Goal: Task Accomplishment & Management: Manage account settings

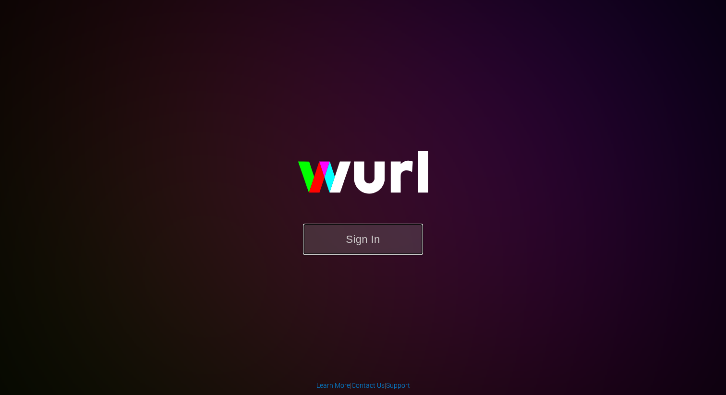
click at [379, 246] on button "Sign In" at bounding box center [363, 239] width 120 height 31
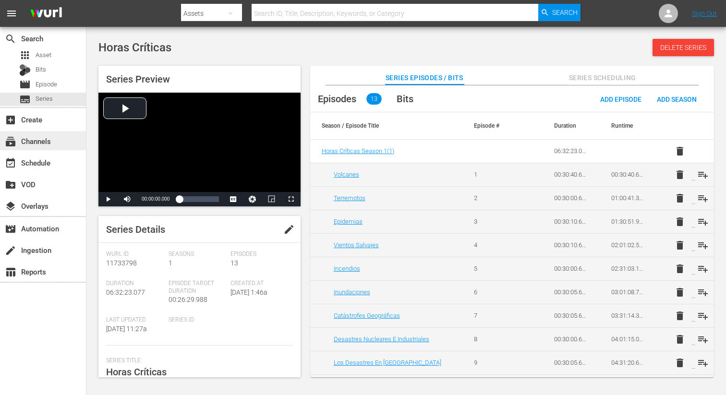
click at [44, 142] on div "subscriptions Channels" at bounding box center [27, 139] width 54 height 9
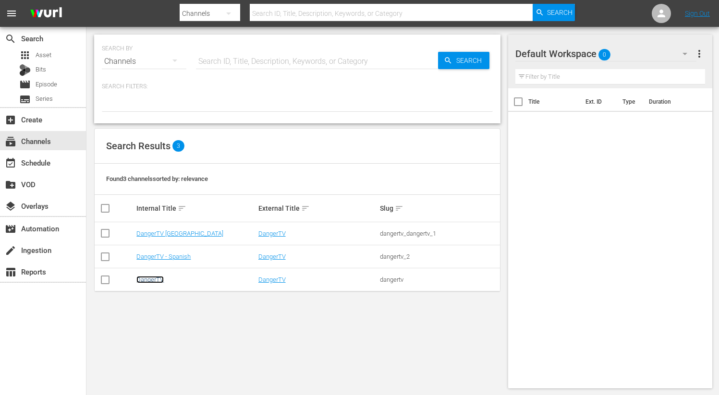
click at [145, 281] on link "DangerTV" at bounding box center [149, 279] width 27 height 7
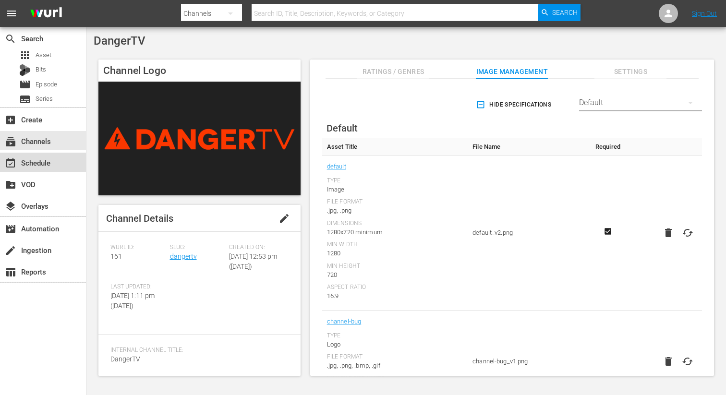
click at [46, 166] on div "event_available Schedule" at bounding box center [27, 161] width 54 height 9
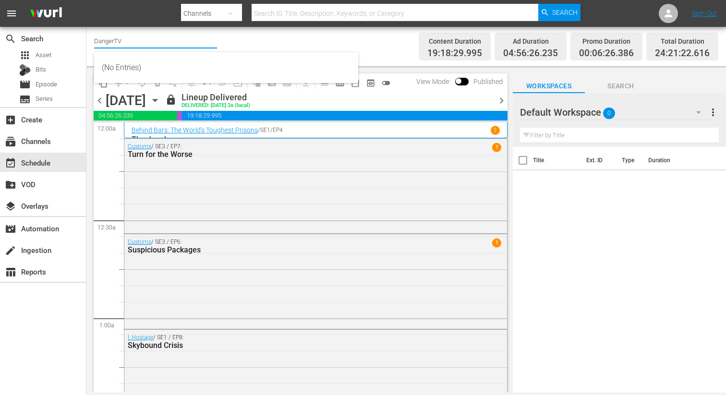
click at [125, 40] on input "DangerTV" at bounding box center [155, 40] width 123 height 23
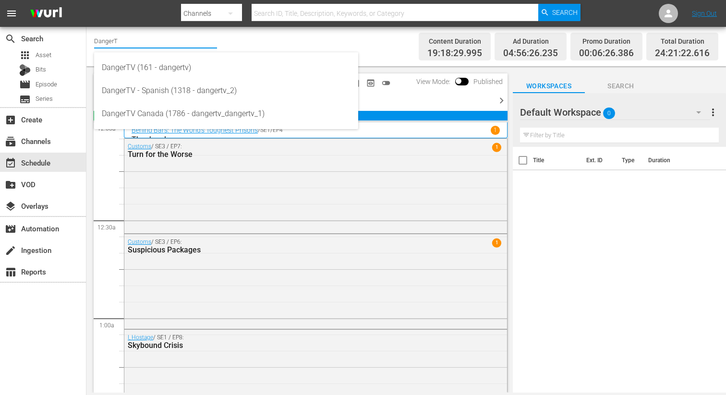
type input "DangerT"
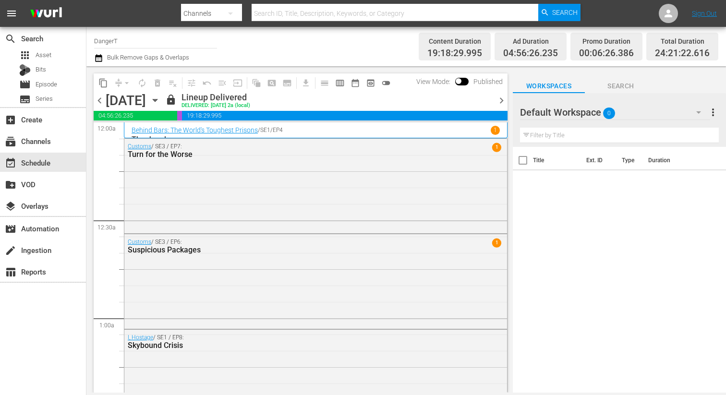
click at [388, 58] on div "Channel Title DangerT Bulk Remove Gaps & Overlaps" at bounding box center [254, 46] width 321 height 35
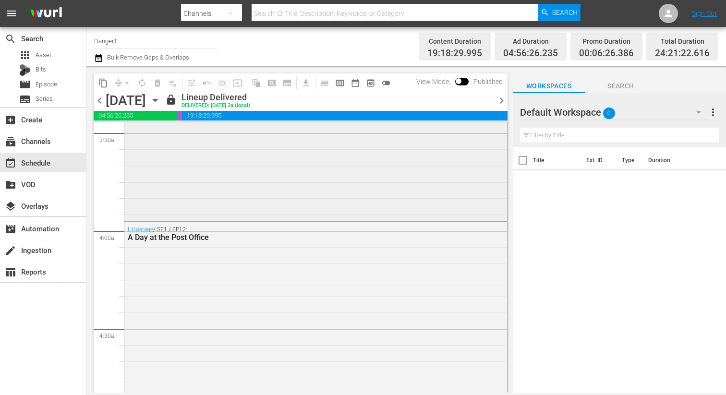
scroll to position [625, 0]
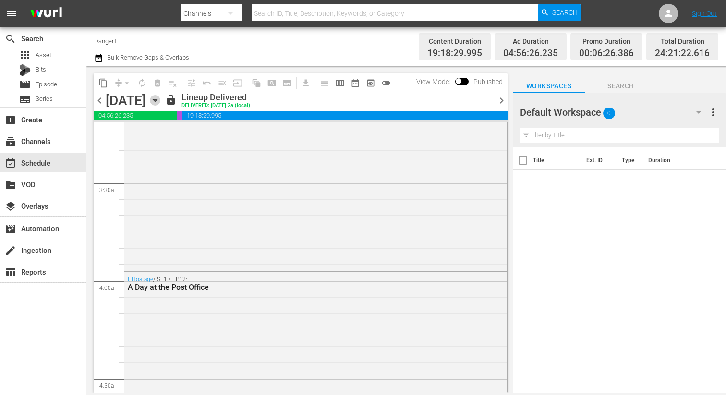
click at [157, 101] on icon "button" at bounding box center [155, 100] width 4 height 2
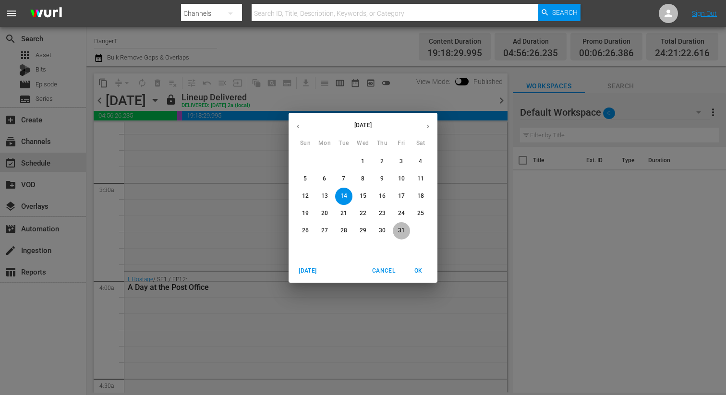
click at [397, 231] on span "31" at bounding box center [401, 231] width 17 height 8
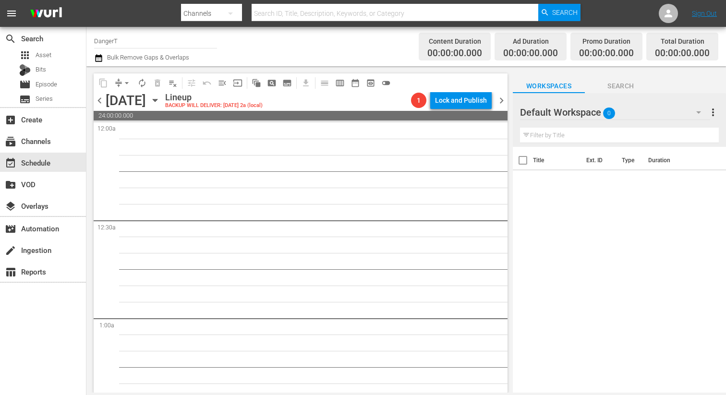
click at [98, 102] on span "chevron_left" at bounding box center [100, 101] width 12 height 12
click at [99, 101] on span "chevron_left" at bounding box center [100, 101] width 12 height 12
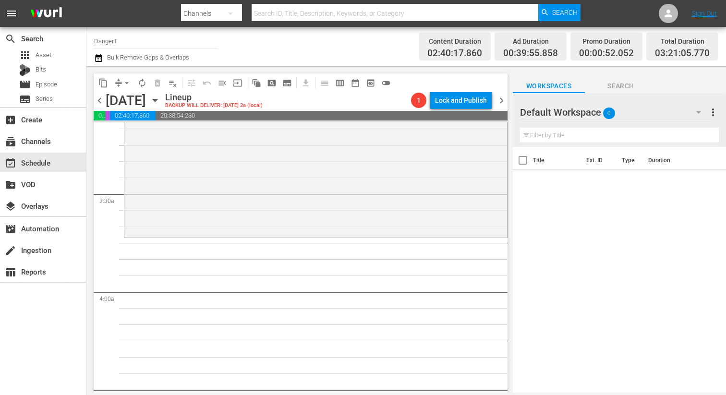
scroll to position [616, 0]
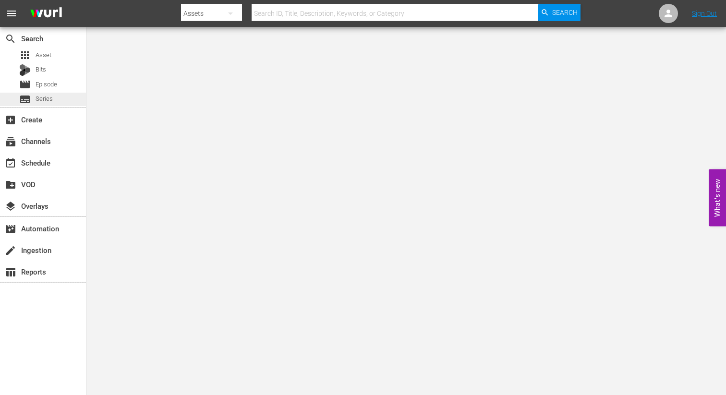
click at [50, 100] on span "Series" at bounding box center [44, 99] width 17 height 10
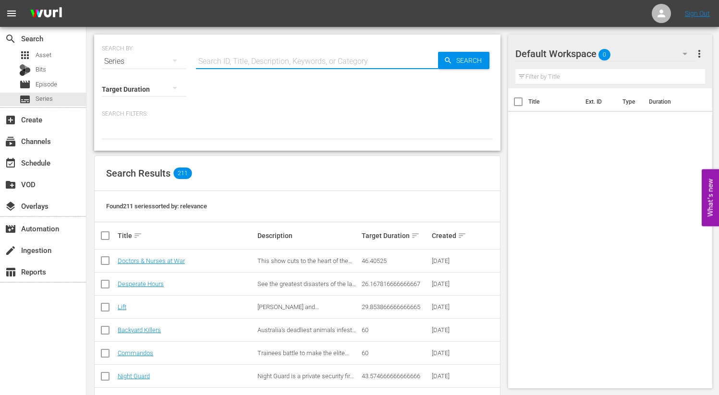
click at [217, 61] on input "text" at bounding box center [317, 61] width 242 height 23
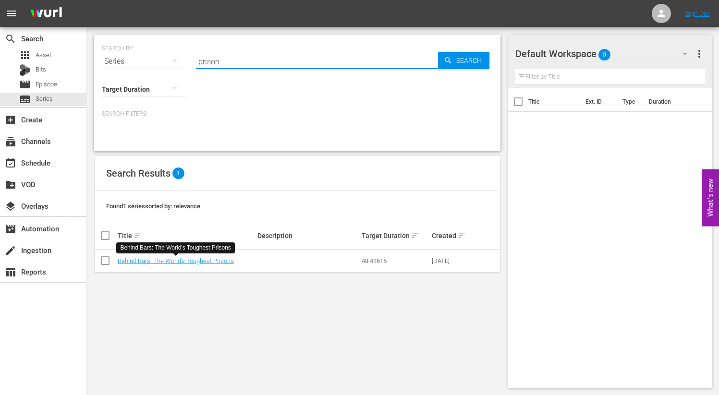
drag, startPoint x: 221, startPoint y: 61, endPoint x: 183, endPoint y: 61, distance: 38.4
click at [183, 61] on div "SEARCH BY Search By Series Search ID, Title, Description, Keywords, or Category…" at bounding box center [297, 55] width 391 height 35
drag, startPoint x: 226, startPoint y: 64, endPoint x: 193, endPoint y: 63, distance: 33.1
click at [193, 63] on div "SEARCH BY Search By Series Search ID, Title, Description, Keywords, or Category…" at bounding box center [297, 55] width 391 height 35
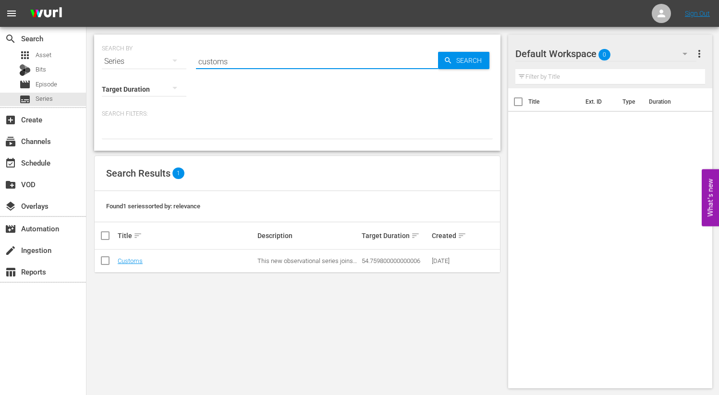
drag, startPoint x: 226, startPoint y: 60, endPoint x: 194, endPoint y: 63, distance: 31.8
click at [194, 63] on div "SEARCH BY Search By Series Search ID, Title, Description, Keywords, or Category…" at bounding box center [297, 55] width 391 height 35
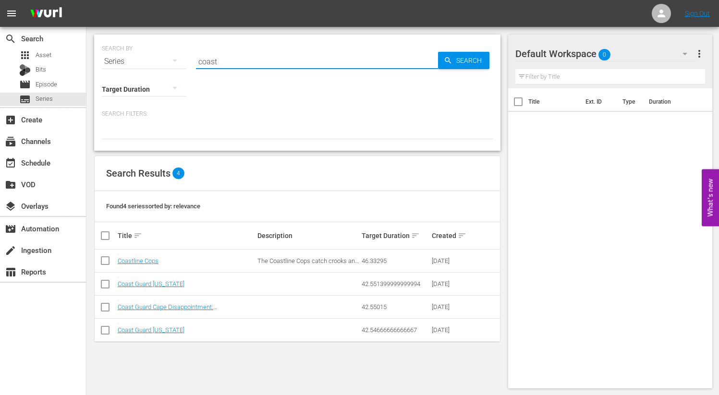
drag, startPoint x: 227, startPoint y: 58, endPoint x: 196, endPoint y: 61, distance: 30.9
click at [196, 61] on input "coast" at bounding box center [317, 61] width 242 height 23
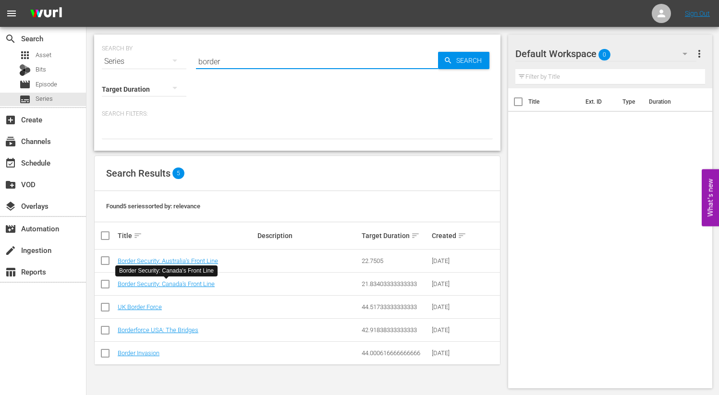
drag, startPoint x: 231, startPoint y: 61, endPoint x: 198, endPoint y: 59, distance: 33.2
click at [198, 59] on input "border" at bounding box center [317, 61] width 242 height 23
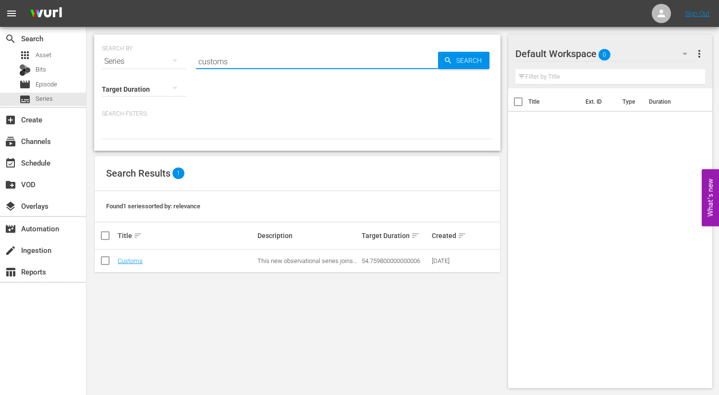
drag, startPoint x: 242, startPoint y: 65, endPoint x: 193, endPoint y: 60, distance: 49.2
click at [196, 61] on input "customs" at bounding box center [317, 61] width 242 height 23
drag, startPoint x: 230, startPoint y: 57, endPoint x: 178, endPoint y: 57, distance: 51.4
click at [178, 57] on div "SEARCH BY Search By Series Search ID, Title, Description, Keywords, or Category…" at bounding box center [297, 55] width 391 height 35
drag, startPoint x: 225, startPoint y: 63, endPoint x: 193, endPoint y: 62, distance: 32.2
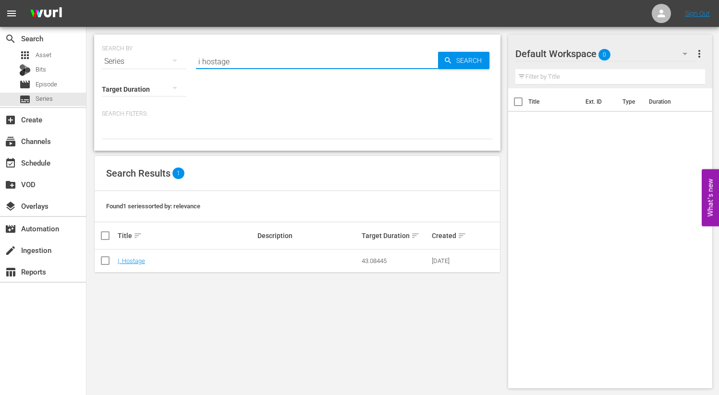
click at [193, 62] on div "SEARCH BY Search By Series Search ID, Title, Description, Keywords, or Category…" at bounding box center [297, 55] width 391 height 35
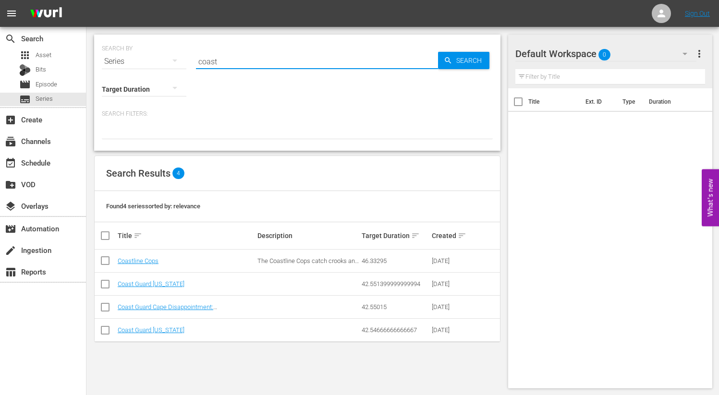
drag, startPoint x: 226, startPoint y: 61, endPoint x: 199, endPoint y: 61, distance: 26.9
click at [199, 61] on input "coast" at bounding box center [317, 61] width 242 height 23
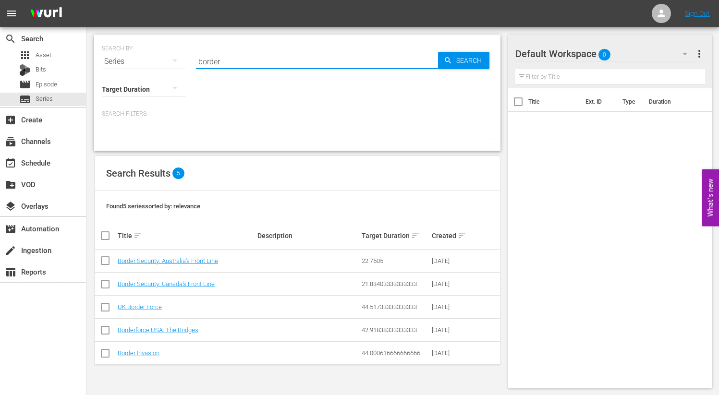
drag, startPoint x: 229, startPoint y: 62, endPoint x: 189, endPoint y: 58, distance: 40.5
click at [189, 58] on div "SEARCH BY Search By Series Search ID, Title, Description, Keywords, or Category…" at bounding box center [297, 55] width 391 height 35
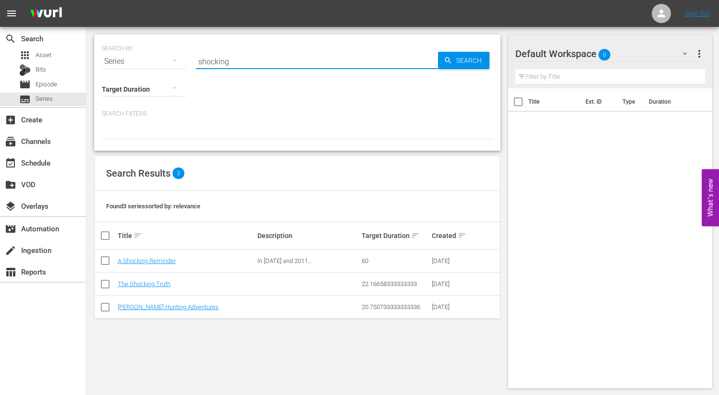
drag, startPoint x: 216, startPoint y: 63, endPoint x: 195, endPoint y: 62, distance: 20.7
click at [196, 62] on input "shocking" at bounding box center [317, 61] width 242 height 23
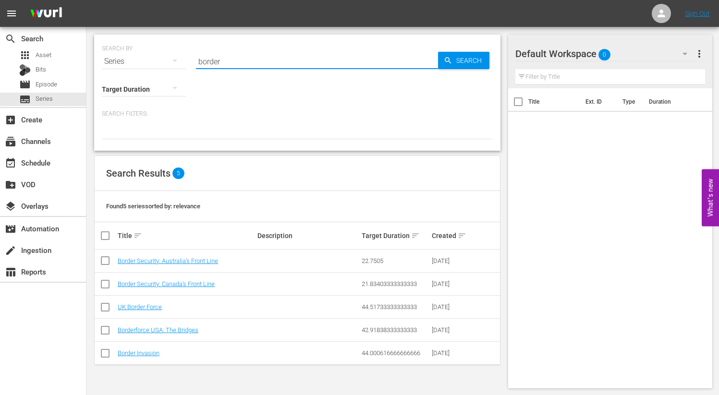
drag, startPoint x: 227, startPoint y: 63, endPoint x: 196, endPoint y: 61, distance: 30.8
click at [196, 61] on input "border" at bounding box center [317, 61] width 242 height 23
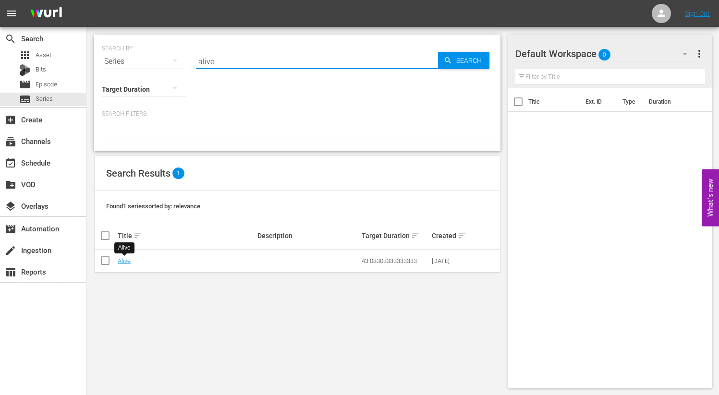
drag, startPoint x: 216, startPoint y: 63, endPoint x: 180, endPoint y: 62, distance: 36.0
click at [180, 62] on div "SEARCH BY Search By Series Search ID, Title, Description, Keywords, or Category…" at bounding box center [297, 55] width 391 height 35
drag, startPoint x: 235, startPoint y: 63, endPoint x: 183, endPoint y: 59, distance: 52.5
click at [183, 59] on div "SEARCH BY Search By Series Search ID, Title, Description, Keywords, or Category…" at bounding box center [297, 55] width 391 height 35
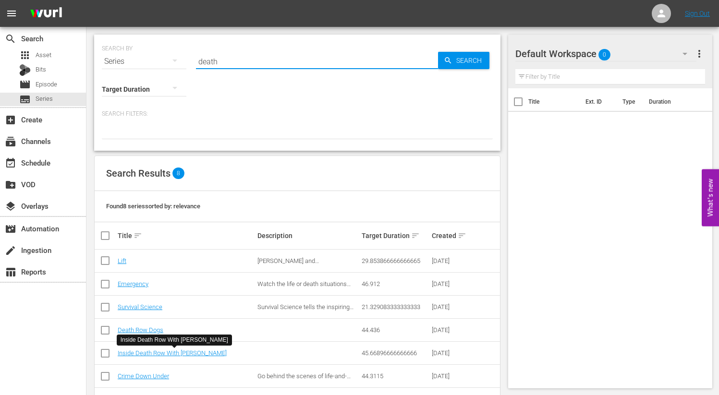
drag, startPoint x: 207, startPoint y: 63, endPoint x: 184, endPoint y: 59, distance: 23.8
click at [184, 59] on div "SEARCH BY Search By Series Search ID, Title, Description, Keywords, or Category…" at bounding box center [297, 55] width 391 height 35
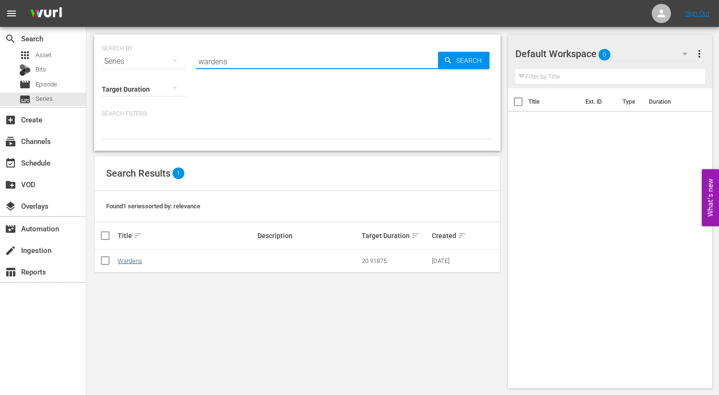
type input "wardens"
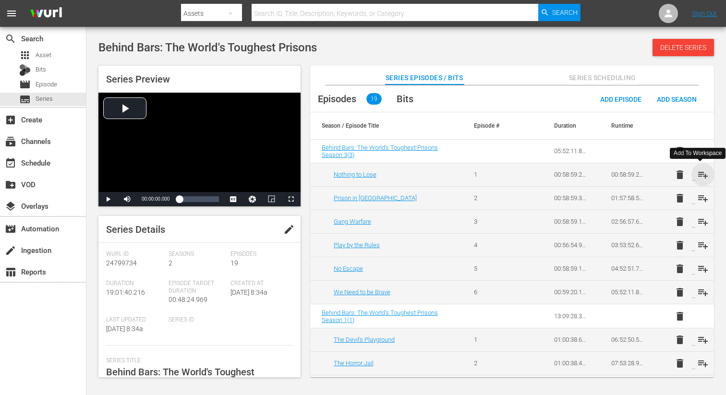
click at [702, 177] on span "playlist_add" at bounding box center [703, 175] width 12 height 12
click at [701, 200] on span "playlist_add" at bounding box center [703, 199] width 12 height 12
click at [702, 220] on span "playlist_add" at bounding box center [703, 222] width 12 height 12
click at [700, 243] on span "playlist_add" at bounding box center [703, 246] width 12 height 12
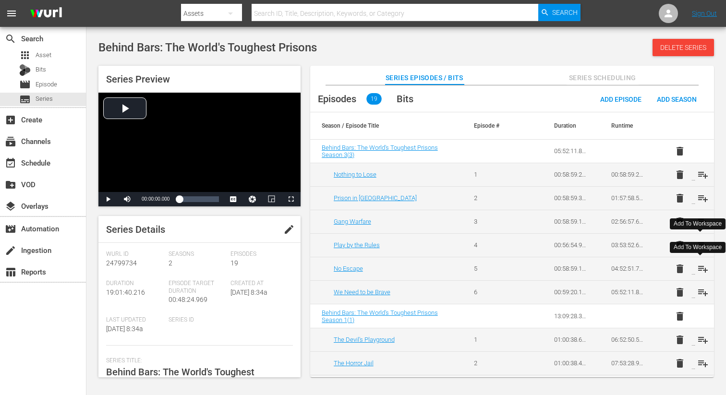
click at [701, 269] on span "playlist_add" at bounding box center [703, 269] width 12 height 12
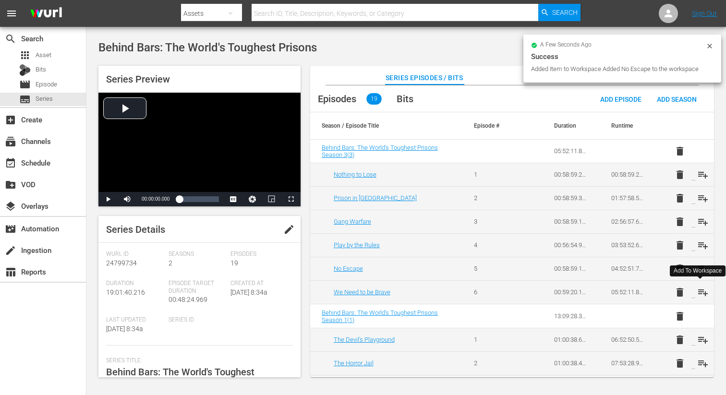
click at [698, 290] on span "playlist_add" at bounding box center [703, 293] width 12 height 12
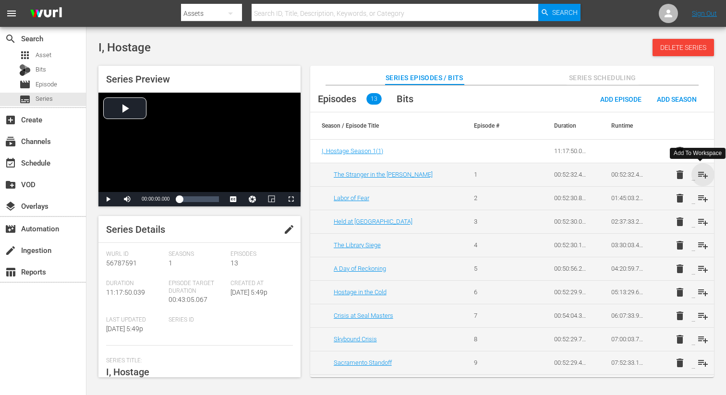
click at [703, 177] on span "playlist_add" at bounding box center [703, 175] width 12 height 12
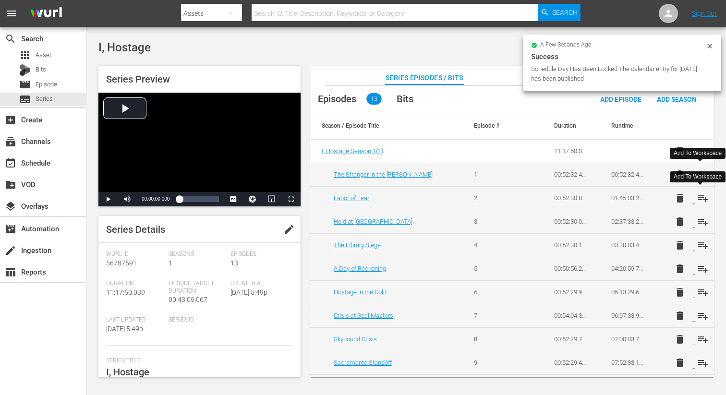
click at [703, 200] on span "playlist_add" at bounding box center [703, 199] width 12 height 12
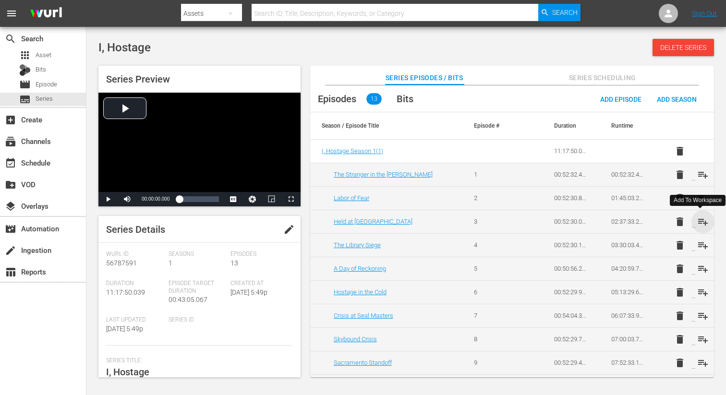
click at [699, 221] on span "playlist_add" at bounding box center [703, 222] width 12 height 12
click at [701, 245] on span "playlist_add" at bounding box center [703, 246] width 12 height 12
click at [698, 269] on span "playlist_add" at bounding box center [703, 269] width 12 height 12
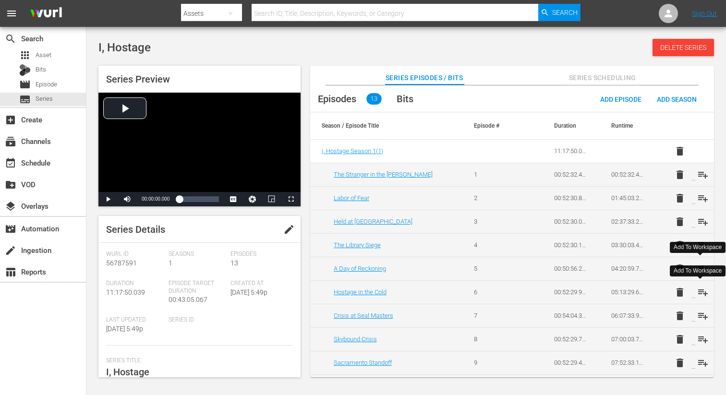
click at [697, 293] on span "playlist_add" at bounding box center [703, 293] width 12 height 12
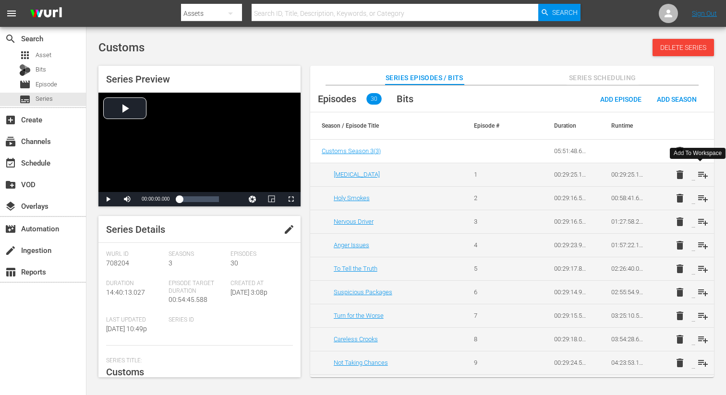
click at [705, 173] on span "playlist_add" at bounding box center [703, 175] width 12 height 12
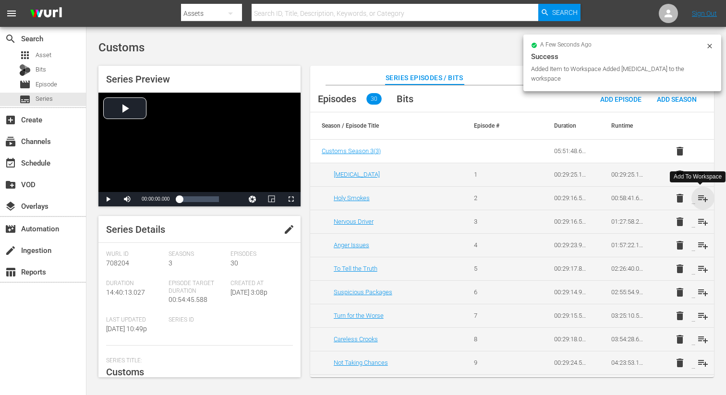
click at [700, 193] on span "playlist_add" at bounding box center [703, 199] width 12 height 12
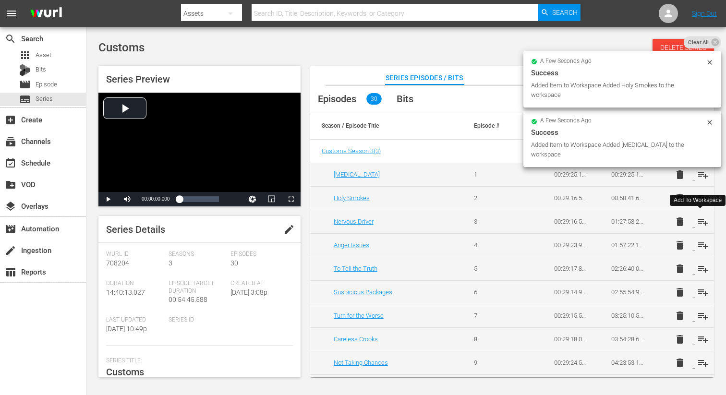
drag, startPoint x: 701, startPoint y: 222, endPoint x: 702, endPoint y: 230, distance: 8.2
click at [701, 222] on span "playlist_add" at bounding box center [703, 222] width 12 height 12
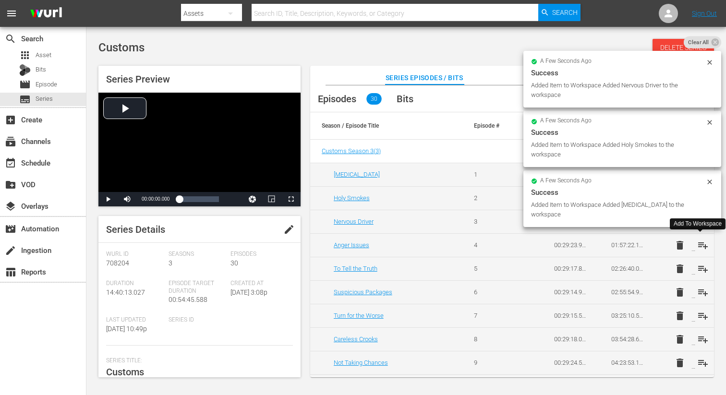
click at [700, 243] on span "playlist_add" at bounding box center [703, 246] width 12 height 12
click at [701, 267] on span "playlist_add" at bounding box center [703, 269] width 12 height 12
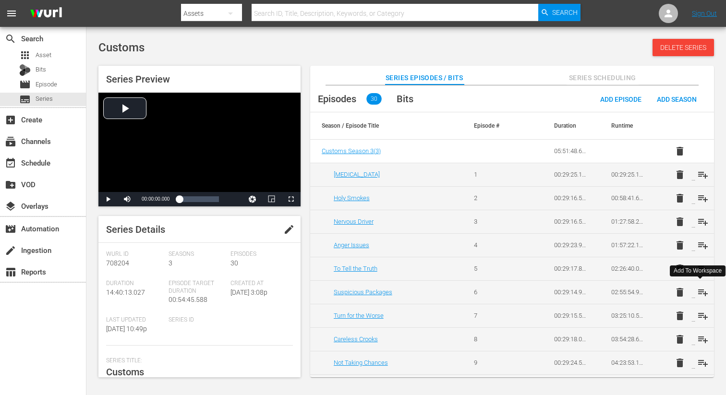
click at [700, 291] on span "playlist_add" at bounding box center [703, 293] width 12 height 12
click at [700, 317] on span "playlist_add" at bounding box center [703, 316] width 12 height 12
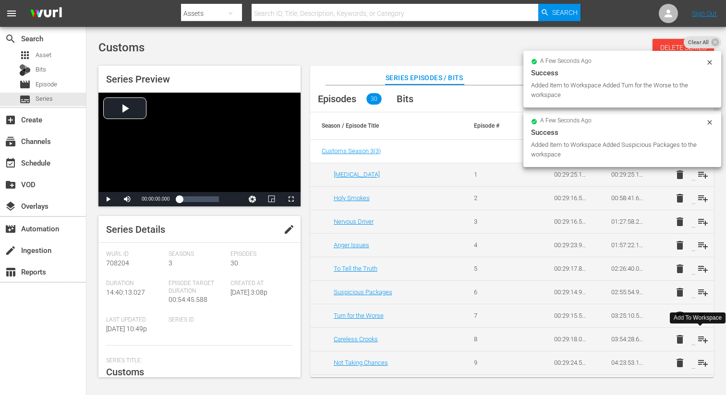
click at [701, 341] on span "playlist_add" at bounding box center [703, 340] width 12 height 12
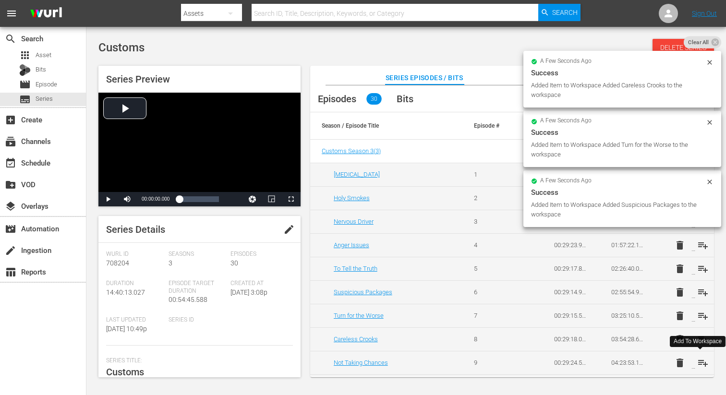
click at [702, 363] on span "playlist_add" at bounding box center [703, 363] width 12 height 12
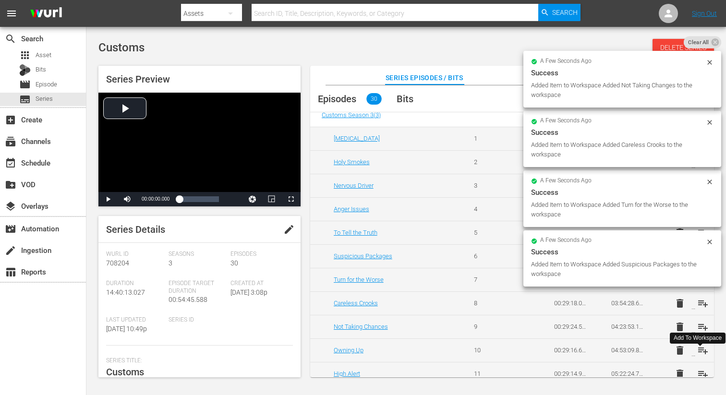
click at [701, 352] on span "playlist_add" at bounding box center [703, 351] width 12 height 12
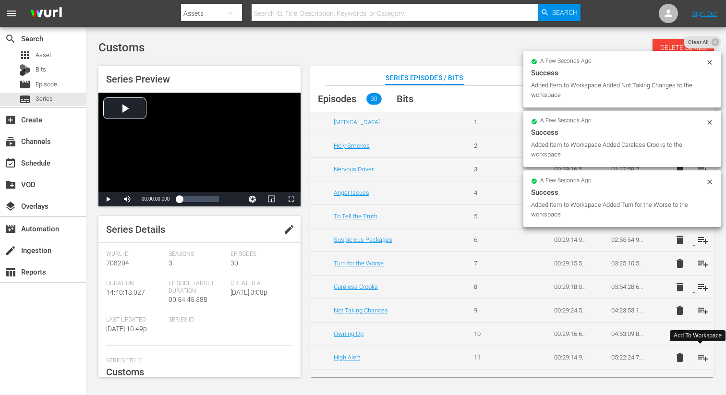
scroll to position [54, 0]
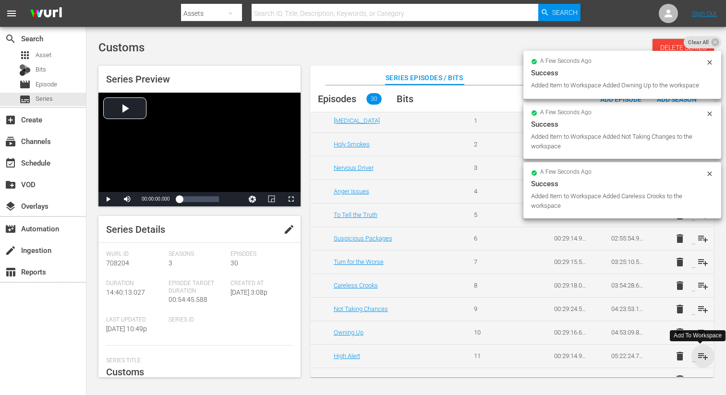
click at [701, 353] on span "playlist_add" at bounding box center [703, 357] width 12 height 12
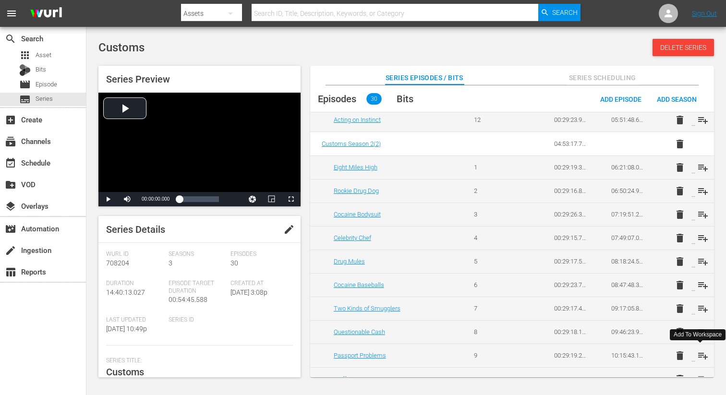
scroll to position [312, 0]
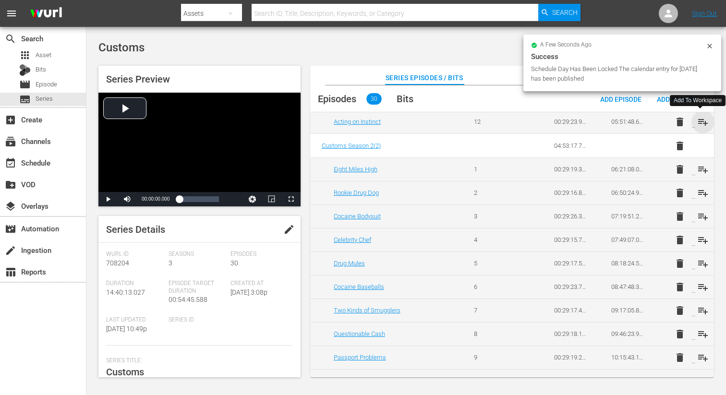
click at [701, 119] on span "playlist_add" at bounding box center [703, 122] width 12 height 12
click at [701, 170] on span "playlist_add" at bounding box center [703, 170] width 12 height 12
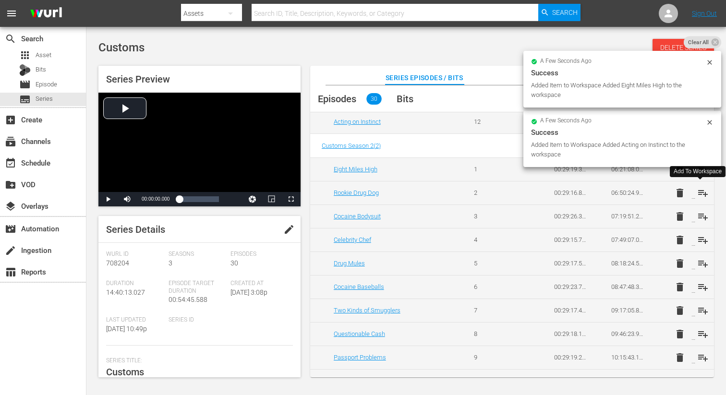
click at [701, 192] on span "playlist_add" at bounding box center [703, 193] width 12 height 12
click at [699, 217] on span "playlist_add" at bounding box center [703, 217] width 12 height 12
click at [701, 239] on span "playlist_add" at bounding box center [703, 240] width 12 height 12
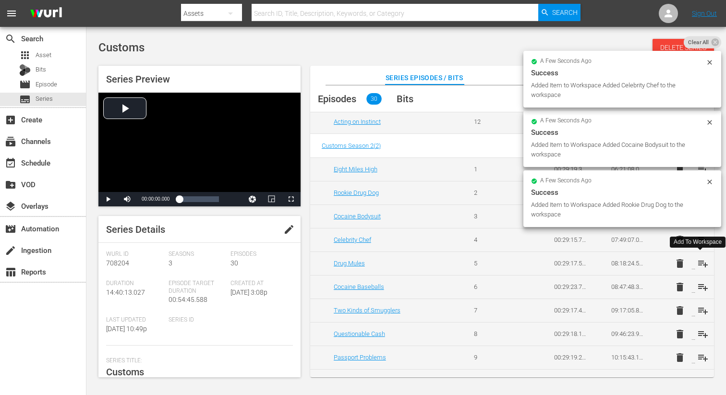
click at [702, 263] on span "playlist_add" at bounding box center [703, 264] width 12 height 12
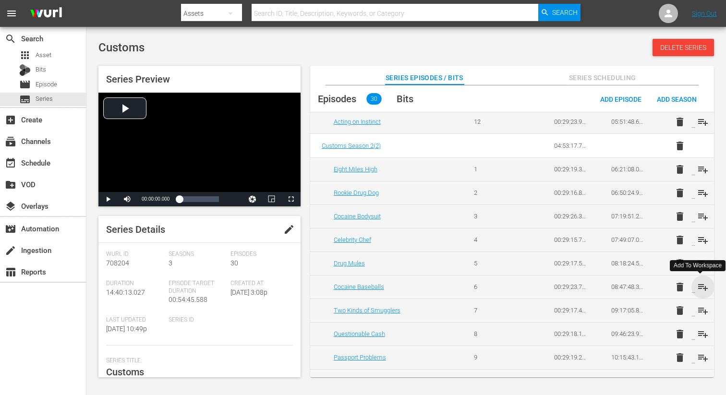
click at [700, 286] on span "playlist_add" at bounding box center [703, 287] width 12 height 12
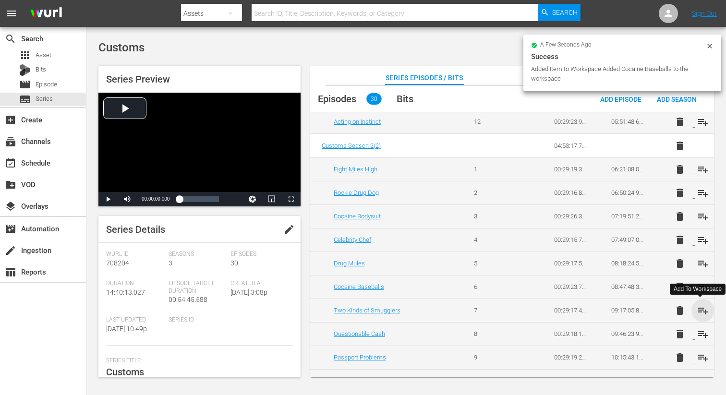
click at [701, 315] on span "playlist_add" at bounding box center [703, 311] width 12 height 12
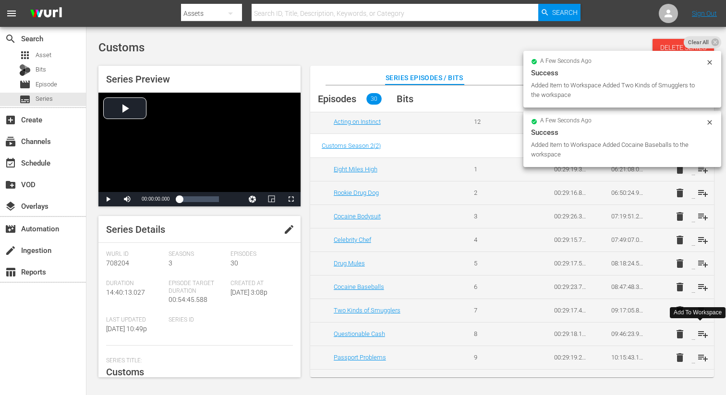
click at [700, 335] on span "playlist_add" at bounding box center [703, 334] width 12 height 12
click at [702, 355] on span "playlist_add" at bounding box center [703, 358] width 12 height 12
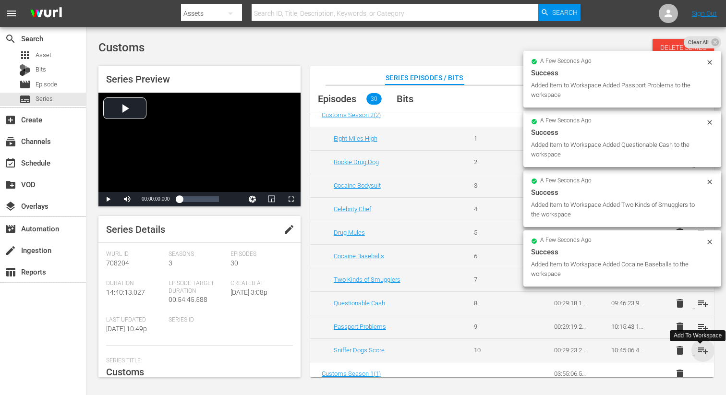
click at [699, 351] on span "playlist_add" at bounding box center [703, 351] width 12 height 12
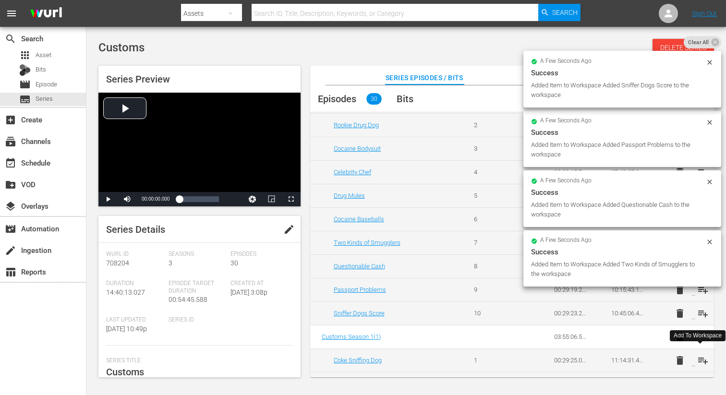
scroll to position [383, 0]
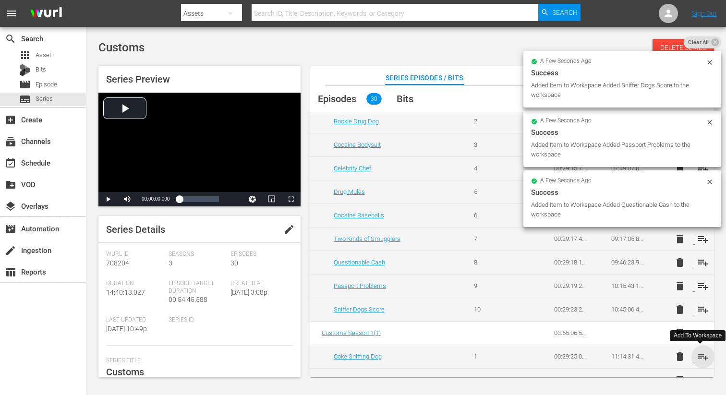
click at [700, 355] on span "playlist_add" at bounding box center [703, 357] width 12 height 12
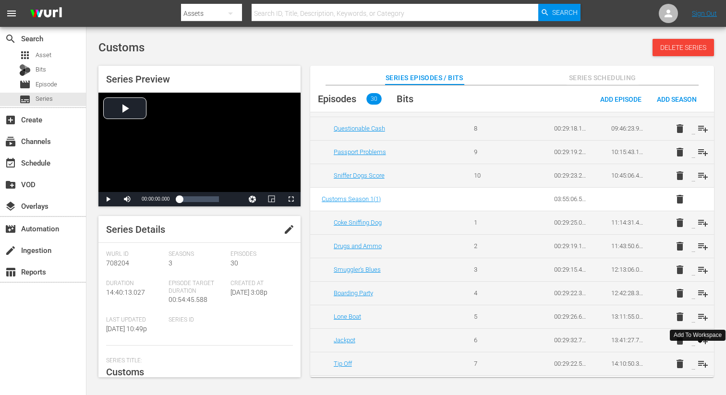
scroll to position [540, 0]
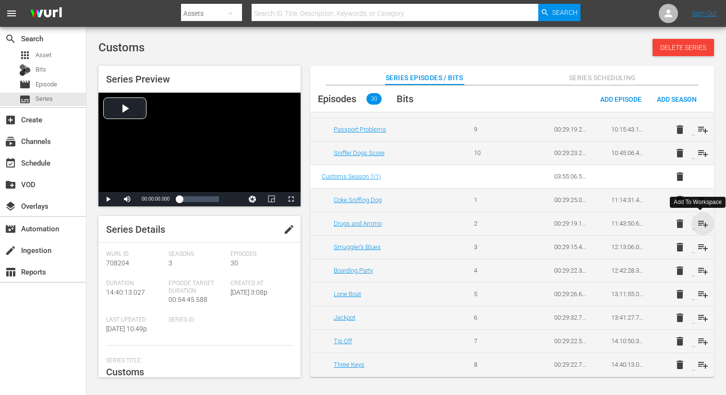
click at [700, 224] on span "playlist_add" at bounding box center [703, 224] width 12 height 12
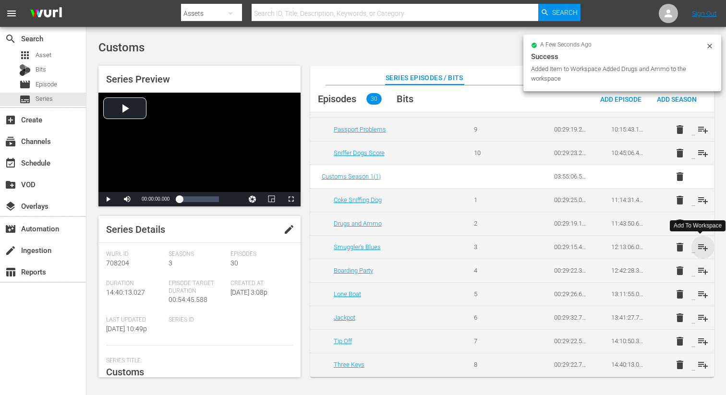
click at [701, 246] on span "playlist_add" at bounding box center [703, 248] width 12 height 12
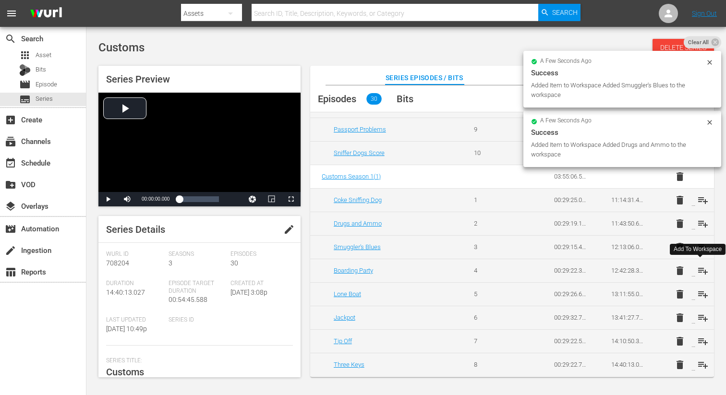
drag, startPoint x: 698, startPoint y: 268, endPoint x: 700, endPoint y: 283, distance: 15.5
click at [698, 268] on span "playlist_add" at bounding box center [703, 271] width 12 height 12
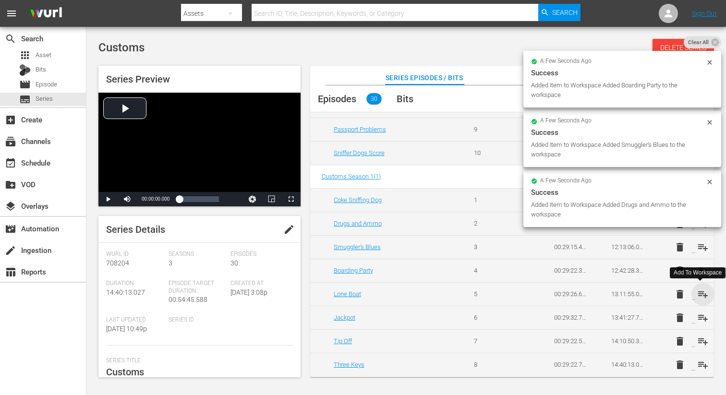
click at [701, 297] on span "playlist_add" at bounding box center [703, 295] width 12 height 12
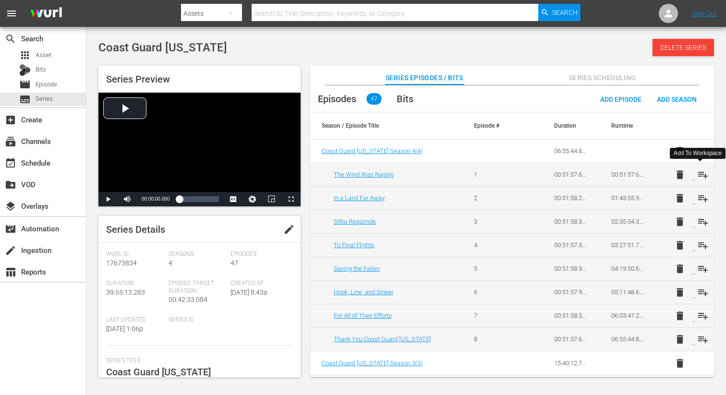
click at [703, 175] on span "playlist_add" at bounding box center [703, 175] width 12 height 12
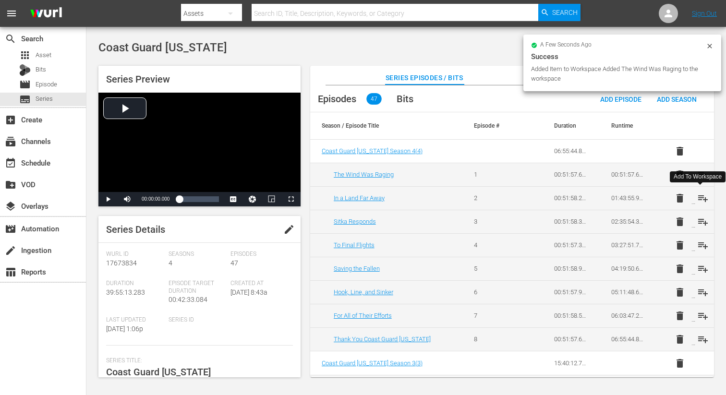
drag, startPoint x: 701, startPoint y: 199, endPoint x: 706, endPoint y: 224, distance: 25.9
click at [701, 199] on span "playlist_add" at bounding box center [703, 199] width 12 height 12
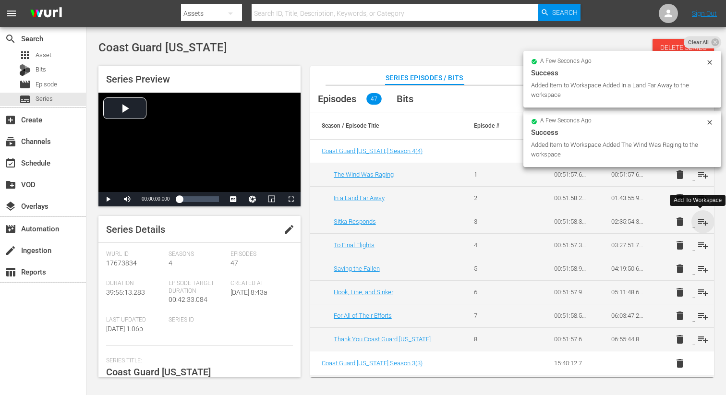
click at [701, 224] on span "playlist_add" at bounding box center [703, 222] width 12 height 12
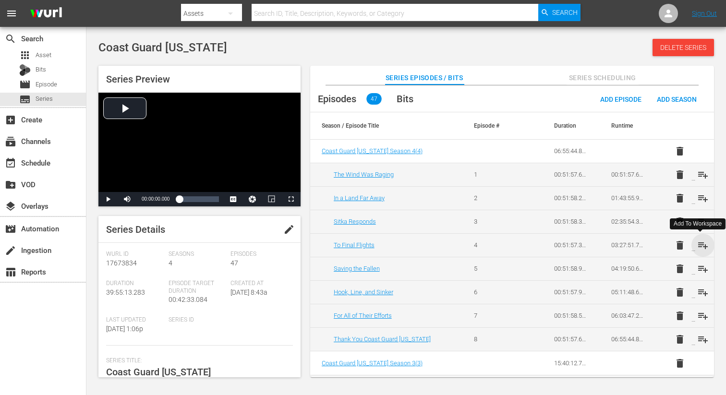
click at [700, 245] on span "playlist_add" at bounding box center [703, 246] width 12 height 12
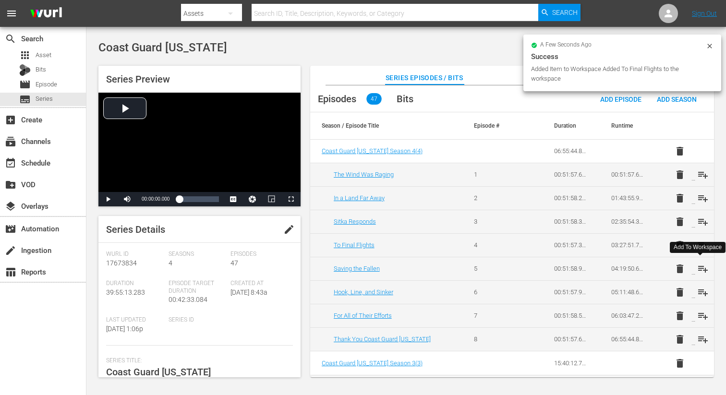
drag, startPoint x: 700, startPoint y: 268, endPoint x: 707, endPoint y: 277, distance: 11.3
click at [700, 268] on span "playlist_add" at bounding box center [703, 269] width 12 height 12
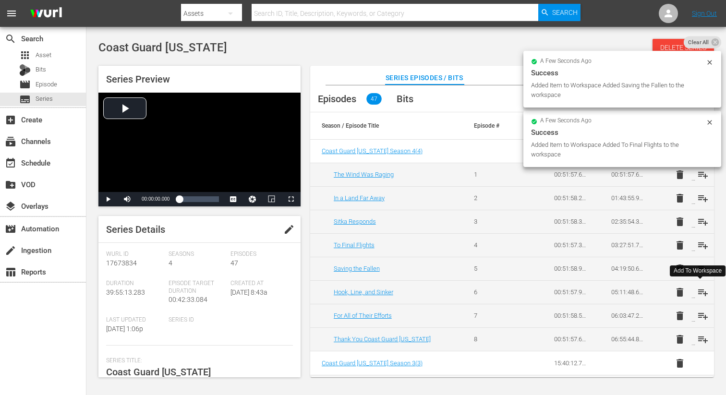
click at [699, 293] on span "playlist_add" at bounding box center [703, 293] width 12 height 12
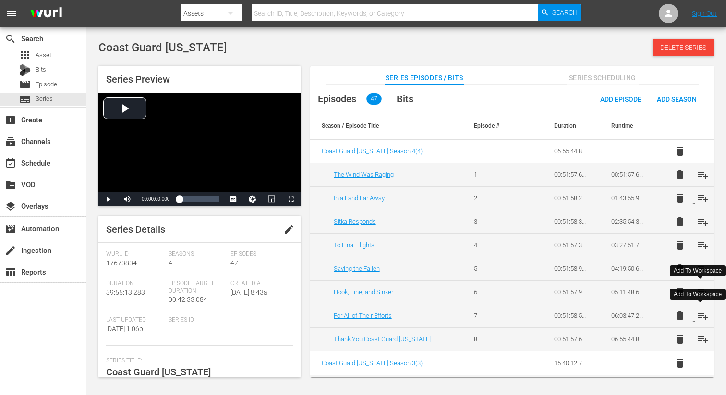
click at [699, 314] on span "playlist_add" at bounding box center [703, 316] width 12 height 12
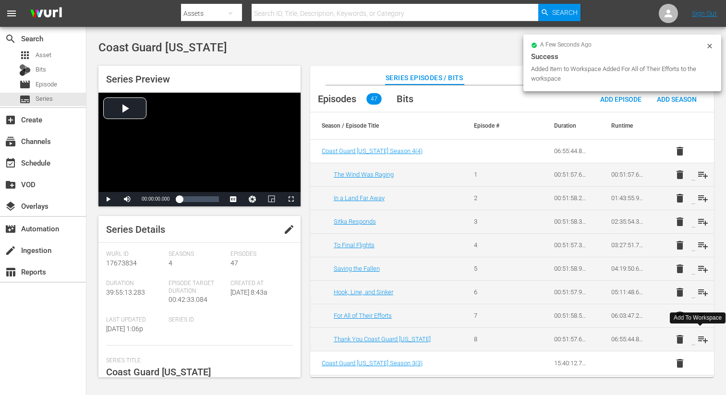
click at [700, 339] on span "playlist_add" at bounding box center [703, 340] width 12 height 12
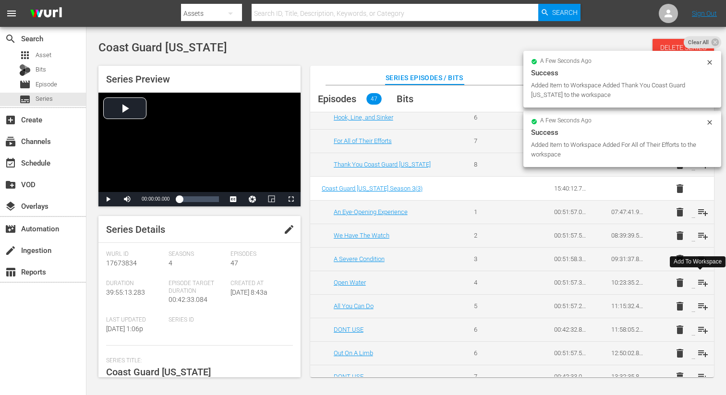
scroll to position [174, 0]
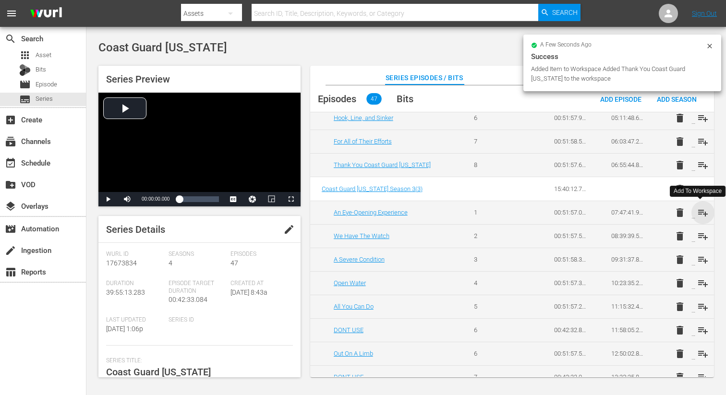
click at [698, 209] on span "playlist_add" at bounding box center [703, 213] width 12 height 12
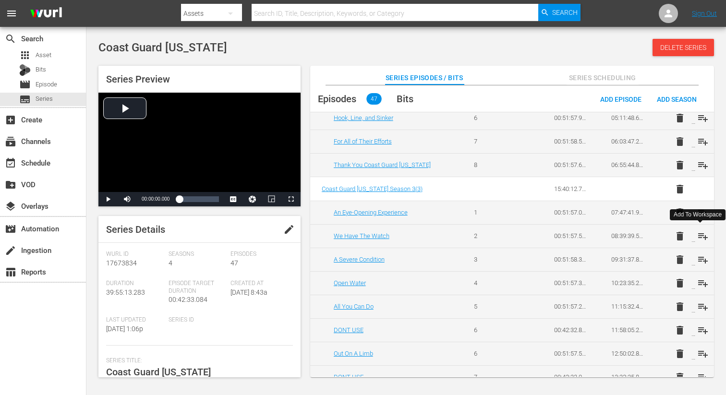
click at [700, 235] on span "playlist_add" at bounding box center [703, 236] width 12 height 12
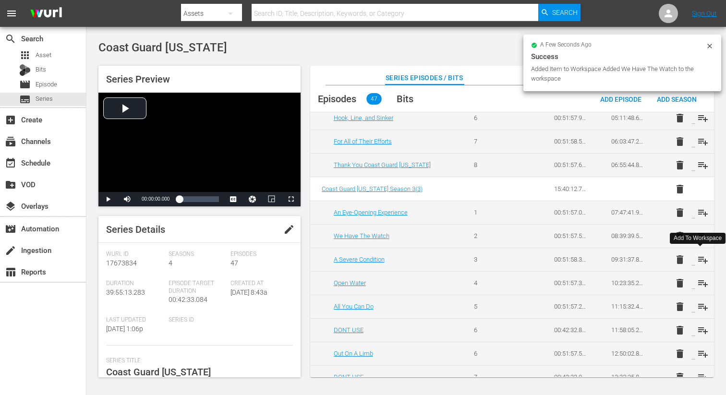
click at [701, 259] on span "playlist_add" at bounding box center [703, 260] width 12 height 12
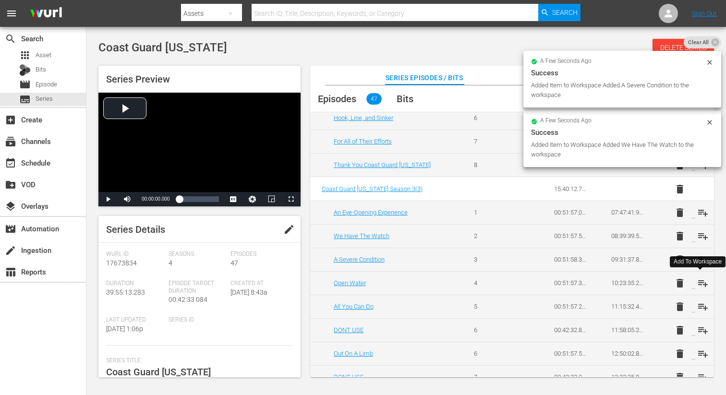
click at [700, 279] on span "playlist_add" at bounding box center [703, 284] width 12 height 12
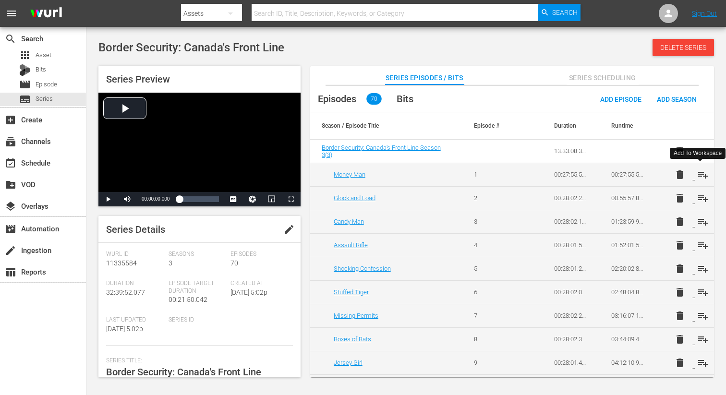
click at [701, 175] on span "playlist_add" at bounding box center [703, 175] width 12 height 12
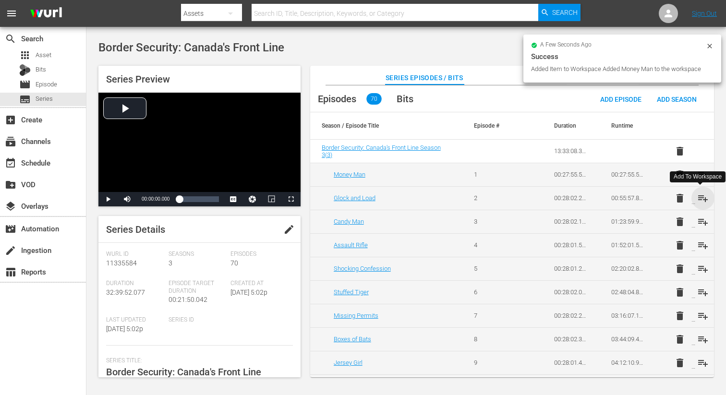
click at [700, 193] on span "playlist_add" at bounding box center [703, 199] width 12 height 12
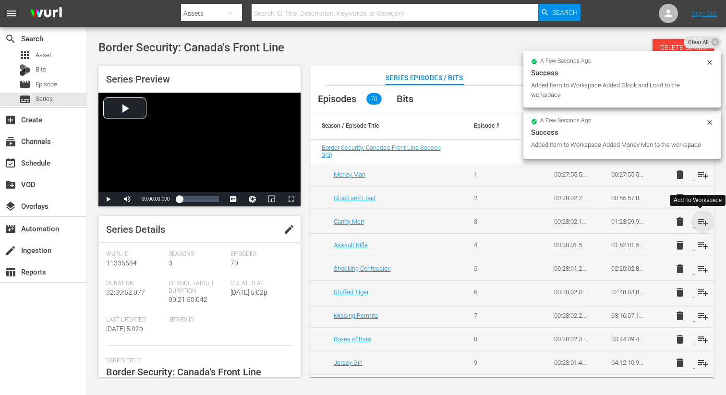
drag, startPoint x: 699, startPoint y: 216, endPoint x: 701, endPoint y: 226, distance: 10.7
click at [699, 216] on span "playlist_add" at bounding box center [703, 222] width 12 height 12
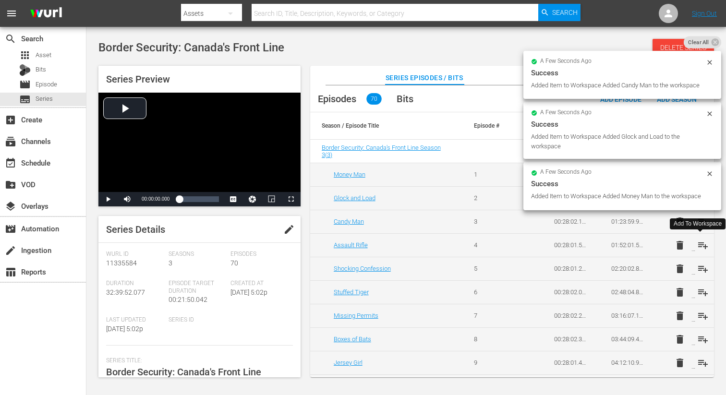
click at [700, 245] on span "playlist_add" at bounding box center [703, 246] width 12 height 12
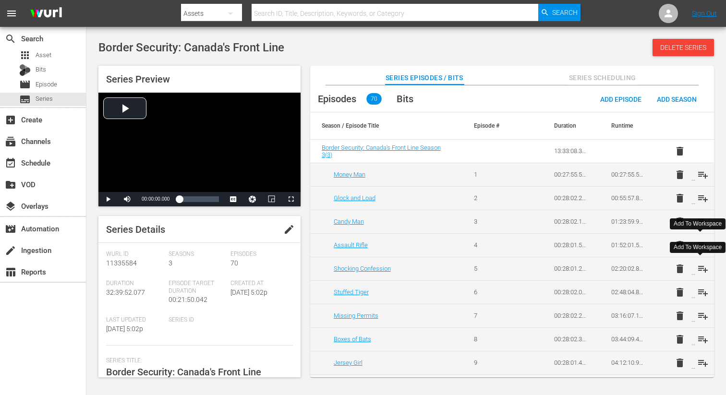
click at [700, 265] on span "playlist_add" at bounding box center [703, 269] width 12 height 12
click at [700, 291] on span "playlist_add" at bounding box center [703, 293] width 12 height 12
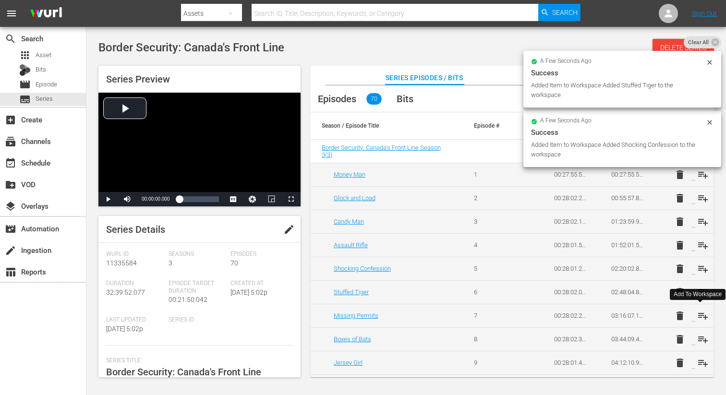
click at [701, 313] on span "playlist_add" at bounding box center [703, 316] width 12 height 12
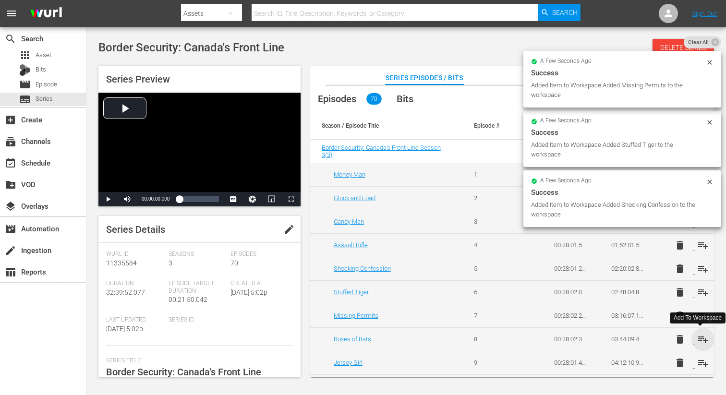
click at [699, 341] on span "playlist_add" at bounding box center [703, 340] width 12 height 12
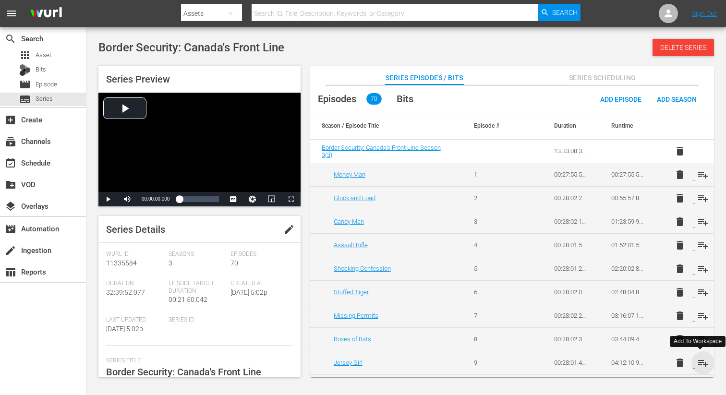
click at [701, 364] on span "playlist_add" at bounding box center [703, 363] width 12 height 12
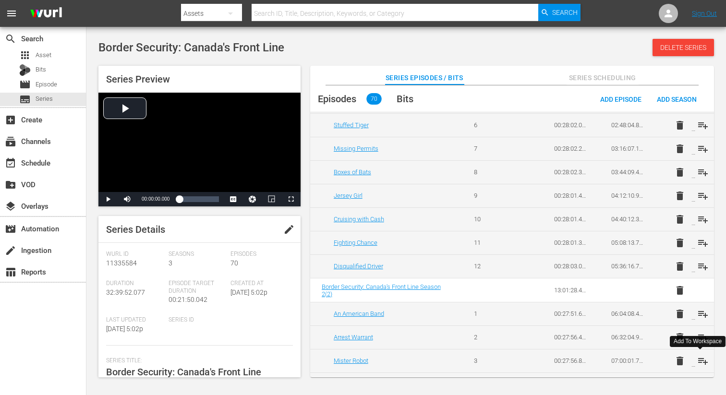
scroll to position [173, 0]
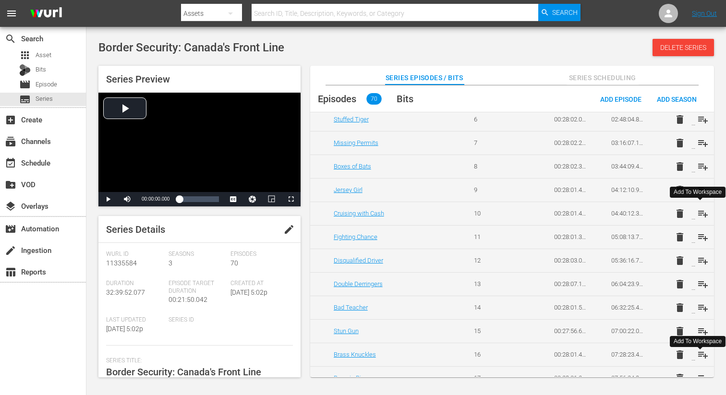
click at [697, 211] on span "playlist_add" at bounding box center [703, 214] width 12 height 12
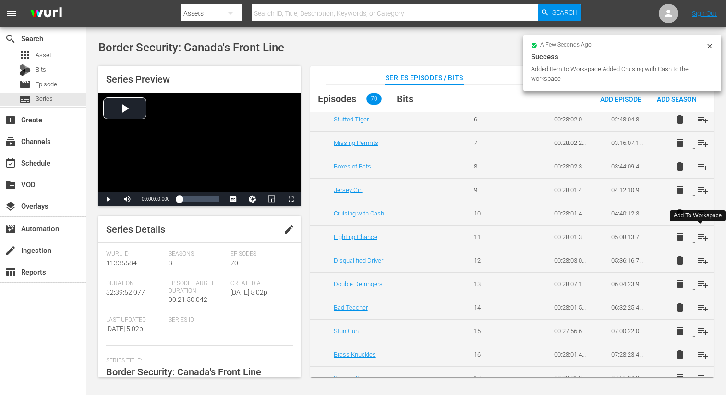
click at [699, 235] on span "playlist_add" at bounding box center [703, 237] width 12 height 12
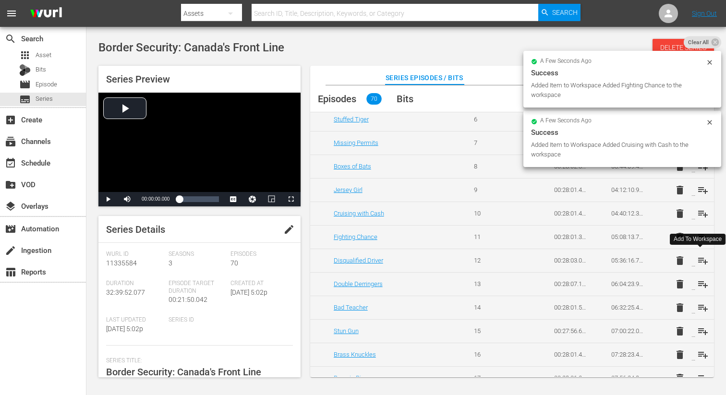
click at [699, 258] on span "playlist_add" at bounding box center [703, 261] width 12 height 12
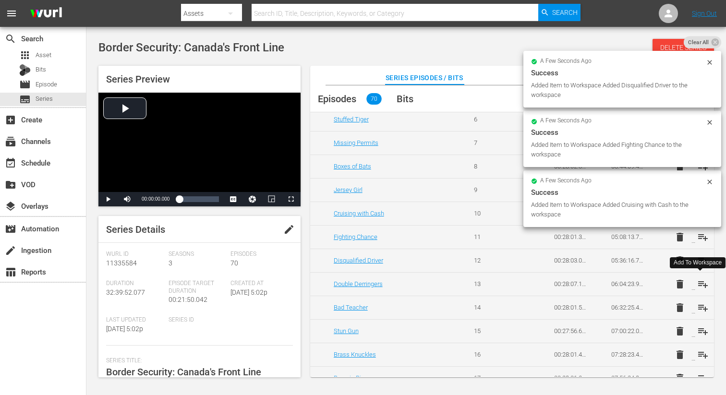
click at [700, 282] on span "playlist_add" at bounding box center [703, 284] width 12 height 12
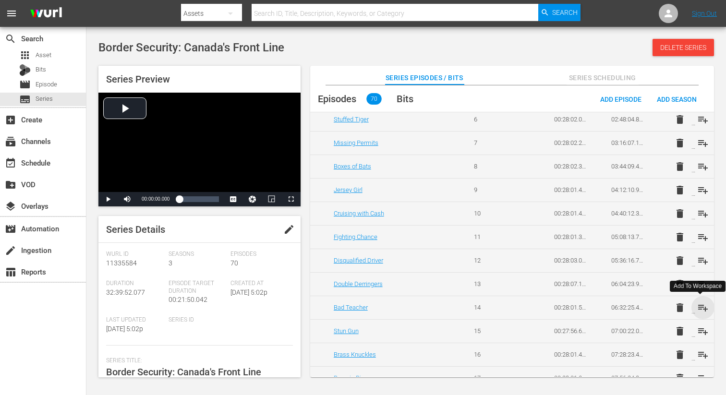
click at [700, 306] on span "playlist_add" at bounding box center [703, 308] width 12 height 12
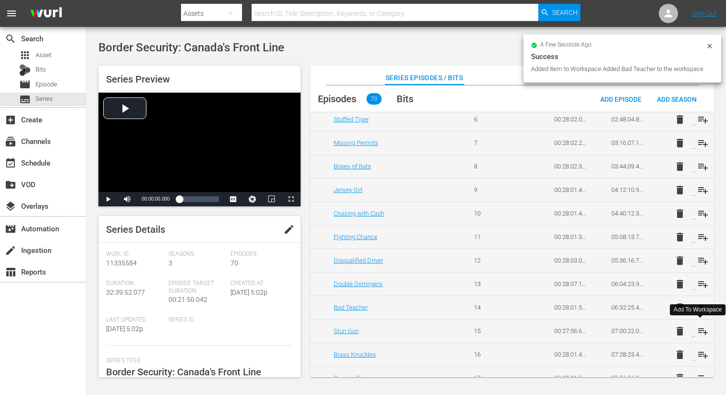
click at [701, 330] on span "playlist_add" at bounding box center [703, 332] width 12 height 12
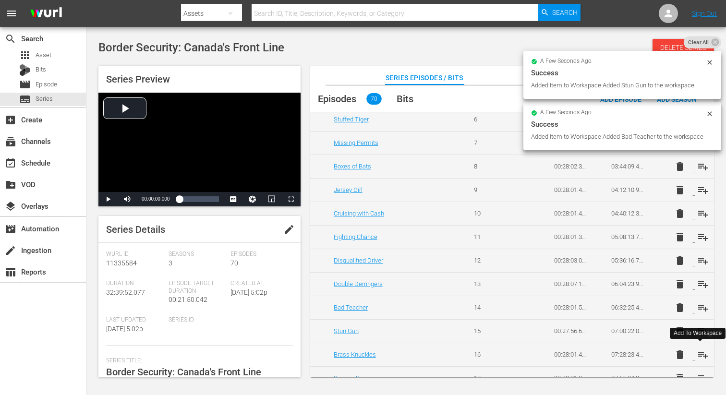
click at [702, 354] on span "playlist_add" at bounding box center [703, 355] width 12 height 12
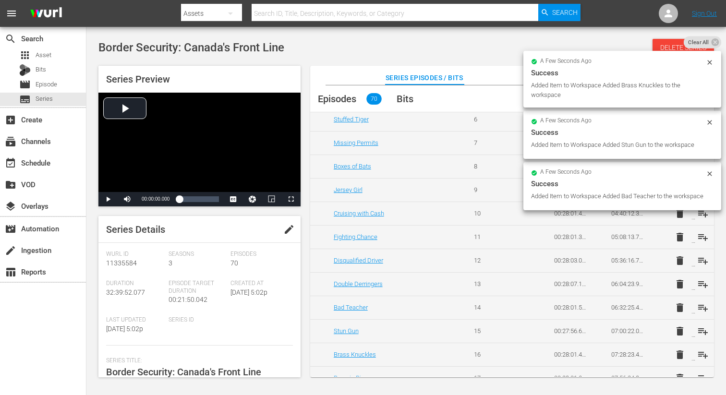
scroll to position [193, 0]
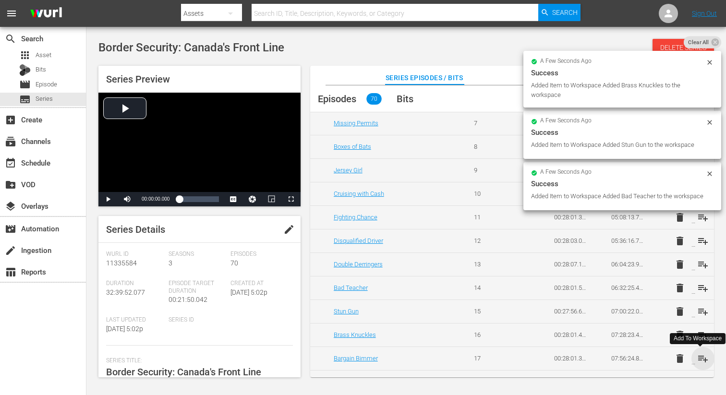
click at [702, 354] on span "playlist_add" at bounding box center [703, 359] width 12 height 12
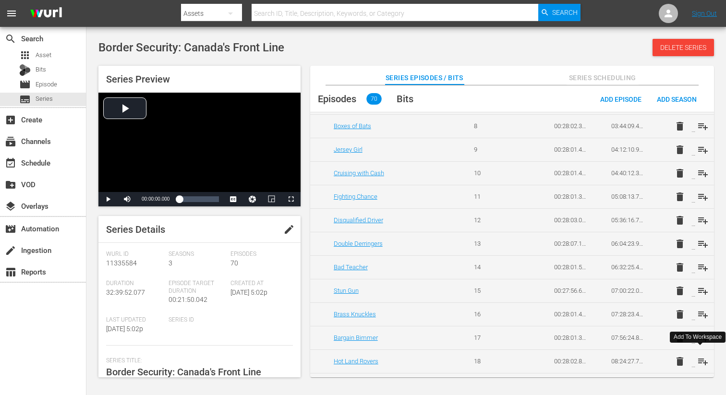
scroll to position [224, 0]
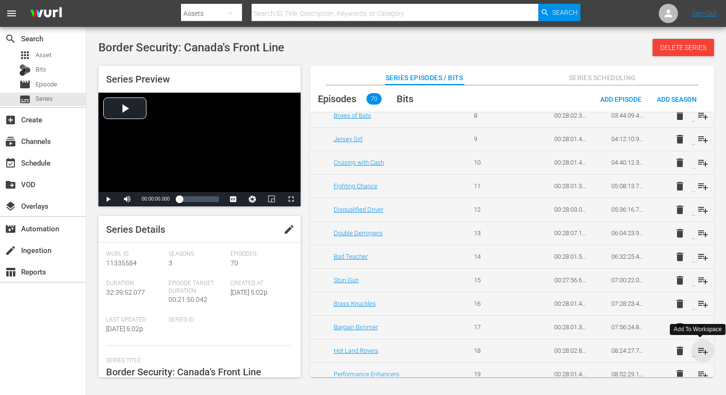
click at [700, 353] on span "playlist_add" at bounding box center [703, 351] width 12 height 12
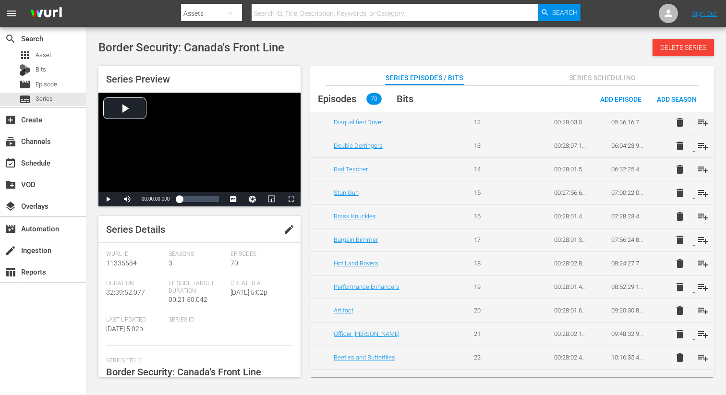
scroll to position [312, 0]
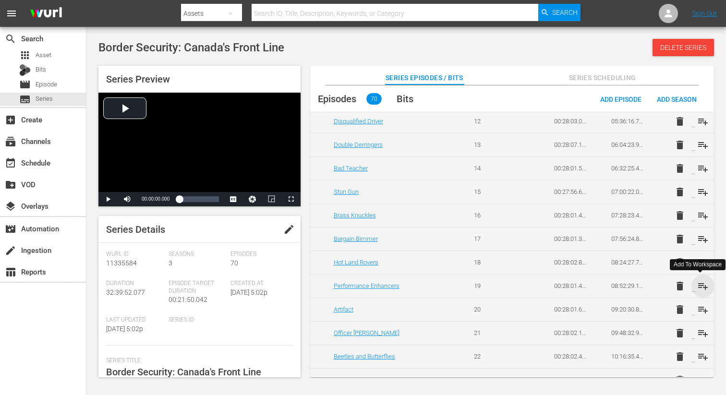
click at [701, 284] on span "playlist_add" at bounding box center [703, 286] width 12 height 12
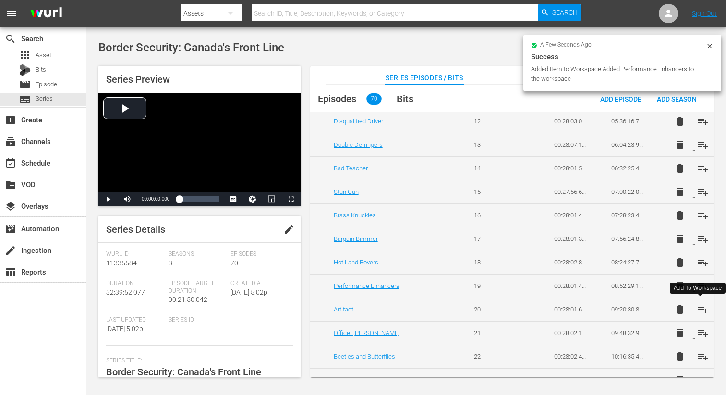
click at [700, 307] on span "playlist_add" at bounding box center [703, 310] width 12 height 12
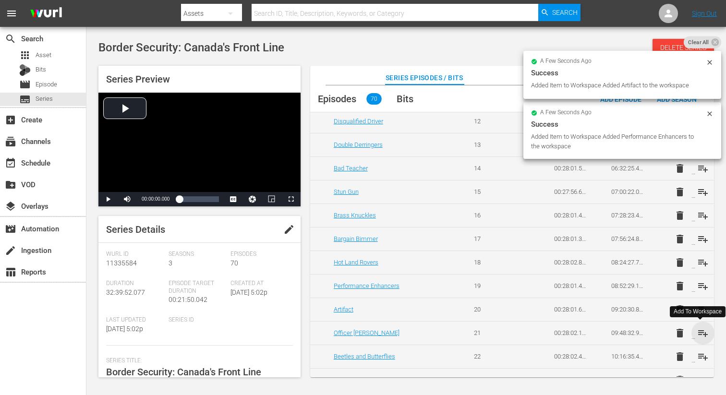
click at [698, 330] on span "playlist_add" at bounding box center [703, 333] width 12 height 12
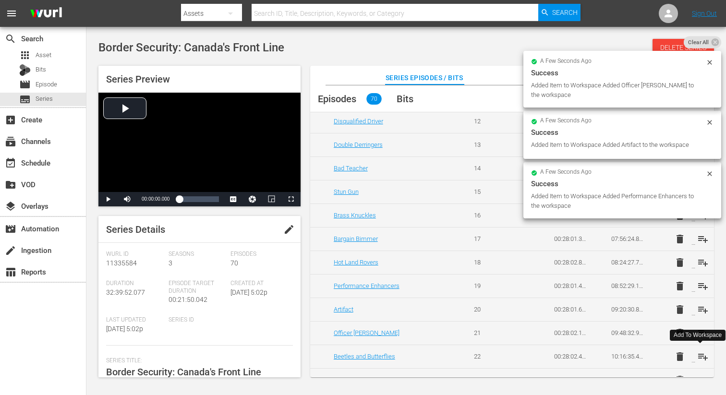
click at [701, 354] on span "playlist_add" at bounding box center [703, 357] width 12 height 12
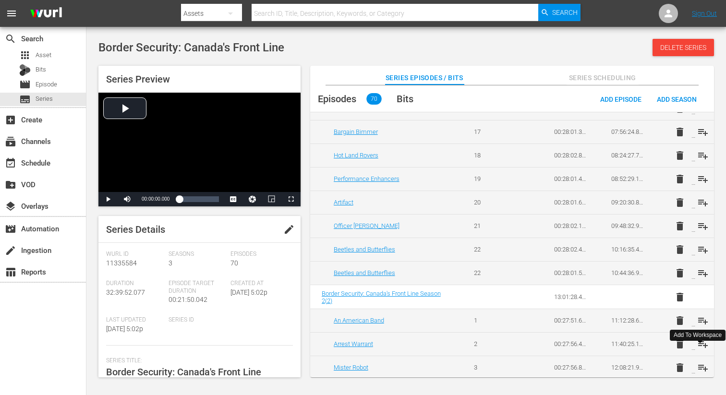
scroll to position [426, 0]
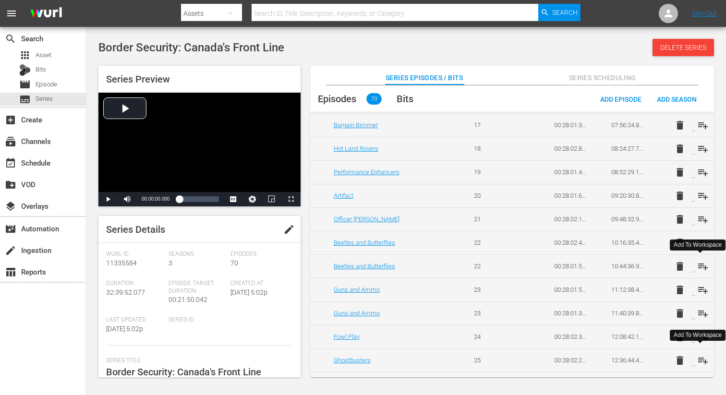
click at [702, 267] on span "playlist_add" at bounding box center [703, 267] width 12 height 12
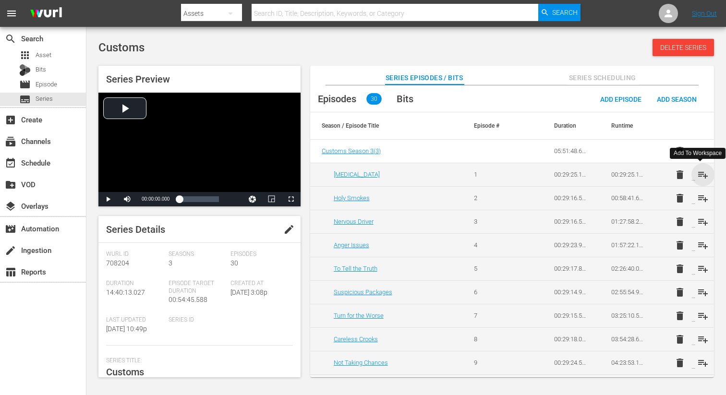
drag, startPoint x: 699, startPoint y: 174, endPoint x: 705, endPoint y: 199, distance: 26.3
click at [699, 174] on span "playlist_add" at bounding box center [703, 175] width 12 height 12
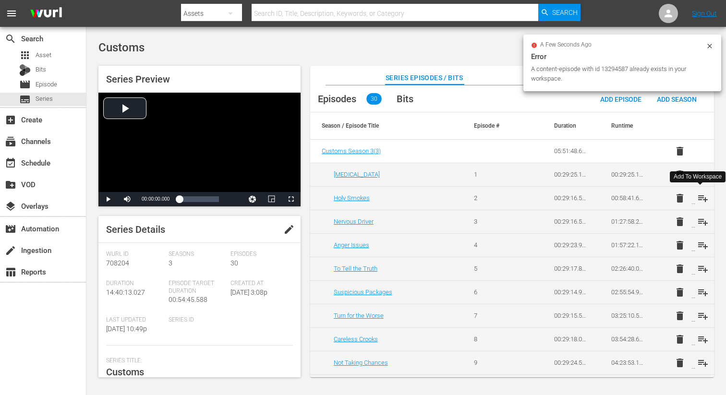
click at [701, 199] on span "playlist_add" at bounding box center [703, 199] width 12 height 12
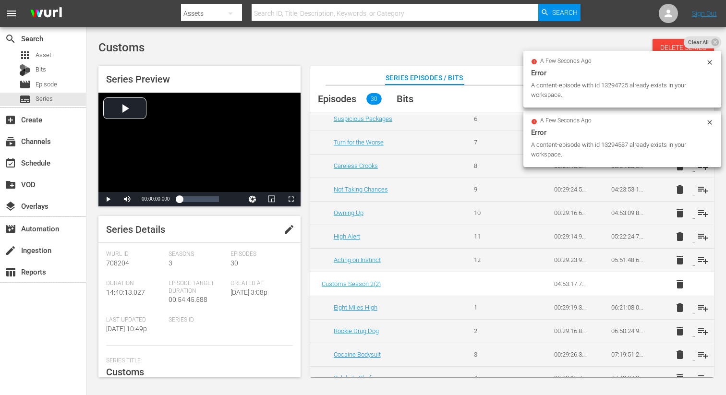
scroll to position [218, 0]
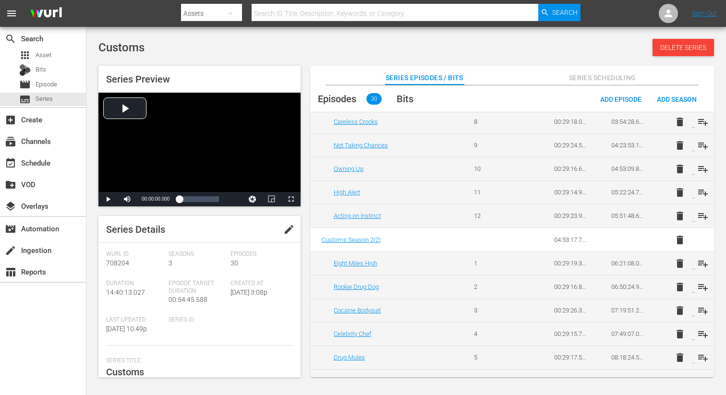
click at [701, 269] on td "delete playlist_add" at bounding box center [685, 264] width 57 height 24
click at [701, 264] on span "playlist_add" at bounding box center [703, 264] width 12 height 12
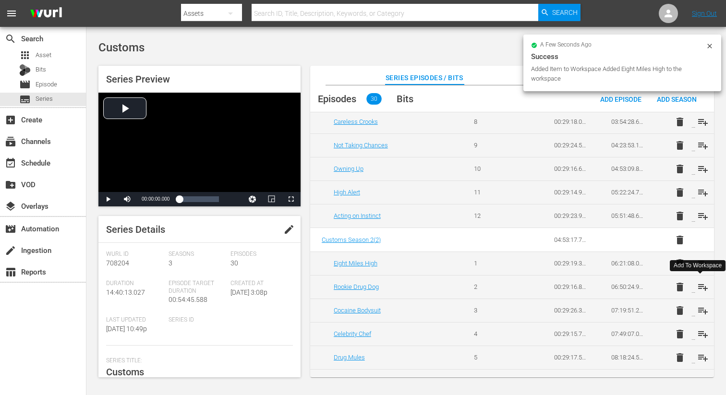
click at [701, 285] on span "playlist_add" at bounding box center [703, 287] width 12 height 12
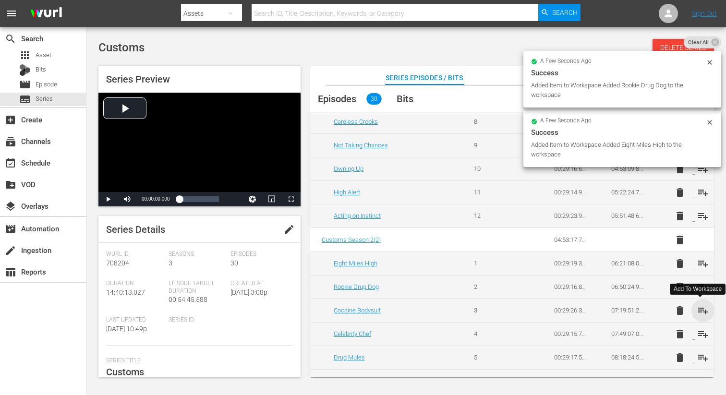
click at [701, 310] on span "playlist_add" at bounding box center [703, 311] width 12 height 12
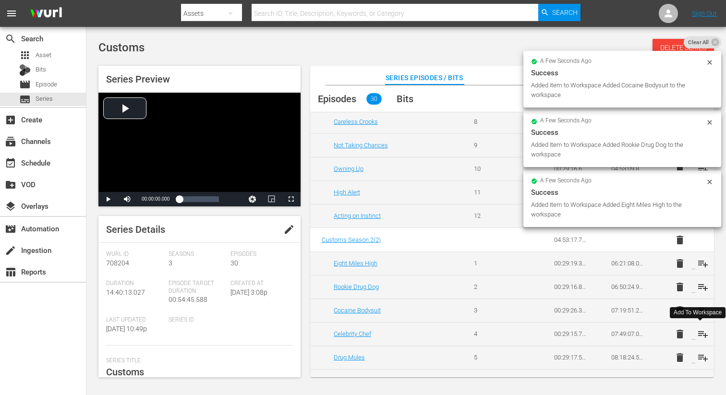
click at [702, 333] on span "playlist_add" at bounding box center [703, 334] width 12 height 12
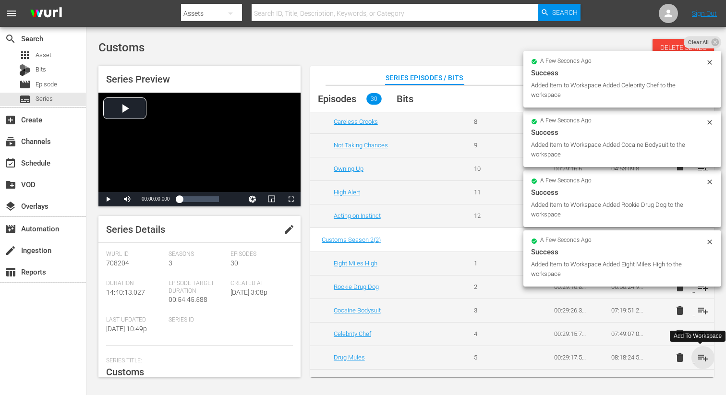
drag, startPoint x: 699, startPoint y: 358, endPoint x: 697, endPoint y: 352, distance: 6.4
click at [699, 358] on span "playlist_add" at bounding box center [703, 358] width 12 height 12
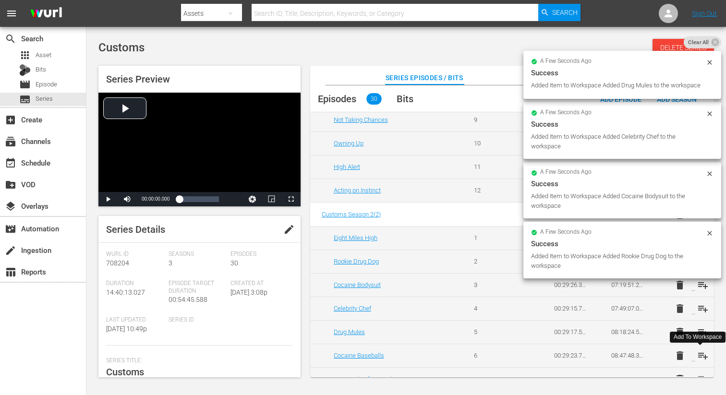
scroll to position [244, 0]
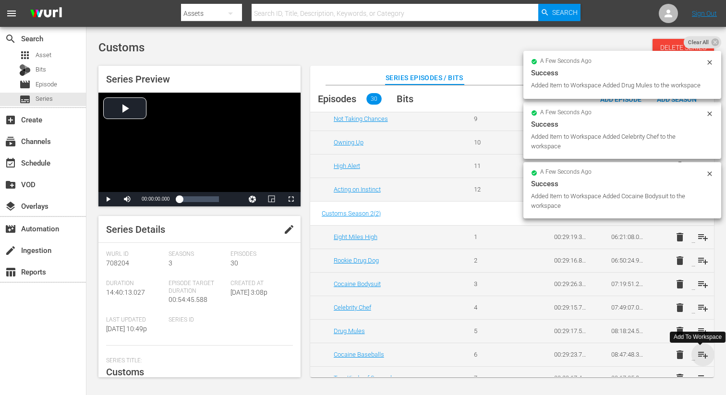
click at [700, 355] on span "playlist_add" at bounding box center [703, 355] width 12 height 12
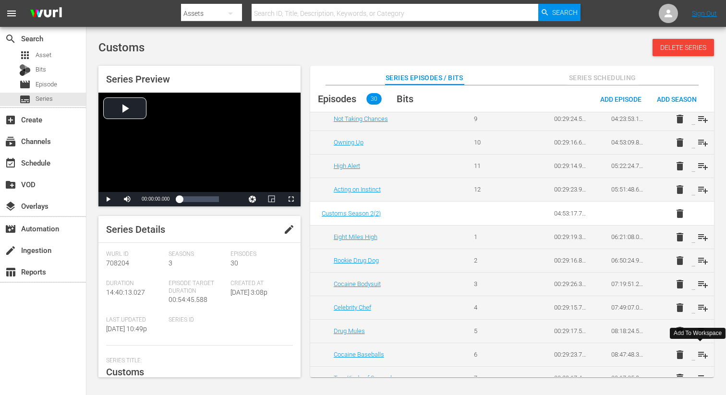
scroll to position [264, 0]
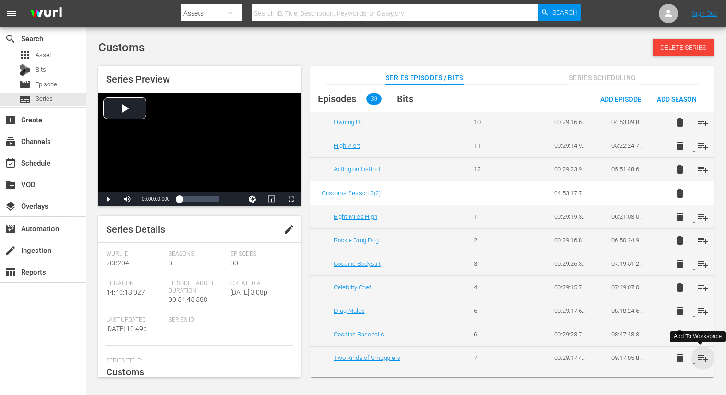
click at [699, 356] on span "playlist_add" at bounding box center [703, 358] width 12 height 12
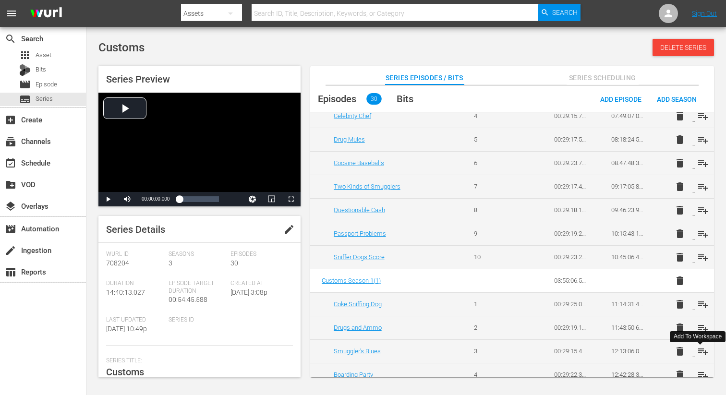
scroll to position [476, 0]
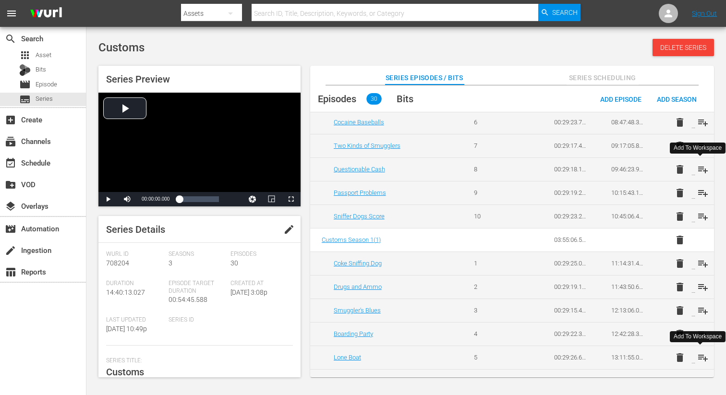
click at [703, 171] on span "playlist_add" at bounding box center [703, 170] width 12 height 12
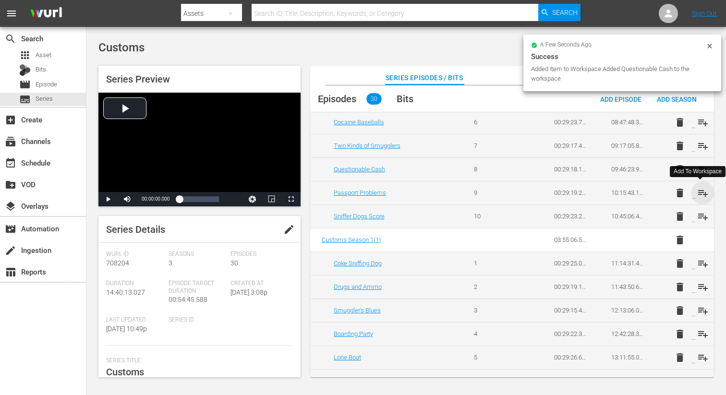
click at [700, 195] on span "playlist_add" at bounding box center [703, 193] width 12 height 12
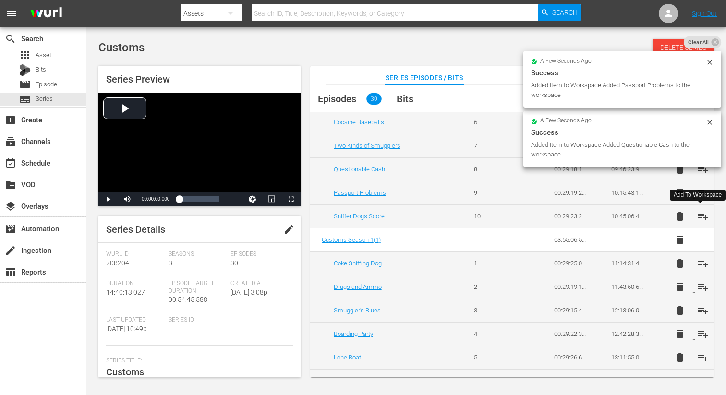
click at [701, 216] on span "playlist_add" at bounding box center [703, 217] width 12 height 12
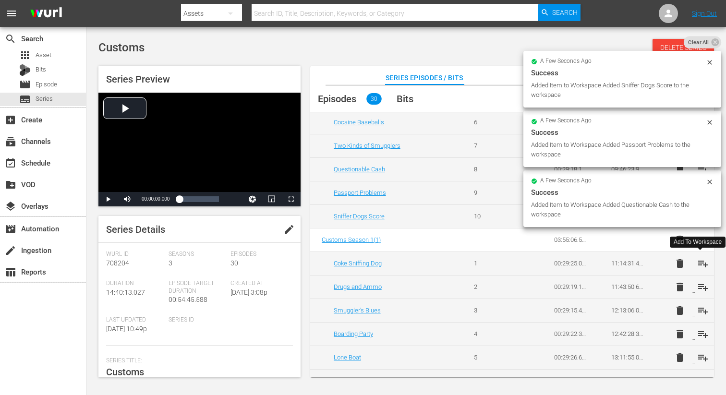
click at [698, 262] on span "playlist_add" at bounding box center [703, 264] width 12 height 12
click at [701, 288] on span "playlist_add" at bounding box center [703, 287] width 12 height 12
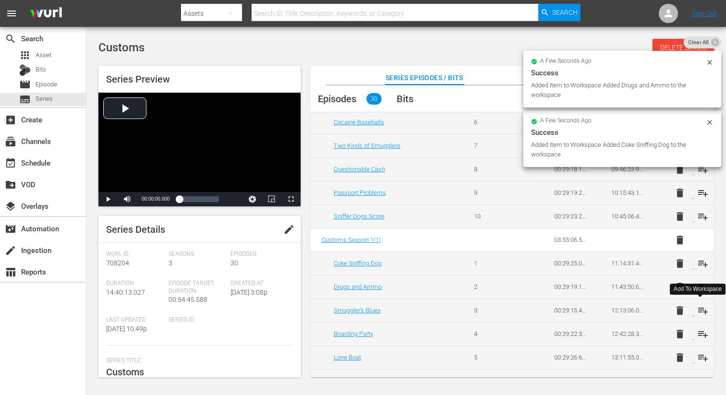
click at [699, 310] on span "playlist_add" at bounding box center [703, 311] width 12 height 12
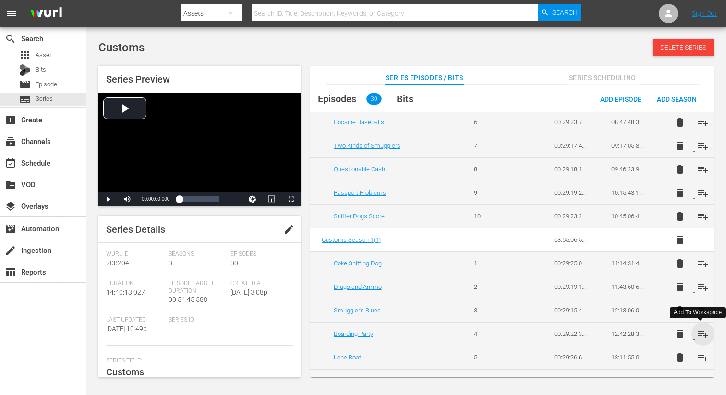
click at [697, 331] on span "playlist_add" at bounding box center [703, 334] width 12 height 12
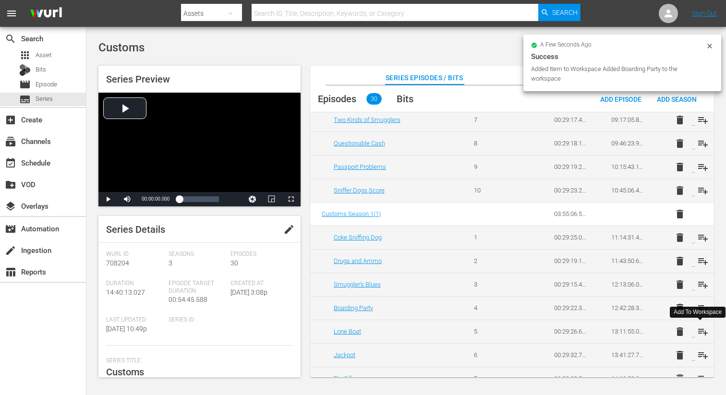
click at [698, 330] on span "playlist_add" at bounding box center [703, 332] width 12 height 12
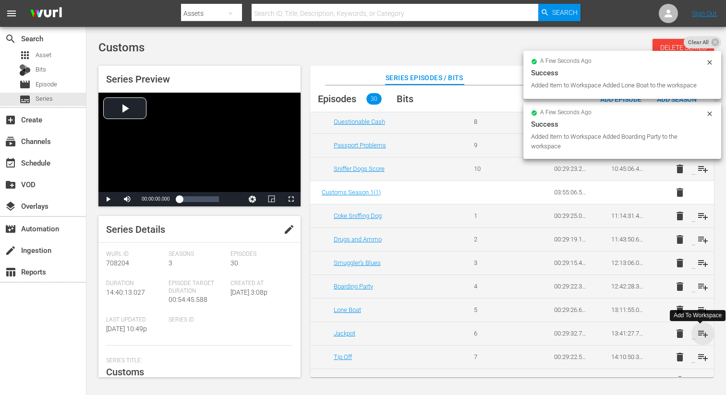
click at [698, 330] on span "playlist_add" at bounding box center [703, 334] width 12 height 12
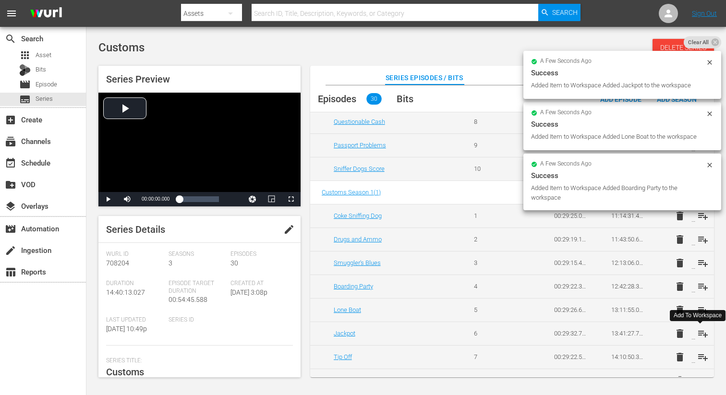
scroll to position [540, 0]
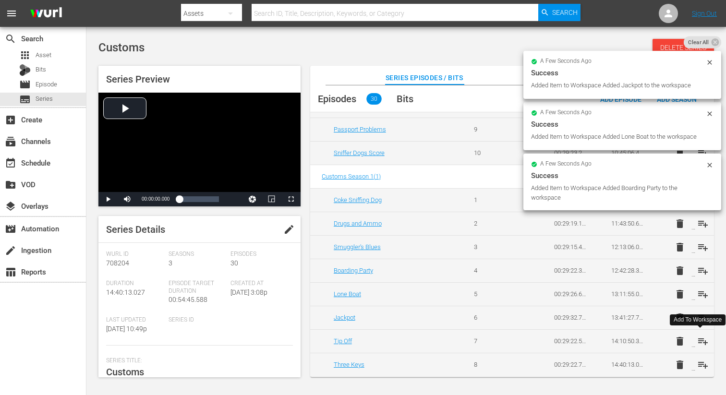
click at [700, 342] on span "playlist_add" at bounding box center [703, 342] width 12 height 12
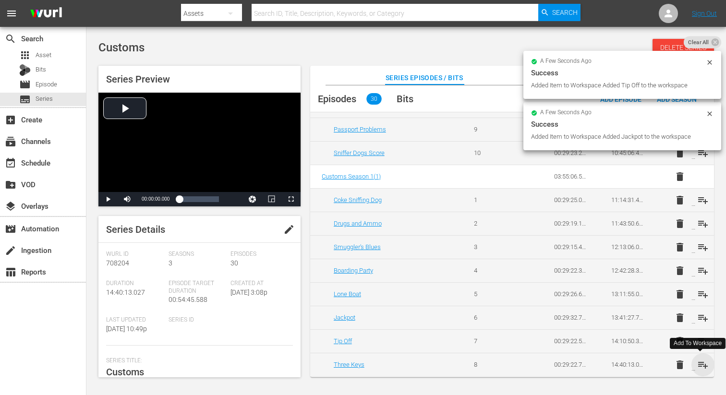
click at [701, 366] on span "playlist_add" at bounding box center [703, 365] width 12 height 12
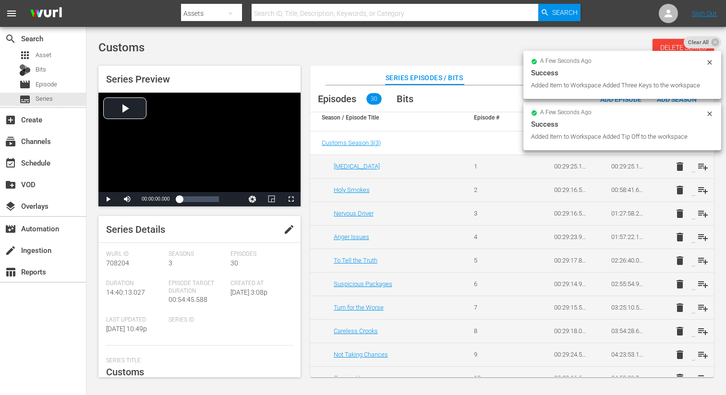
scroll to position [0, 0]
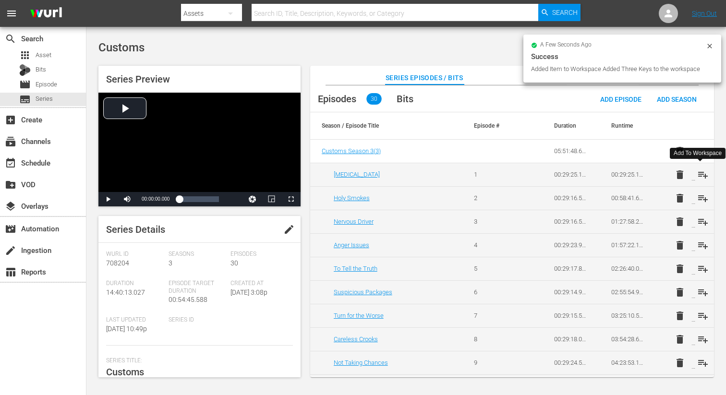
click at [700, 176] on span "playlist_add" at bounding box center [703, 175] width 12 height 12
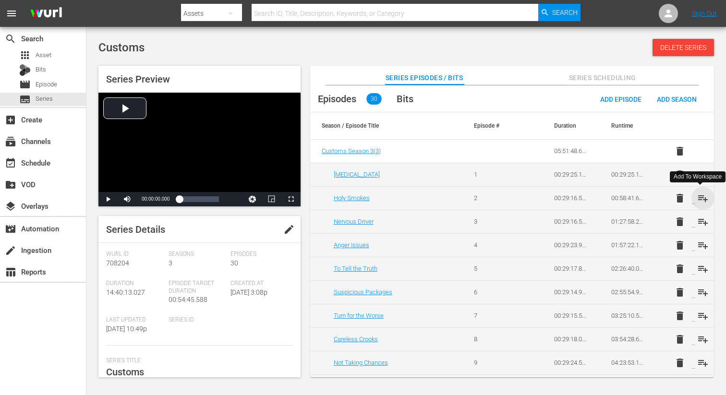
click at [701, 199] on span "playlist_add" at bounding box center [703, 199] width 12 height 12
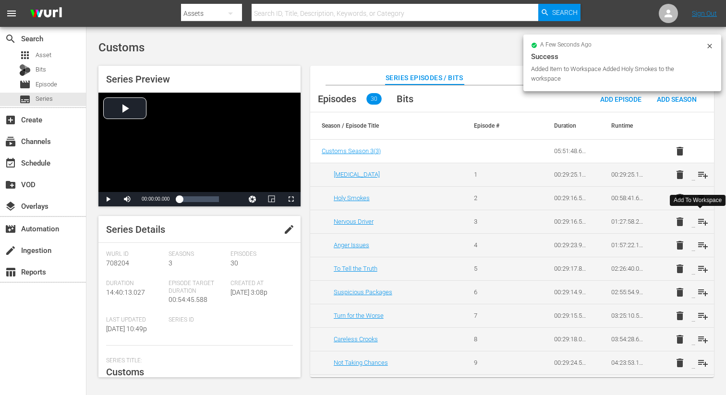
click at [701, 219] on span "playlist_add" at bounding box center [703, 222] width 12 height 12
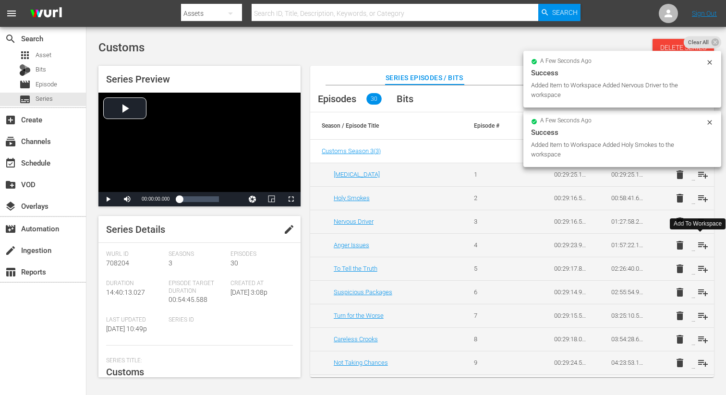
click at [702, 242] on span "playlist_add" at bounding box center [703, 246] width 12 height 12
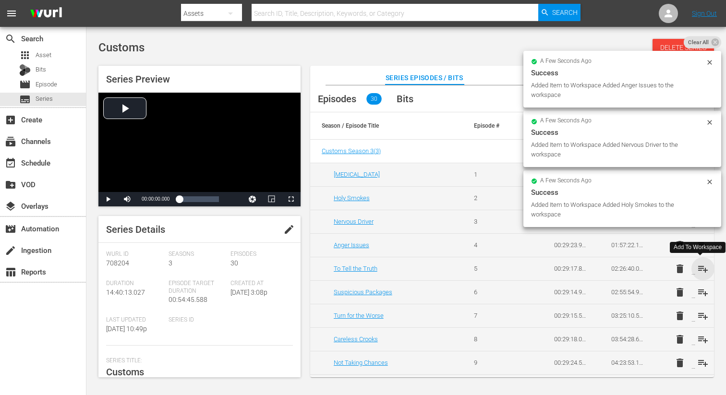
click at [700, 272] on span "playlist_add" at bounding box center [703, 269] width 12 height 12
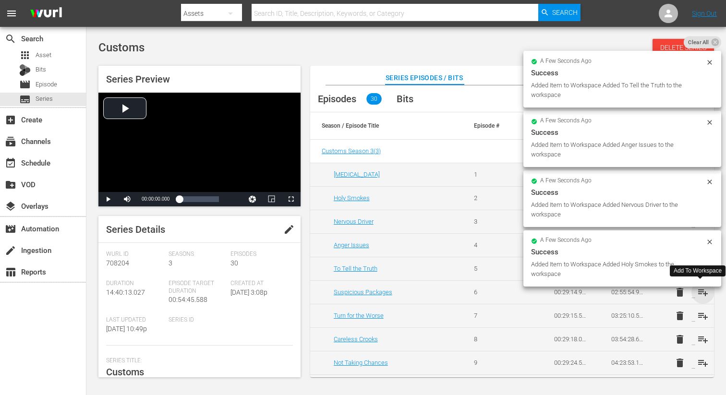
click at [701, 294] on span "playlist_add" at bounding box center [703, 293] width 12 height 12
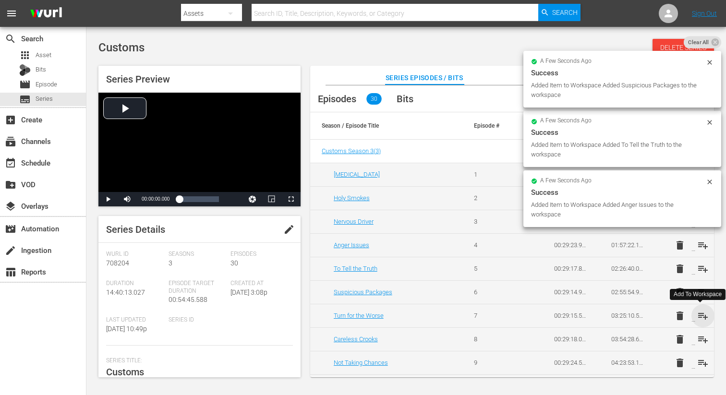
click at [700, 316] on span "playlist_add" at bounding box center [703, 316] width 12 height 12
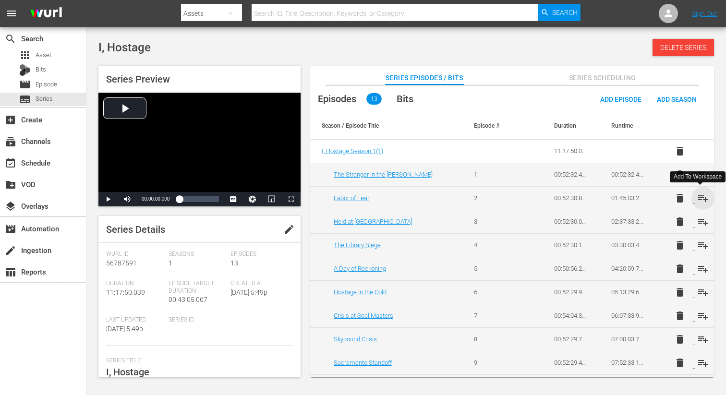
click at [701, 199] on span "playlist_add" at bounding box center [703, 199] width 12 height 12
click at [701, 220] on span "playlist_add" at bounding box center [703, 222] width 12 height 12
click at [699, 248] on span "playlist_add" at bounding box center [703, 246] width 12 height 12
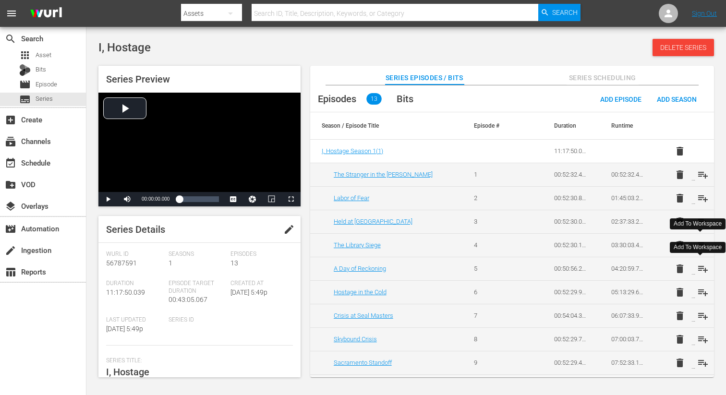
click at [700, 267] on span "playlist_add" at bounding box center [703, 269] width 12 height 12
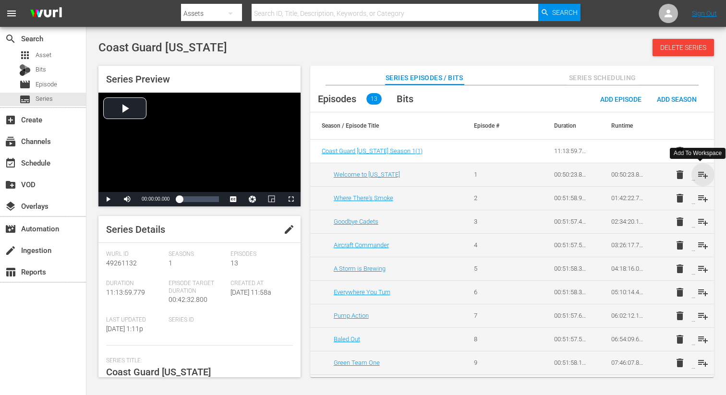
click at [701, 176] on span "playlist_add" at bounding box center [703, 175] width 12 height 12
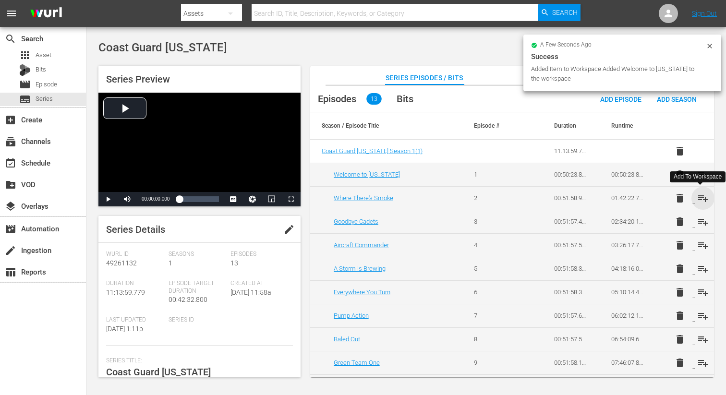
click at [700, 197] on span "playlist_add" at bounding box center [703, 199] width 12 height 12
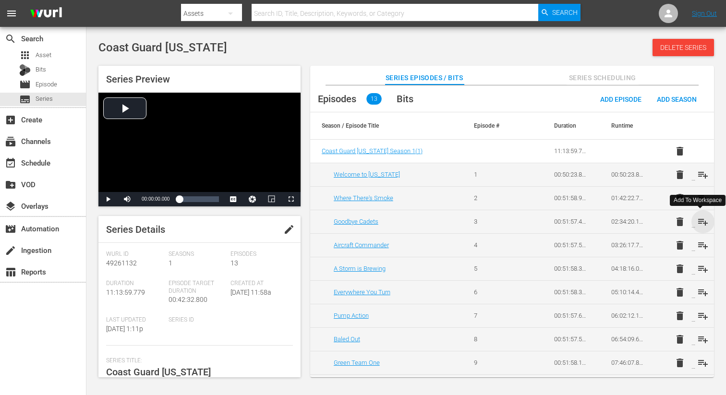
drag, startPoint x: 699, startPoint y: 222, endPoint x: 703, endPoint y: 238, distance: 16.4
click at [699, 222] on span "playlist_add" at bounding box center [703, 222] width 12 height 12
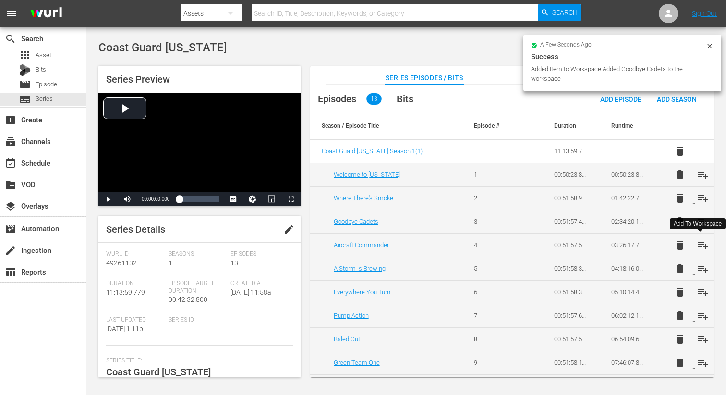
click at [702, 244] on span "playlist_add" at bounding box center [703, 246] width 12 height 12
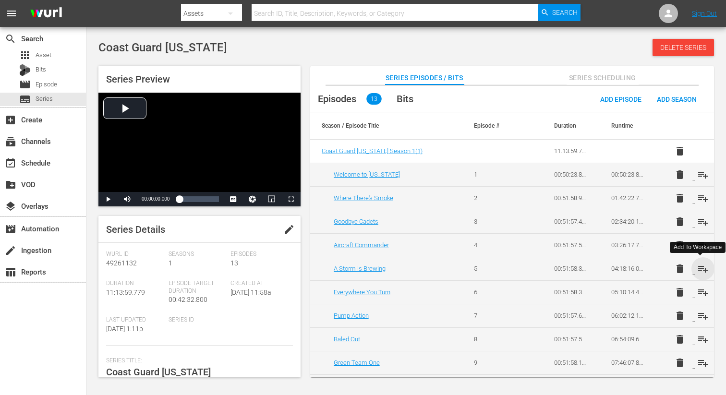
drag, startPoint x: 699, startPoint y: 269, endPoint x: 701, endPoint y: 285, distance: 16.6
click at [699, 269] on span "playlist_add" at bounding box center [703, 269] width 12 height 12
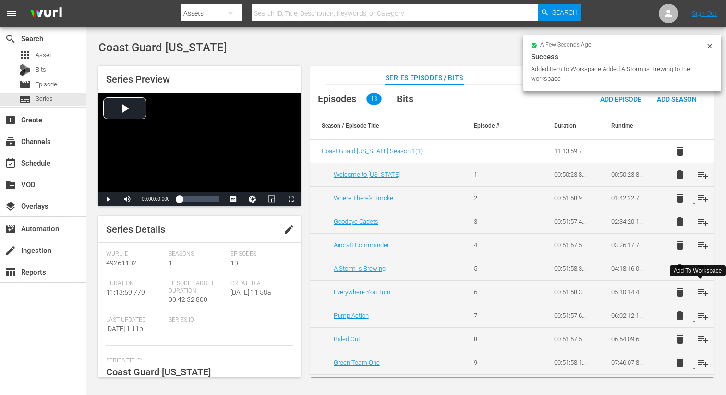
click at [701, 292] on span "playlist_add" at bounding box center [703, 293] width 12 height 12
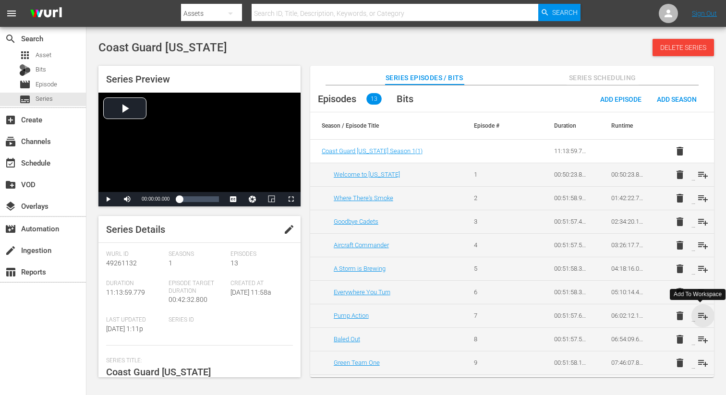
click at [701, 319] on span "playlist_add" at bounding box center [703, 316] width 12 height 12
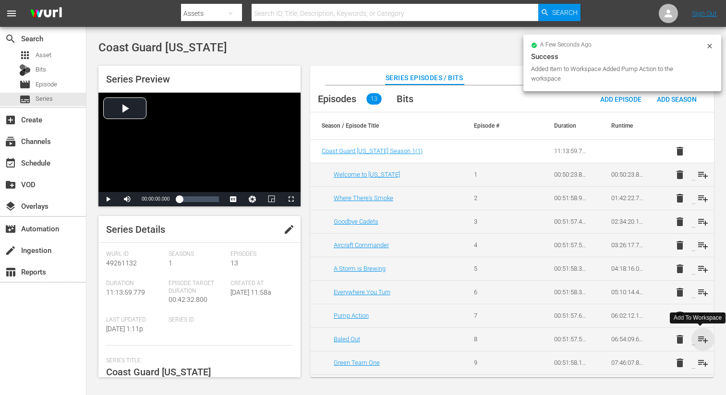
click at [701, 337] on span "playlist_add" at bounding box center [703, 340] width 12 height 12
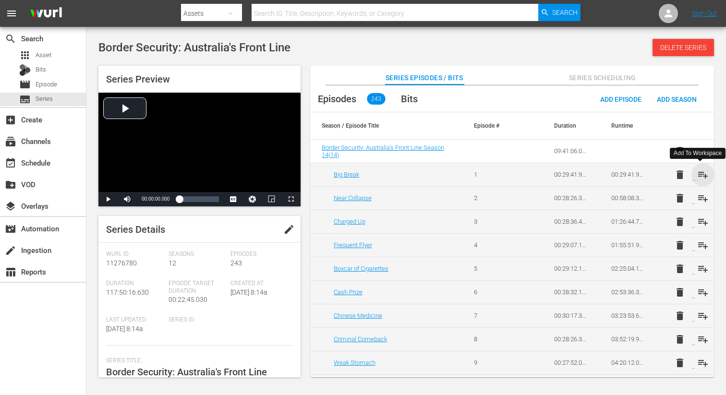
click at [702, 176] on span "playlist_add" at bounding box center [703, 175] width 12 height 12
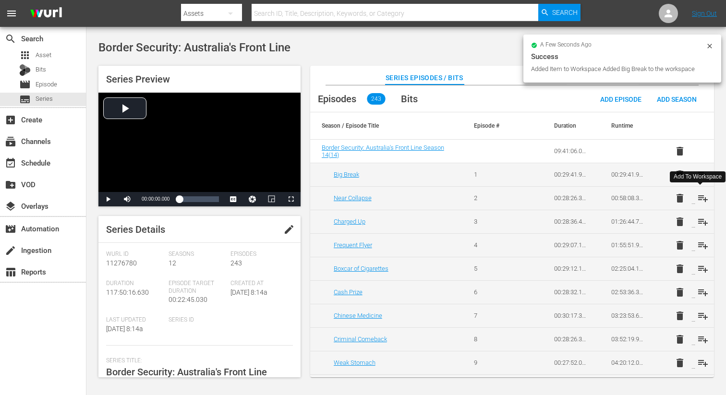
click at [702, 197] on span "playlist_add" at bounding box center [703, 199] width 12 height 12
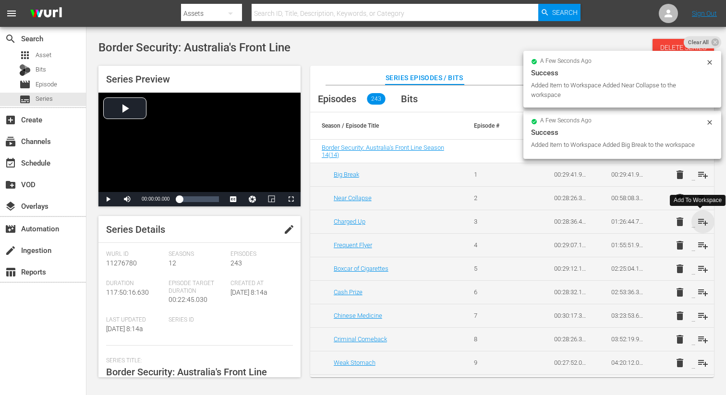
click at [702, 221] on span "playlist_add" at bounding box center [703, 222] width 12 height 12
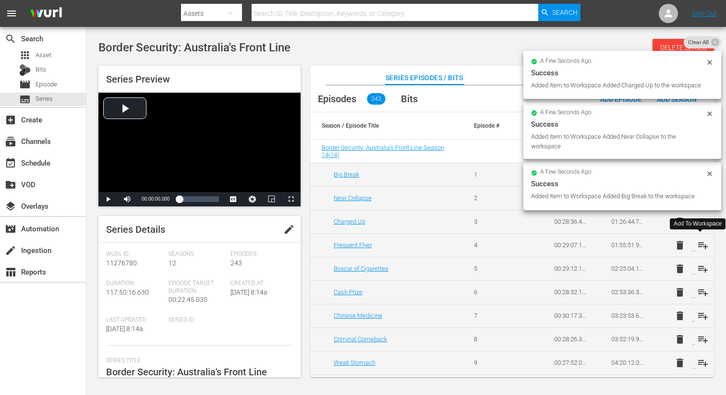
click at [700, 247] on span "playlist_add" at bounding box center [703, 246] width 12 height 12
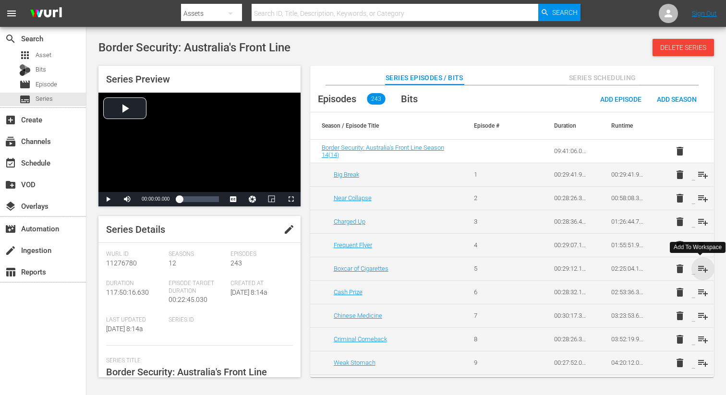
click at [702, 270] on span "playlist_add" at bounding box center [703, 269] width 12 height 12
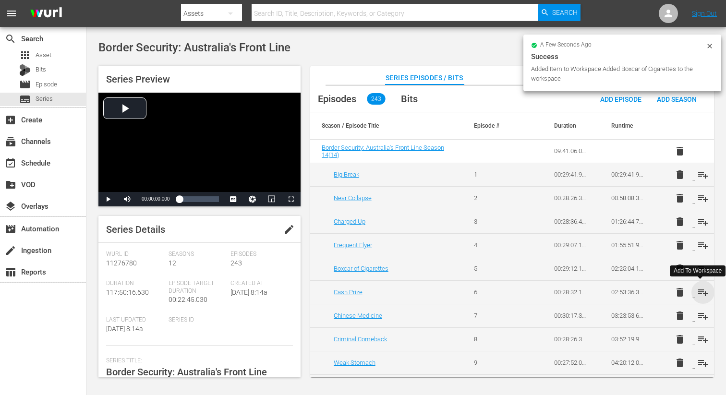
drag, startPoint x: 700, startPoint y: 293, endPoint x: 699, endPoint y: 302, distance: 9.1
click at [699, 293] on span "playlist_add" at bounding box center [703, 293] width 12 height 12
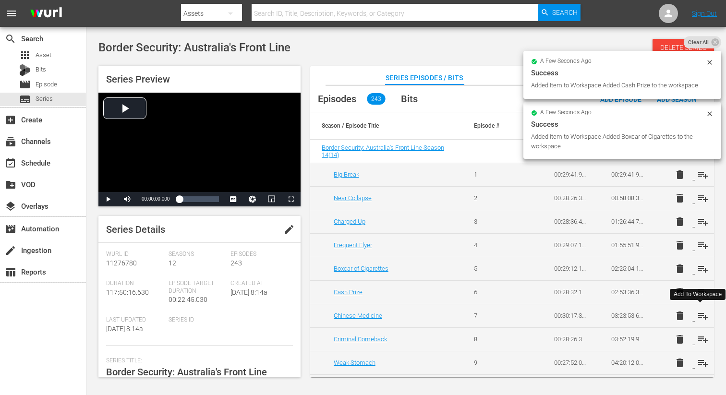
click at [699, 314] on span "playlist_add" at bounding box center [703, 316] width 12 height 12
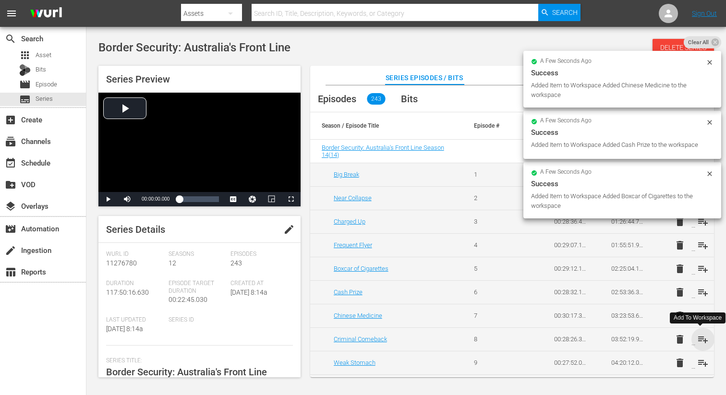
click at [702, 340] on span "playlist_add" at bounding box center [703, 340] width 12 height 12
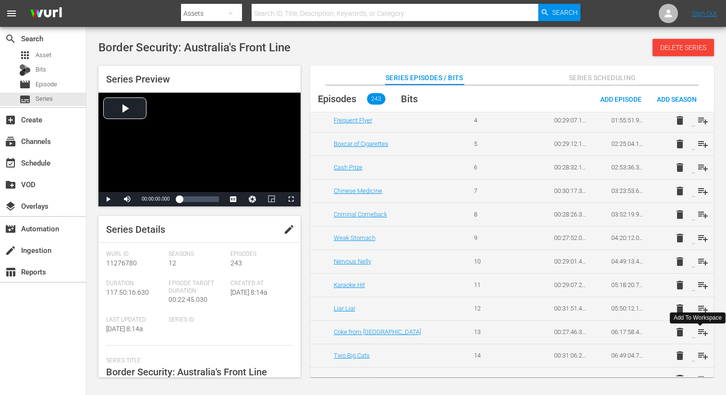
scroll to position [160, 0]
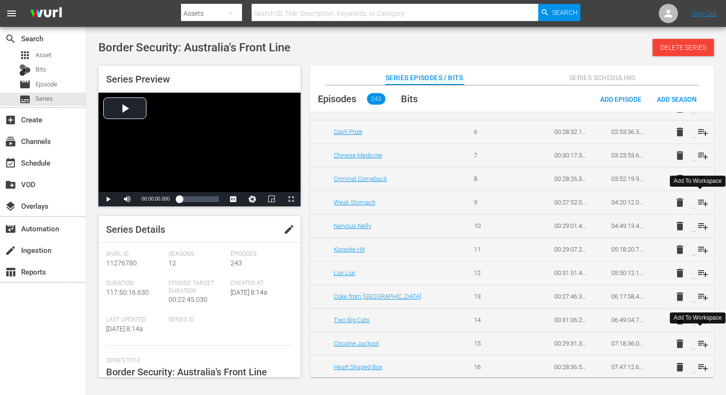
drag, startPoint x: 701, startPoint y: 206, endPoint x: 704, endPoint y: 214, distance: 8.7
click at [701, 206] on span "playlist_add" at bounding box center [703, 203] width 12 height 12
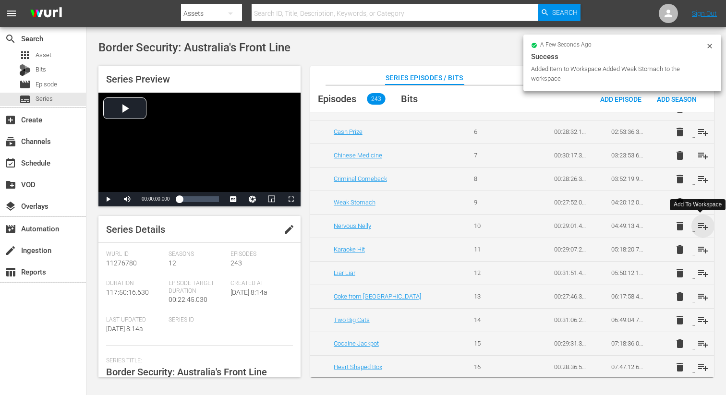
click at [699, 227] on span "playlist_add" at bounding box center [703, 226] width 12 height 12
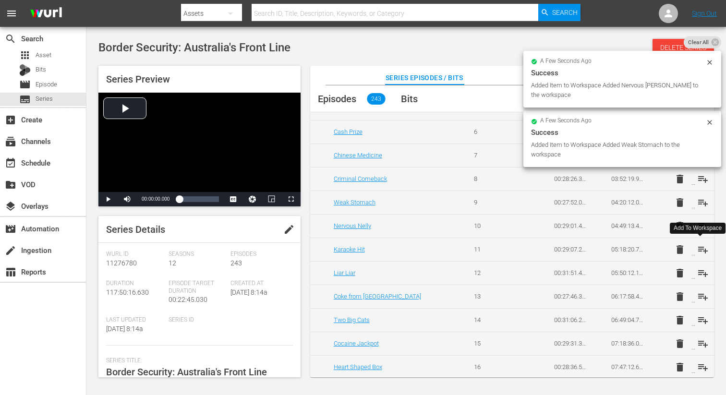
click at [700, 250] on span "playlist_add" at bounding box center [703, 250] width 12 height 12
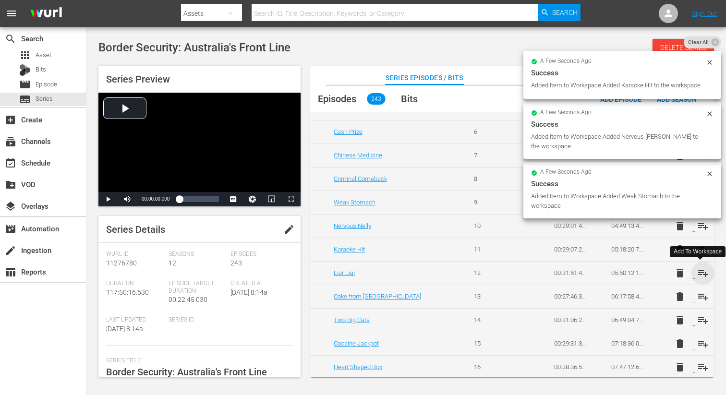
click at [700, 272] on span "playlist_add" at bounding box center [703, 273] width 12 height 12
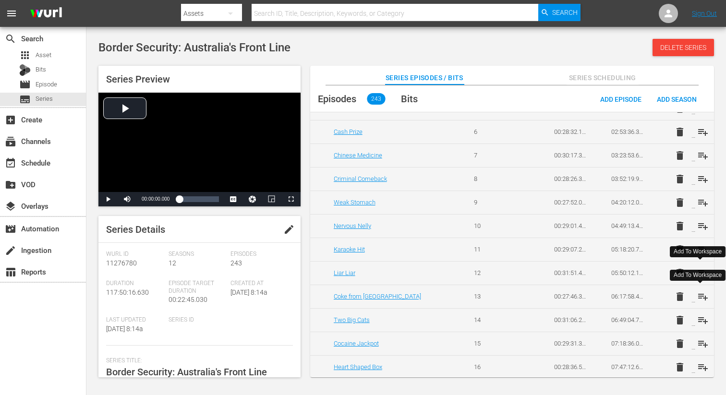
click at [701, 299] on span "playlist_add" at bounding box center [703, 297] width 12 height 12
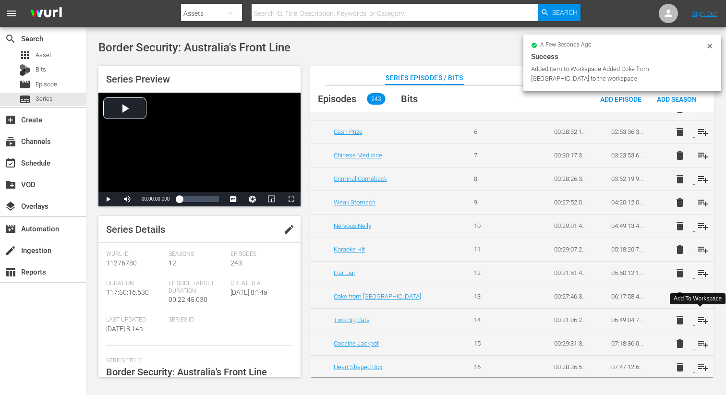
click at [699, 320] on span "playlist_add" at bounding box center [703, 320] width 12 height 12
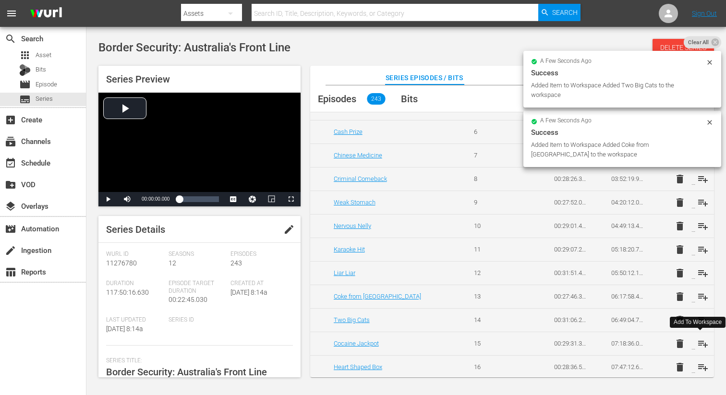
click at [698, 341] on span "playlist_add" at bounding box center [703, 344] width 12 height 12
click at [700, 369] on span "playlist_add" at bounding box center [703, 368] width 12 height 12
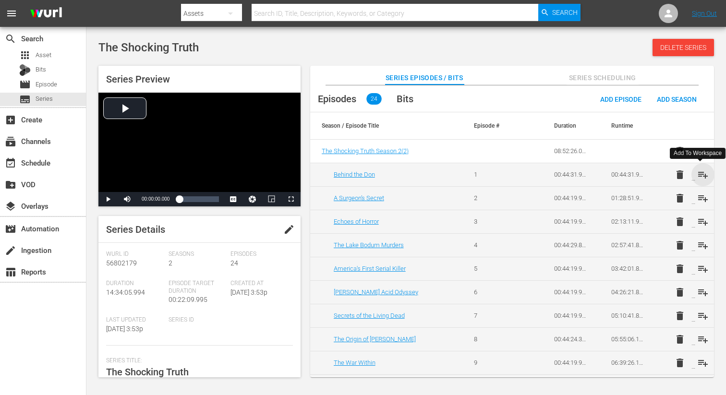
click at [701, 177] on span "playlist_add" at bounding box center [703, 175] width 12 height 12
click at [700, 203] on span "playlist_add" at bounding box center [703, 199] width 12 height 12
click at [700, 224] on span "playlist_add" at bounding box center [703, 222] width 12 height 12
click at [699, 244] on span "playlist_add" at bounding box center [703, 246] width 12 height 12
click at [701, 271] on span "playlist_add" at bounding box center [703, 269] width 12 height 12
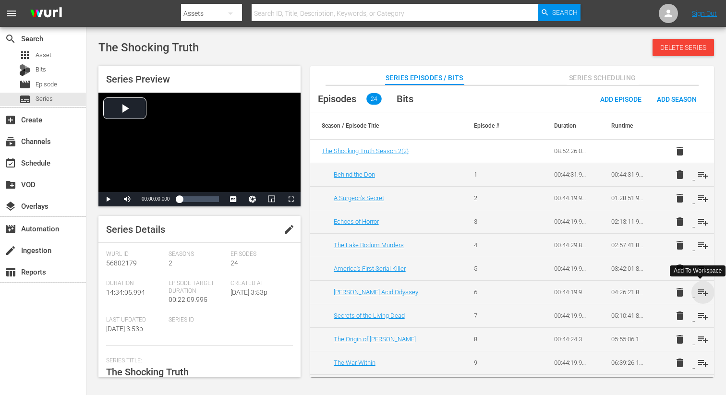
click at [700, 293] on span "playlist_add" at bounding box center [703, 293] width 12 height 12
click at [701, 320] on span "playlist_add" at bounding box center [703, 316] width 12 height 12
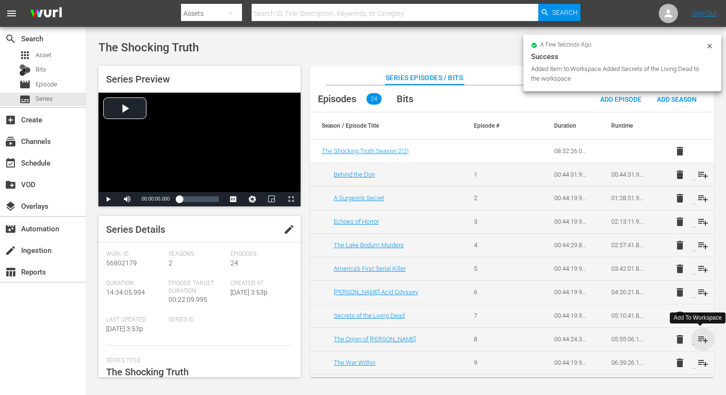
click at [700, 338] on span "playlist_add" at bounding box center [703, 340] width 12 height 12
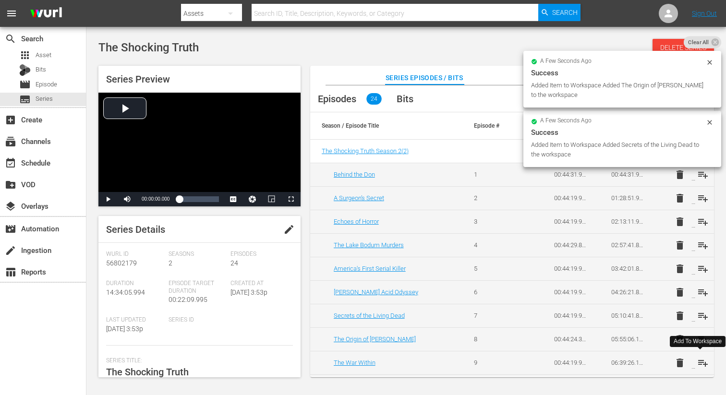
click at [701, 362] on span "playlist_add" at bounding box center [703, 363] width 12 height 12
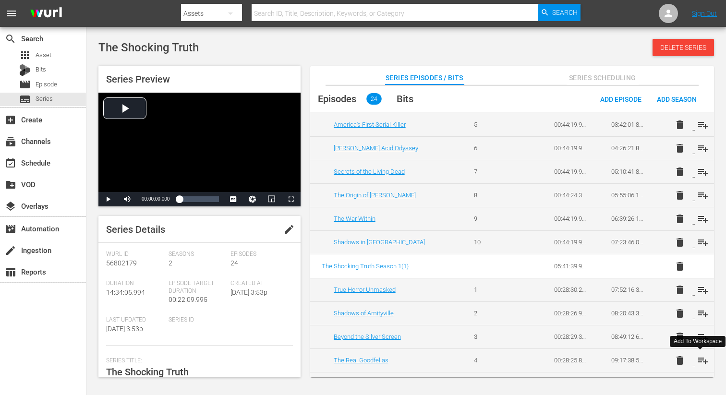
scroll to position [195, 0]
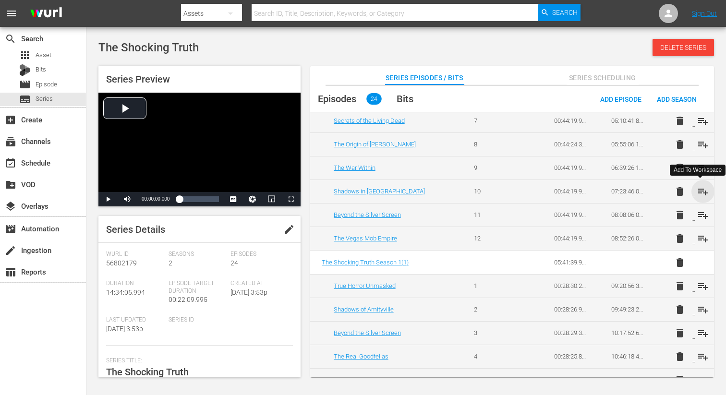
click at [701, 188] on span "playlist_add" at bounding box center [703, 192] width 12 height 12
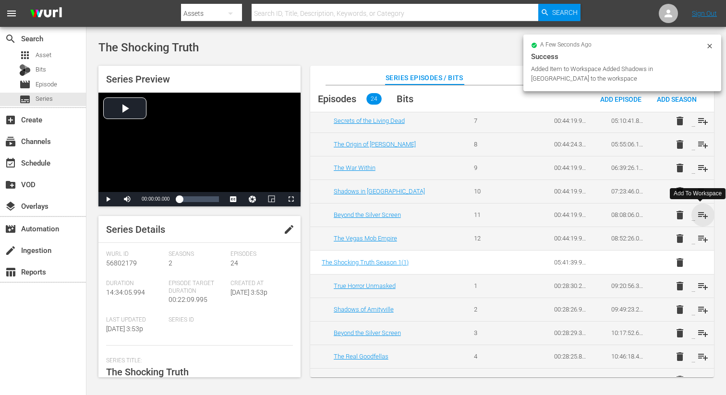
click at [701, 216] on span "playlist_add" at bounding box center [703, 215] width 12 height 12
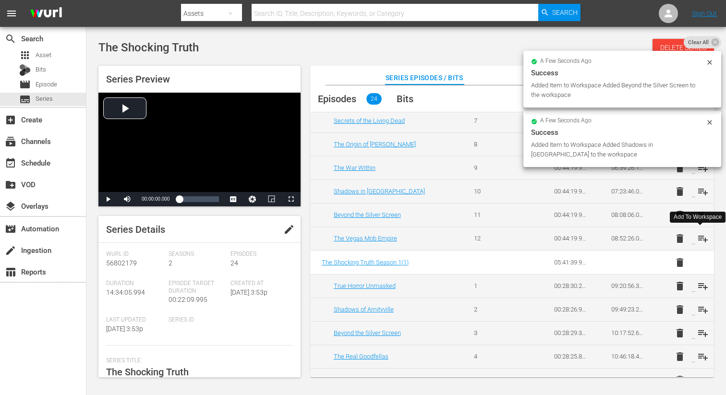
click at [701, 240] on span "playlist_add" at bounding box center [703, 239] width 12 height 12
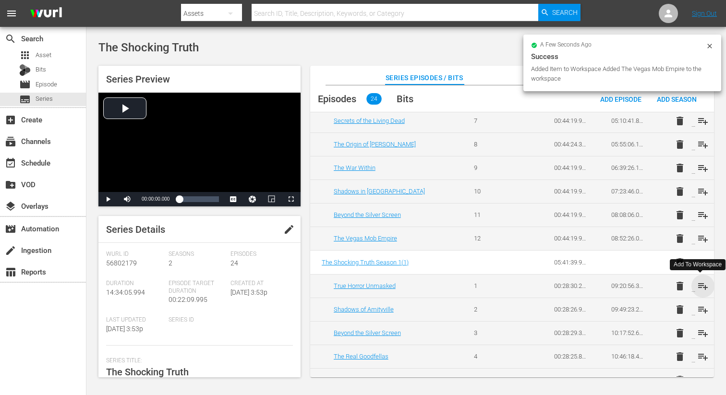
click at [700, 286] on span "playlist_add" at bounding box center [703, 286] width 12 height 12
click at [701, 312] on span "playlist_add" at bounding box center [703, 310] width 12 height 12
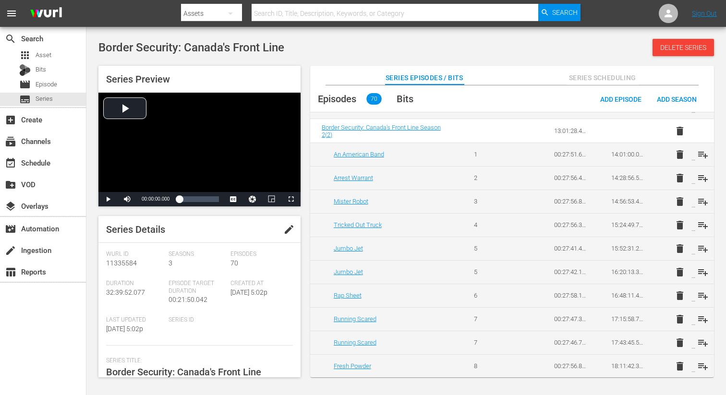
scroll to position [716, 0]
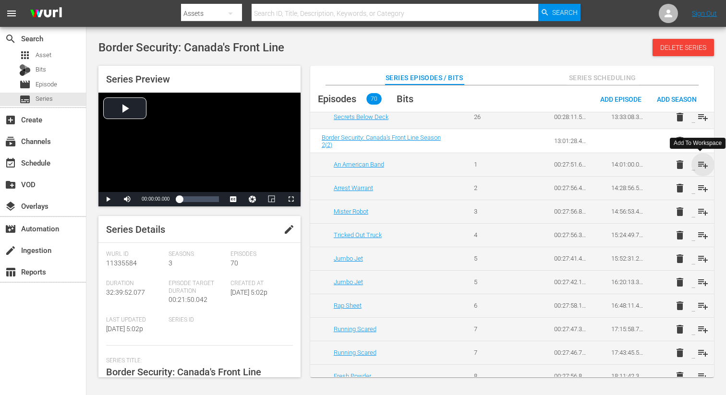
click at [701, 166] on span "playlist_add" at bounding box center [703, 165] width 12 height 12
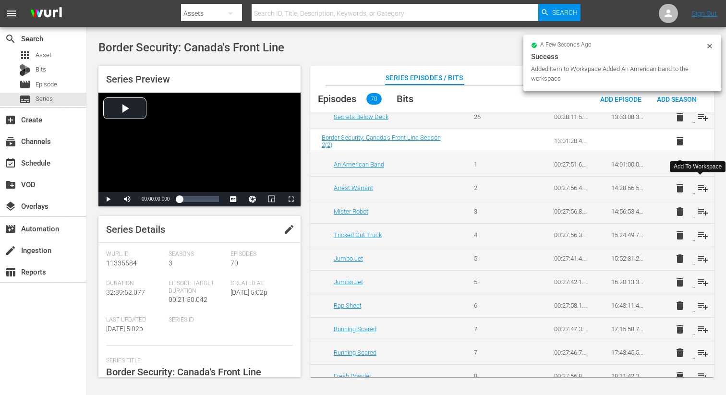
click at [699, 187] on span "playlist_add" at bounding box center [703, 188] width 12 height 12
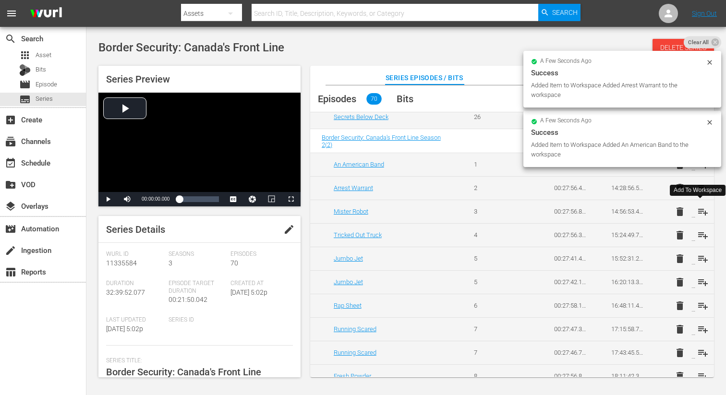
click at [700, 209] on span "playlist_add" at bounding box center [703, 212] width 12 height 12
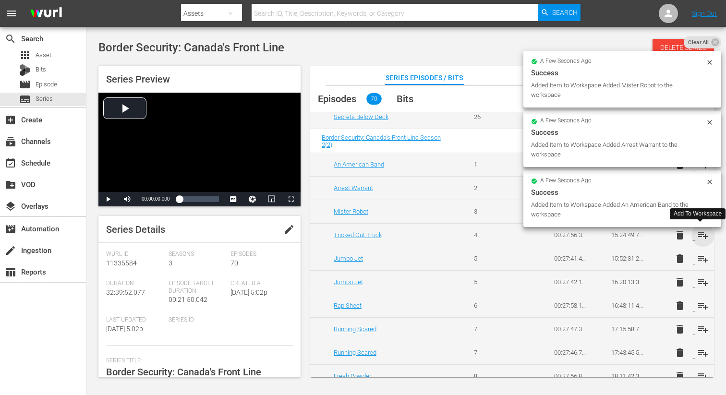
click at [700, 236] on span "playlist_add" at bounding box center [703, 236] width 12 height 12
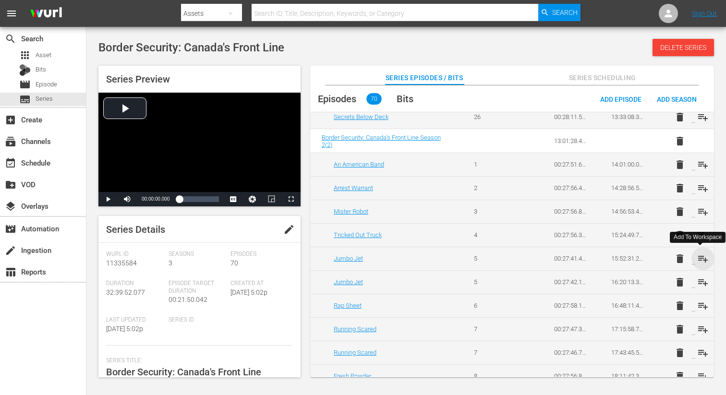
click at [698, 258] on span "playlist_add" at bounding box center [703, 259] width 12 height 12
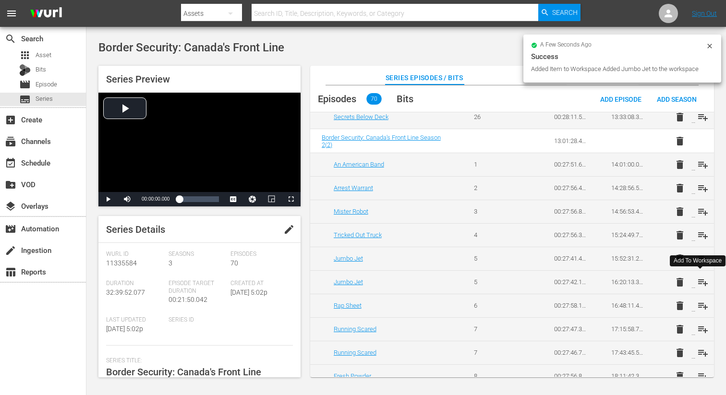
click at [701, 284] on span "playlist_add" at bounding box center [703, 283] width 12 height 12
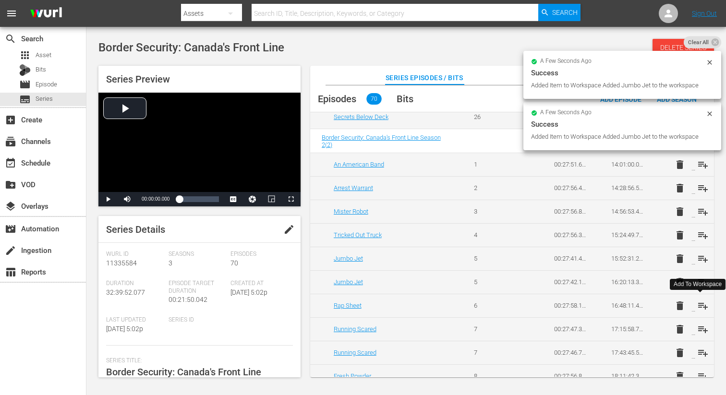
click at [701, 307] on span "playlist_add" at bounding box center [703, 306] width 12 height 12
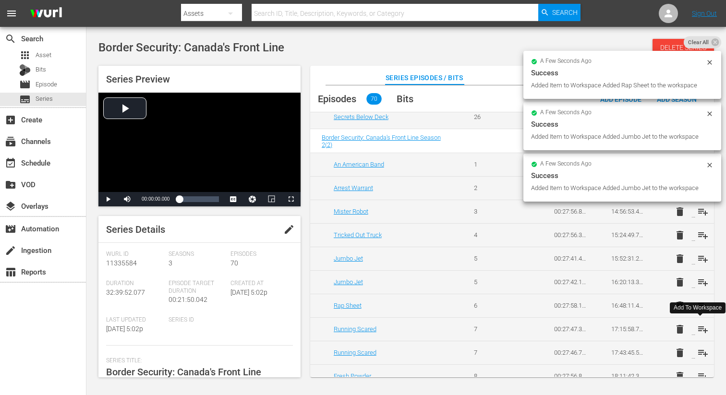
click at [700, 329] on span "playlist_add" at bounding box center [703, 330] width 12 height 12
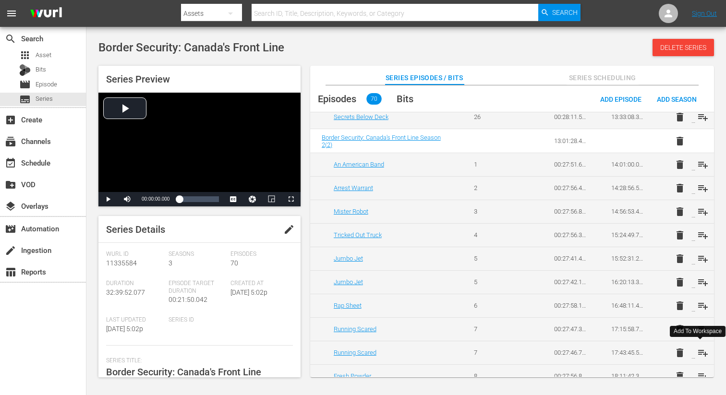
click at [698, 351] on span "playlist_add" at bounding box center [703, 353] width 12 height 12
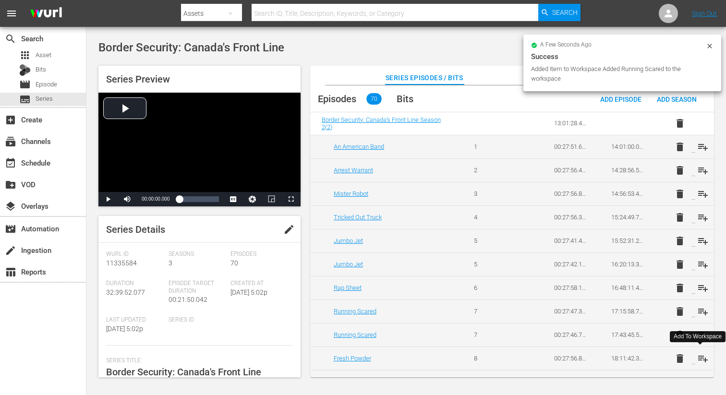
scroll to position [735, 0]
click at [700, 354] on span "playlist_add" at bounding box center [703, 358] width 12 height 12
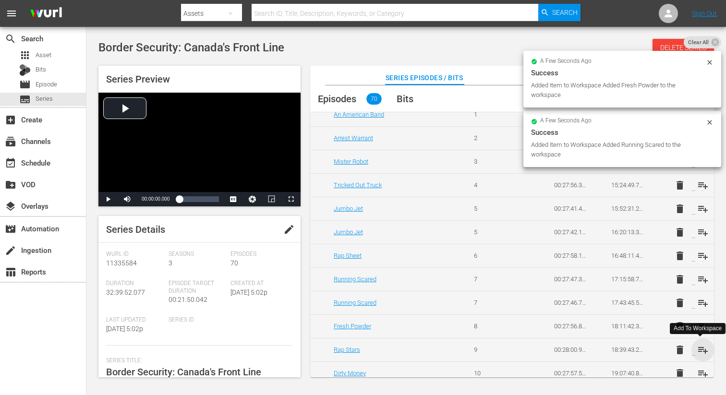
click at [699, 353] on span "playlist_add" at bounding box center [703, 350] width 12 height 12
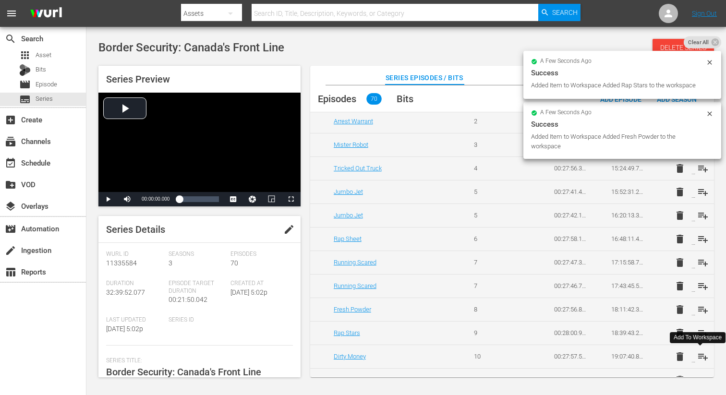
click at [699, 357] on span "playlist_add" at bounding box center [703, 357] width 12 height 12
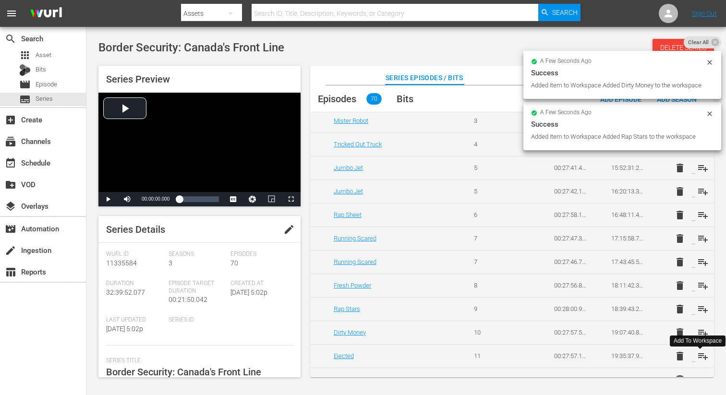
scroll to position [808, 0]
click at [699, 357] on span "playlist_add" at bounding box center [703, 356] width 12 height 12
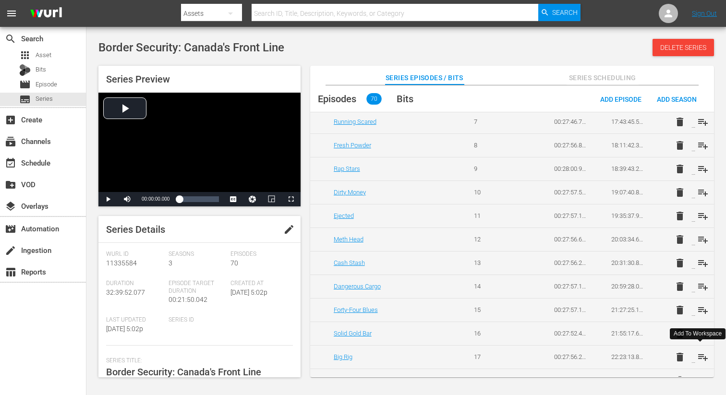
scroll to position [975, 0]
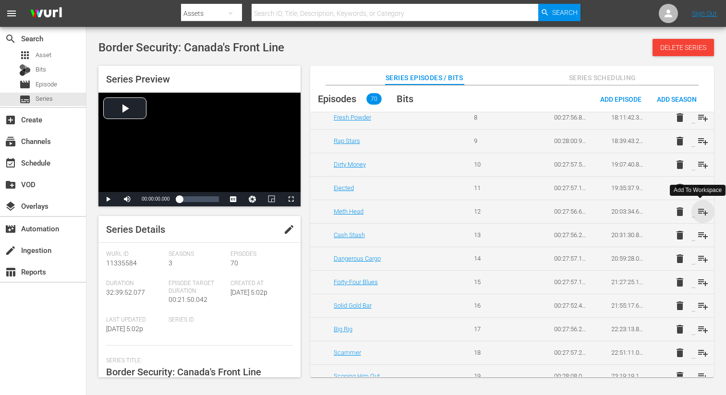
click at [701, 214] on span "playlist_add" at bounding box center [703, 212] width 12 height 12
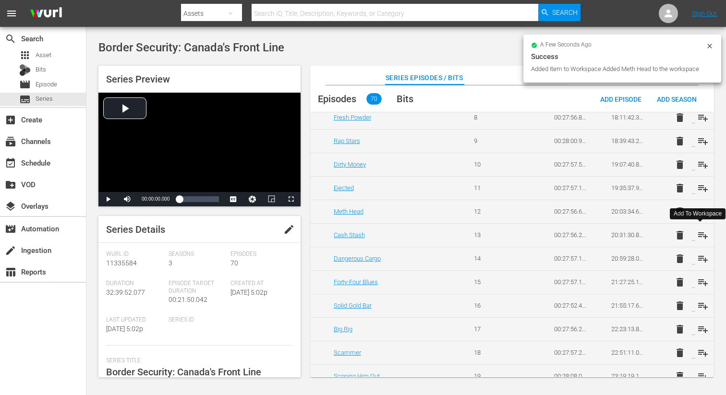
click at [704, 237] on span "playlist_add" at bounding box center [703, 236] width 12 height 12
click at [698, 255] on span "playlist_add" at bounding box center [703, 259] width 12 height 12
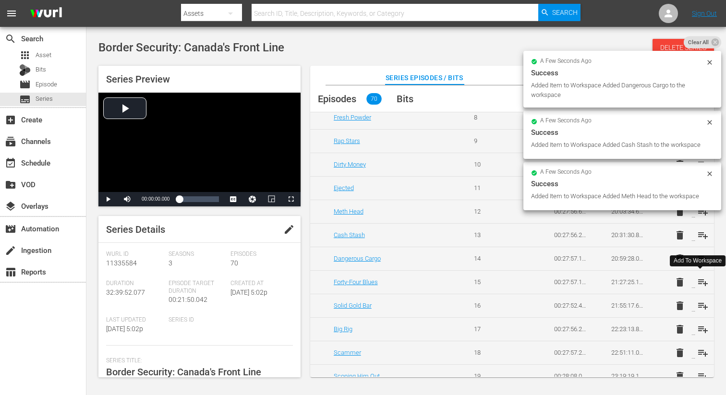
click at [697, 280] on span "playlist_add" at bounding box center [703, 283] width 12 height 12
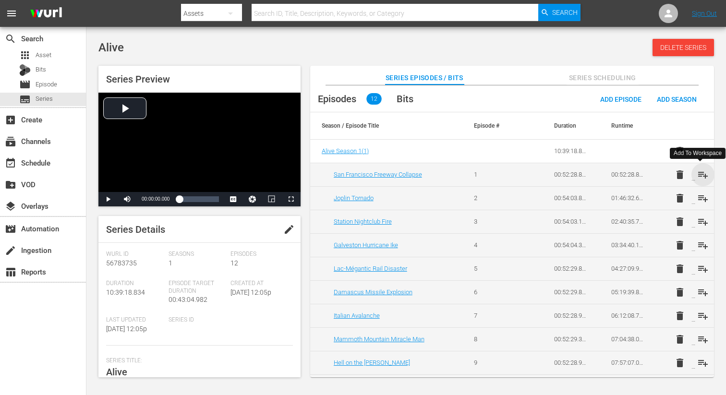
click at [701, 179] on span "playlist_add" at bounding box center [703, 175] width 12 height 12
click at [701, 202] on span "playlist_add" at bounding box center [703, 199] width 12 height 12
click at [700, 223] on span "playlist_add" at bounding box center [703, 222] width 12 height 12
click at [700, 247] on span "playlist_add" at bounding box center [703, 246] width 12 height 12
click at [700, 268] on span "playlist_add" at bounding box center [703, 269] width 12 height 12
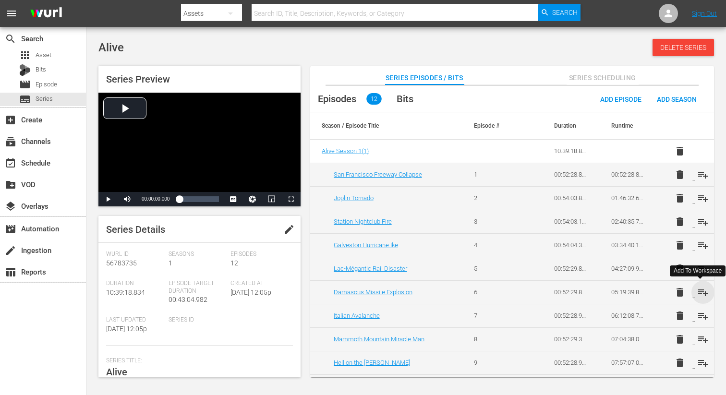
click at [701, 292] on span "playlist_add" at bounding box center [703, 293] width 12 height 12
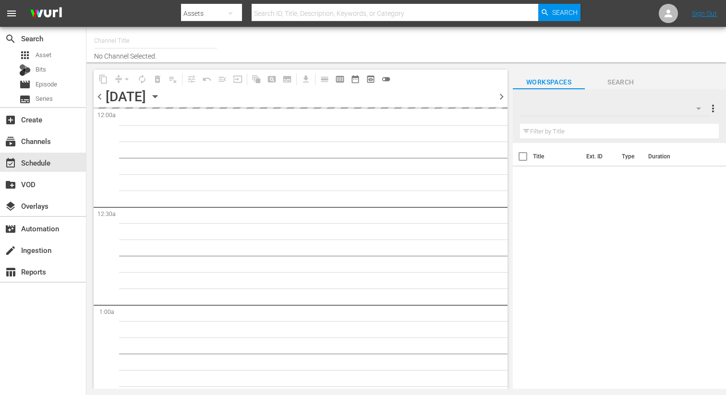
type input "DangerTV (161)"
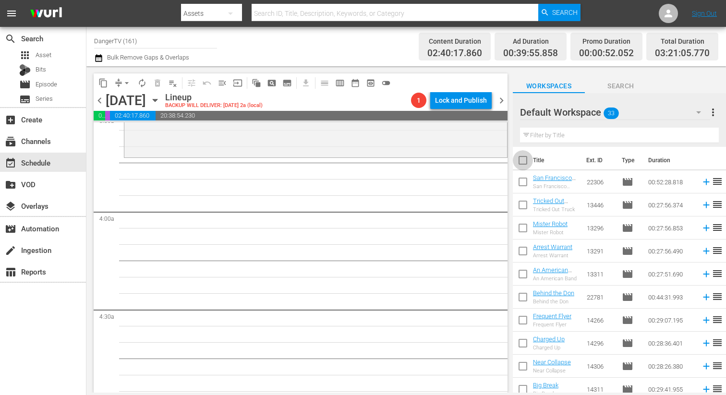
click at [524, 162] on input "checkbox" at bounding box center [523, 162] width 20 height 20
checkbox input "true"
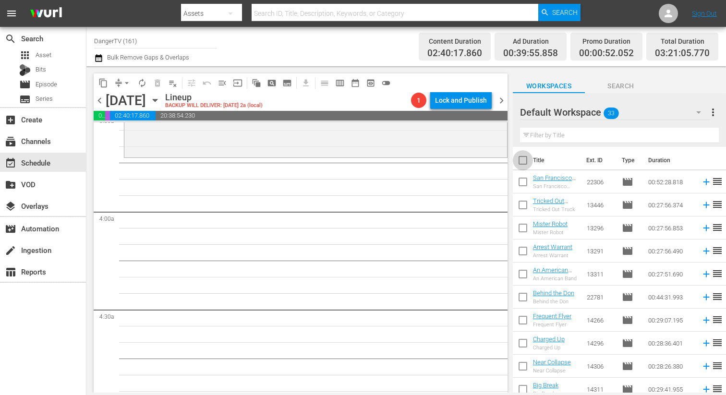
checkbox input "true"
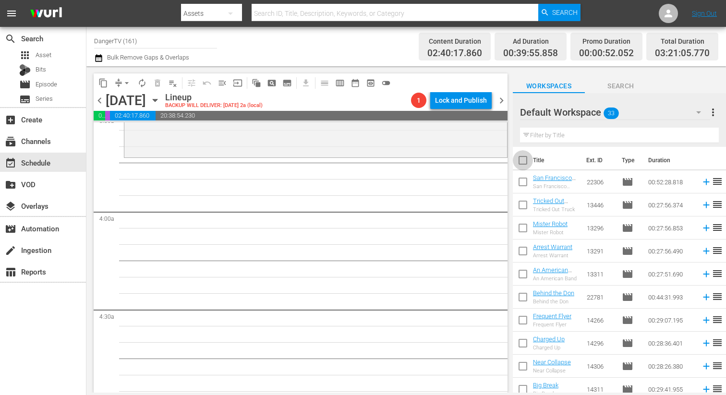
checkbox input "true"
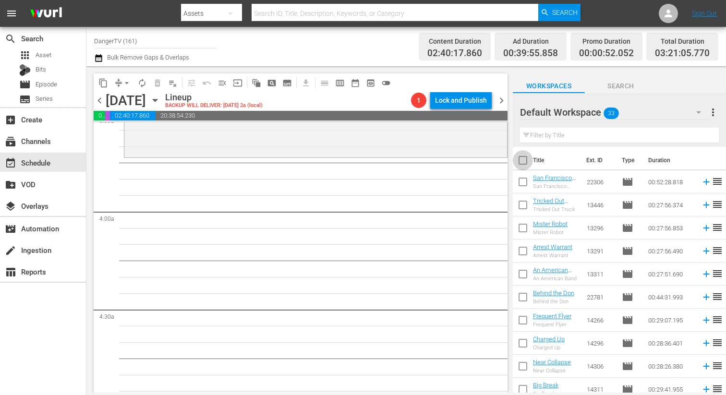
checkbox input "true"
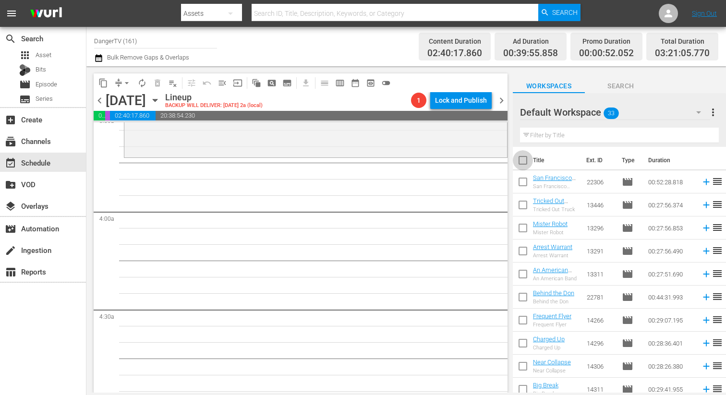
checkbox input "true"
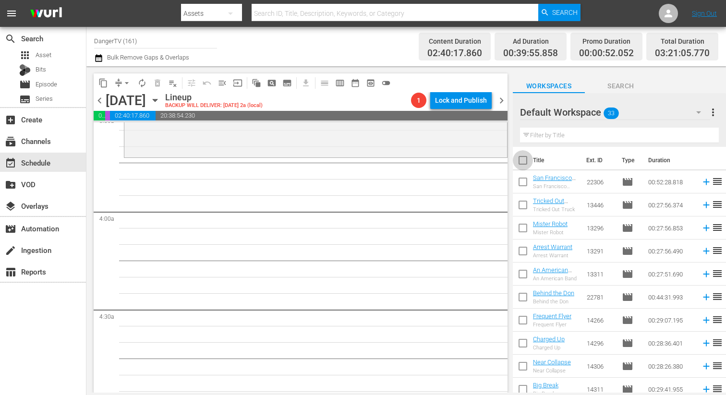
checkbox input "true"
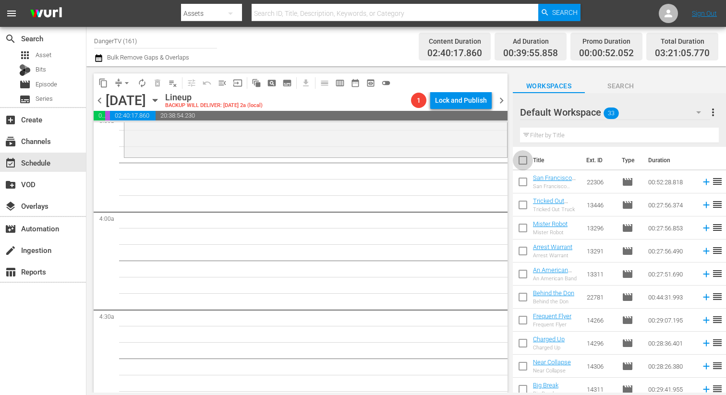
checkbox input "true"
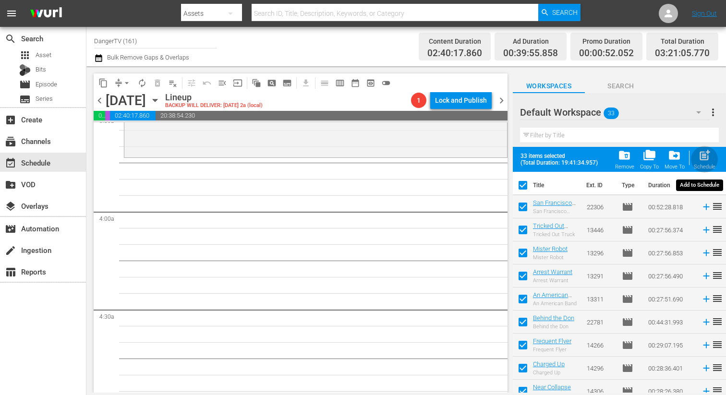
click at [706, 156] on span "post_add" at bounding box center [704, 155] width 13 height 13
checkbox input "false"
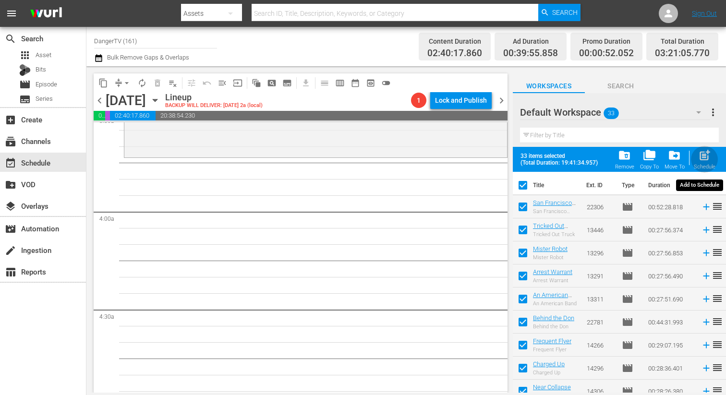
checkbox input "false"
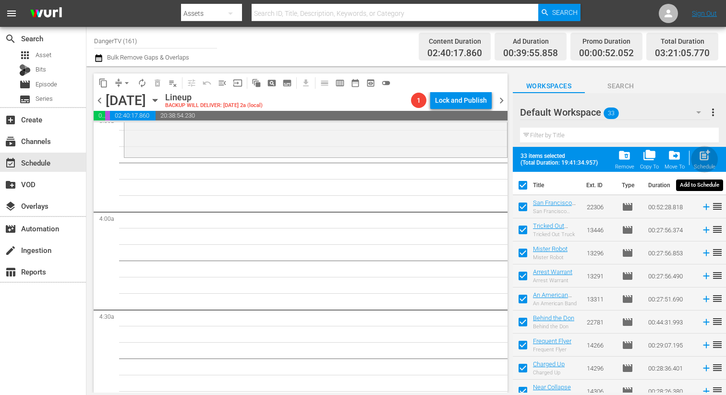
checkbox input "false"
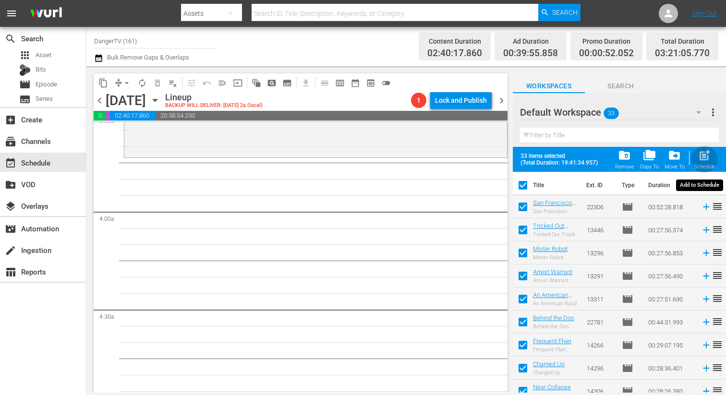
checkbox input "false"
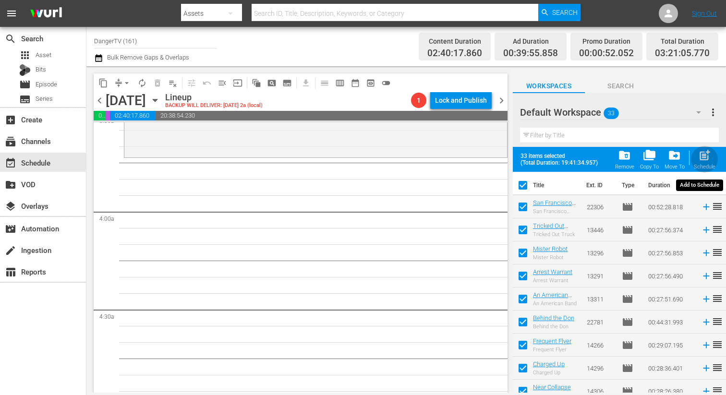
checkbox input "false"
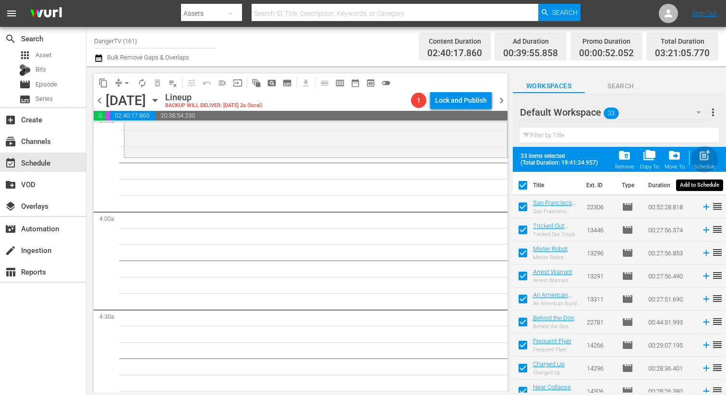
checkbox input "false"
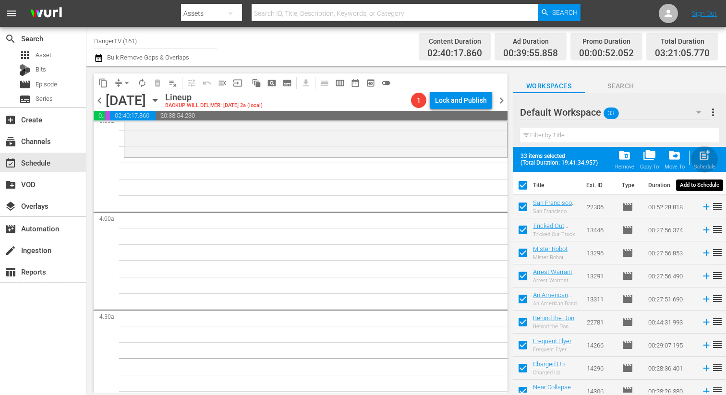
checkbox input "false"
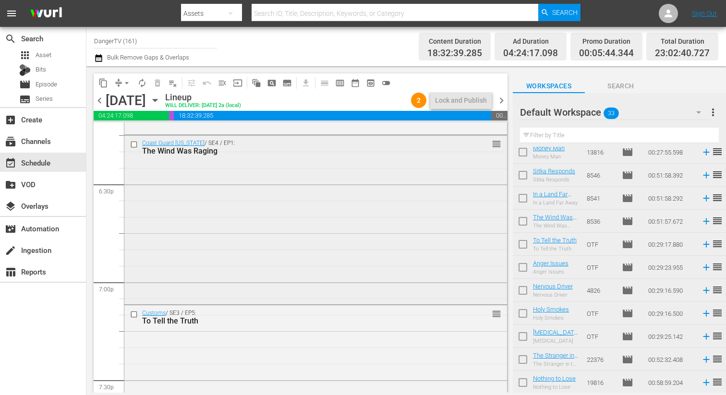
scroll to position [3625, 0]
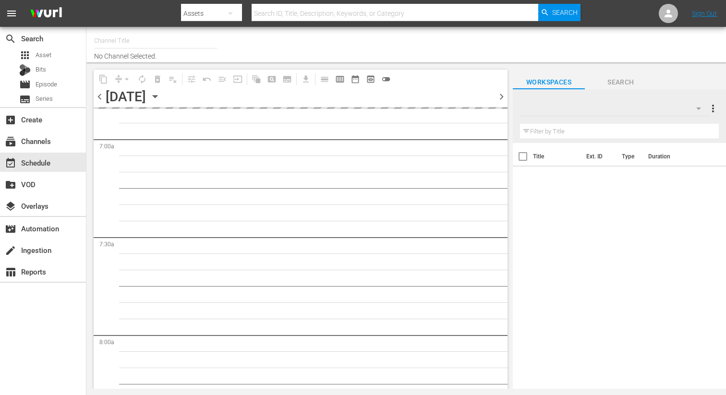
type input "DangerTV (161)"
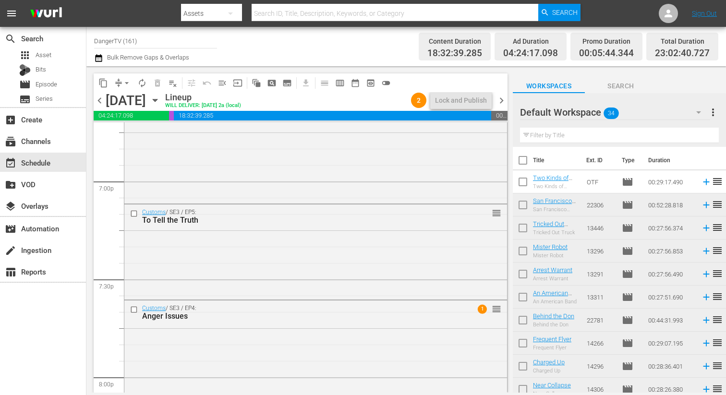
scroll to position [3666, 0]
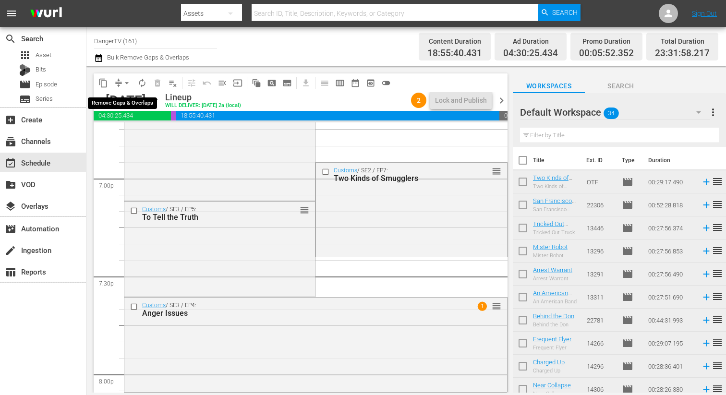
click at [128, 83] on span "arrow_drop_down" at bounding box center [127, 83] width 10 height 10
click at [138, 135] on li "Align to End of Previous Day" at bounding box center [127, 134] width 101 height 16
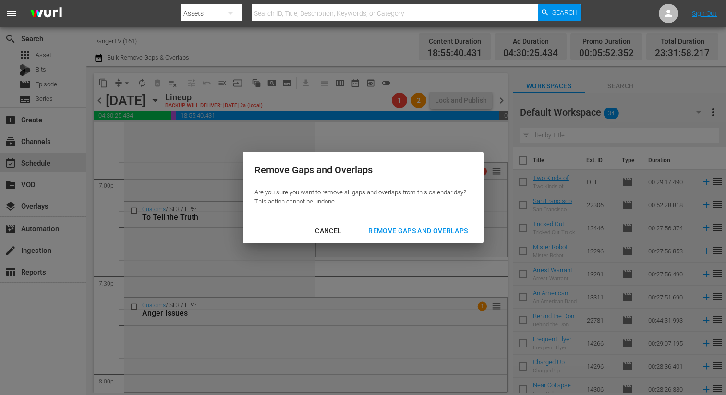
click at [395, 228] on div "Remove Gaps and Overlaps" at bounding box center [418, 231] width 115 height 12
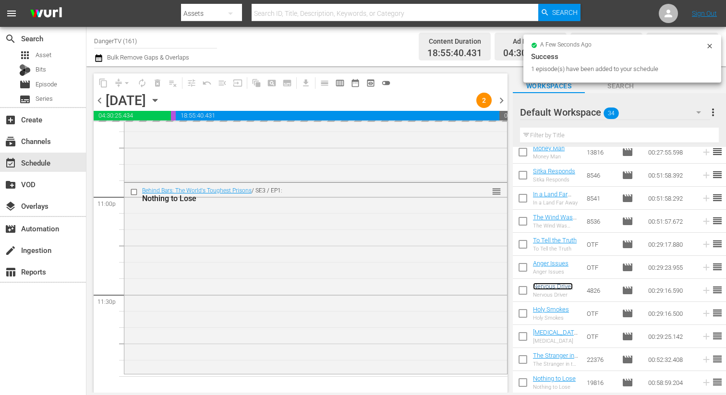
scroll to position [4431, 0]
click at [526, 313] on input "checkbox" at bounding box center [523, 315] width 20 height 20
checkbox input "true"
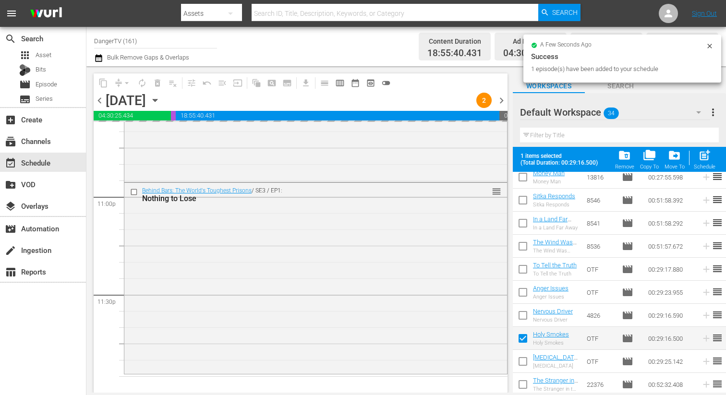
scroll to position [585, 0]
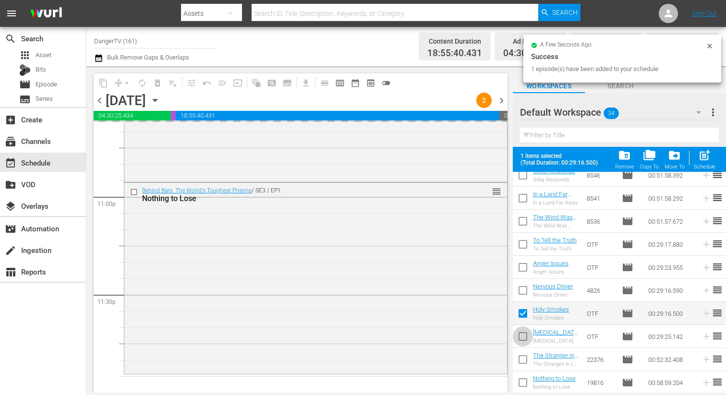
click at [525, 334] on input "checkbox" at bounding box center [523, 338] width 20 height 20
checkbox input "true"
click at [524, 358] on input "checkbox" at bounding box center [523, 361] width 20 height 20
checkbox input "true"
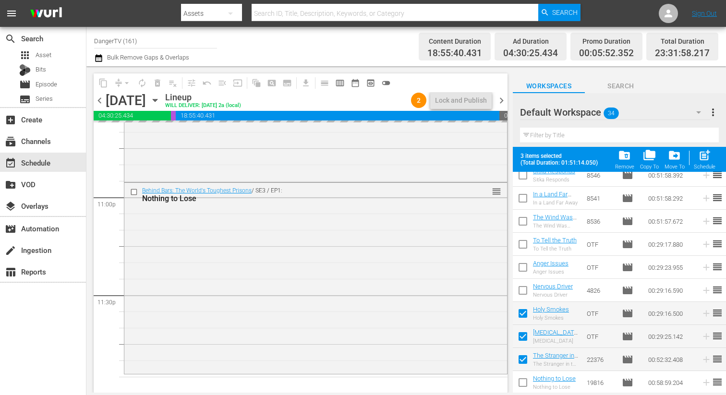
scroll to position [4431, 0]
click at [522, 383] on input "checkbox" at bounding box center [523, 385] width 20 height 20
checkbox input "true"
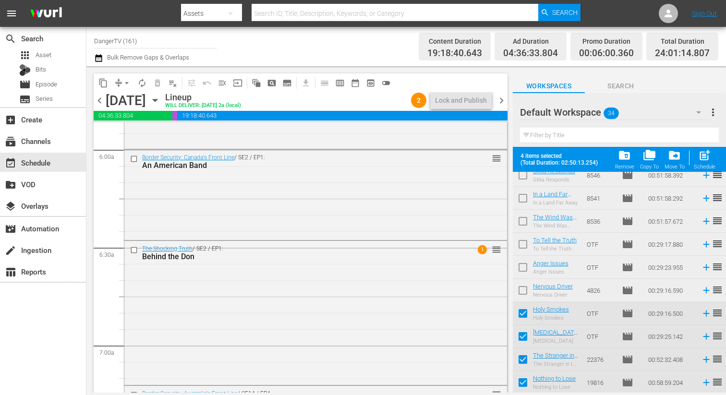
scroll to position [1171, 0]
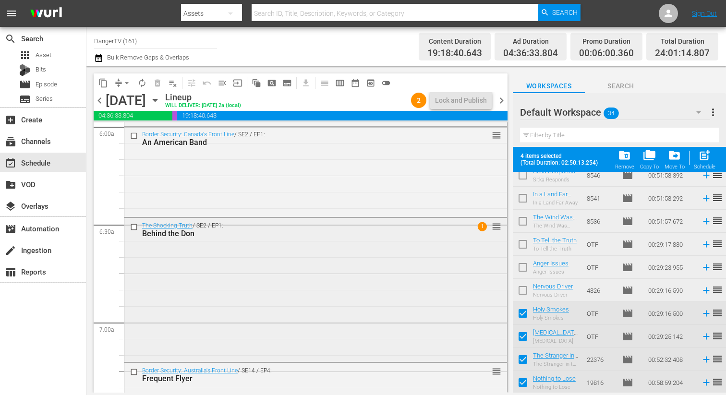
click at [386, 261] on div "The Shocking Truth / SE2 / EP1: Behind the Don 1 reorder" at bounding box center [315, 289] width 383 height 143
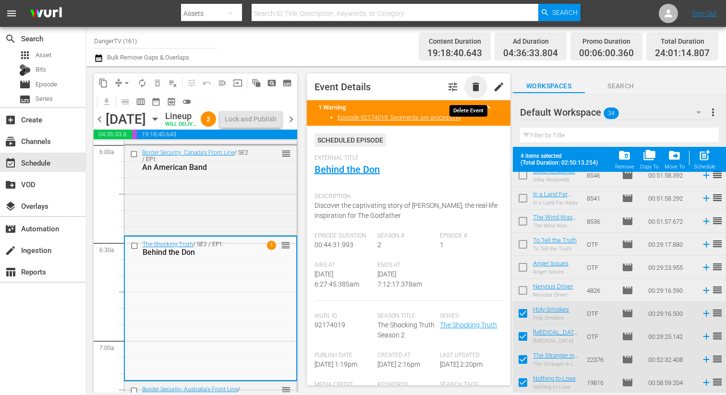
click at [472, 85] on span "delete" at bounding box center [476, 87] width 12 height 12
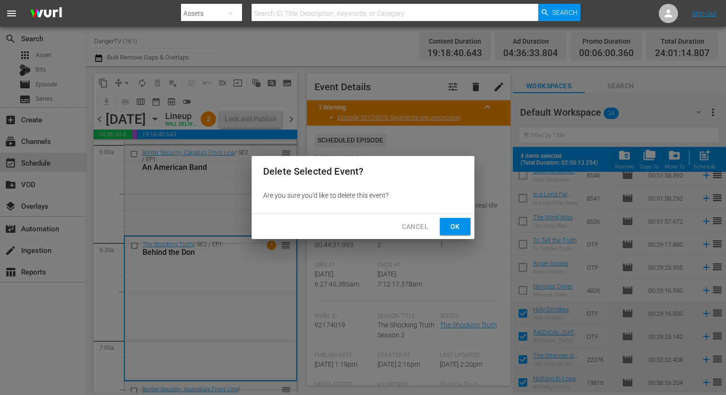
click at [459, 225] on span "Ok" at bounding box center [454, 227] width 15 height 12
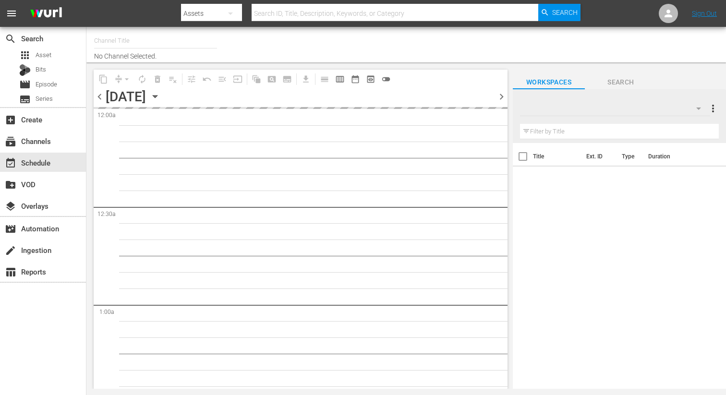
type input "DangerTV (161)"
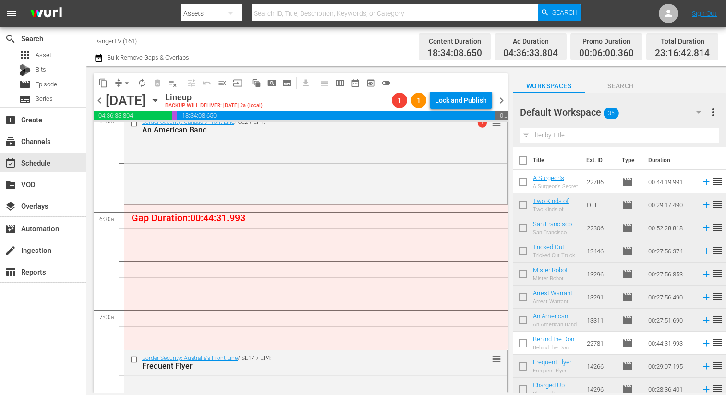
scroll to position [1200, 0]
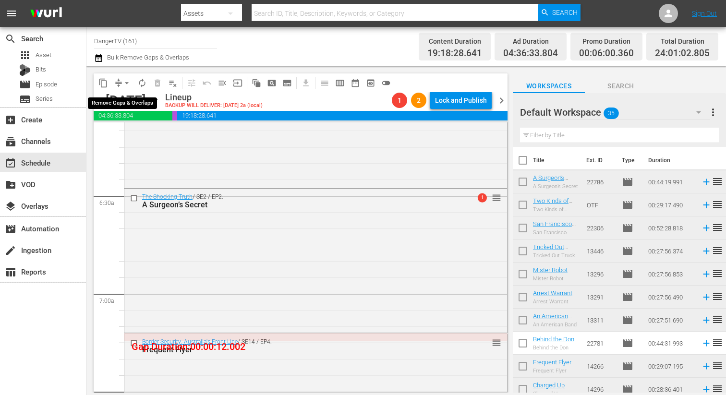
click at [127, 85] on span "arrow_drop_down" at bounding box center [127, 83] width 10 height 10
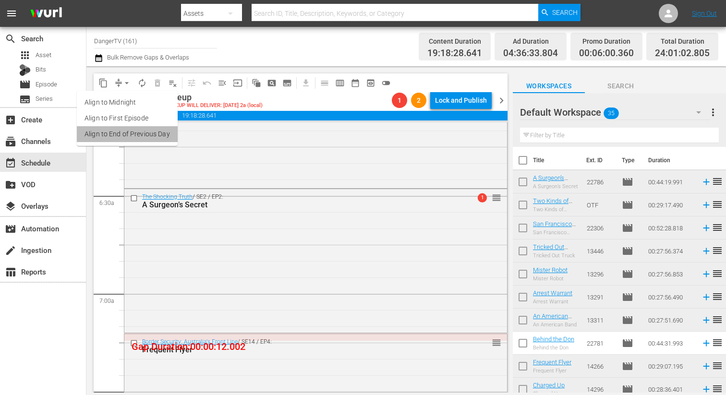
click at [147, 133] on li "Align to End of Previous Day" at bounding box center [127, 134] width 101 height 16
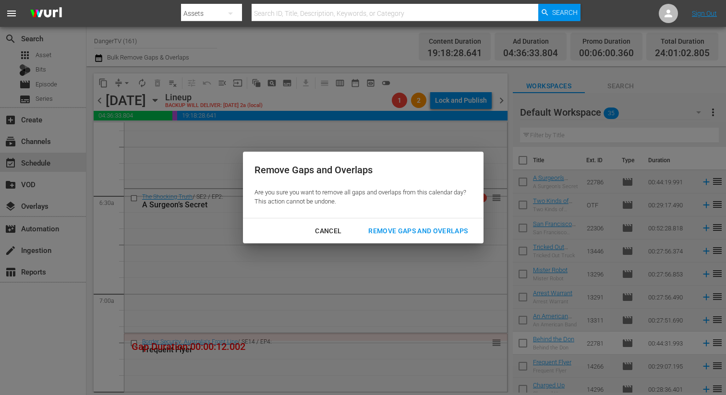
click at [401, 230] on div "Remove Gaps and Overlaps" at bounding box center [418, 231] width 115 height 12
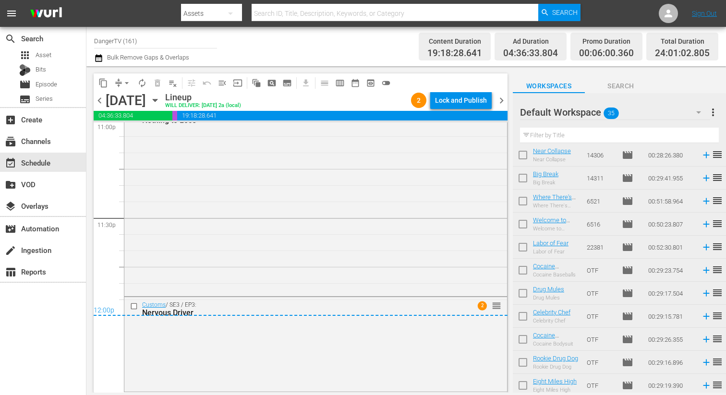
scroll to position [491, 0]
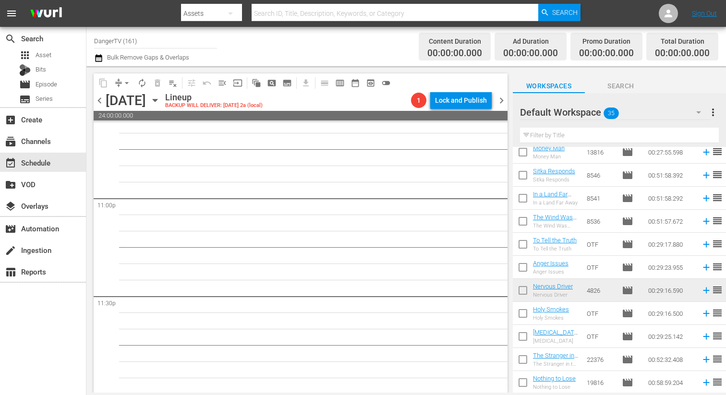
scroll to position [4431, 0]
click at [101, 100] on span "chevron_left" at bounding box center [100, 101] width 12 height 12
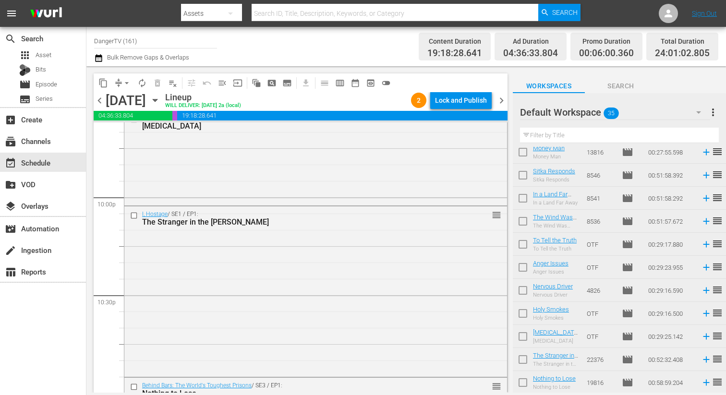
scroll to position [4508, 0]
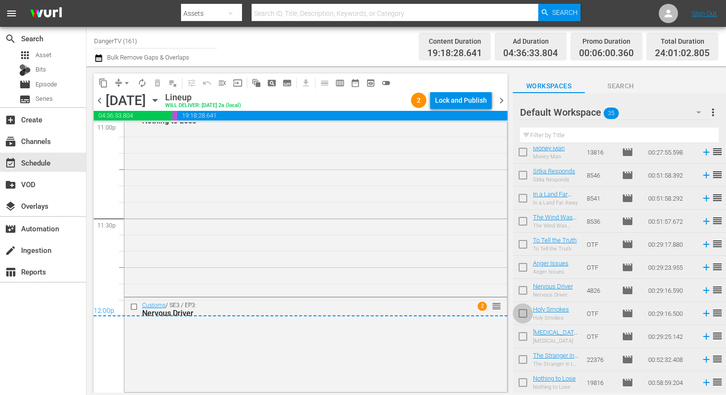
click at [522, 312] on input "checkbox" at bounding box center [523, 315] width 20 height 20
checkbox input "true"
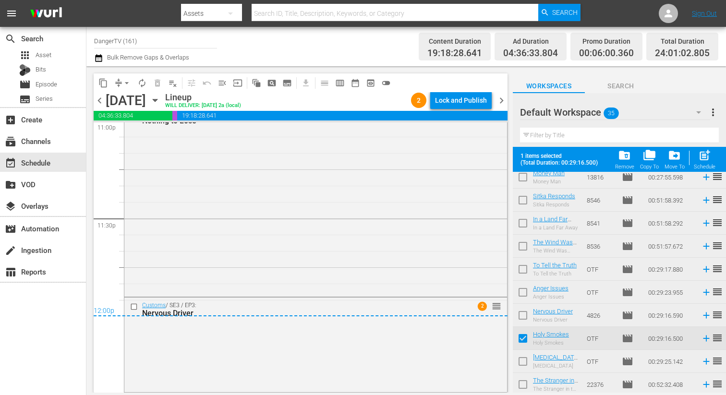
scroll to position [608, 0]
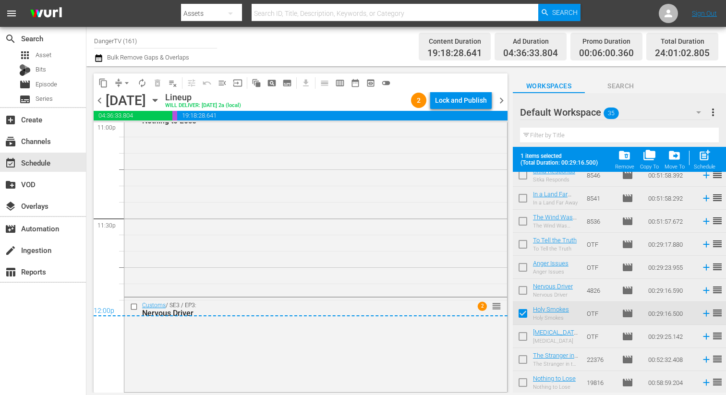
click at [522, 336] on input "checkbox" at bounding box center [523, 338] width 20 height 20
checkbox input "true"
click at [522, 358] on input "checkbox" at bounding box center [523, 361] width 20 height 20
checkbox input "true"
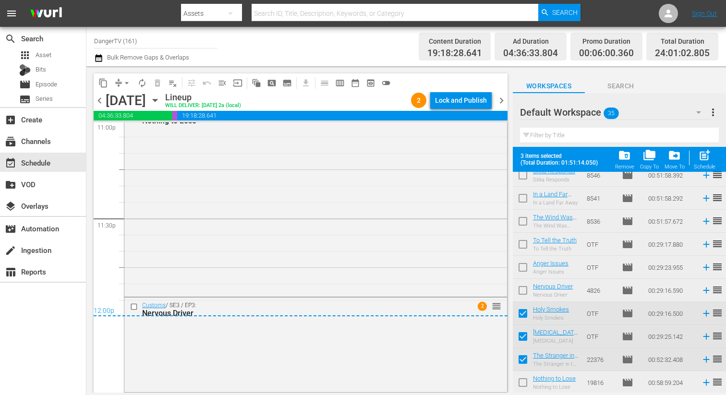
click at [527, 382] on input "checkbox" at bounding box center [523, 385] width 20 height 20
checkbox input "true"
click at [444, 103] on div "Lock and Publish" at bounding box center [461, 100] width 52 height 17
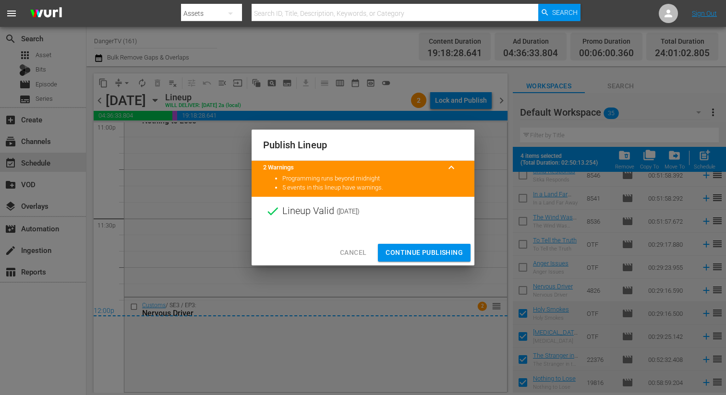
click at [424, 254] on span "Continue Publishing" at bounding box center [424, 253] width 77 height 12
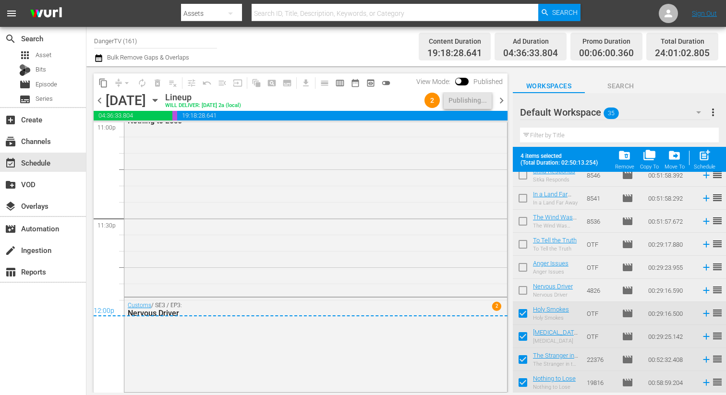
click at [503, 101] on span "chevron_right" at bounding box center [502, 101] width 12 height 12
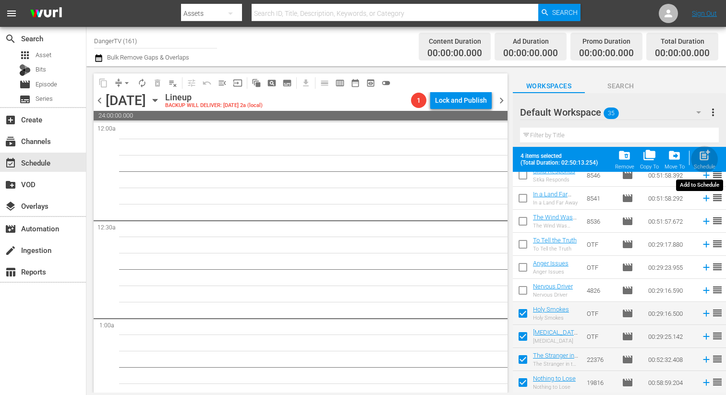
click at [708, 157] on span "post_add" at bounding box center [704, 155] width 13 height 13
checkbox input "false"
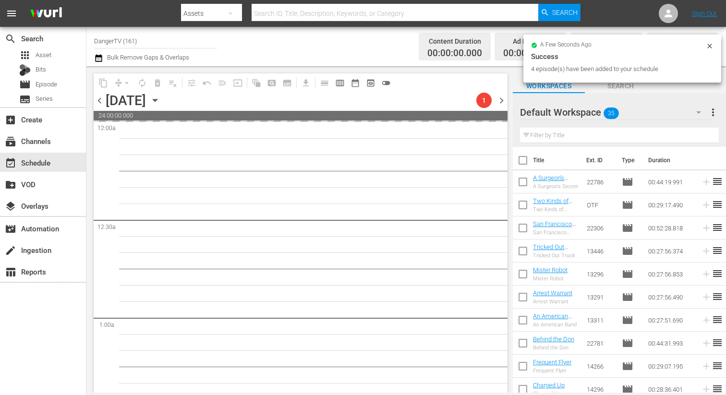
click at [712, 47] on icon at bounding box center [710, 46] width 8 height 8
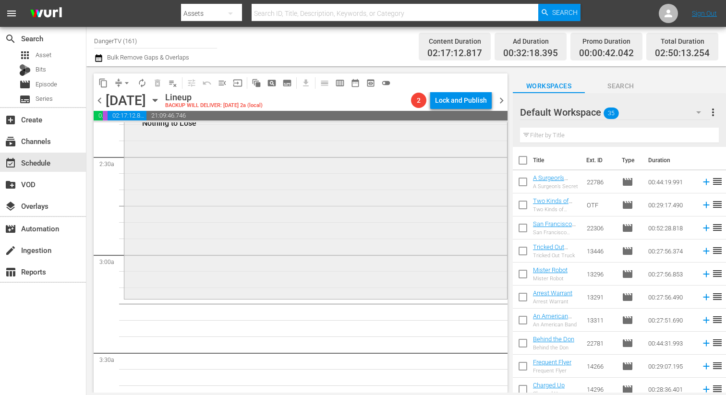
scroll to position [519, 0]
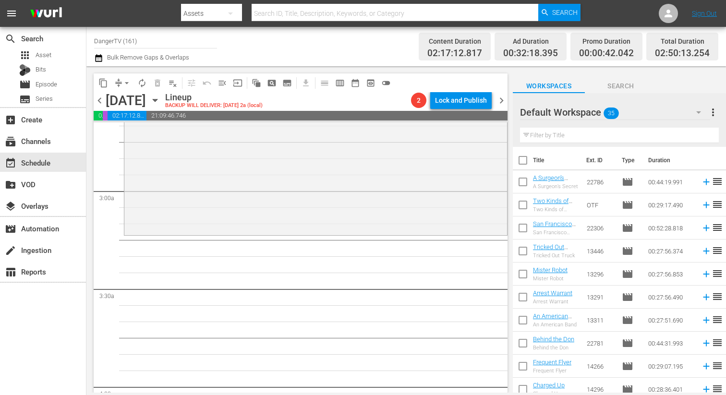
click at [525, 159] on input "checkbox" at bounding box center [523, 162] width 20 height 20
checkbox input "true"
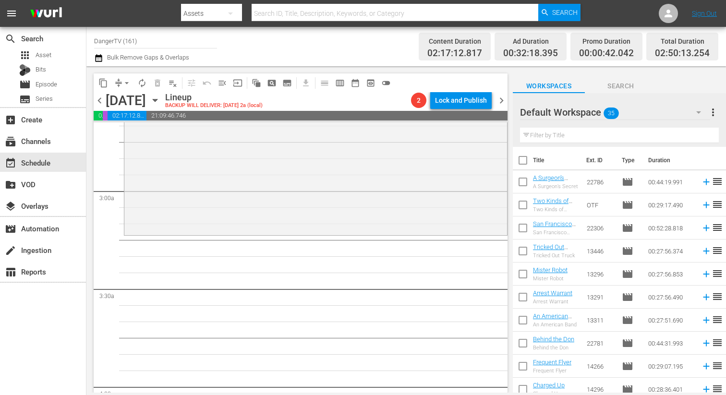
checkbox input "true"
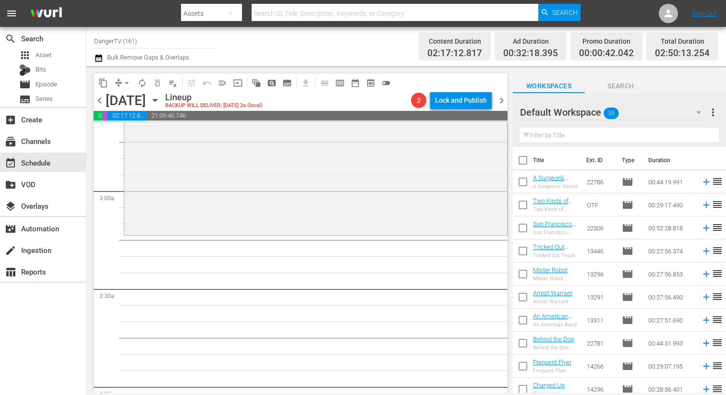
checkbox input "true"
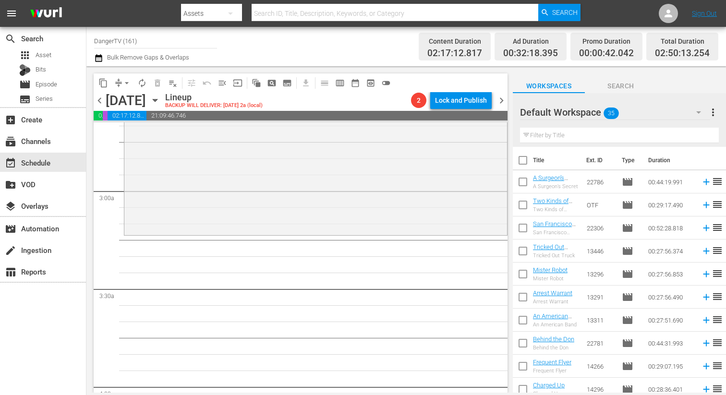
checkbox input "true"
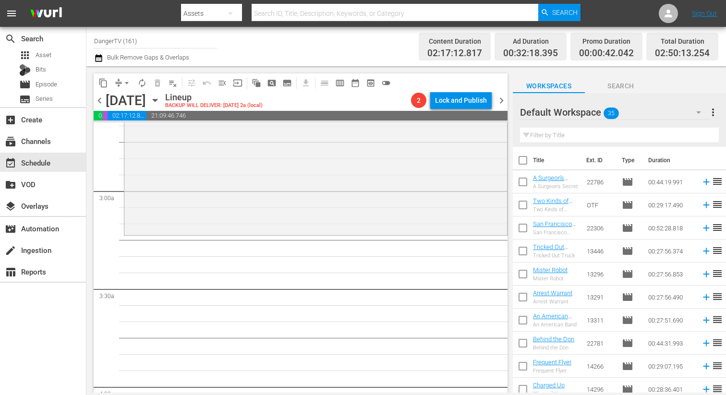
checkbox input "true"
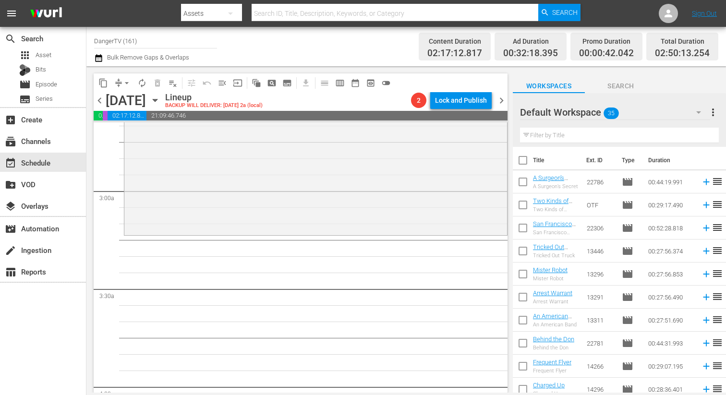
checkbox input "true"
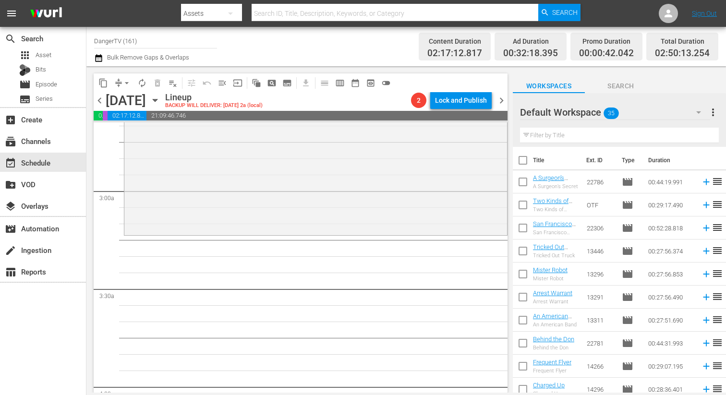
checkbox input "true"
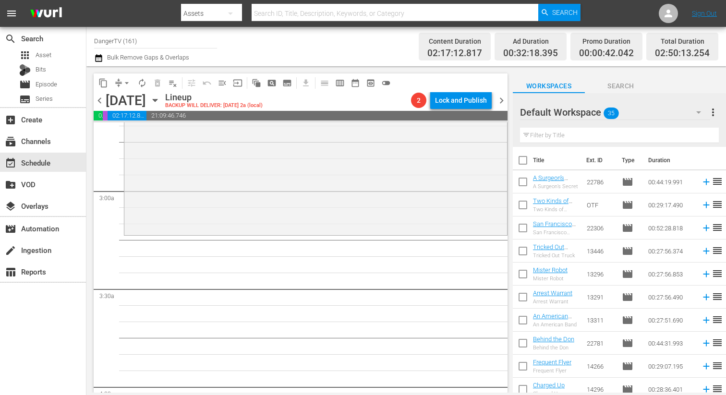
checkbox input "true"
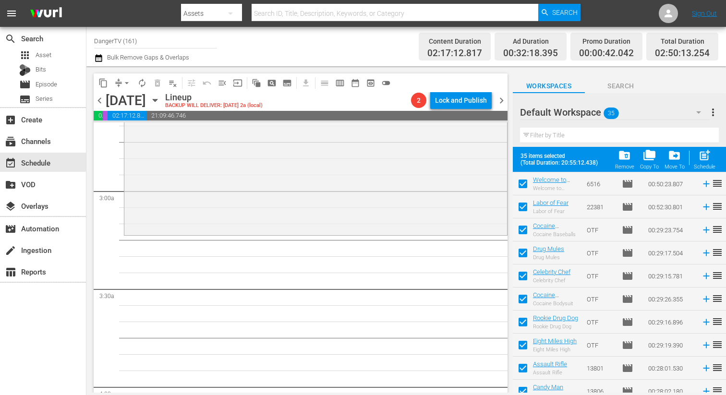
scroll to position [608, 0]
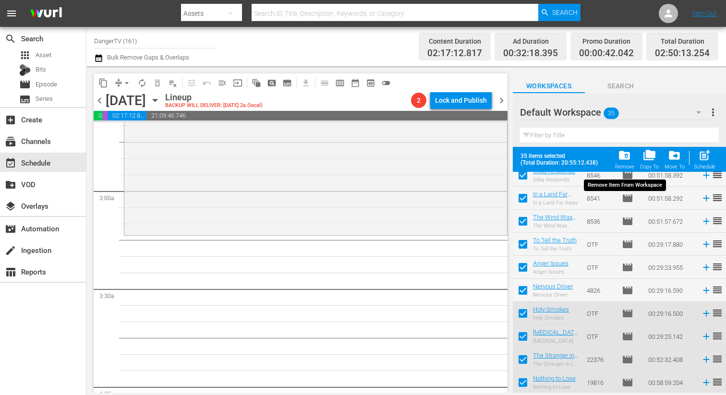
click at [626, 158] on span "folder_delete" at bounding box center [624, 155] width 13 height 13
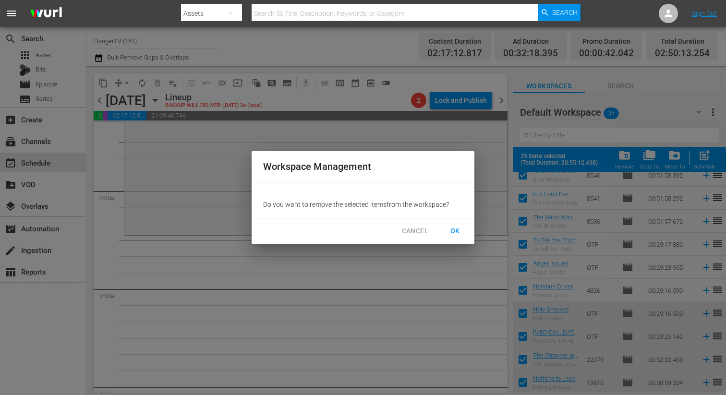
click at [457, 233] on span "OK" at bounding box center [454, 231] width 15 height 12
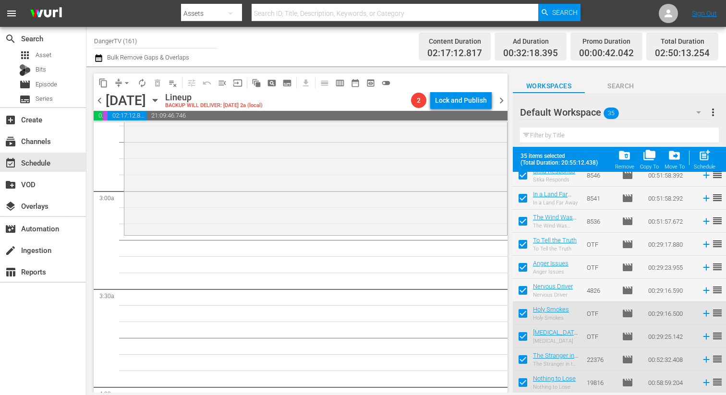
checkbox input "false"
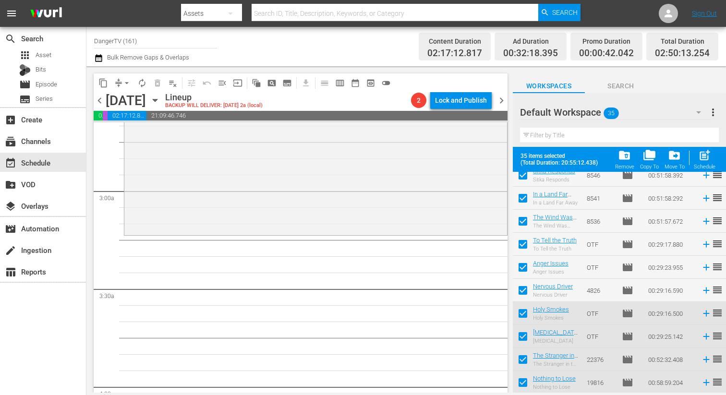
checkbox input "false"
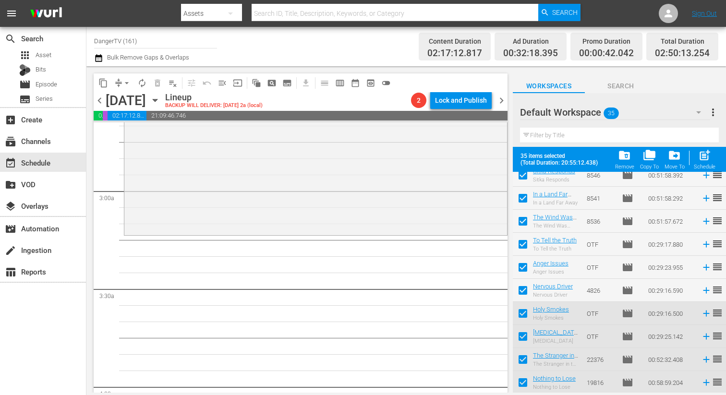
checkbox input "false"
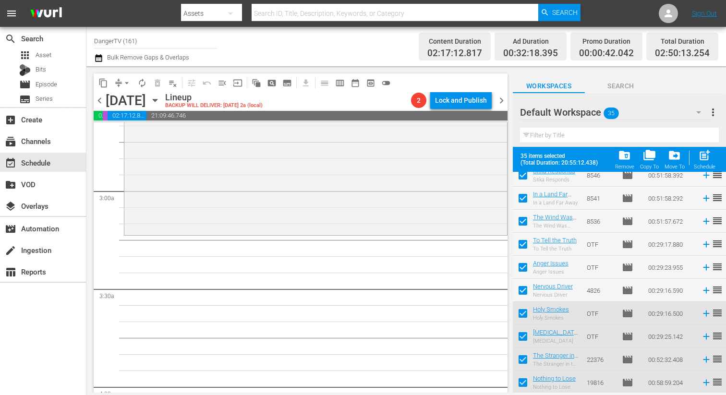
checkbox input "false"
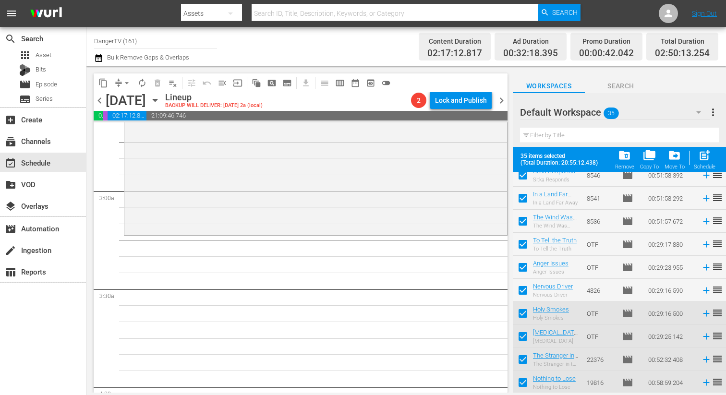
checkbox input "false"
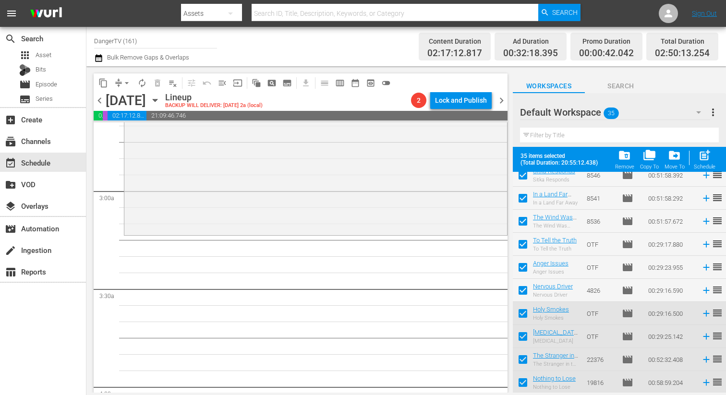
checkbox input "false"
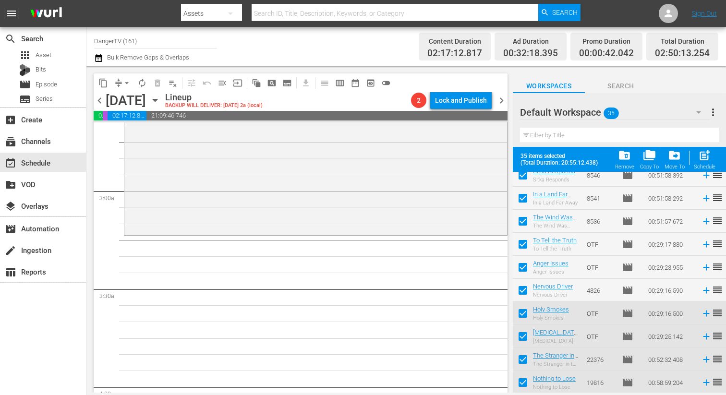
checkbox input "false"
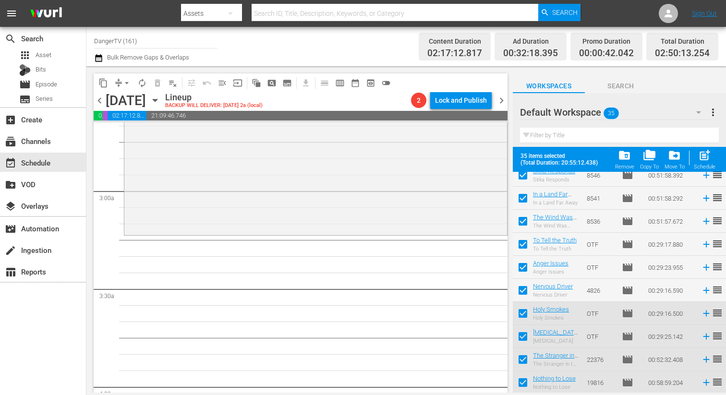
checkbox input "false"
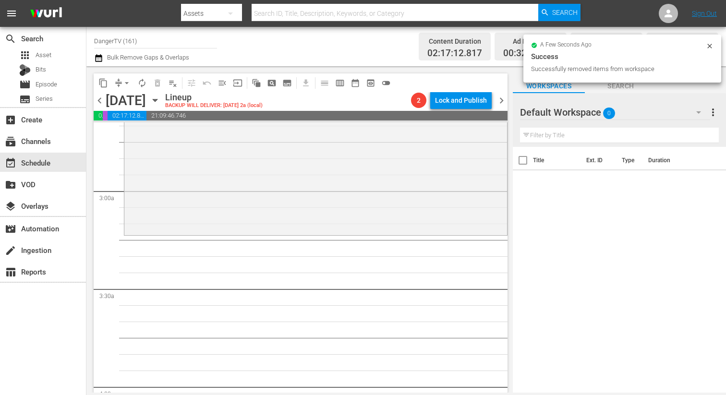
scroll to position [0, 0]
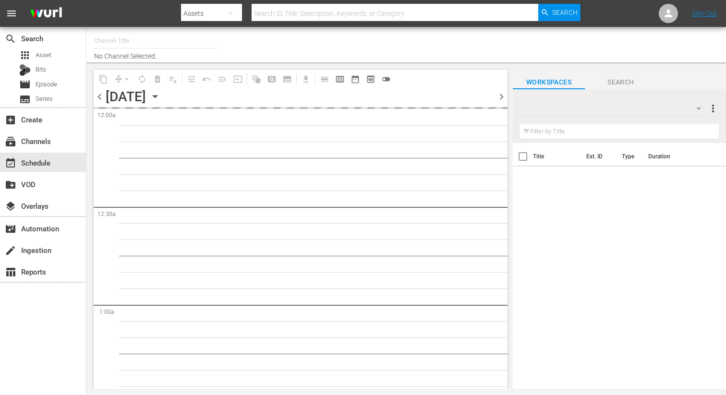
type input "DangerTV (161)"
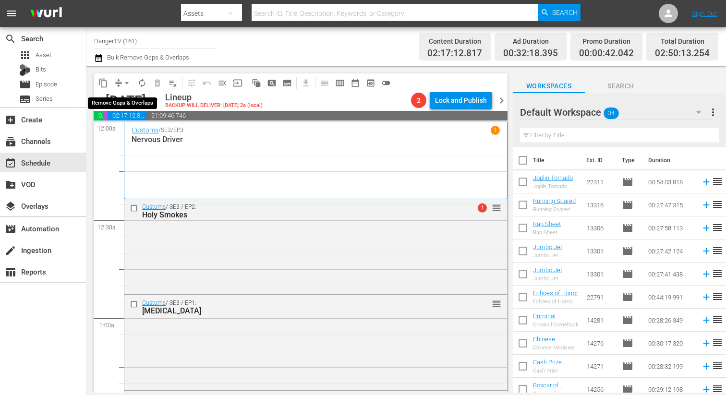
click at [126, 82] on span "arrow_drop_down" at bounding box center [127, 83] width 10 height 10
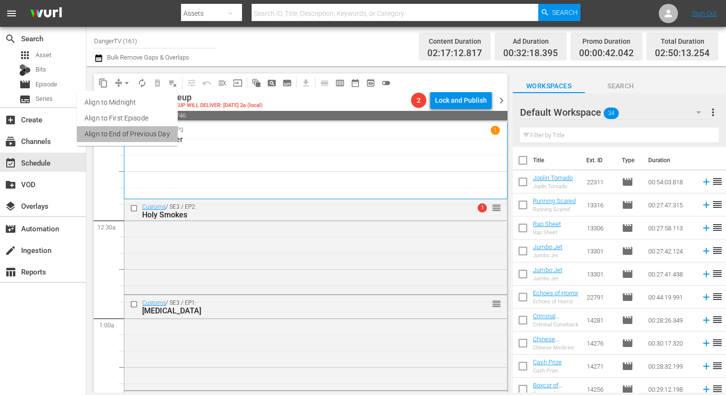
click at [146, 135] on li "Align to End of Previous Day" at bounding box center [127, 134] width 101 height 16
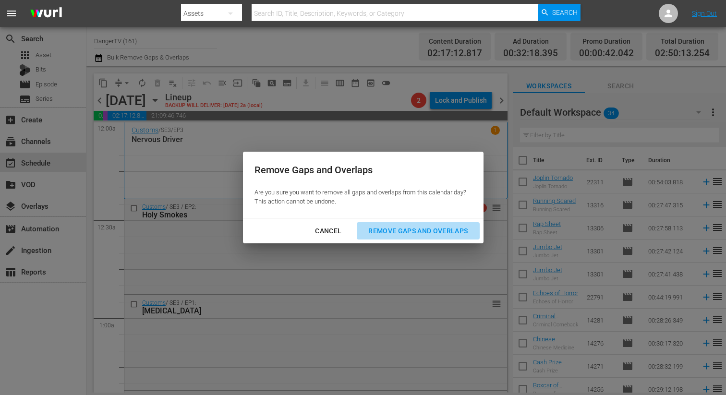
click at [432, 228] on div "Remove Gaps and Overlaps" at bounding box center [418, 231] width 115 height 12
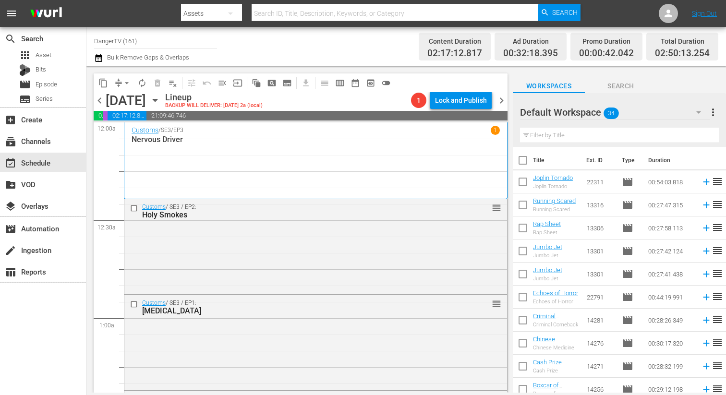
click at [526, 158] on input "checkbox" at bounding box center [523, 162] width 20 height 20
checkbox input "true"
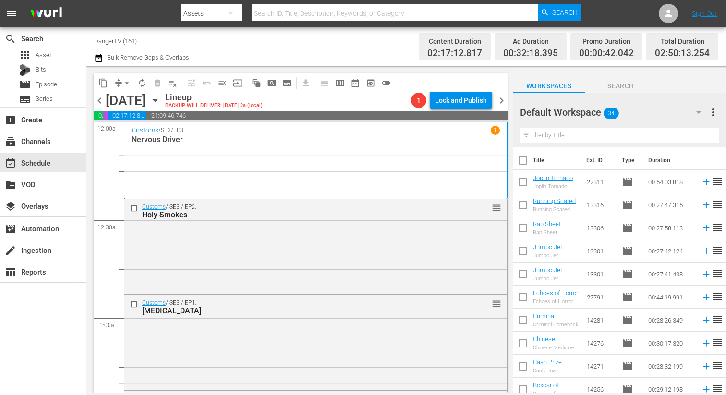
checkbox input "true"
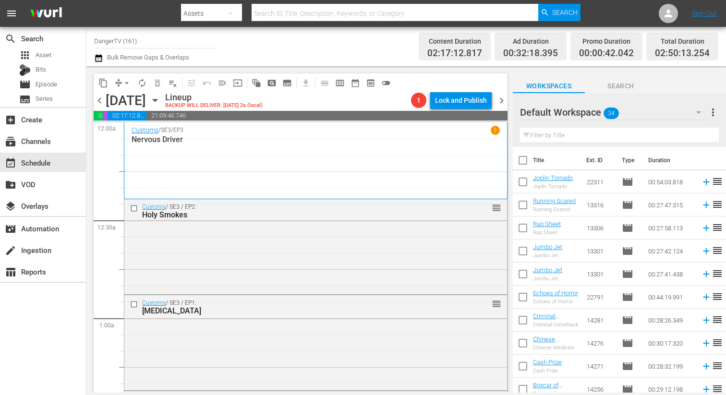
checkbox input "true"
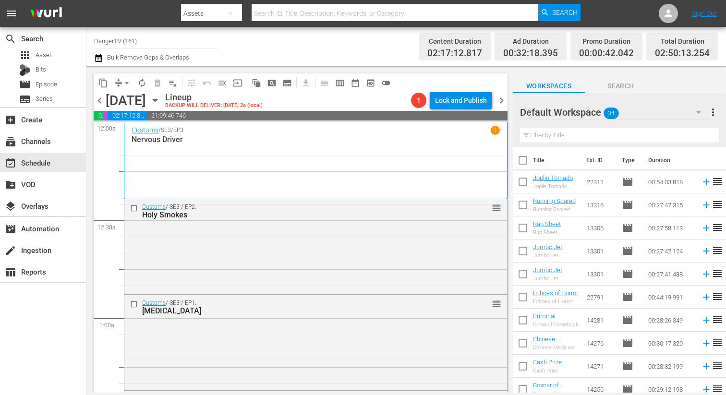
checkbox input "true"
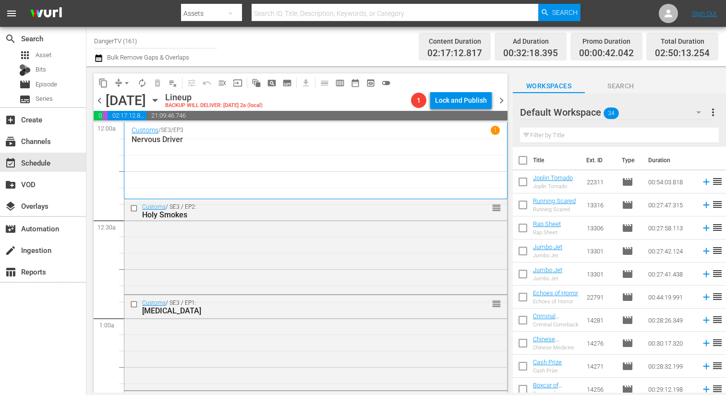
checkbox input "true"
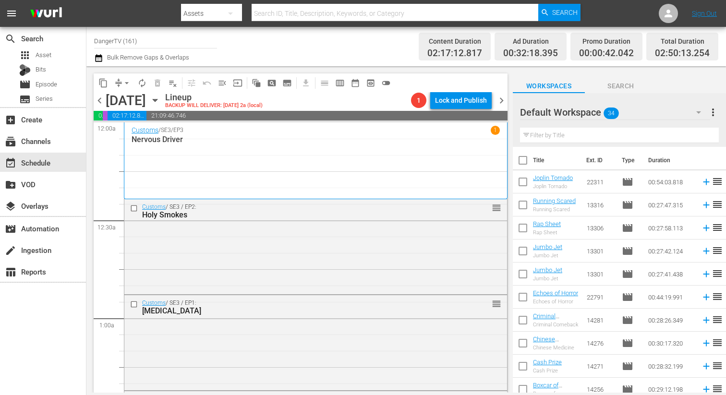
checkbox input "true"
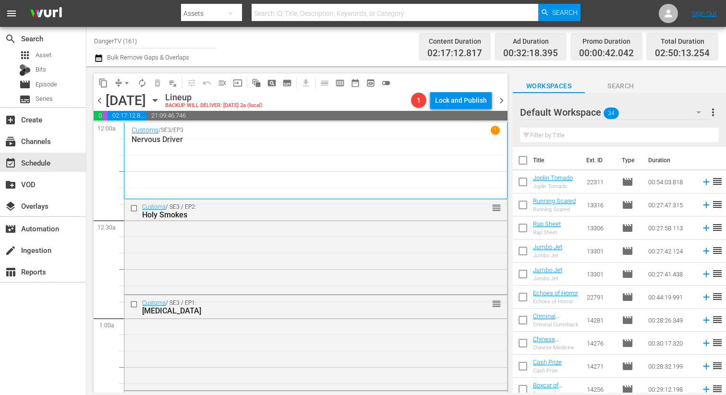
checkbox input "true"
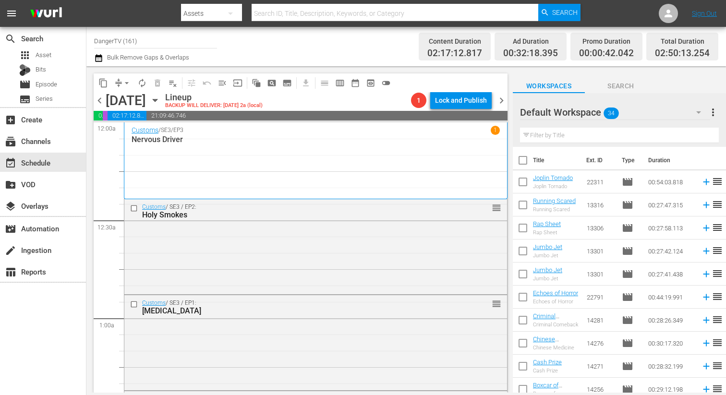
checkbox input "true"
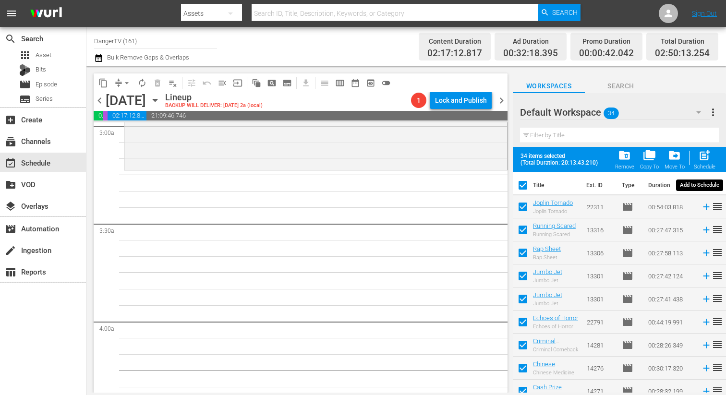
click at [701, 155] on span "post_add" at bounding box center [704, 155] width 13 height 13
checkbox input "false"
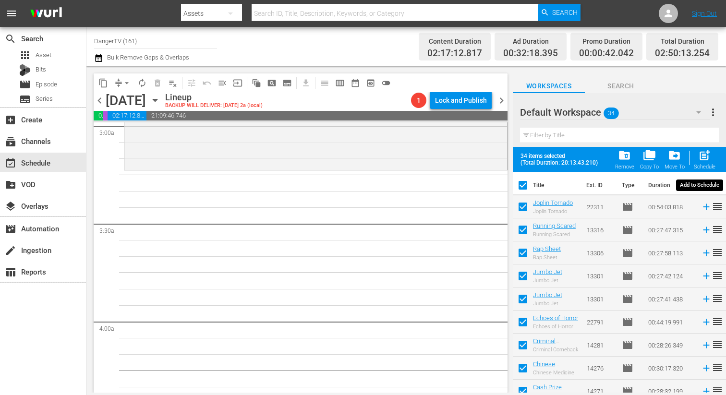
checkbox input "false"
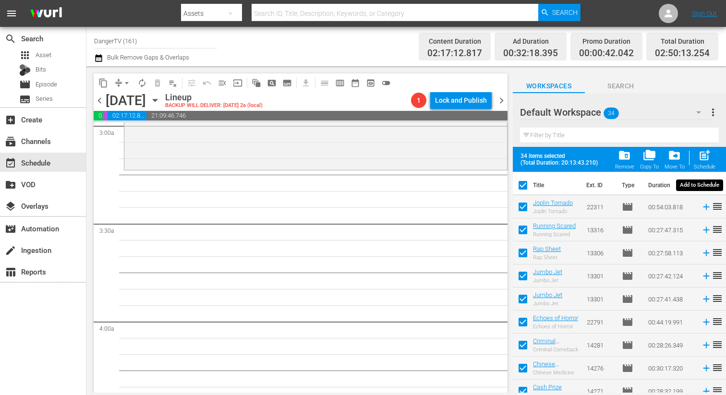
checkbox input "false"
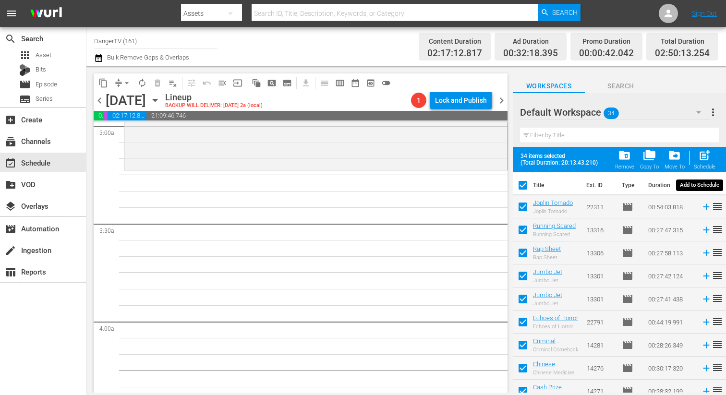
checkbox input "false"
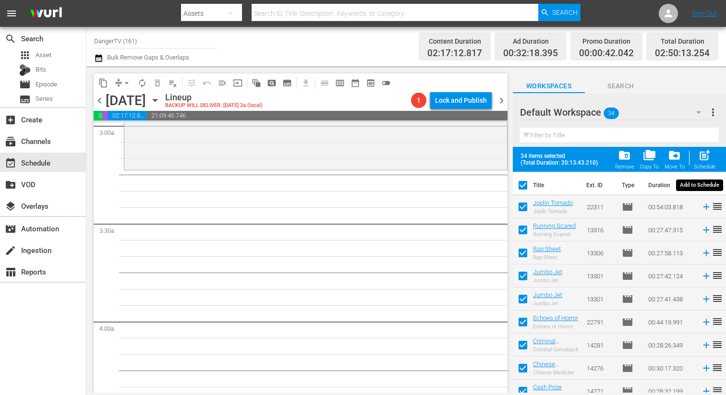
checkbox input "false"
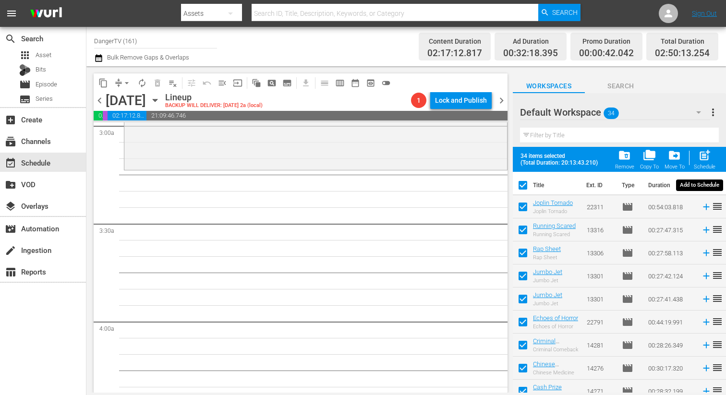
checkbox input "false"
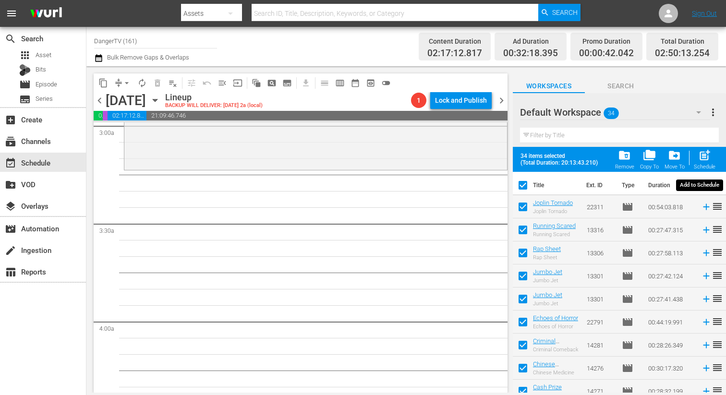
checkbox input "false"
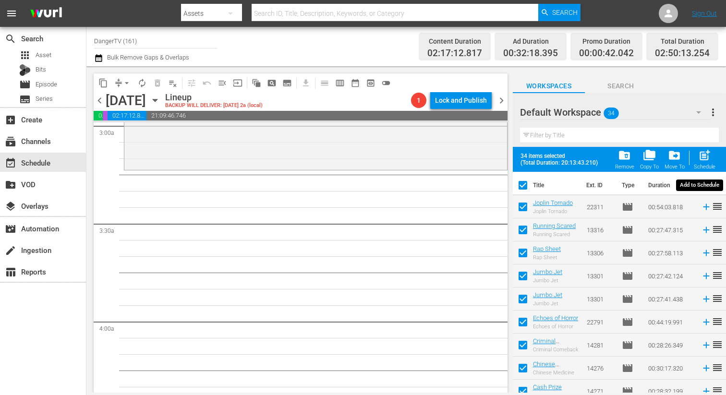
checkbox input "false"
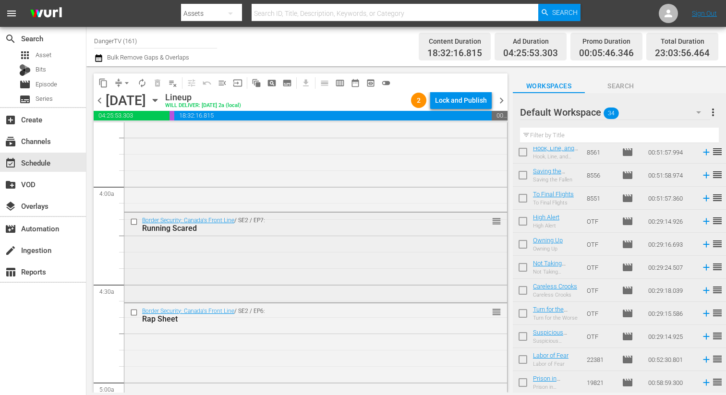
scroll to position [734, 0]
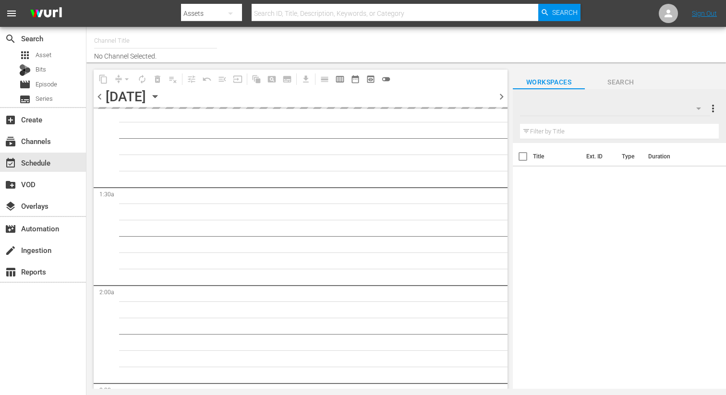
type input "DangerTV (161)"
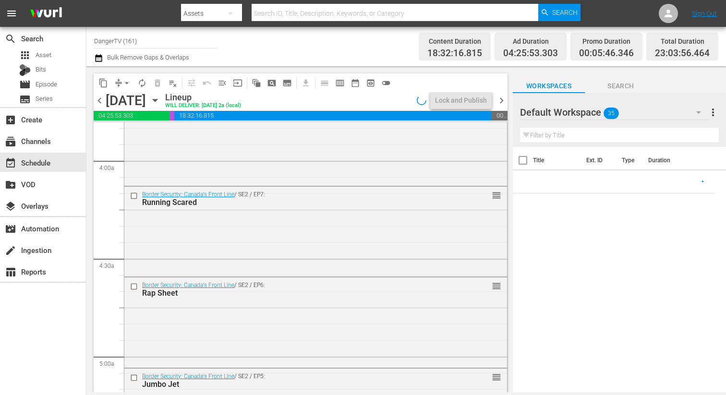
scroll to position [774, 0]
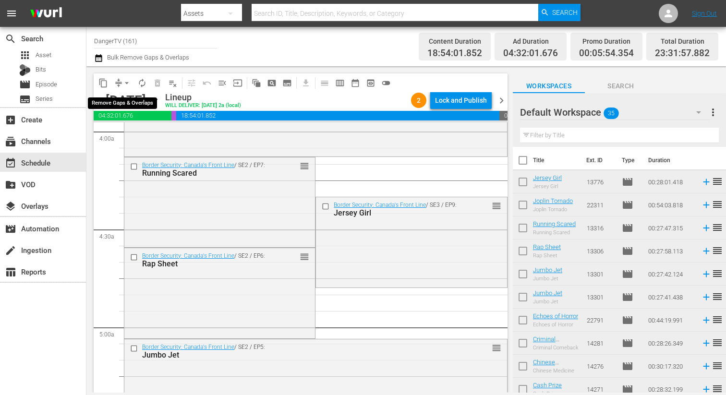
click at [127, 84] on span "arrow_drop_down" at bounding box center [127, 83] width 10 height 10
click at [140, 133] on li "Align to End of Previous Day" at bounding box center [127, 134] width 101 height 16
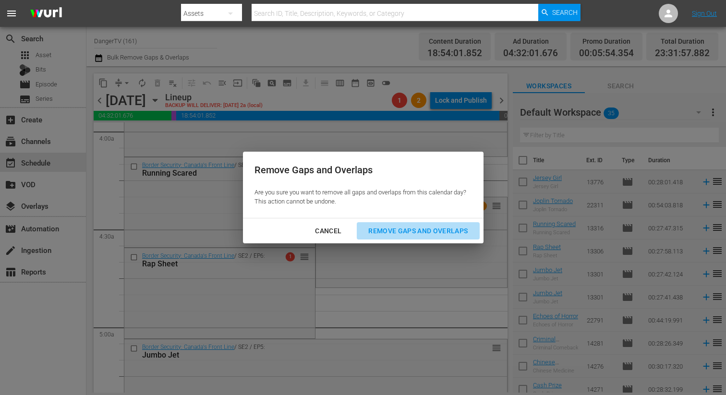
click at [399, 233] on div "Remove Gaps and Overlaps" at bounding box center [418, 231] width 115 height 12
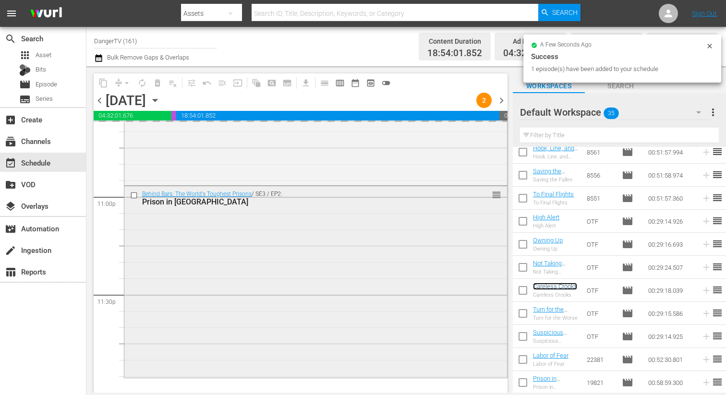
scroll to position [4431, 0]
click at [524, 315] on input "checkbox" at bounding box center [523, 315] width 20 height 20
checkbox input "true"
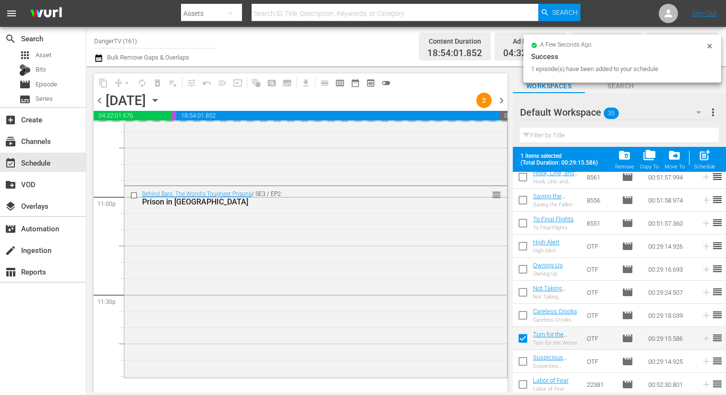
scroll to position [608, 0]
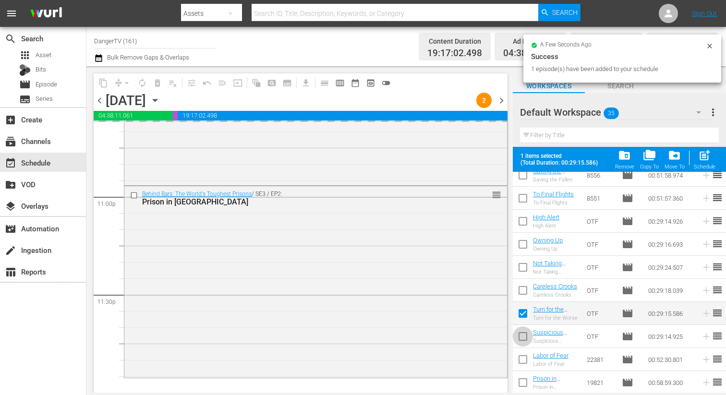
click at [523, 340] on input "checkbox" at bounding box center [523, 338] width 20 height 20
checkbox input "true"
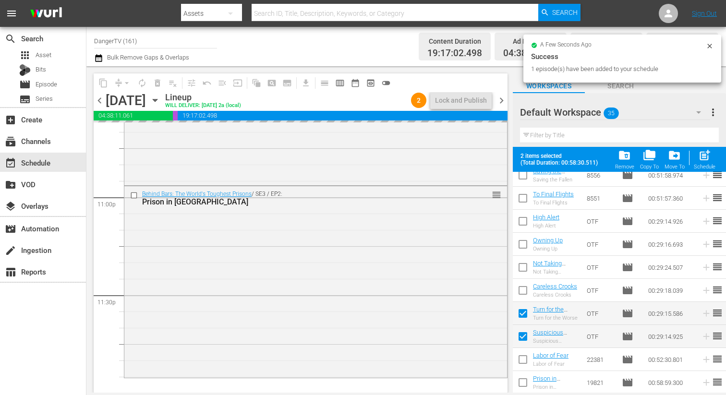
scroll to position [4431, 0]
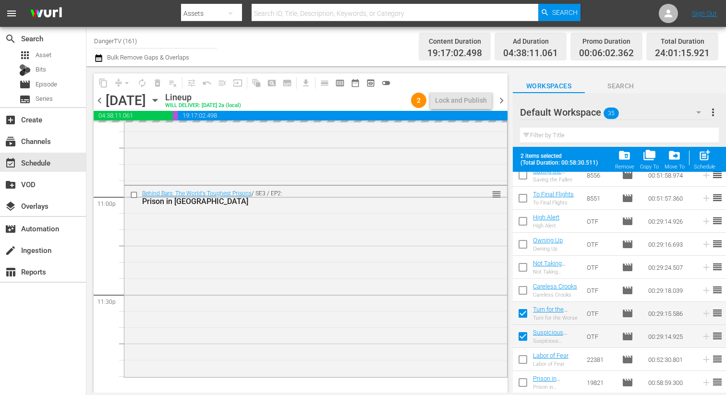
click at [526, 359] on input "checkbox" at bounding box center [523, 361] width 20 height 20
checkbox input "true"
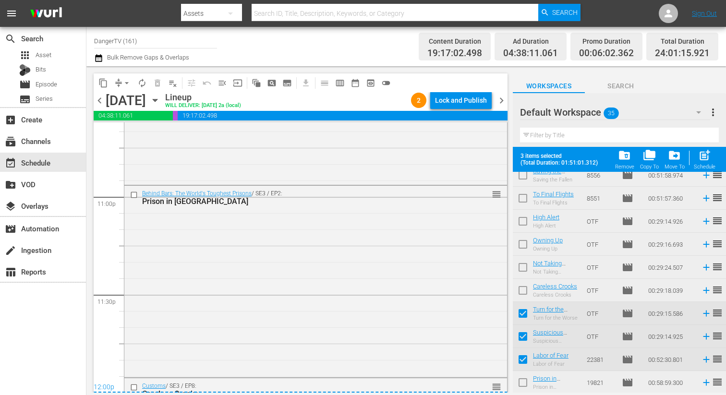
click at [521, 380] on input "checkbox" at bounding box center [523, 385] width 20 height 20
checkbox input "true"
click at [464, 101] on div "Lock and Publish" at bounding box center [461, 100] width 52 height 17
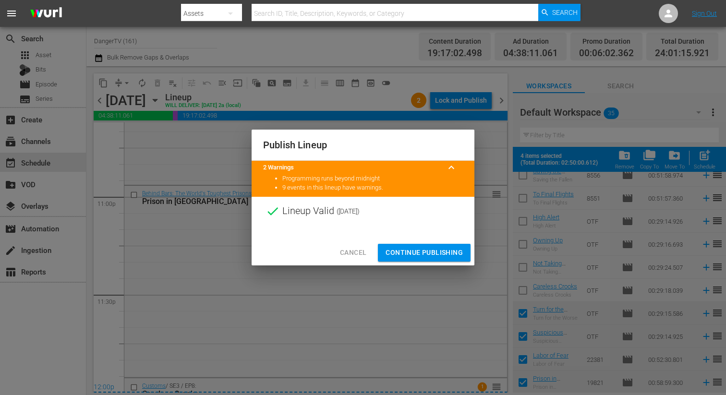
click at [426, 254] on span "Continue Publishing" at bounding box center [424, 253] width 77 height 12
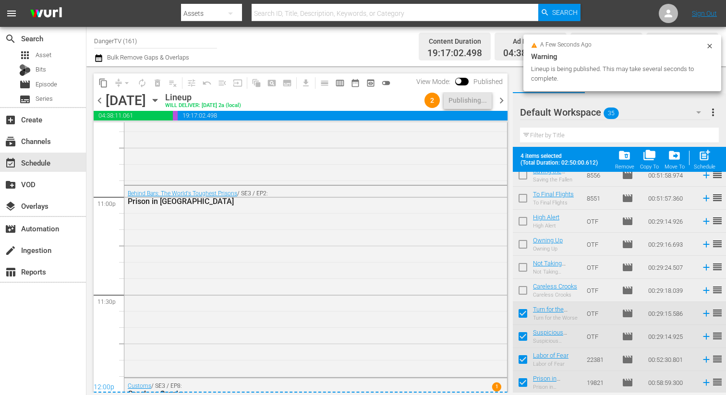
click at [502, 99] on span "chevron_right" at bounding box center [502, 101] width 12 height 12
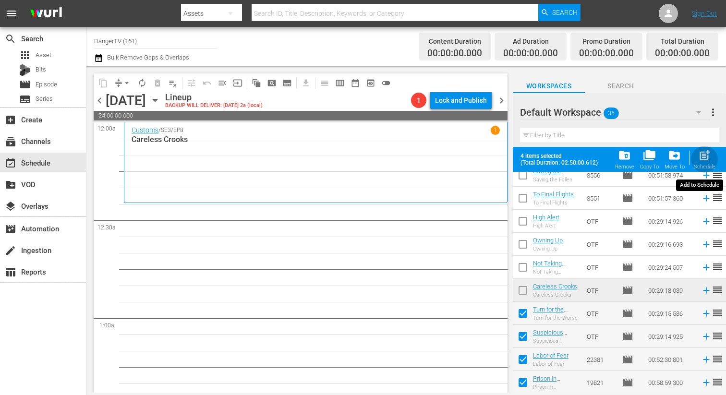
click at [702, 155] on span "post_add" at bounding box center [704, 155] width 13 height 13
checkbox input "false"
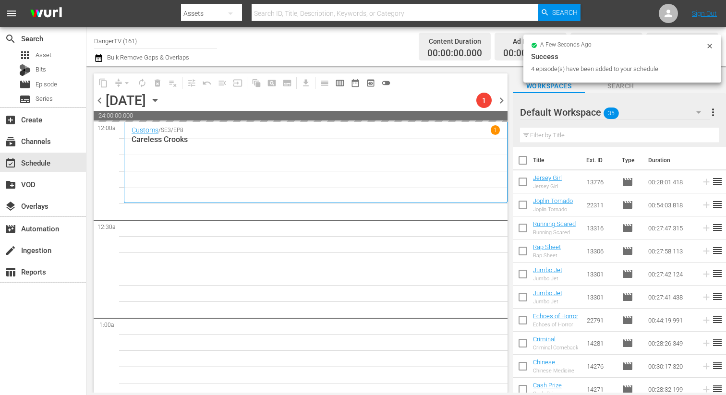
click at [524, 160] on input "checkbox" at bounding box center [523, 162] width 20 height 20
checkbox input "true"
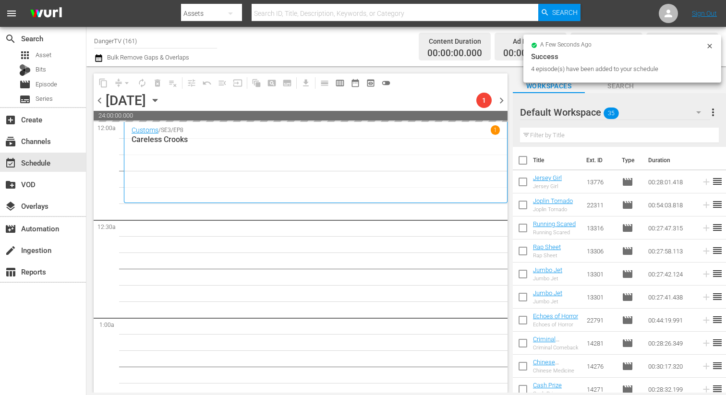
checkbox input "true"
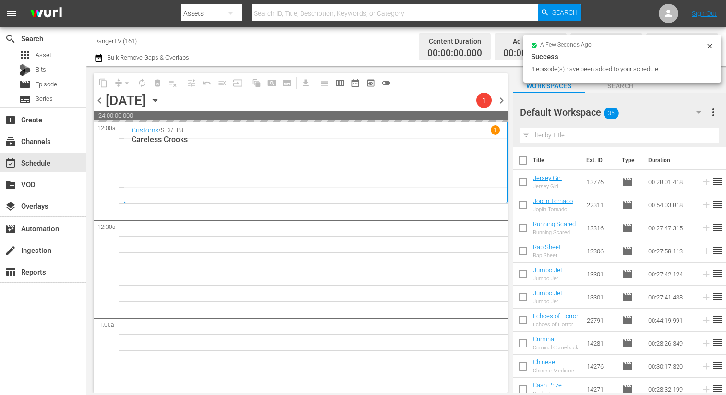
checkbox input "true"
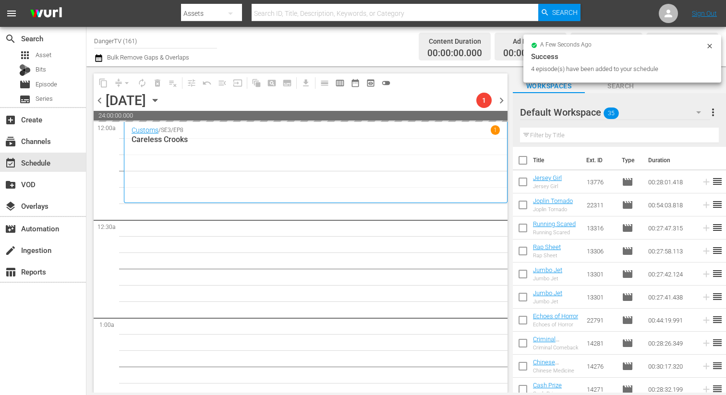
checkbox input "true"
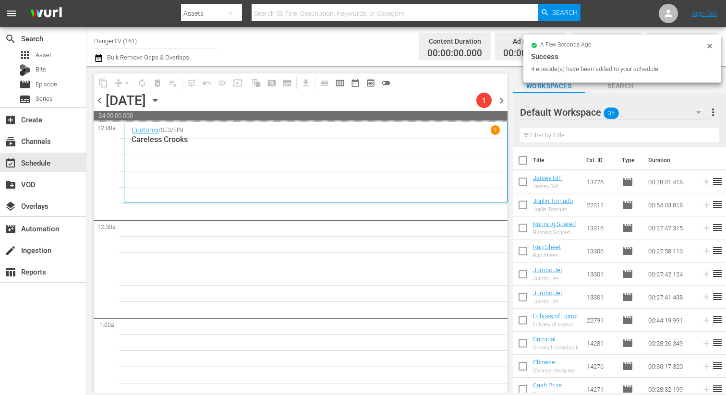
checkbox input "true"
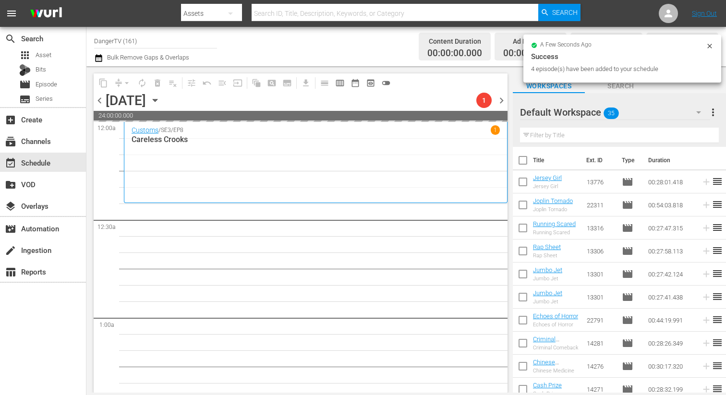
checkbox input "true"
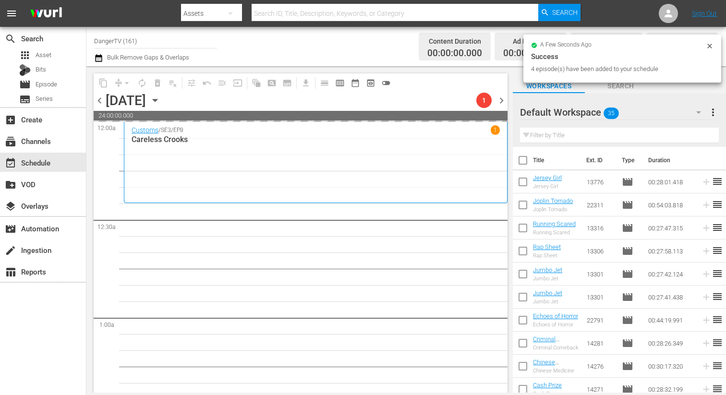
checkbox input "true"
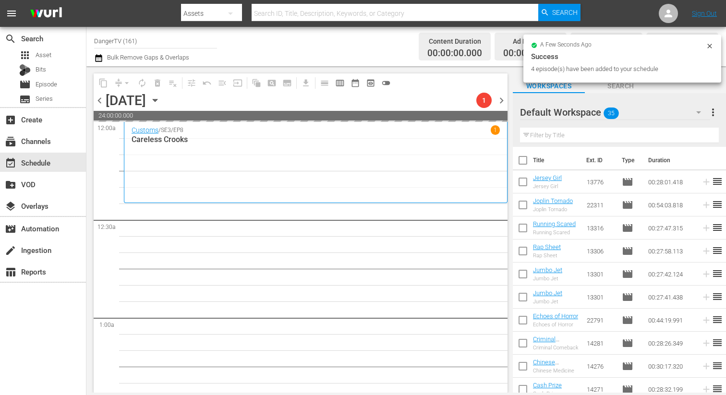
checkbox input "true"
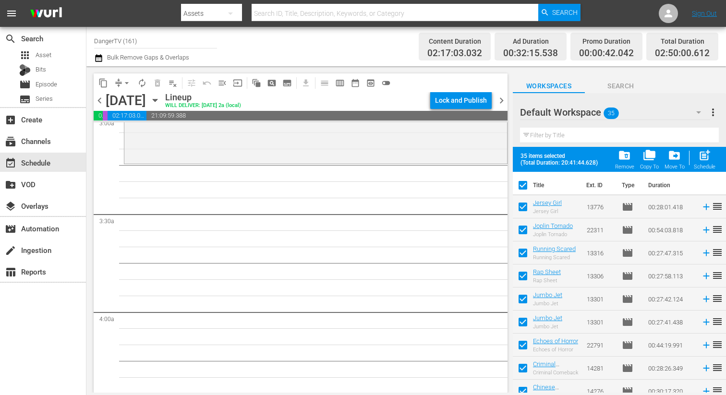
scroll to position [578, 0]
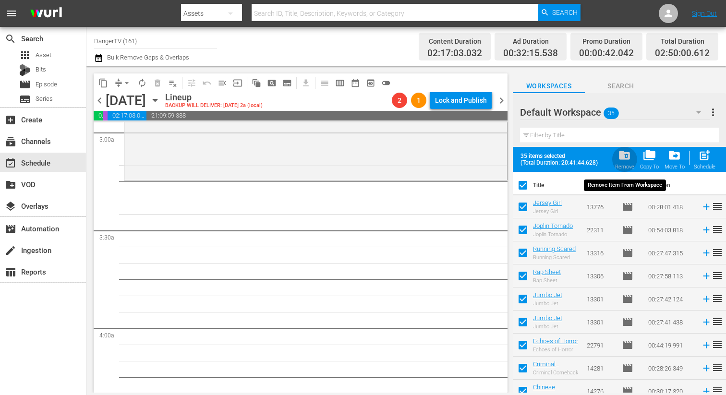
click at [625, 155] on span "folder_delete" at bounding box center [624, 155] width 13 height 13
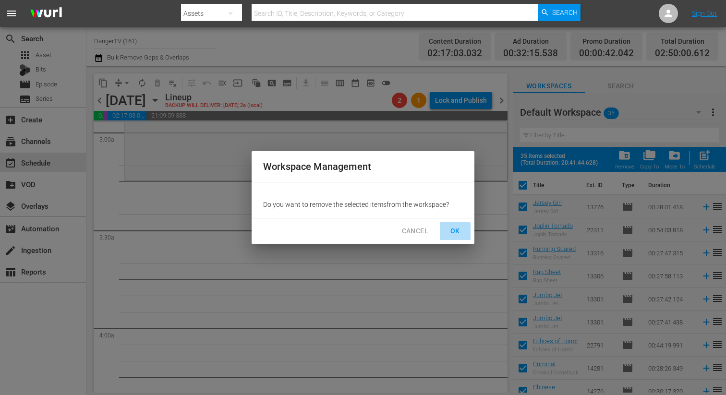
click at [453, 232] on span "OK" at bounding box center [454, 231] width 15 height 12
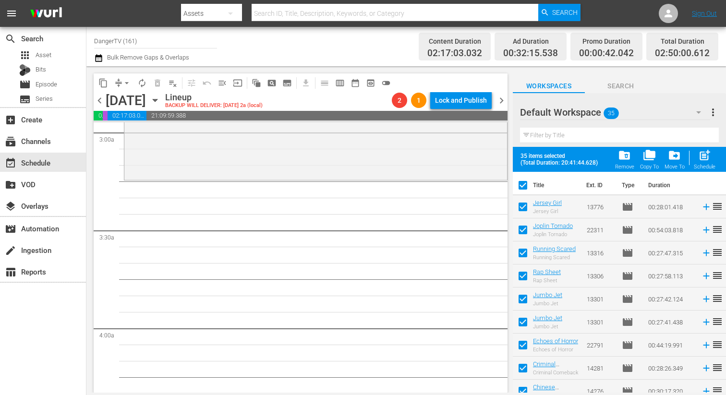
checkbox input "false"
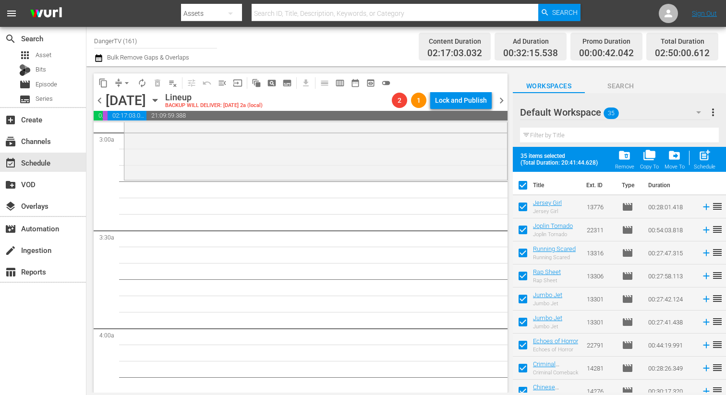
checkbox input "false"
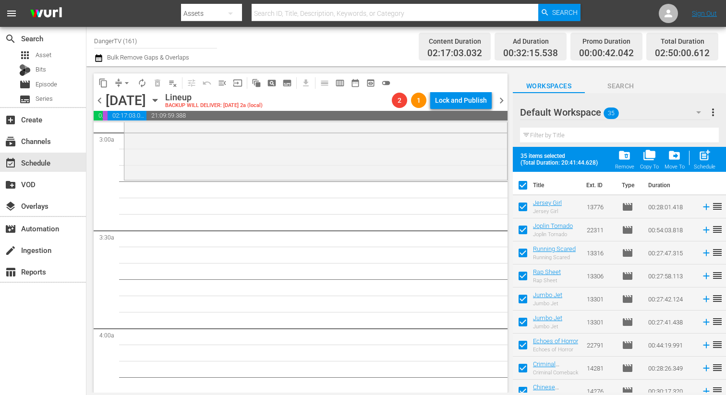
checkbox input "false"
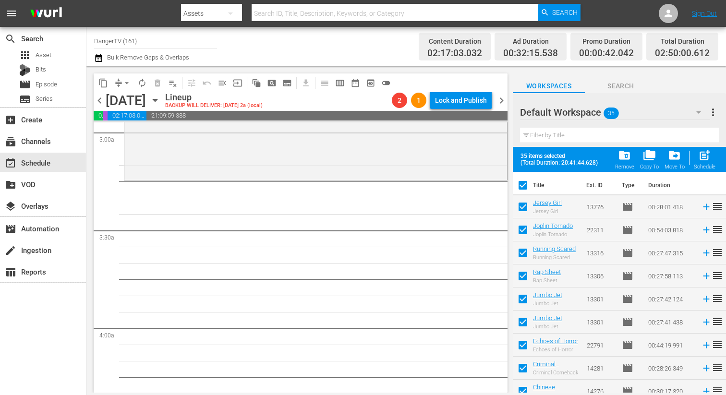
checkbox input "false"
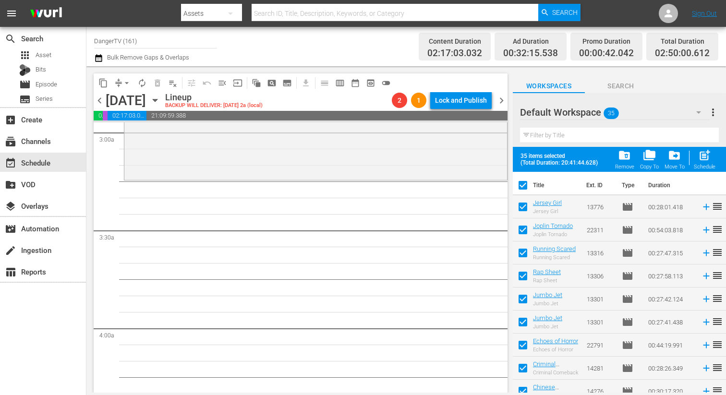
checkbox input "false"
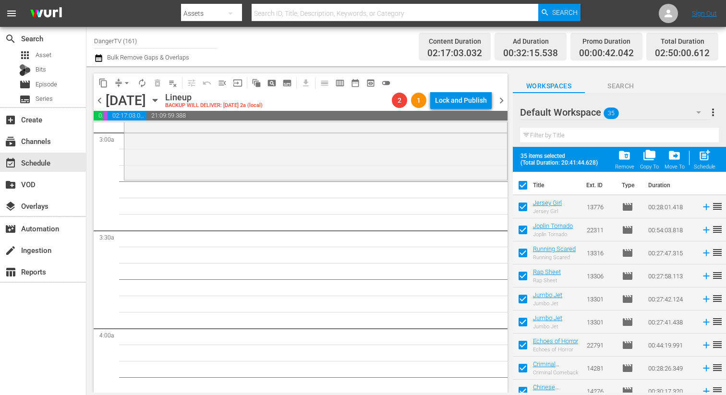
checkbox input "false"
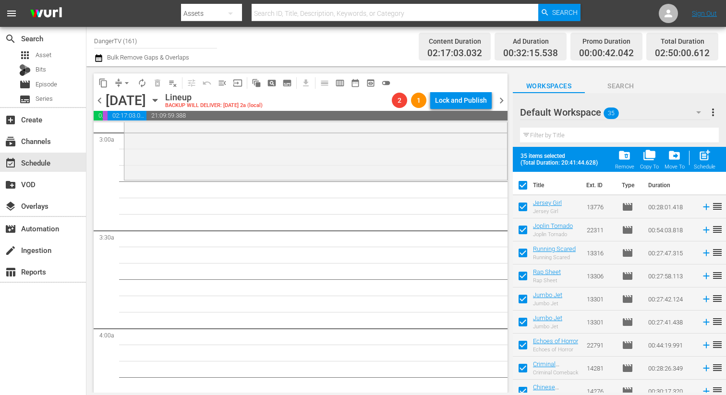
checkbox input "false"
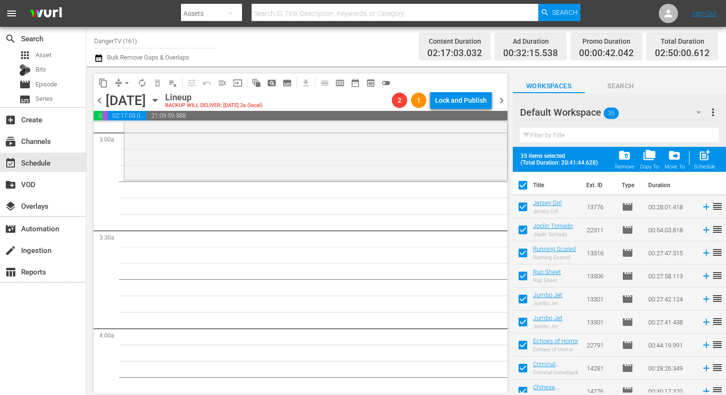
checkbox input "false"
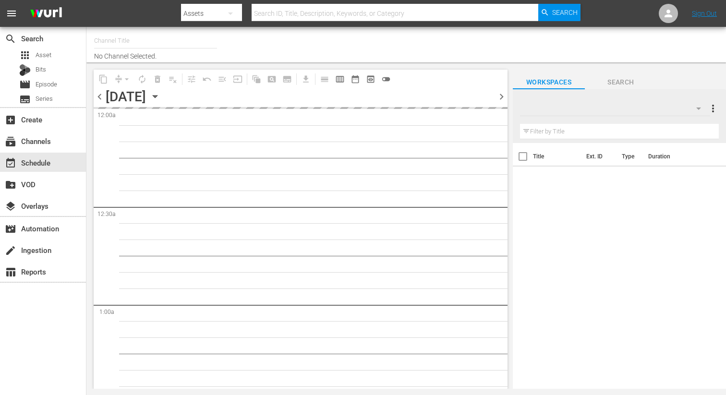
type input "DangerTV (161)"
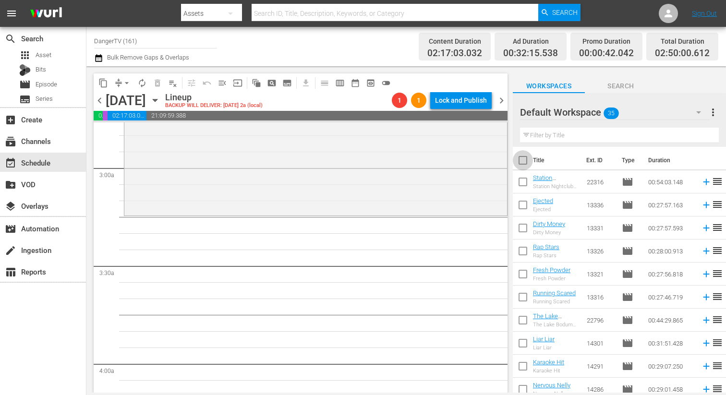
click at [523, 157] on input "checkbox" at bounding box center [523, 162] width 20 height 20
checkbox input "true"
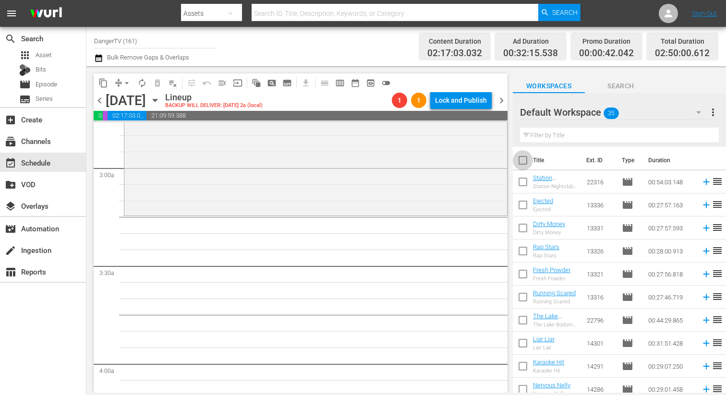
checkbox input "true"
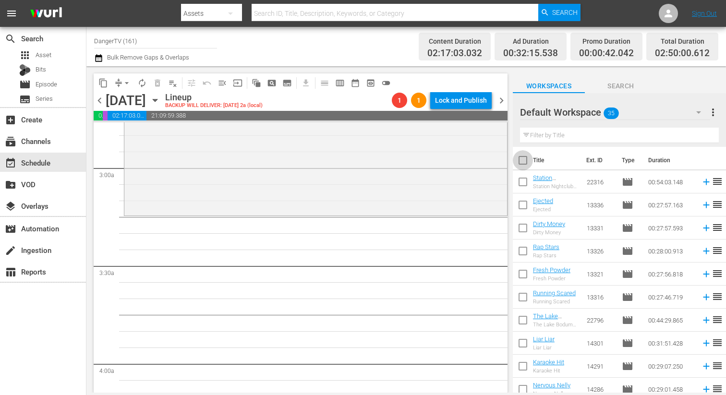
checkbox input "true"
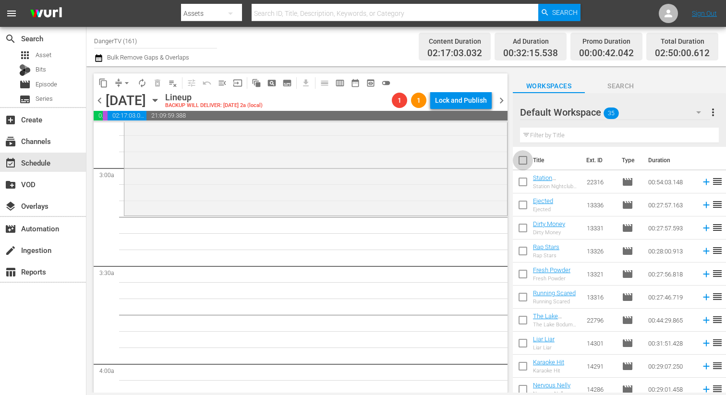
checkbox input "true"
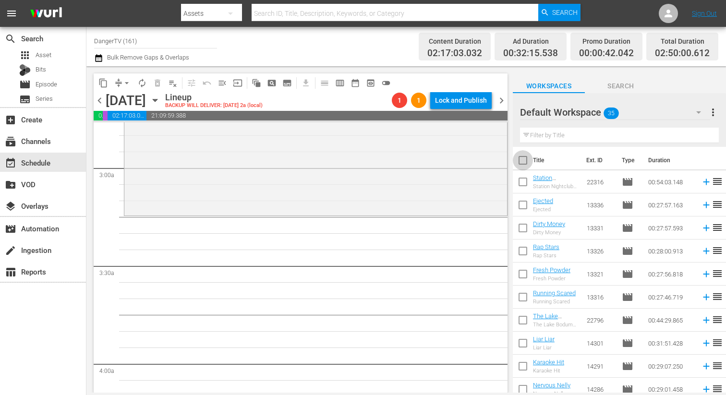
checkbox input "true"
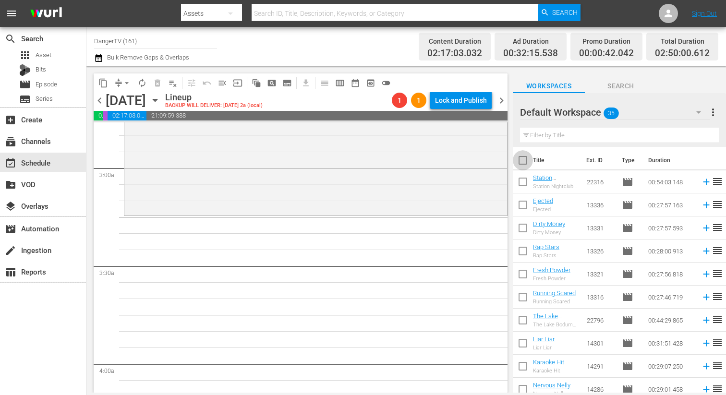
checkbox input "true"
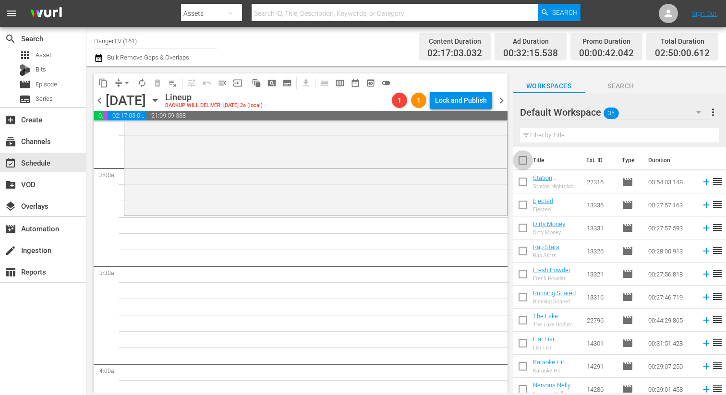
checkbox input "true"
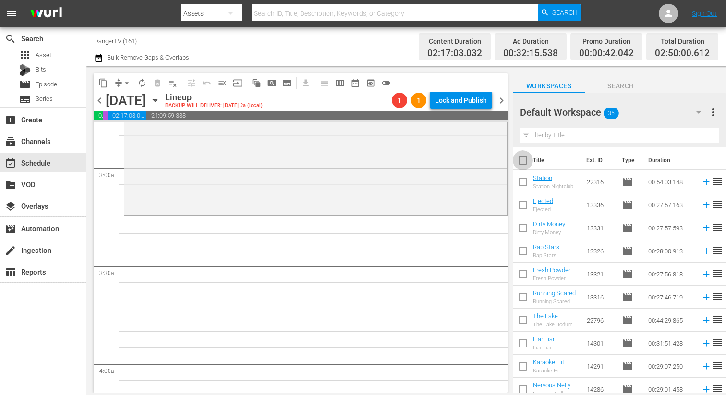
checkbox input "true"
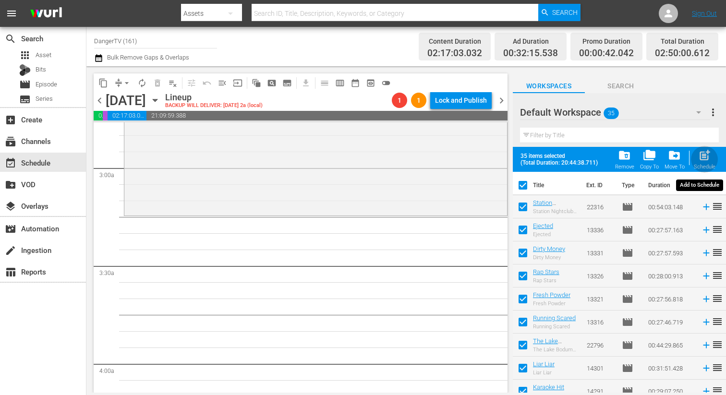
click at [706, 153] on span "post_add" at bounding box center [704, 155] width 13 height 13
checkbox input "false"
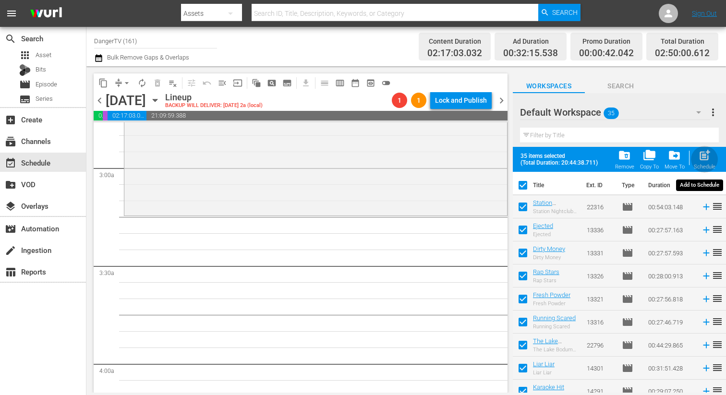
checkbox input "false"
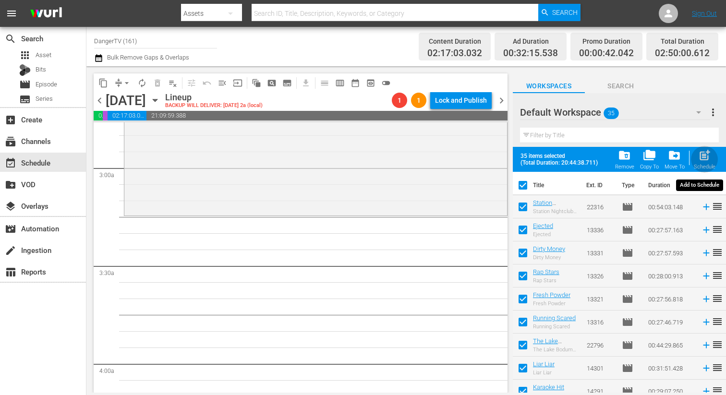
checkbox input "false"
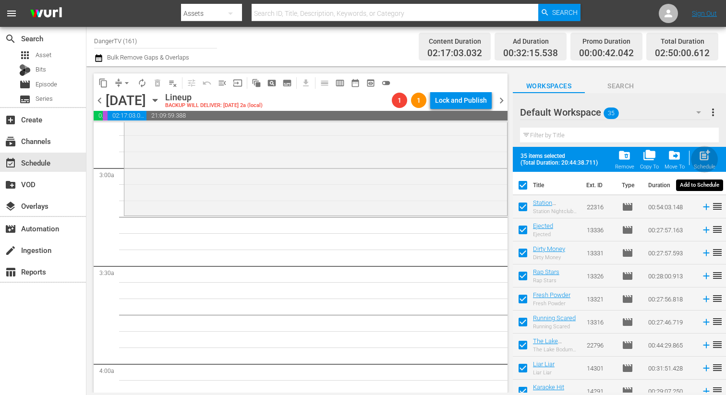
checkbox input "false"
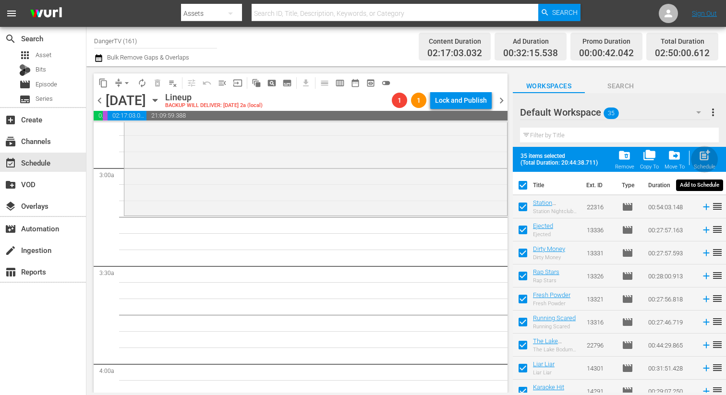
checkbox input "false"
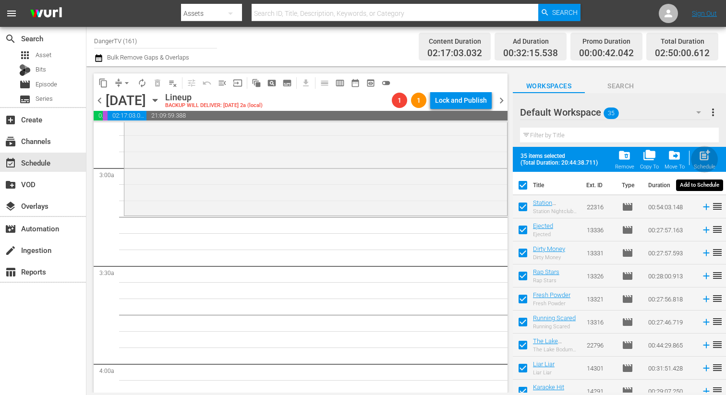
checkbox input "false"
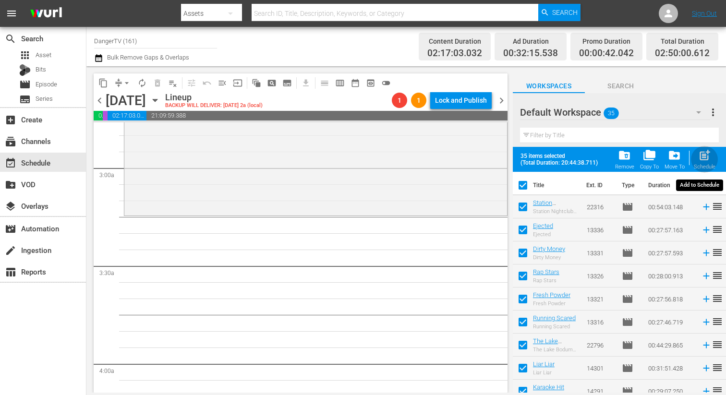
checkbox input "false"
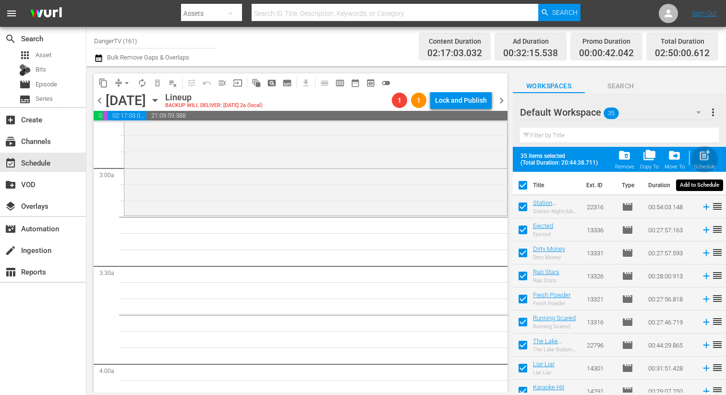
checkbox input "false"
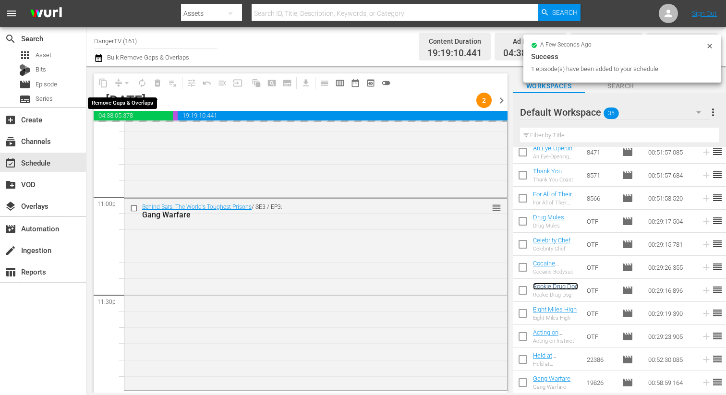
scroll to position [4431, 0]
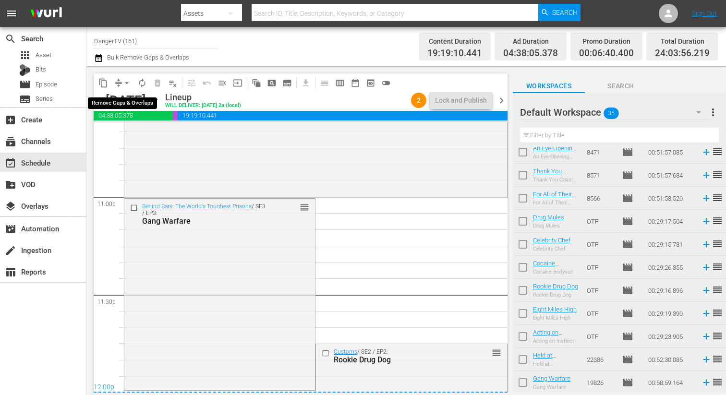
click at [127, 83] on span "arrow_drop_down" at bounding box center [127, 83] width 10 height 10
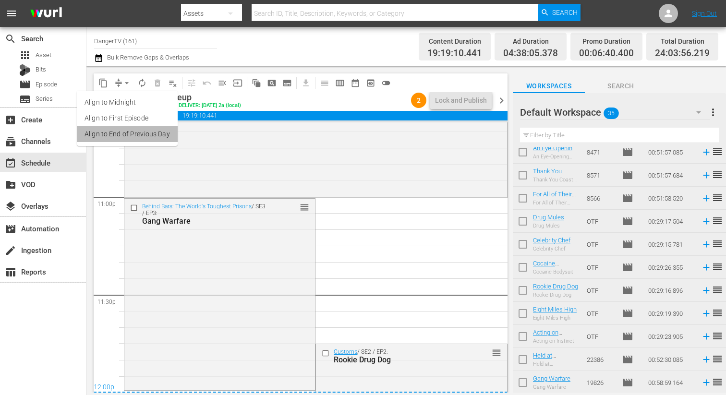
click at [143, 139] on li "Align to End of Previous Day" at bounding box center [127, 134] width 101 height 16
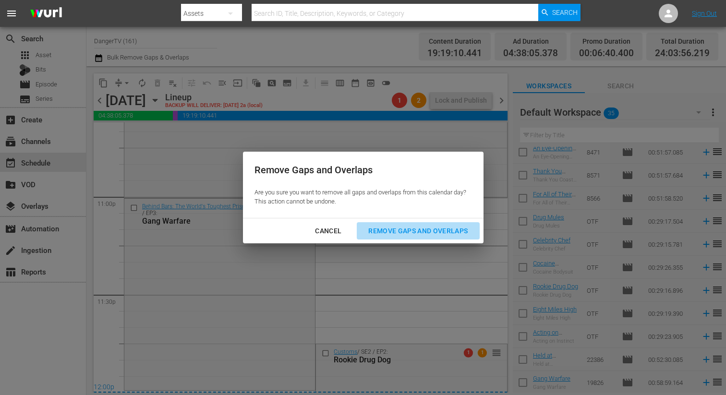
click at [412, 230] on div "Remove Gaps and Overlaps" at bounding box center [418, 231] width 115 height 12
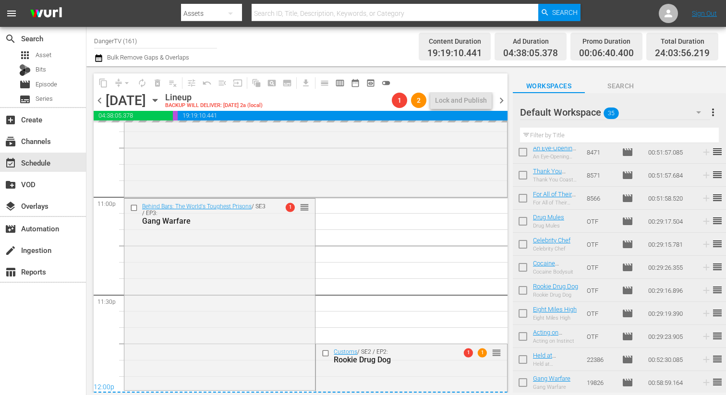
scroll to position [4477, 0]
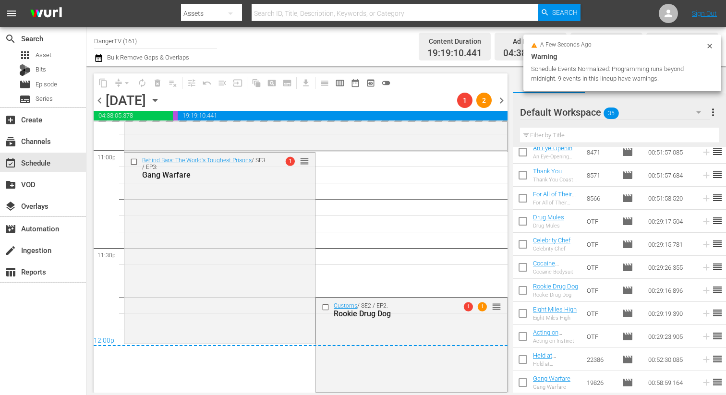
click at [525, 312] on input "checkbox" at bounding box center [523, 315] width 20 height 20
checkbox input "true"
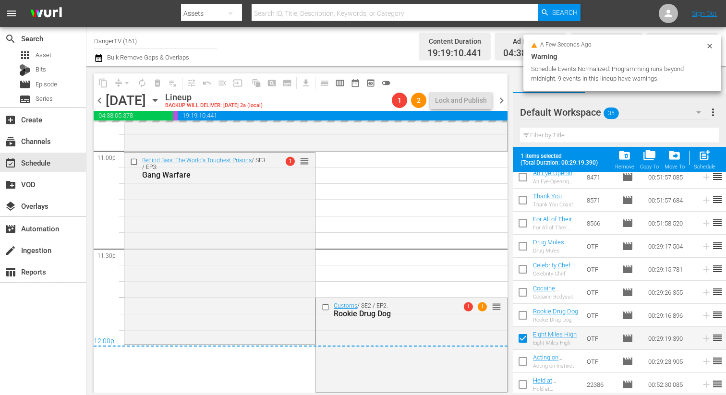
scroll to position [608, 0]
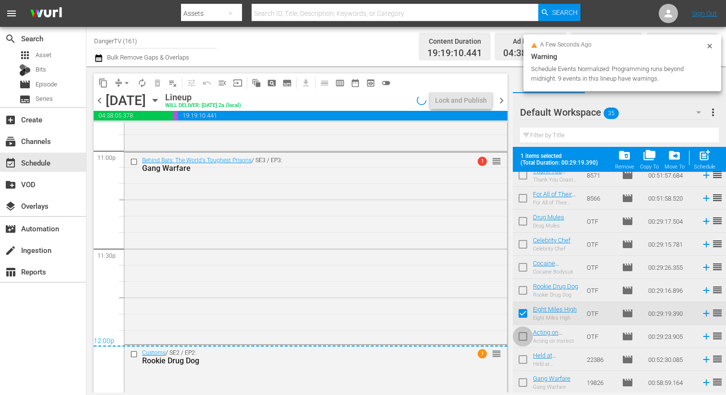
click at [524, 334] on input "checkbox" at bounding box center [523, 338] width 20 height 20
checkbox input "true"
click at [522, 363] on input "checkbox" at bounding box center [523, 361] width 20 height 20
checkbox input "true"
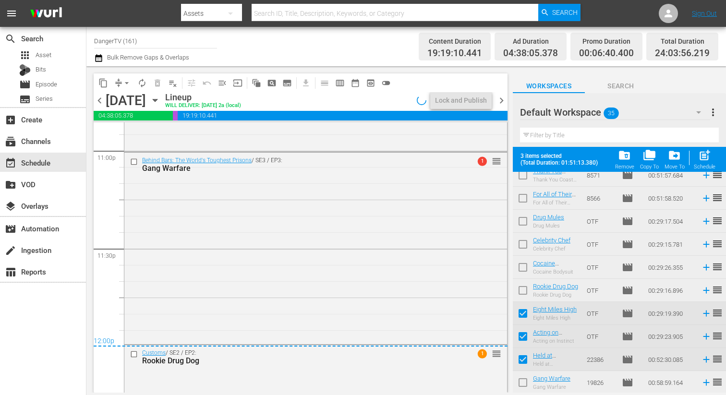
click at [526, 384] on input "checkbox" at bounding box center [523, 385] width 20 height 20
checkbox input "true"
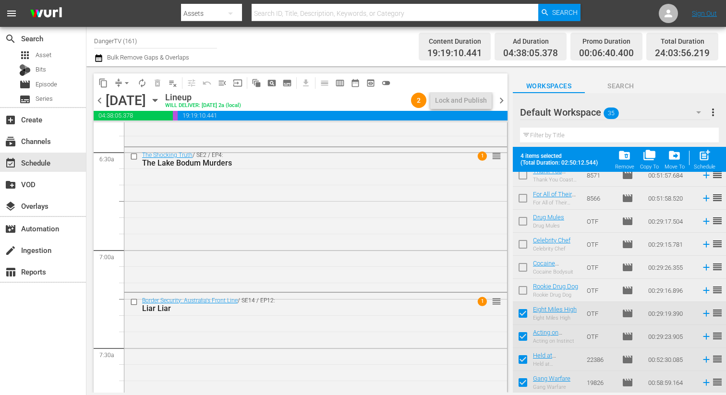
scroll to position [1236, 0]
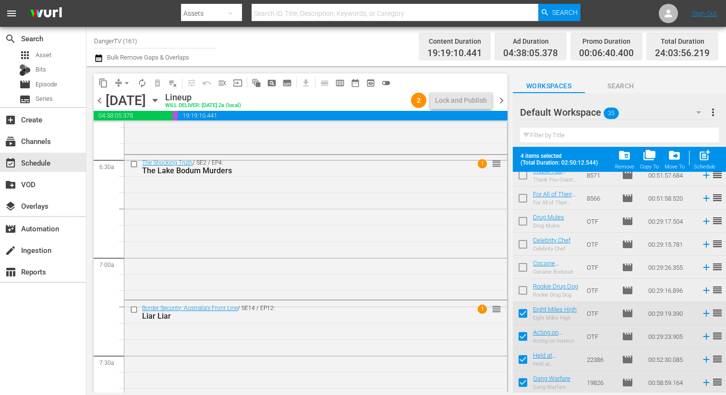
click at [433, 239] on div "The Shocking Truth / SE2 / EP4: The Lake Bodum Murders 1 reorder" at bounding box center [315, 226] width 383 height 143
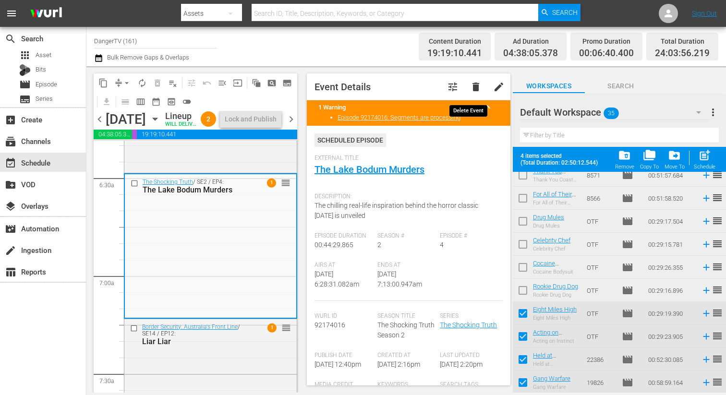
click at [472, 83] on span "delete" at bounding box center [476, 87] width 12 height 12
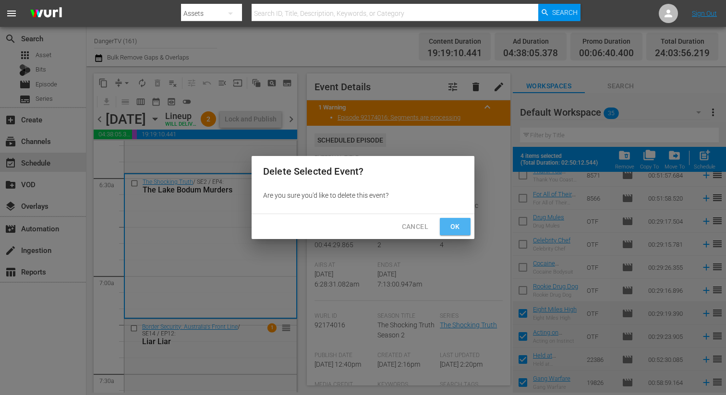
click at [452, 228] on span "Ok" at bounding box center [454, 227] width 15 height 12
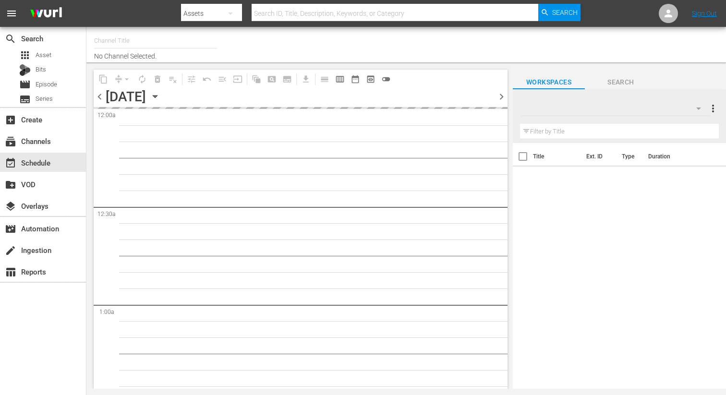
type input "DangerTV (161)"
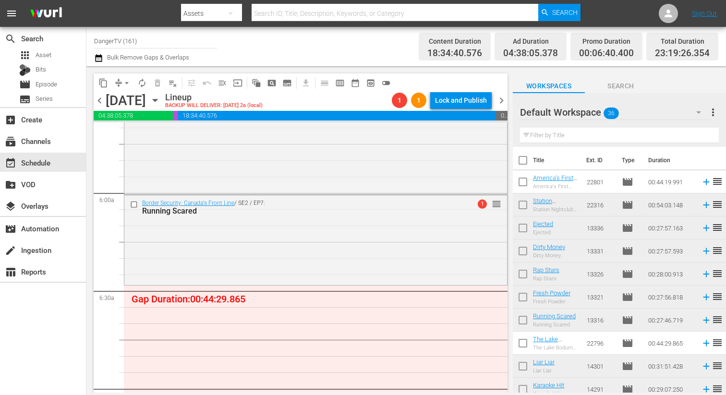
scroll to position [1235, 0]
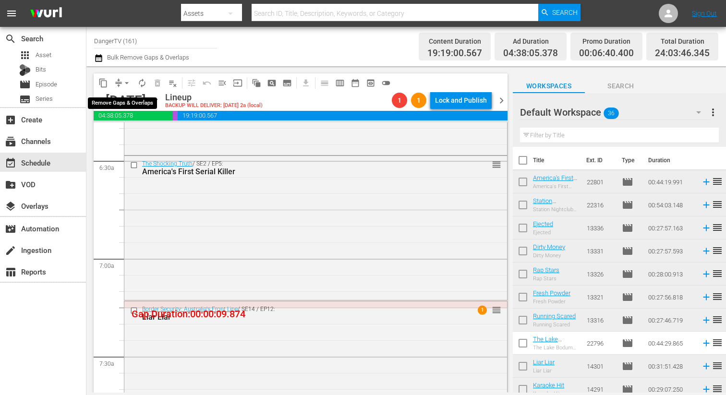
click at [127, 83] on span "arrow_drop_down" at bounding box center [127, 83] width 10 height 10
click at [128, 133] on li "Align to End of Previous Day" at bounding box center [127, 134] width 101 height 16
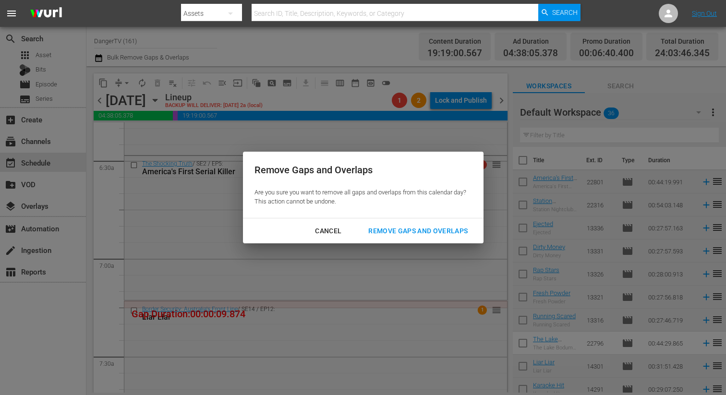
click at [387, 234] on div "Remove Gaps and Overlaps" at bounding box center [418, 231] width 115 height 12
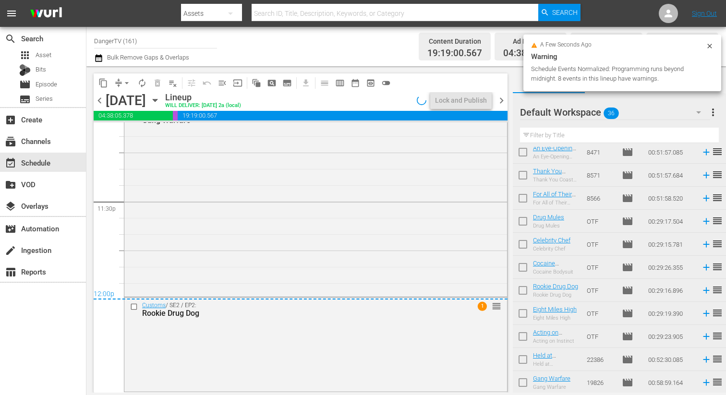
scroll to position [4524, 0]
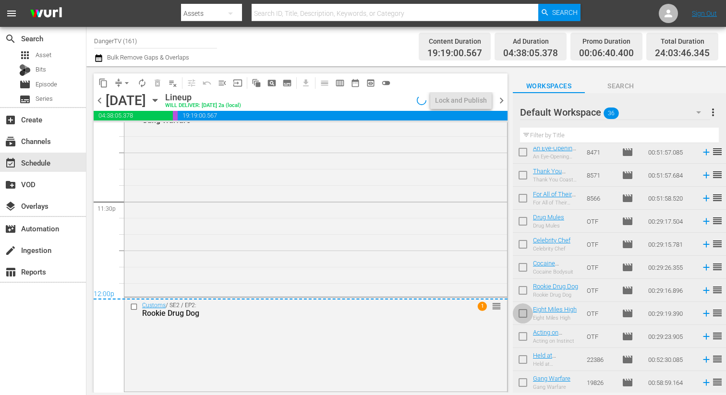
click at [524, 310] on input "checkbox" at bounding box center [523, 315] width 20 height 20
checkbox input "true"
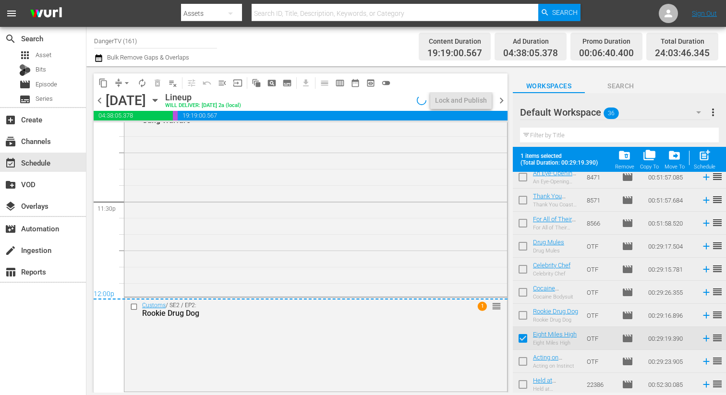
scroll to position [631, 0]
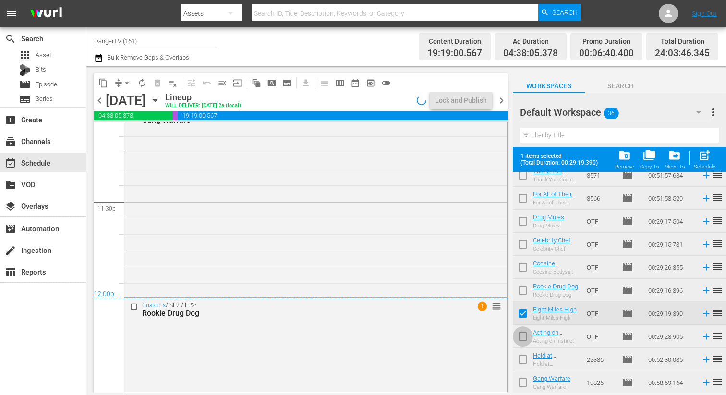
click at [526, 334] on input "checkbox" at bounding box center [523, 338] width 20 height 20
checkbox input "true"
click at [523, 360] on input "checkbox" at bounding box center [523, 361] width 20 height 20
checkbox input "true"
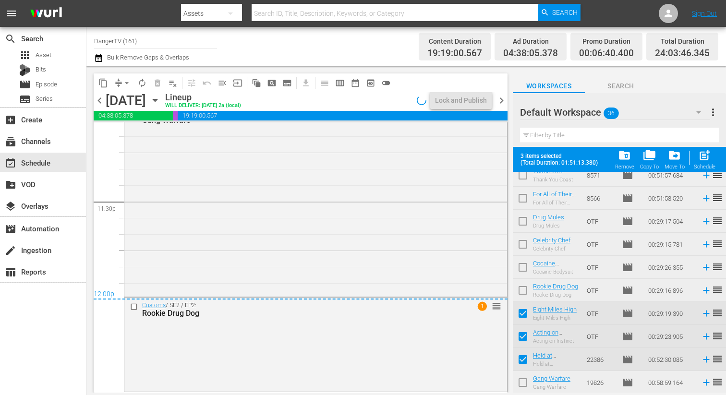
click at [522, 382] on input "checkbox" at bounding box center [523, 385] width 20 height 20
checkbox input "true"
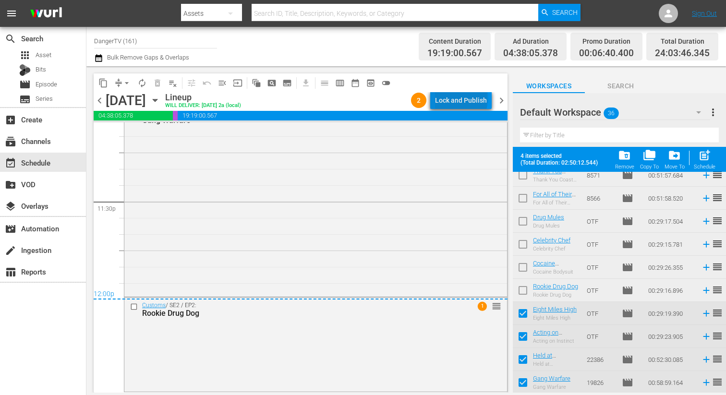
click at [463, 98] on div "Lock and Publish" at bounding box center [461, 100] width 52 height 17
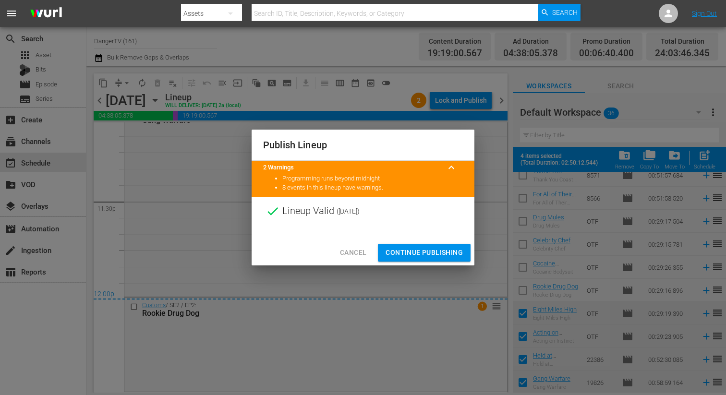
click at [422, 249] on span "Continue Publishing" at bounding box center [424, 253] width 77 height 12
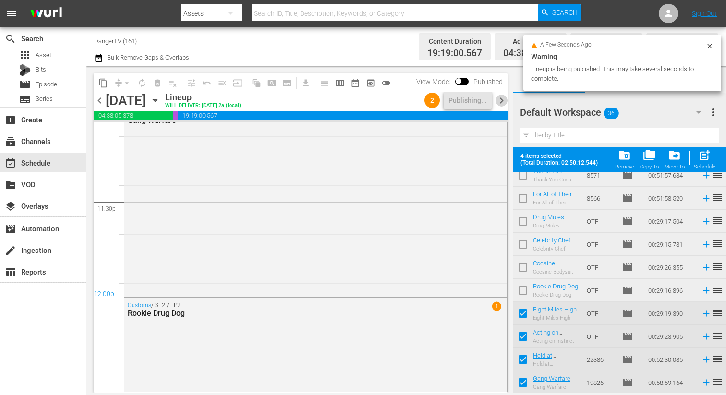
click at [498, 101] on span "chevron_right" at bounding box center [502, 101] width 12 height 12
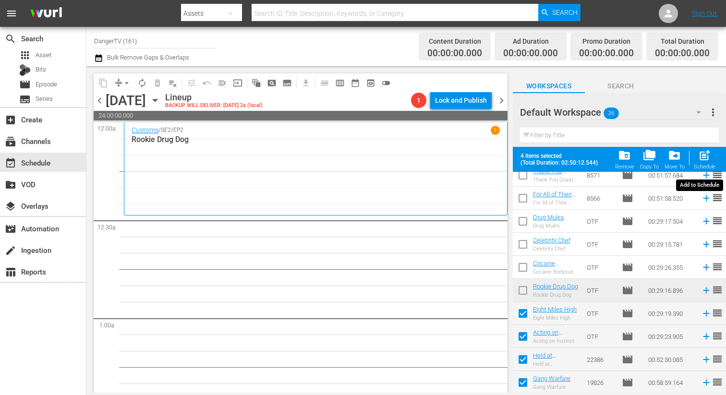
click at [702, 153] on span "post_add" at bounding box center [704, 155] width 13 height 13
checkbox input "false"
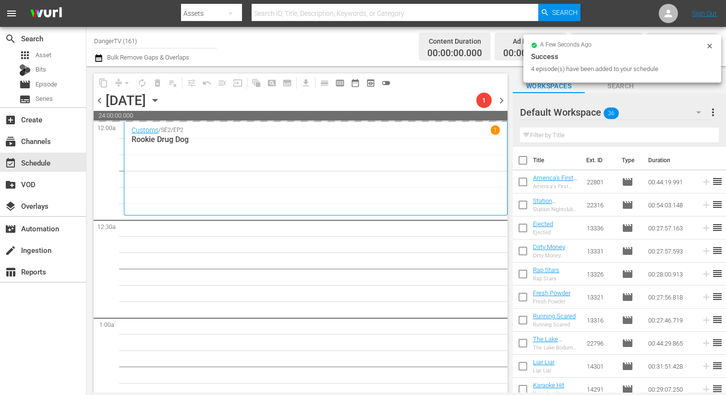
click at [522, 162] on input "checkbox" at bounding box center [523, 162] width 20 height 20
checkbox input "true"
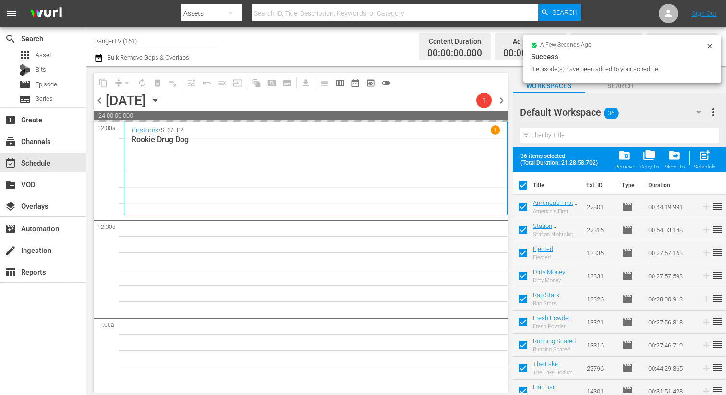
checkbox input "true"
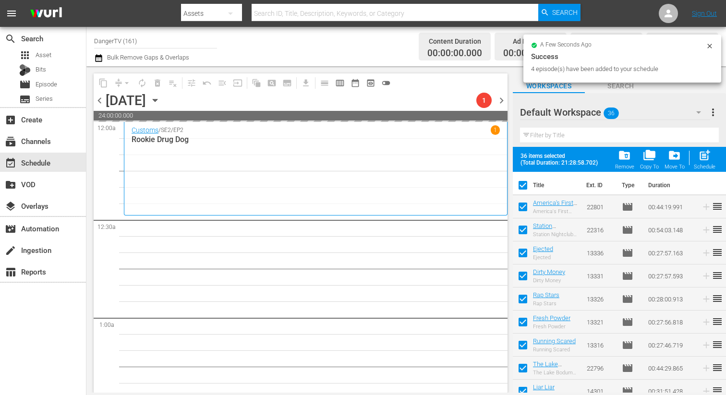
checkbox input "true"
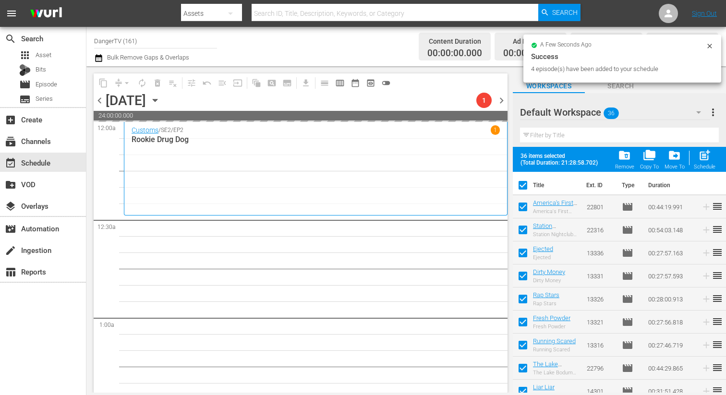
checkbox input "true"
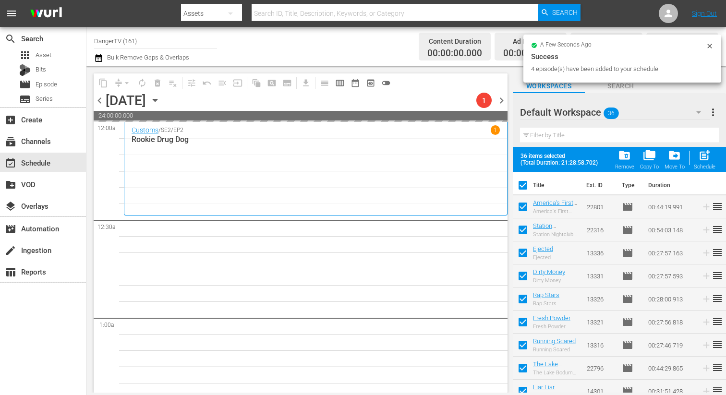
checkbox input "true"
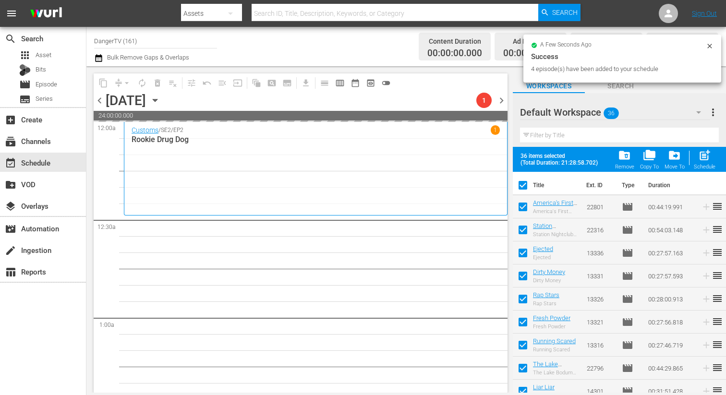
checkbox input "true"
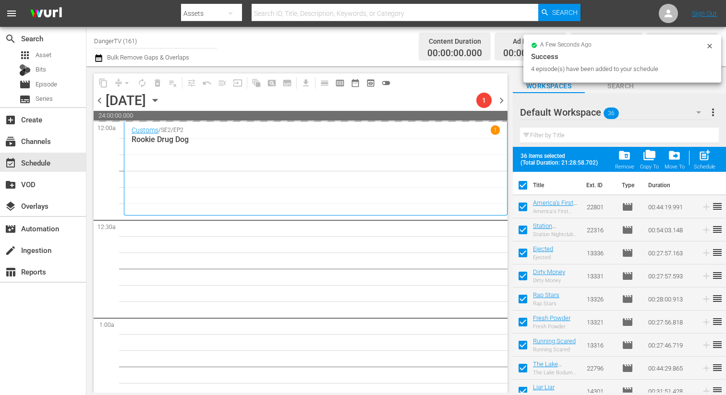
checkbox input "true"
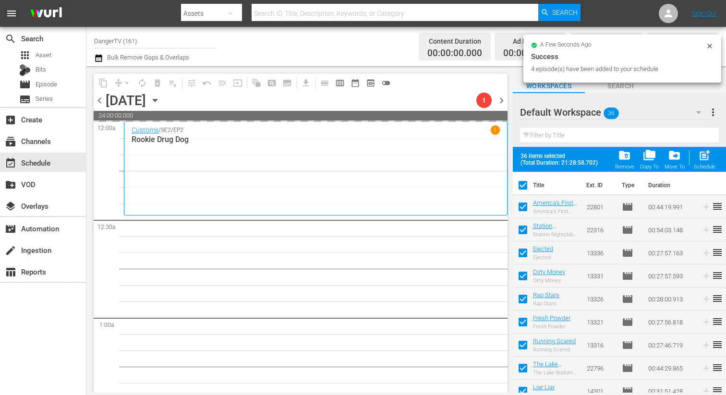
checkbox input "true"
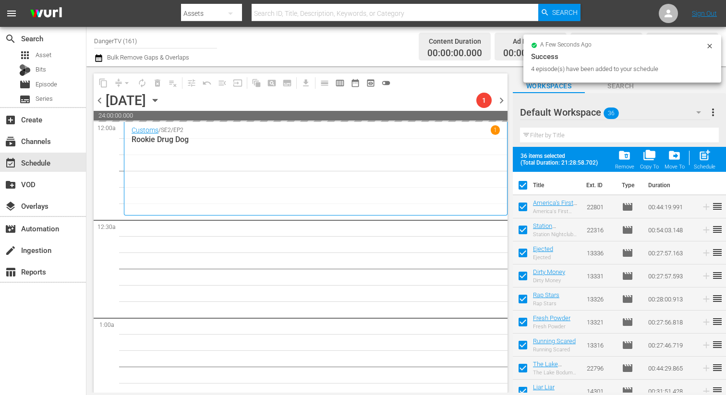
checkbox input "true"
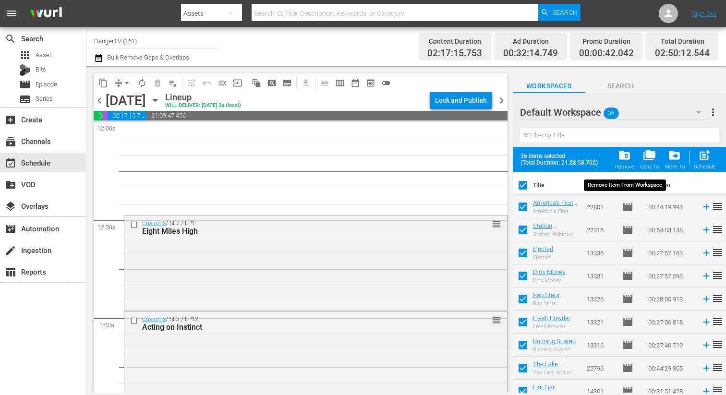
click at [624, 154] on span "folder_delete" at bounding box center [624, 155] width 13 height 13
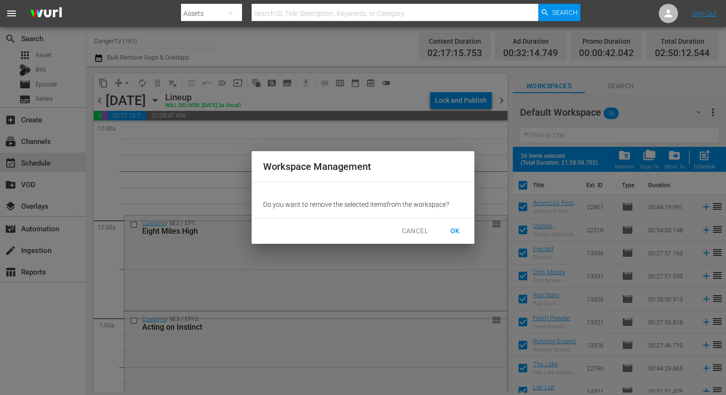
click at [459, 229] on span "OK" at bounding box center [454, 231] width 15 height 12
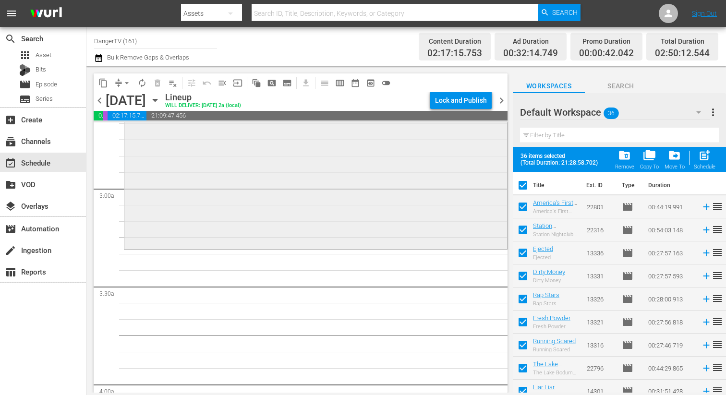
scroll to position [524, 0]
checkbox input "false"
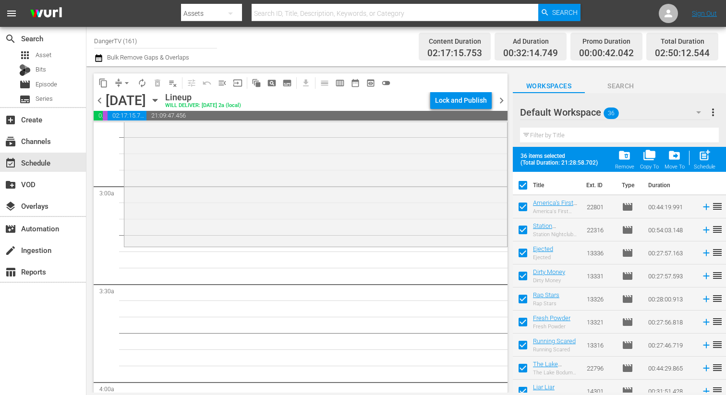
checkbox input "false"
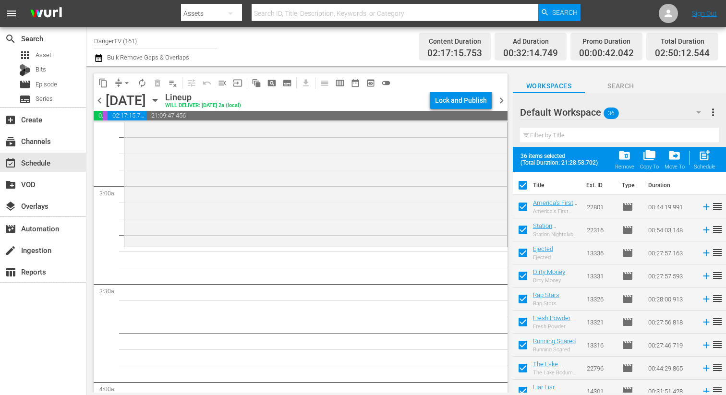
checkbox input "false"
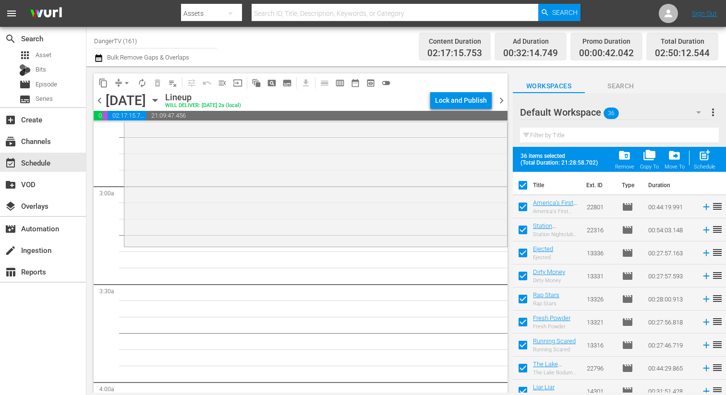
checkbox input "false"
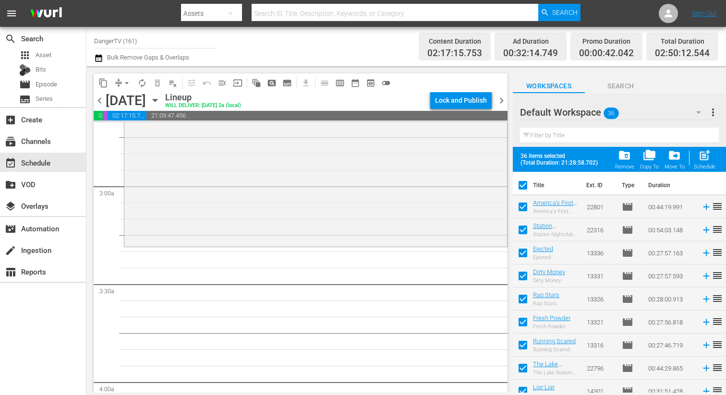
checkbox input "false"
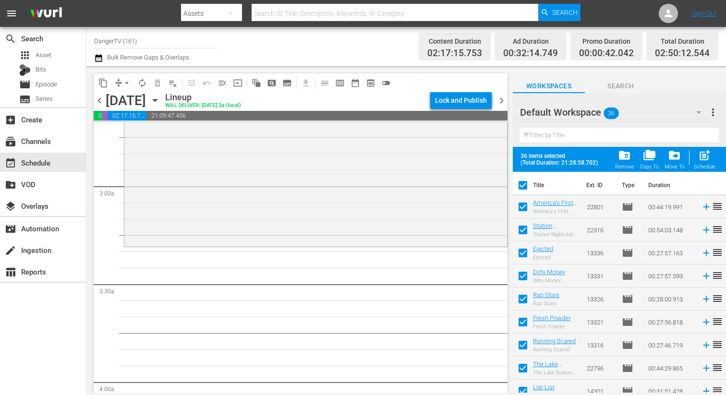
checkbox input "false"
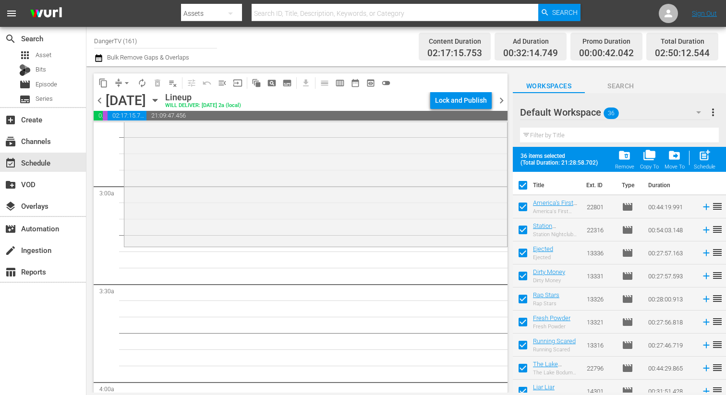
checkbox input "false"
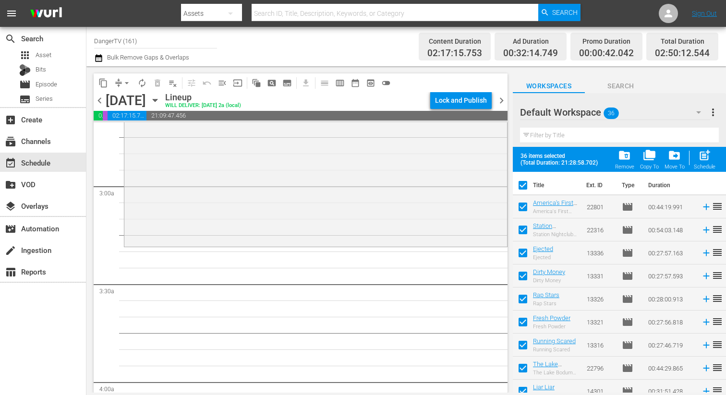
checkbox input "false"
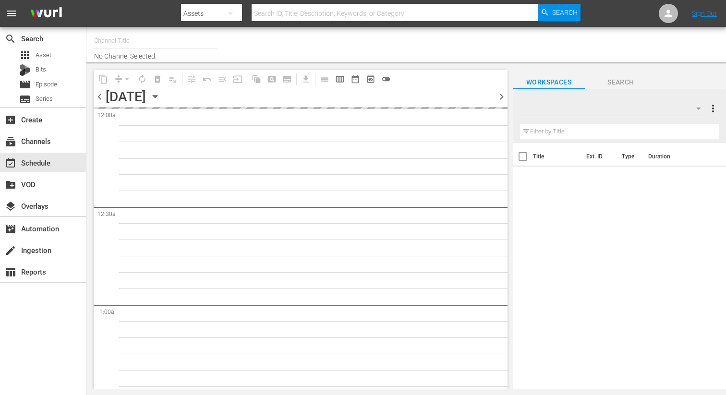
type input "DangerTV (161)"
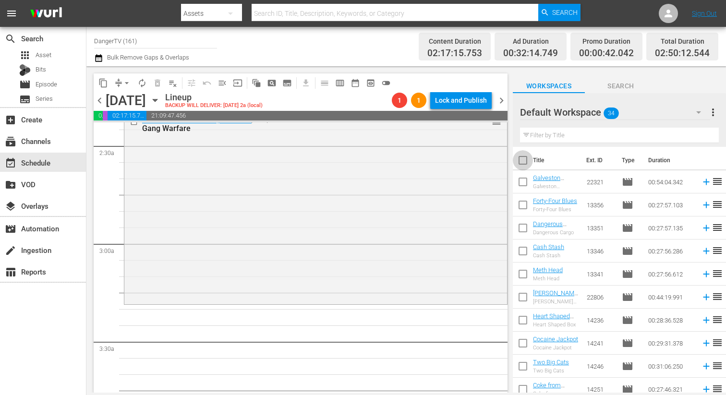
click at [522, 158] on input "checkbox" at bounding box center [523, 162] width 20 height 20
checkbox input "true"
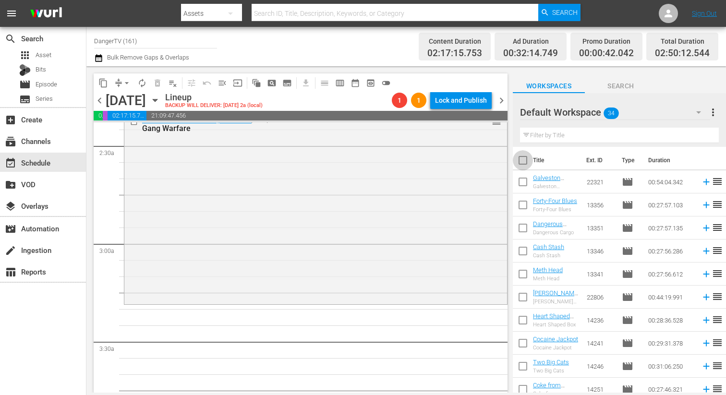
checkbox input "true"
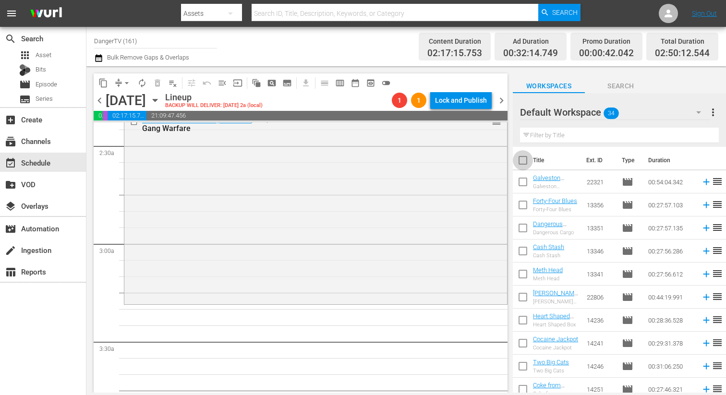
checkbox input "true"
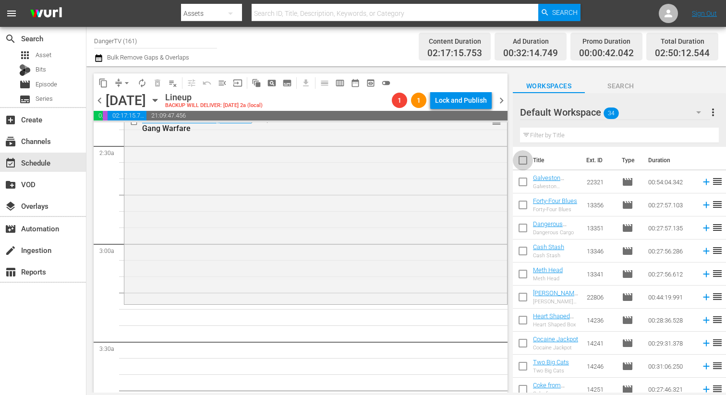
checkbox input "true"
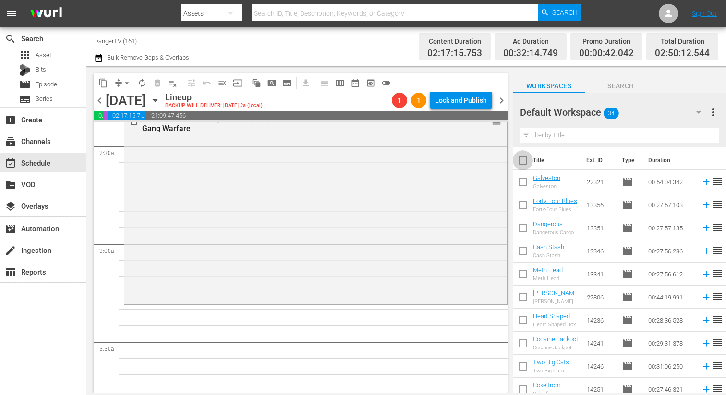
checkbox input "true"
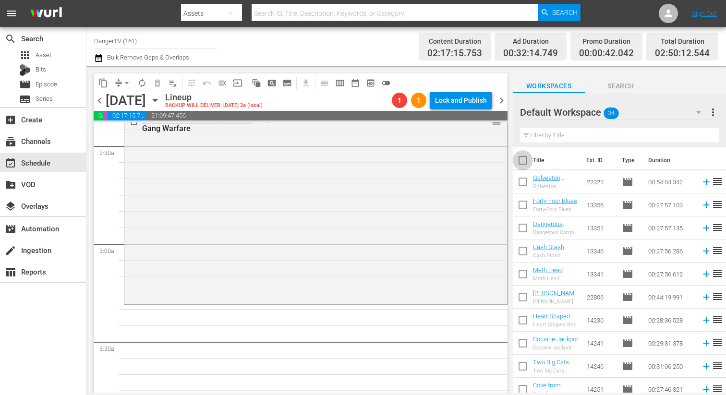
checkbox input "true"
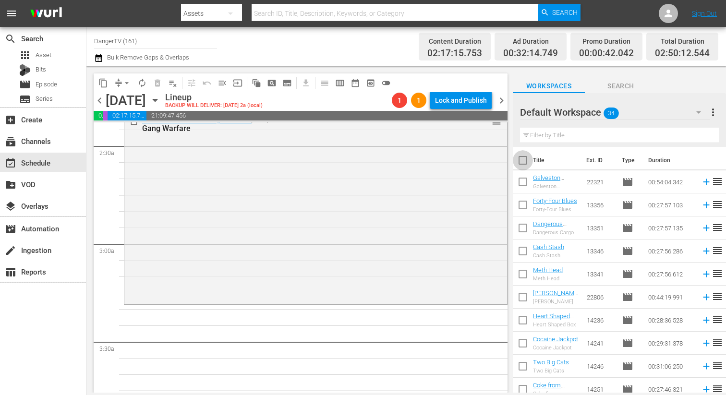
checkbox input "true"
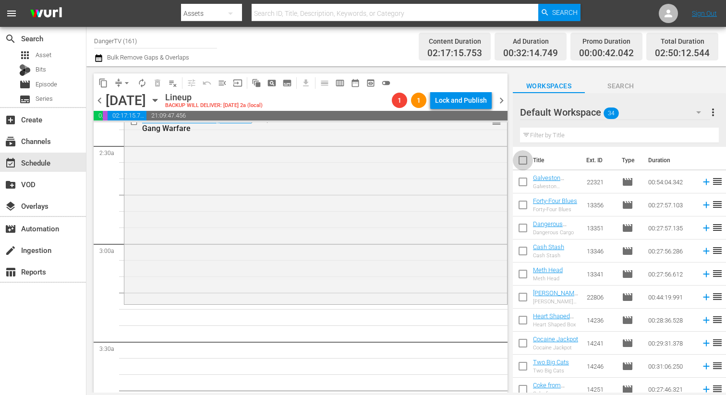
checkbox input "true"
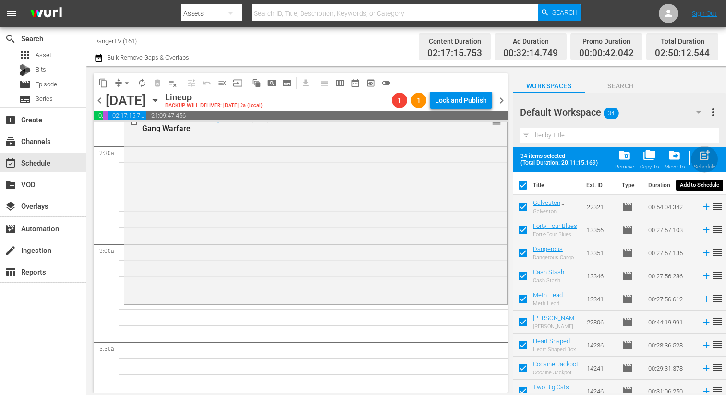
click at [701, 157] on span "post_add" at bounding box center [704, 155] width 13 height 13
checkbox input "false"
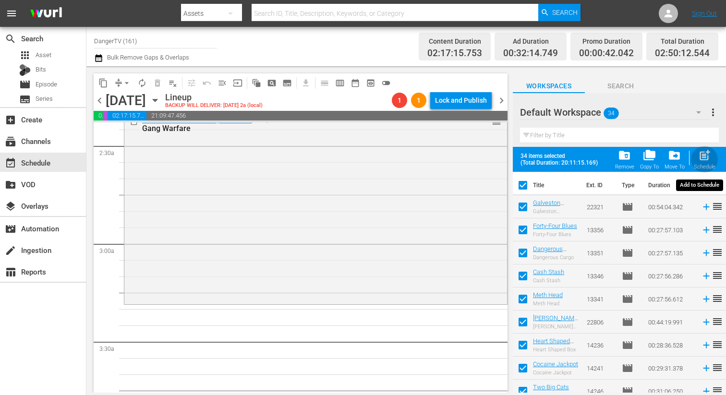
checkbox input "false"
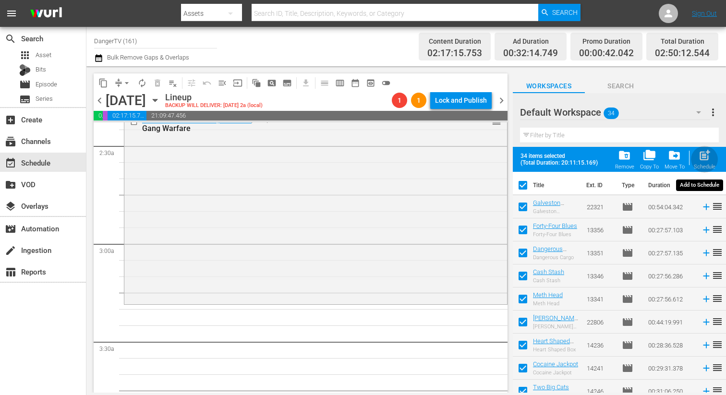
checkbox input "false"
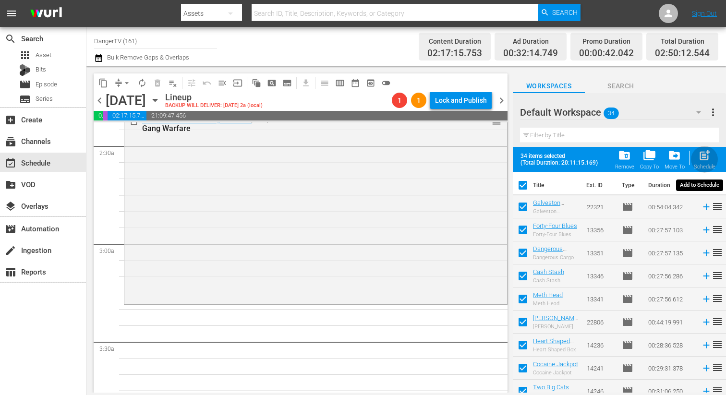
checkbox input "false"
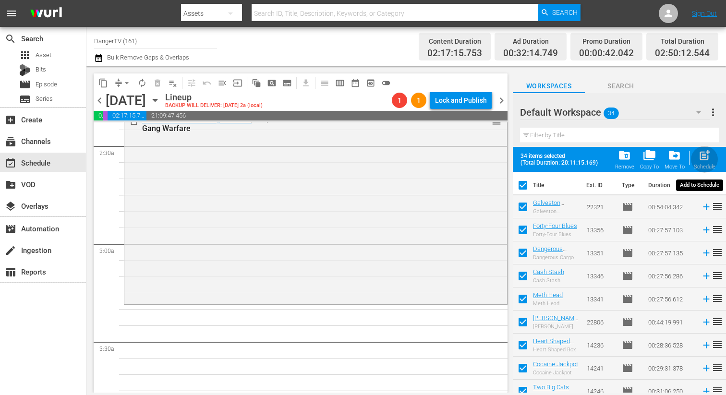
checkbox input "false"
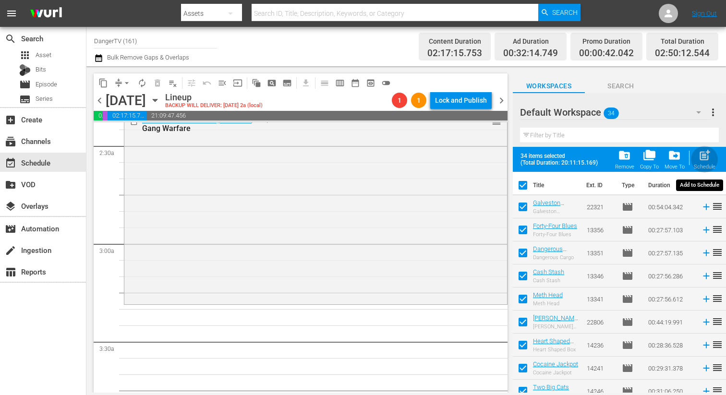
checkbox input "false"
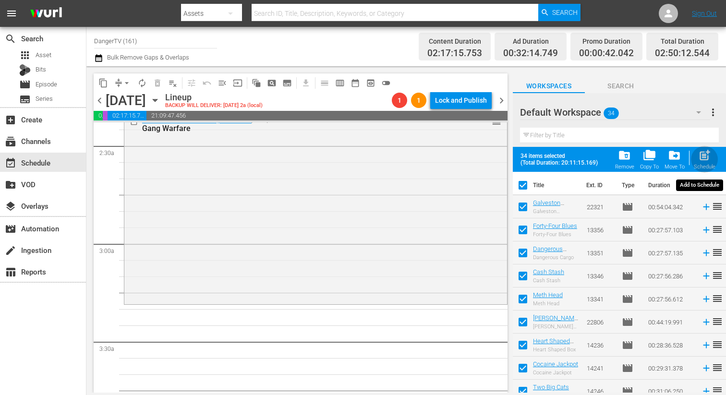
checkbox input "false"
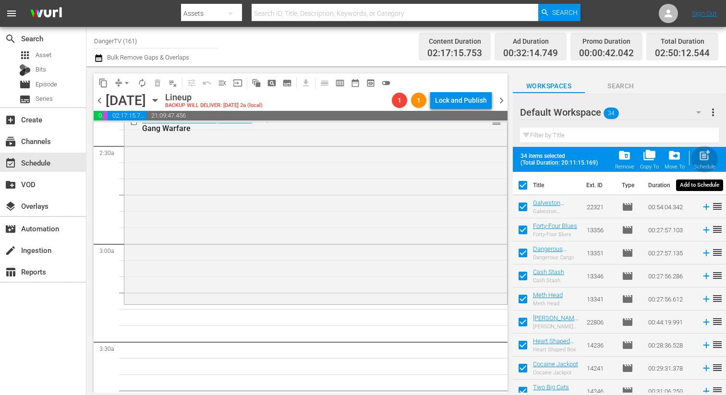
checkbox input "false"
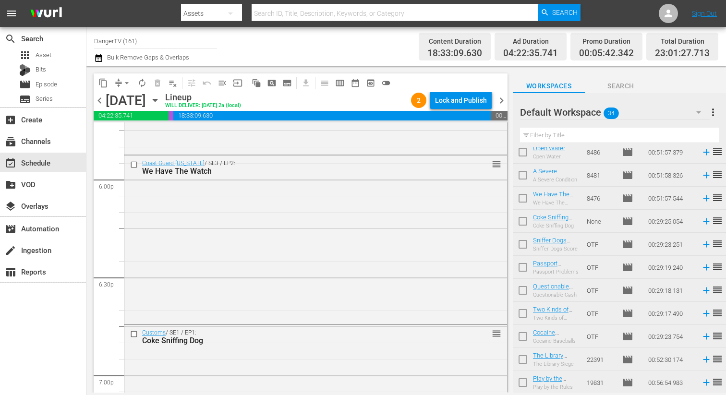
scroll to position [3365, 0]
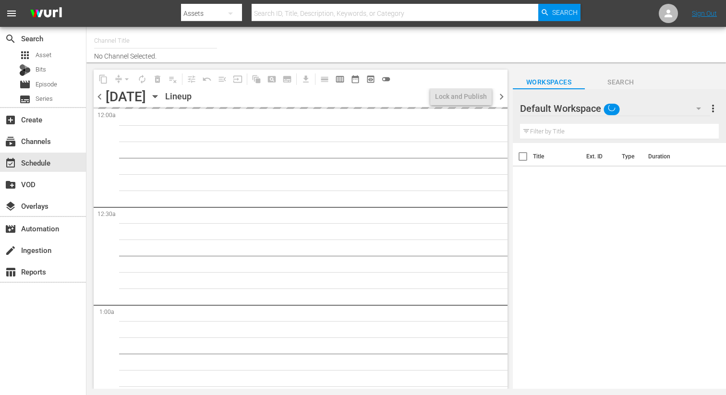
type input "DangerTV (161)"
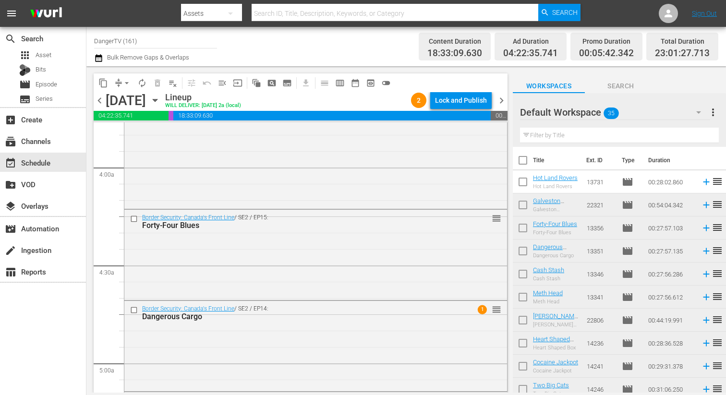
scroll to position [755, 0]
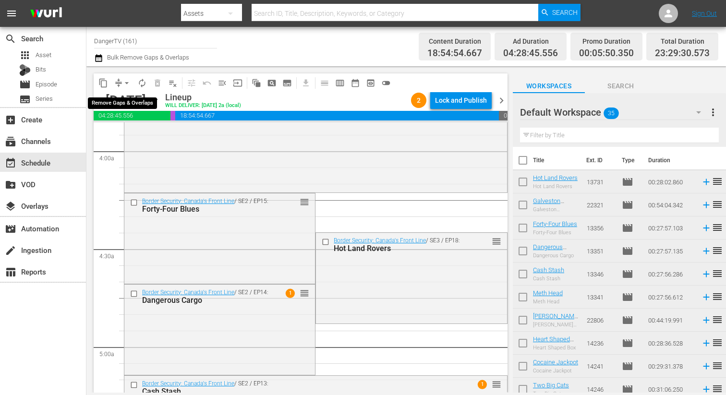
click at [126, 84] on span "arrow_drop_down" at bounding box center [127, 83] width 10 height 10
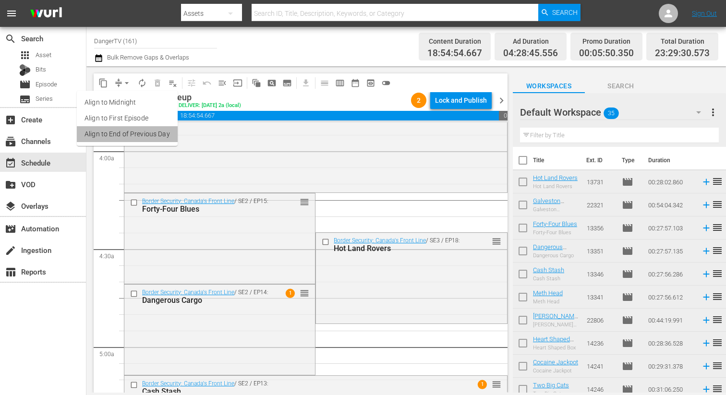
click at [139, 138] on li "Align to End of Previous Day" at bounding box center [127, 134] width 101 height 16
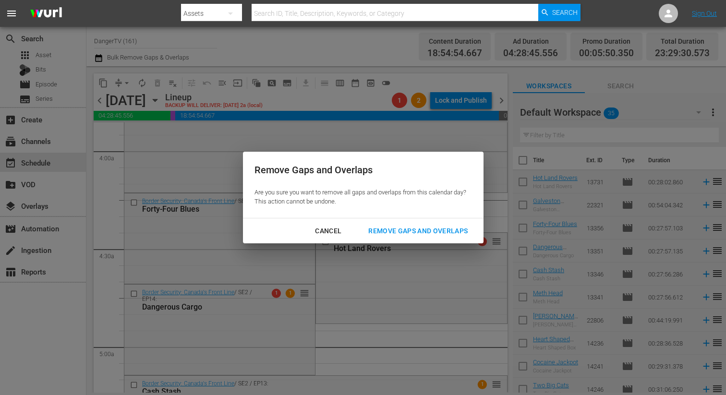
click at [401, 235] on div "Remove Gaps and Overlaps" at bounding box center [418, 231] width 115 height 12
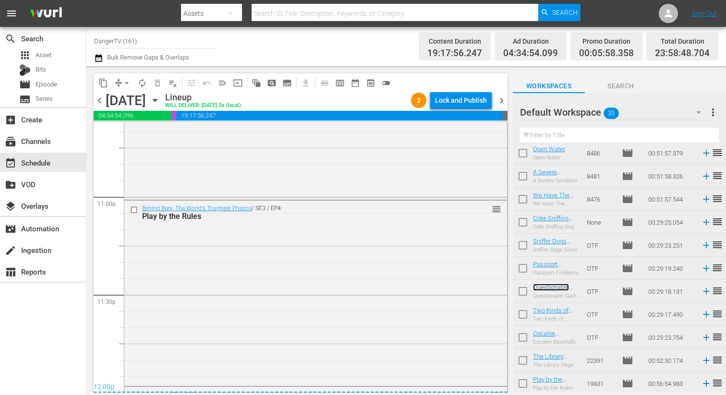
scroll to position [4433, 0]
click at [521, 318] on input "checkbox" at bounding box center [523, 316] width 20 height 20
checkbox input "true"
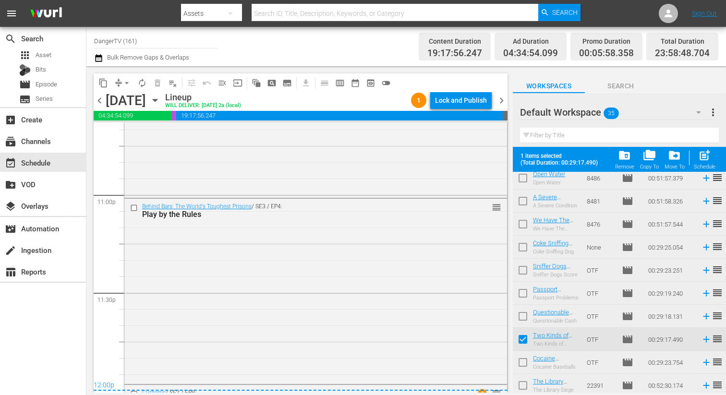
scroll to position [608, 0]
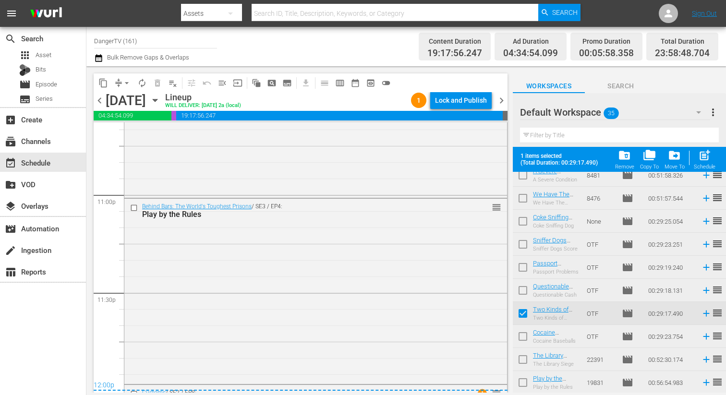
click at [525, 336] on input "checkbox" at bounding box center [523, 338] width 20 height 20
checkbox input "true"
click at [524, 358] on input "checkbox" at bounding box center [523, 361] width 20 height 20
checkbox input "true"
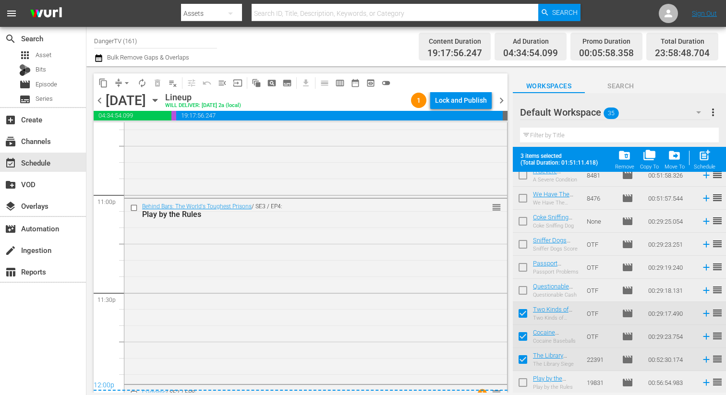
click at [526, 382] on input "checkbox" at bounding box center [523, 385] width 20 height 20
checkbox input "true"
click at [459, 94] on div "Lock and Publish" at bounding box center [461, 100] width 52 height 17
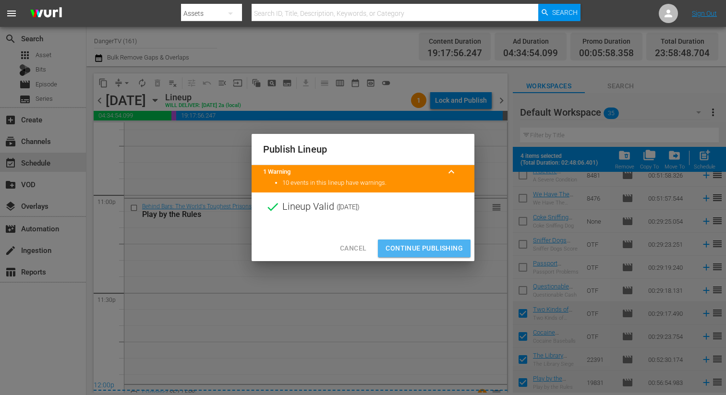
click at [421, 252] on span "Continue Publishing" at bounding box center [424, 248] width 77 height 12
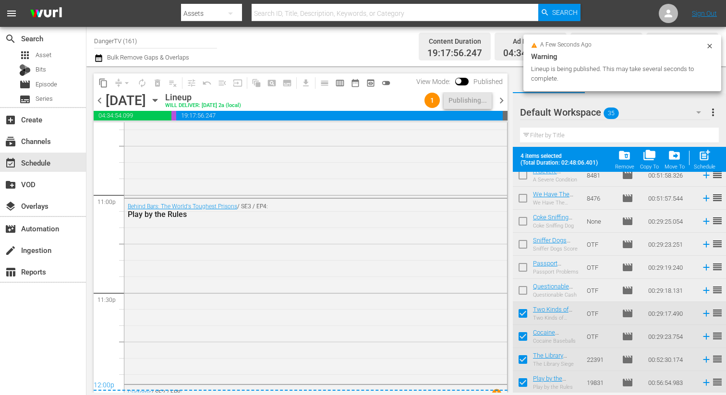
click at [501, 104] on span "chevron_right" at bounding box center [502, 101] width 12 height 12
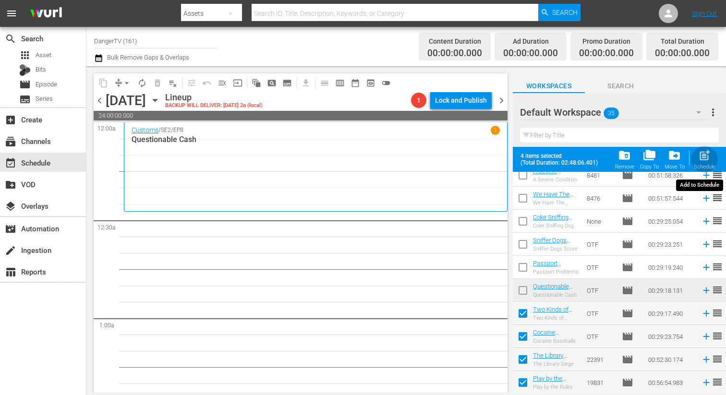
click at [697, 156] on div "post_add Schedule" at bounding box center [705, 159] width 22 height 21
checkbox input "false"
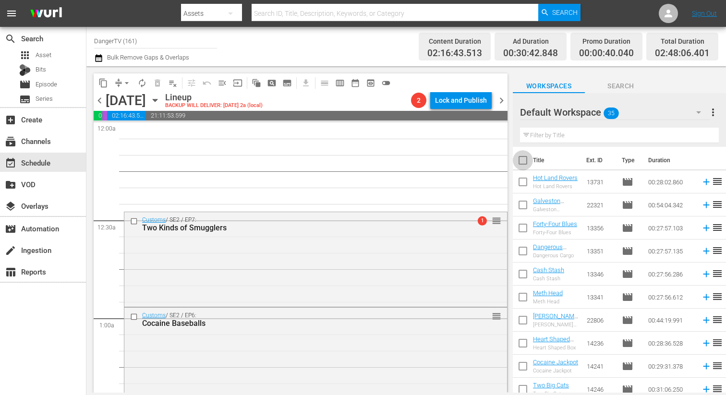
click at [522, 158] on input "checkbox" at bounding box center [523, 162] width 20 height 20
checkbox input "true"
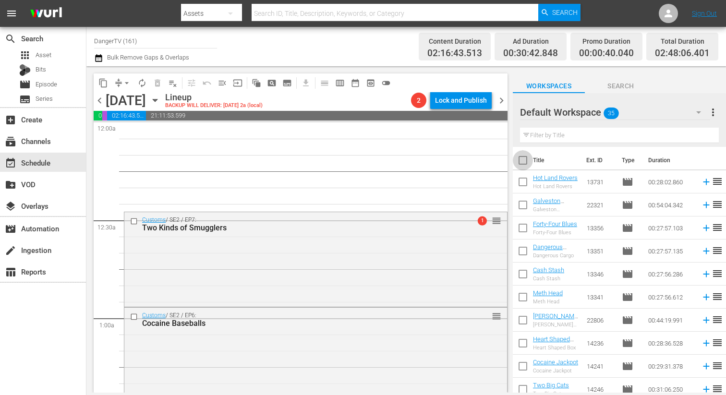
checkbox input "true"
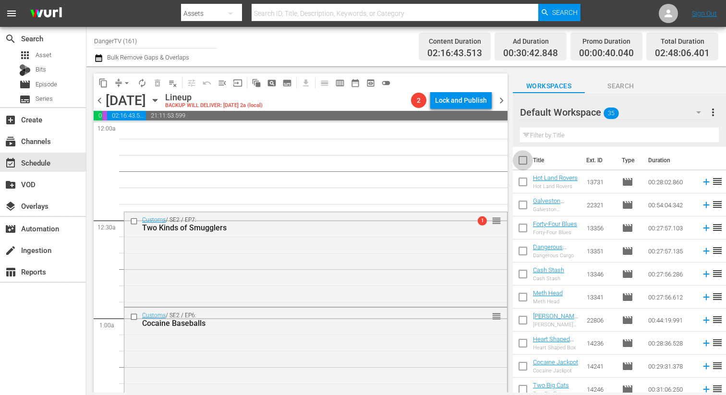
checkbox input "true"
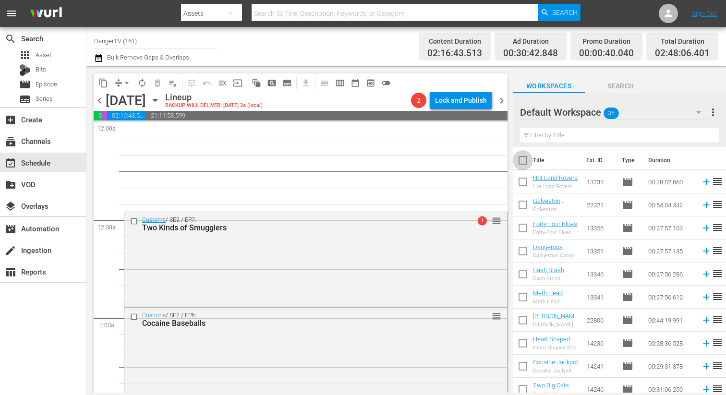
checkbox input "true"
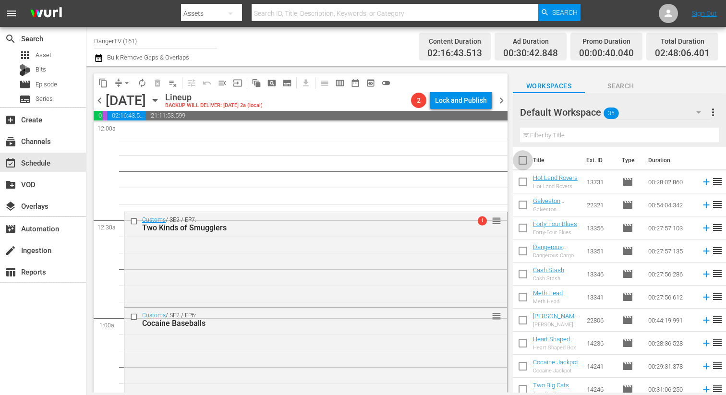
checkbox input "true"
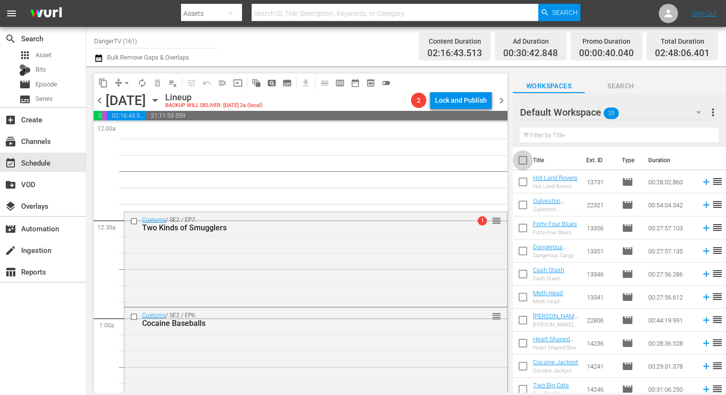
checkbox input "true"
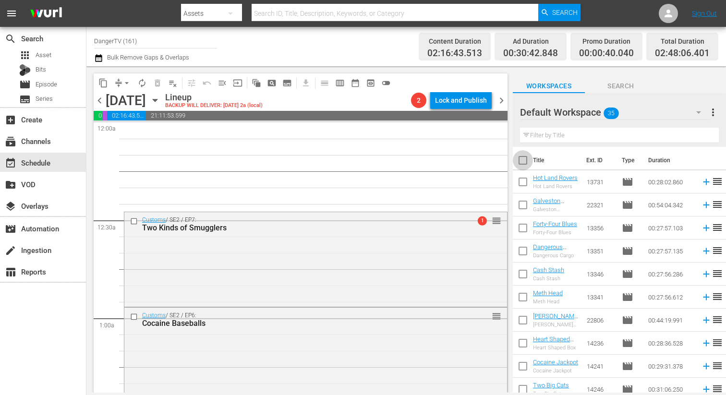
checkbox input "true"
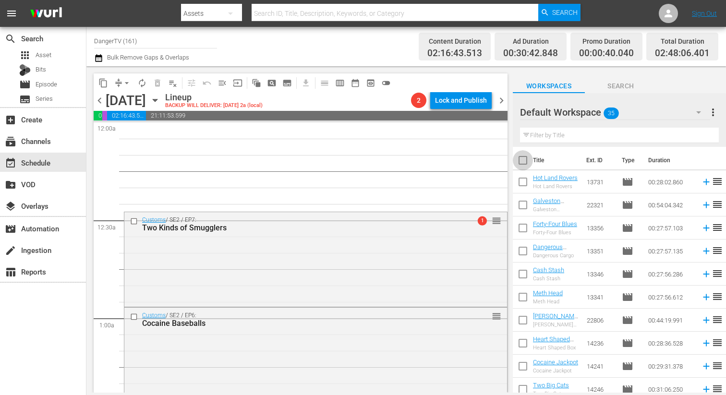
checkbox input "true"
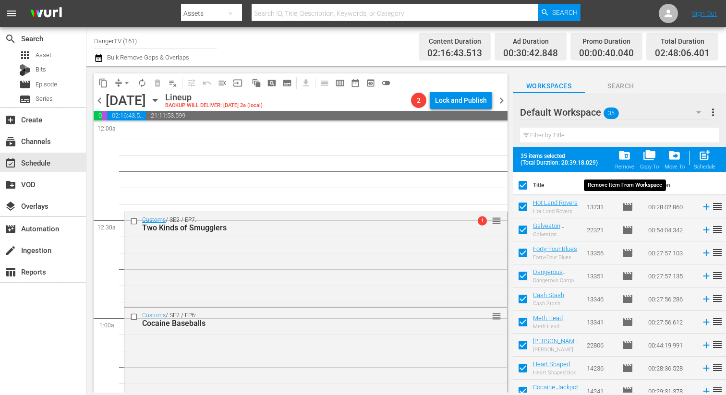
click at [629, 157] on span "folder_delete" at bounding box center [624, 155] width 13 height 13
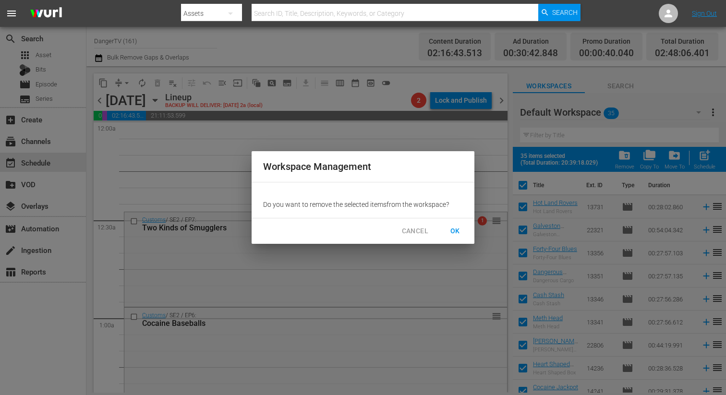
click at [460, 233] on span "OK" at bounding box center [454, 231] width 15 height 12
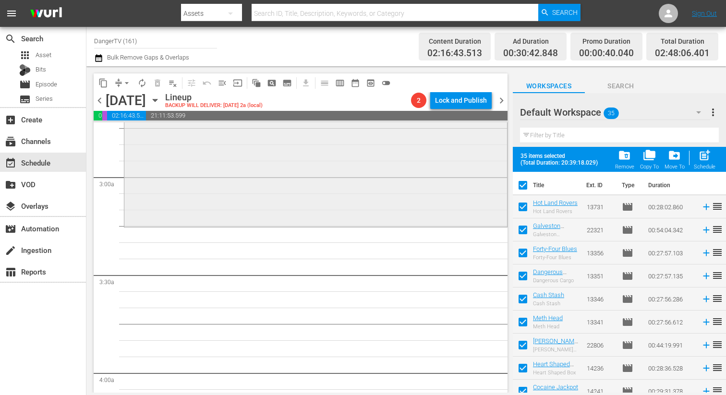
scroll to position [536, 0]
checkbox input "false"
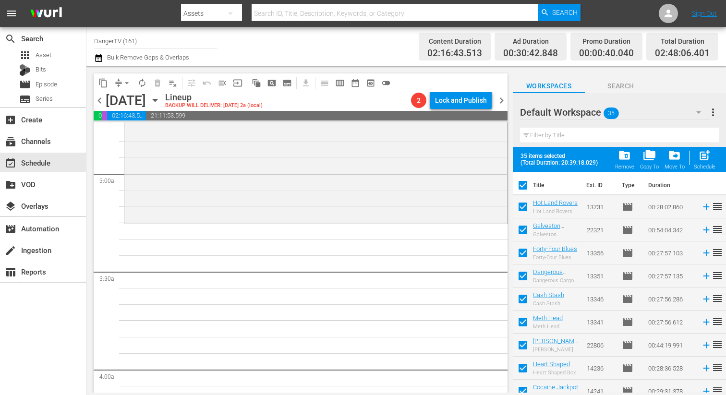
checkbox input "false"
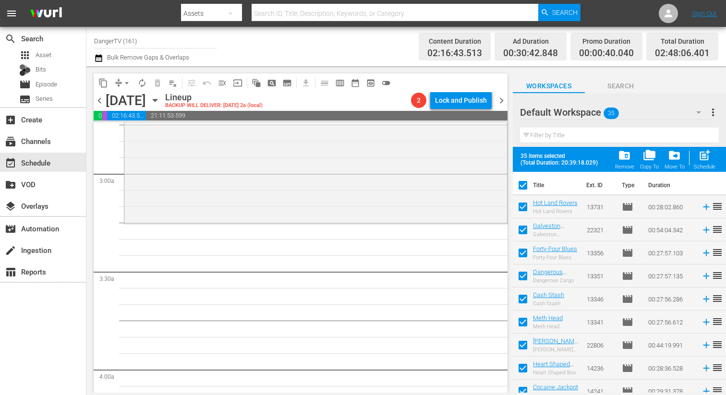
checkbox input "false"
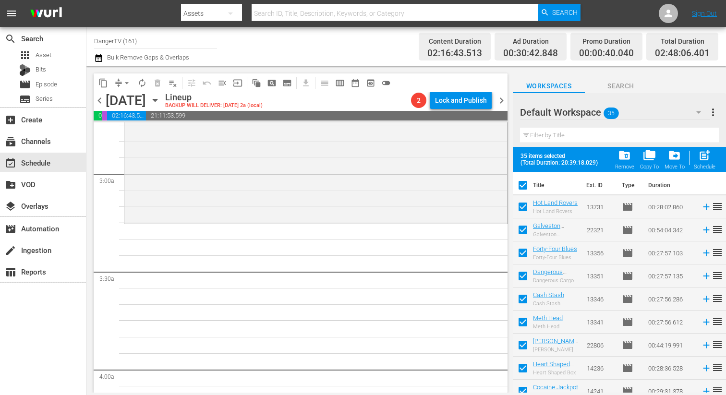
checkbox input "false"
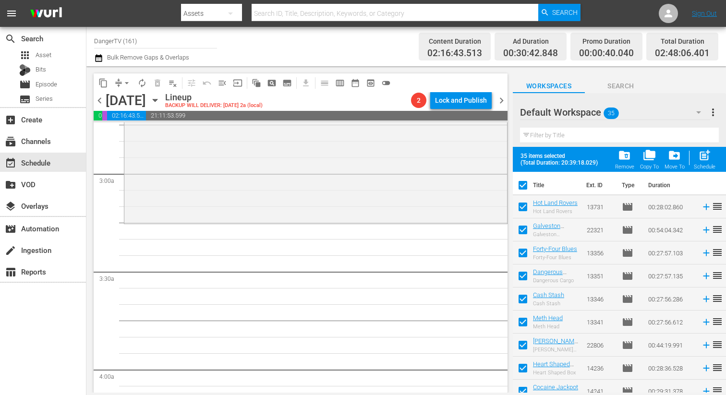
checkbox input "false"
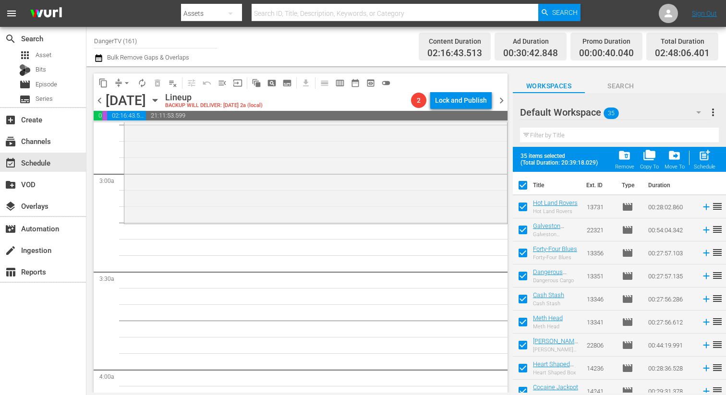
checkbox input "false"
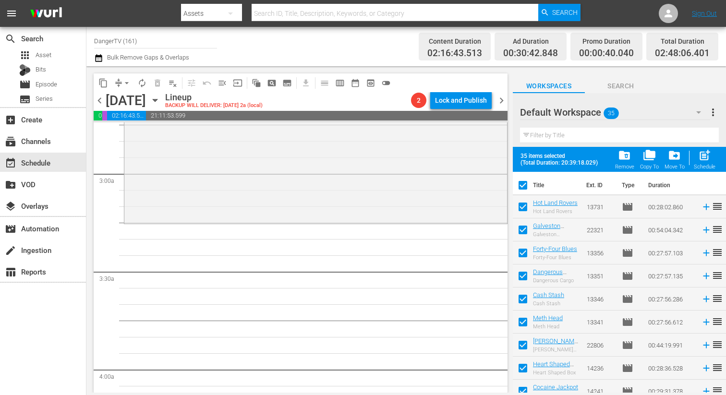
checkbox input "false"
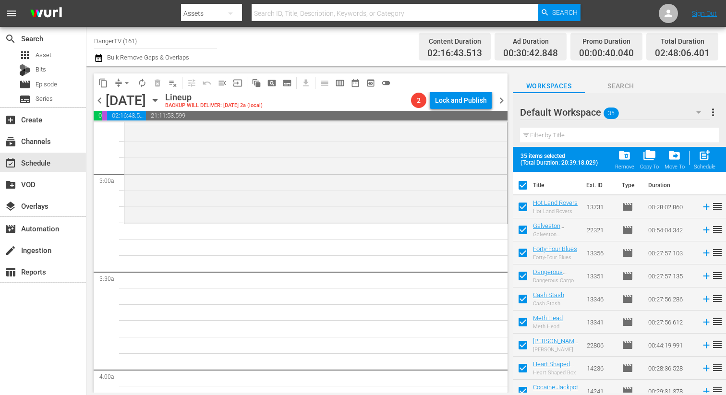
checkbox input "false"
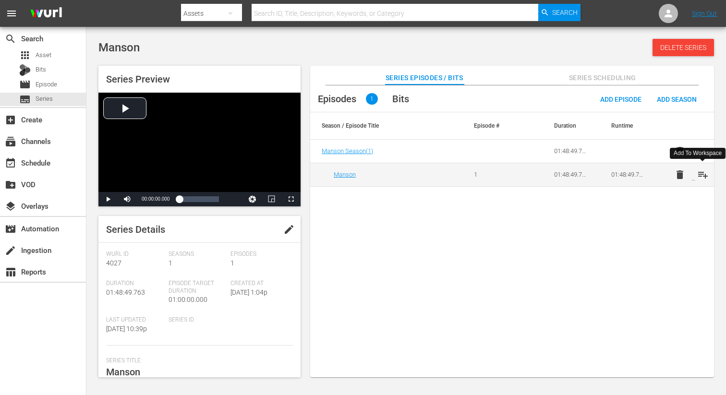
click at [704, 170] on span "playlist_add" at bounding box center [703, 175] width 12 height 12
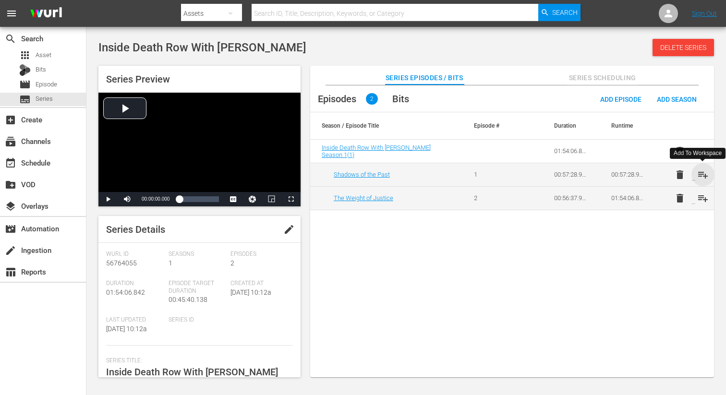
click at [704, 176] on span "playlist_add" at bounding box center [703, 175] width 12 height 12
click at [702, 200] on span "playlist_add" at bounding box center [703, 199] width 12 height 12
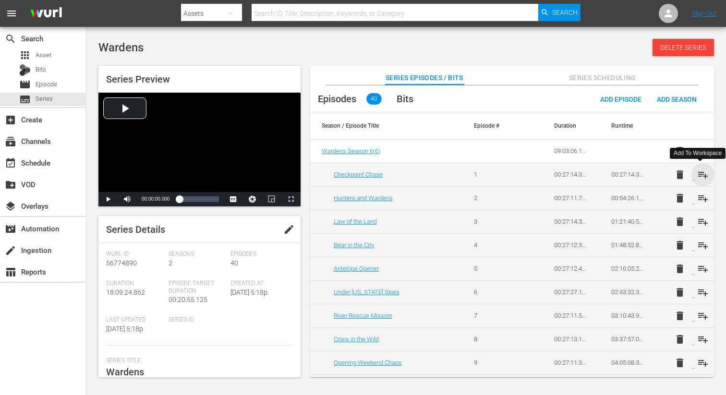
click at [701, 175] on span "playlist_add" at bounding box center [703, 175] width 12 height 12
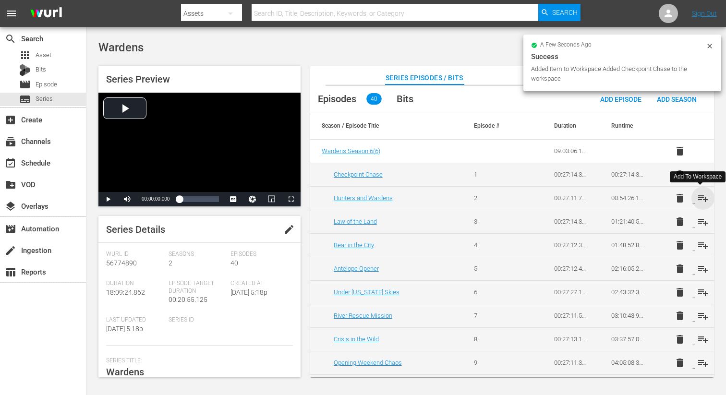
click at [702, 196] on span "playlist_add" at bounding box center [703, 199] width 12 height 12
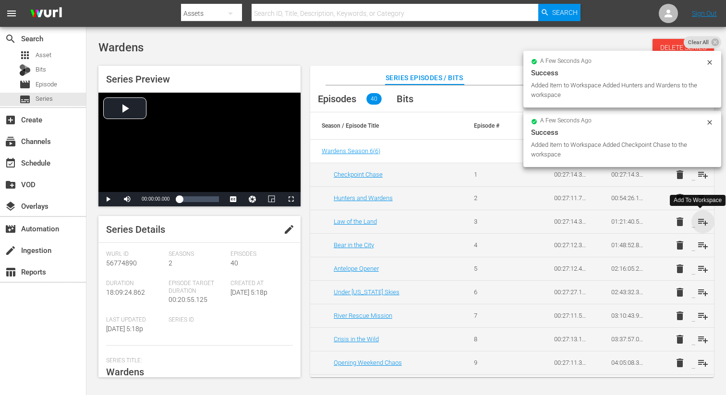
drag, startPoint x: 700, startPoint y: 219, endPoint x: 701, endPoint y: 228, distance: 8.9
click at [700, 219] on span "playlist_add" at bounding box center [703, 222] width 12 height 12
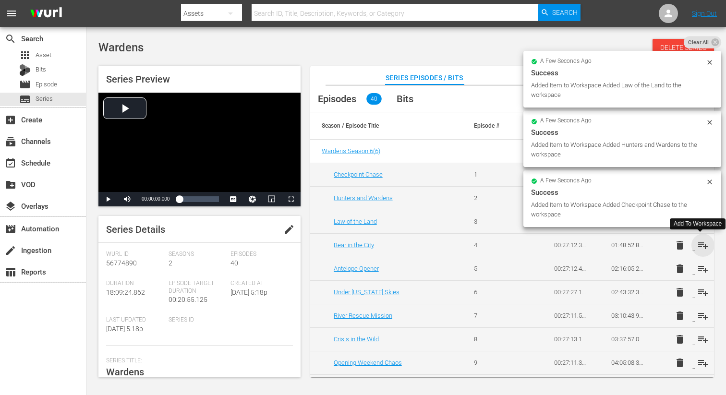
click at [704, 248] on span "playlist_add" at bounding box center [703, 246] width 12 height 12
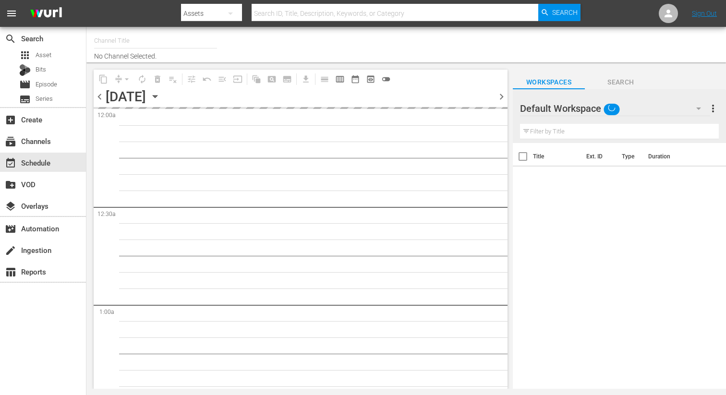
type input "DangerTV (161)"
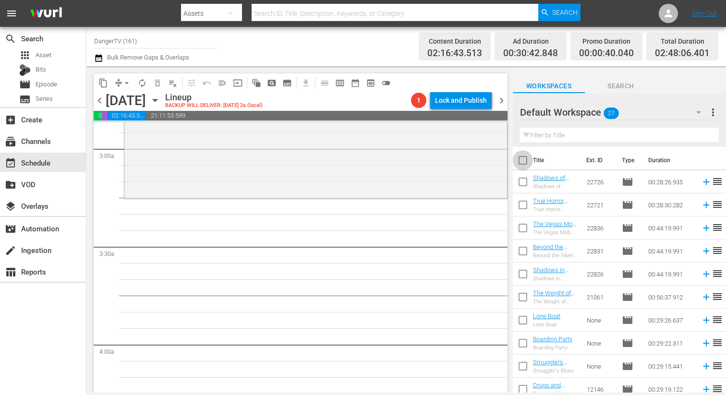
click at [523, 155] on input "checkbox" at bounding box center [523, 162] width 20 height 20
checkbox input "true"
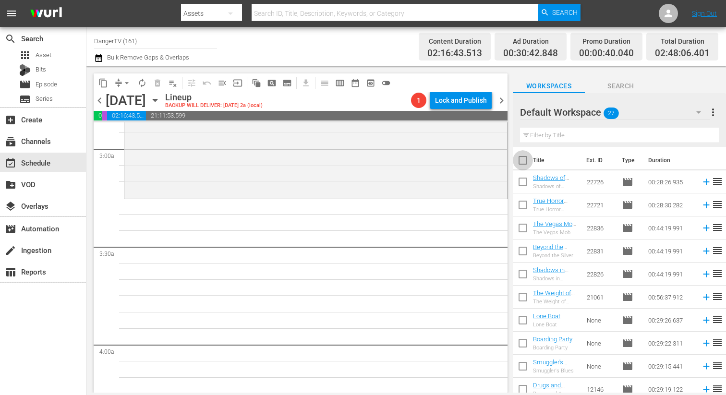
checkbox input "true"
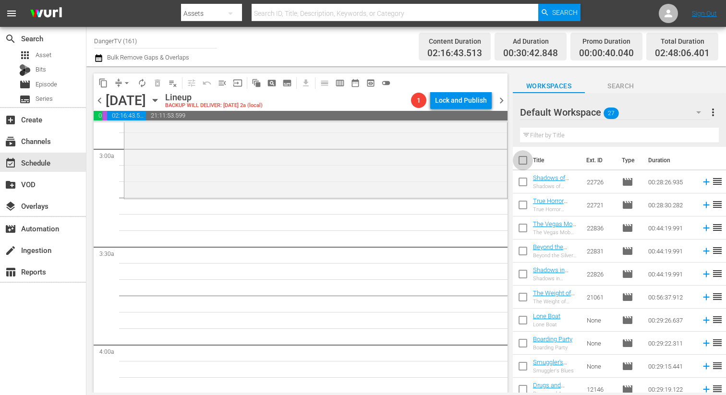
checkbox input "true"
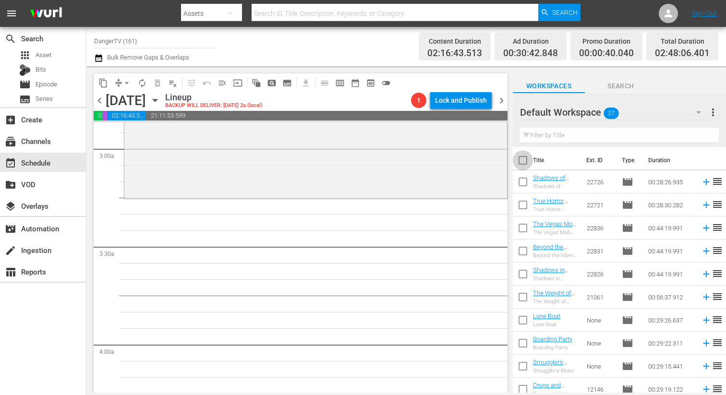
checkbox input "true"
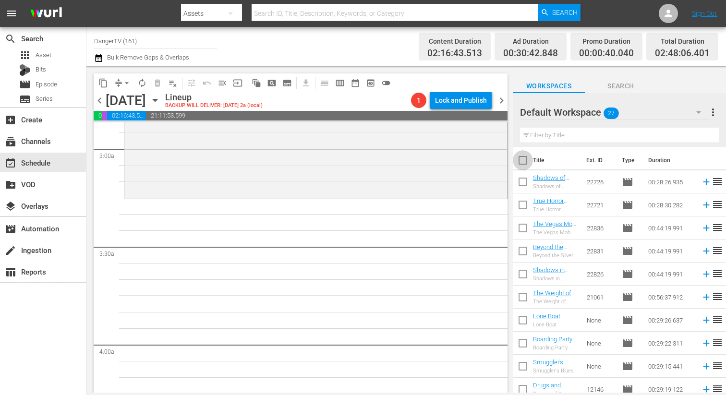
checkbox input "true"
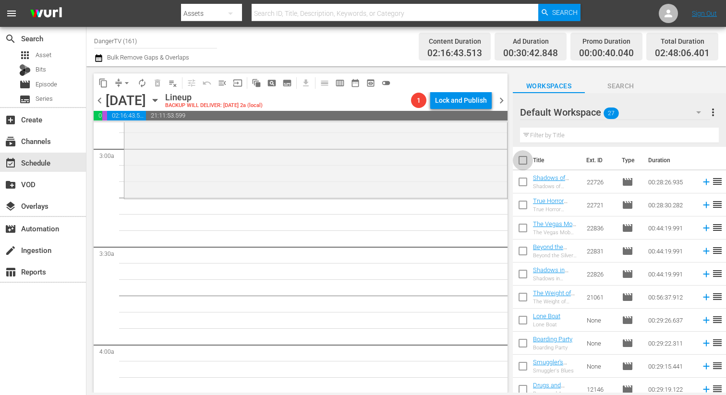
checkbox input "true"
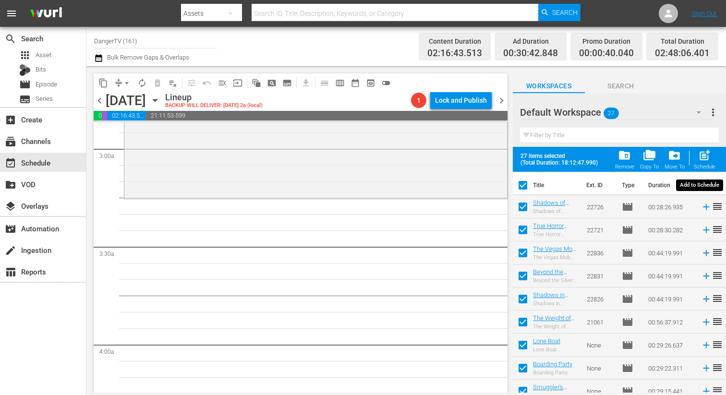
click at [710, 156] on span "post_add" at bounding box center [704, 155] width 13 height 13
checkbox input "false"
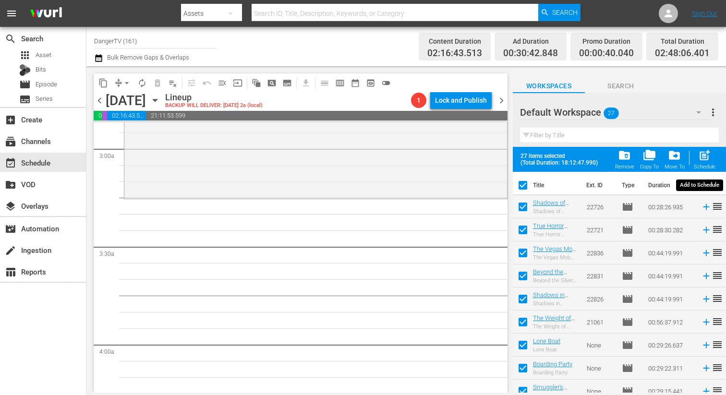
checkbox input "false"
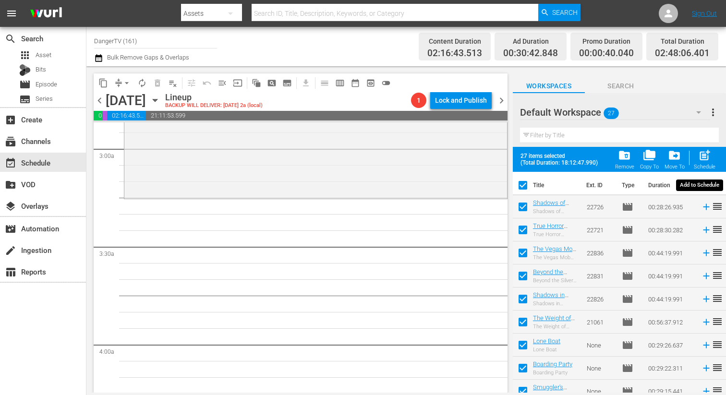
checkbox input "false"
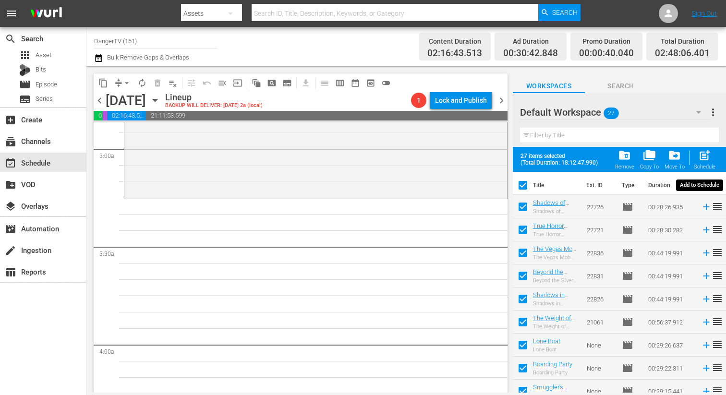
checkbox input "false"
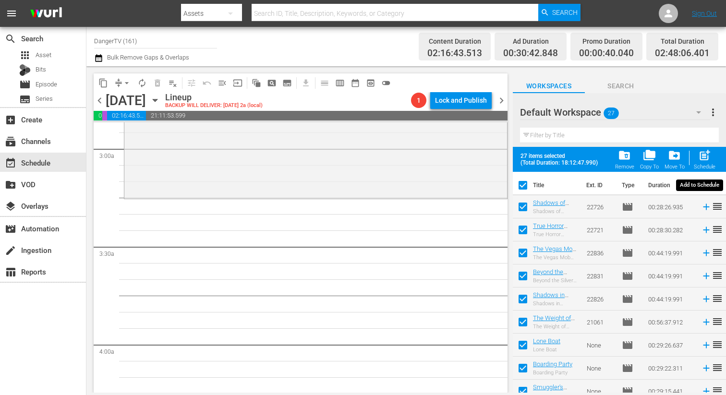
checkbox input "false"
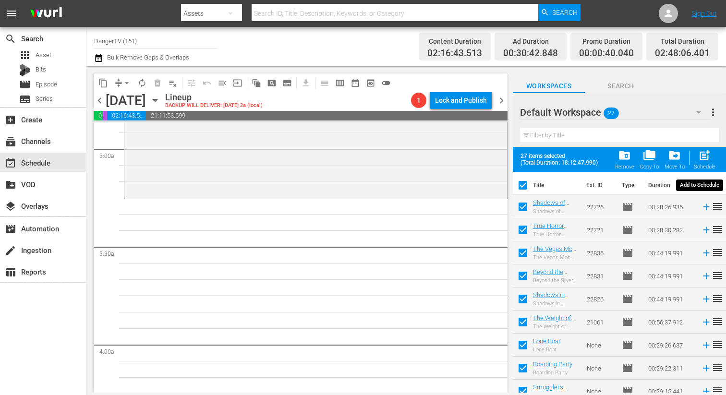
checkbox input "false"
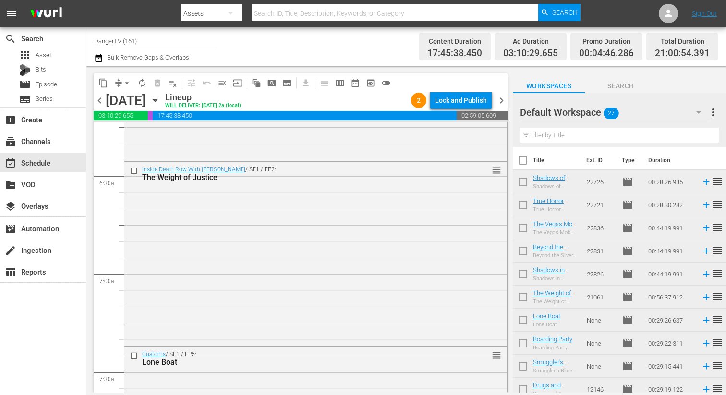
scroll to position [1219, 0]
click at [372, 242] on div "Inside Death Row With Trevor McDonald / SE1 / EP2: The Weight of Justice reorder" at bounding box center [315, 253] width 383 height 182
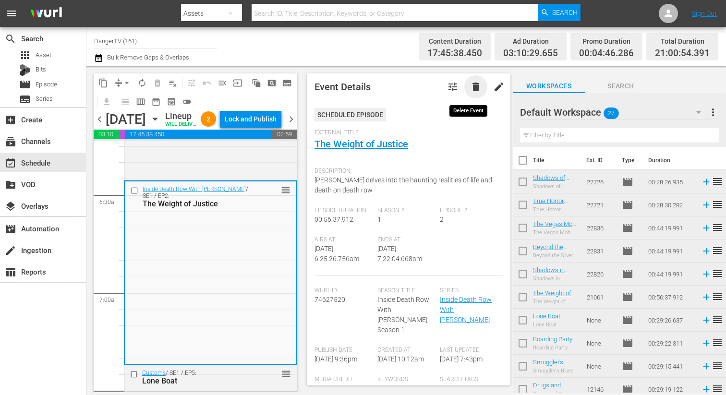
click at [470, 85] on span "delete" at bounding box center [476, 87] width 12 height 12
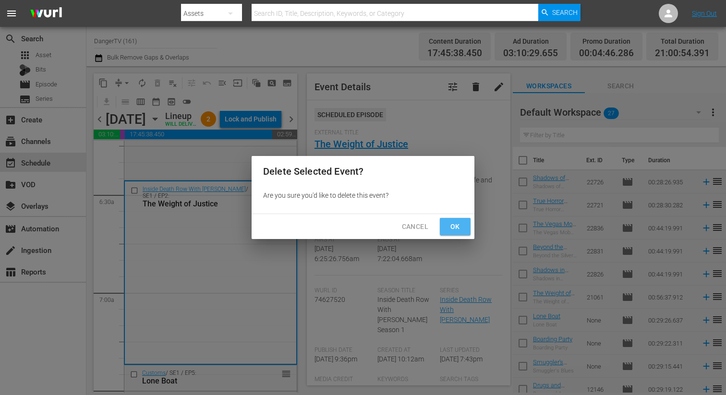
click at [460, 227] on span "Ok" at bounding box center [454, 227] width 15 height 12
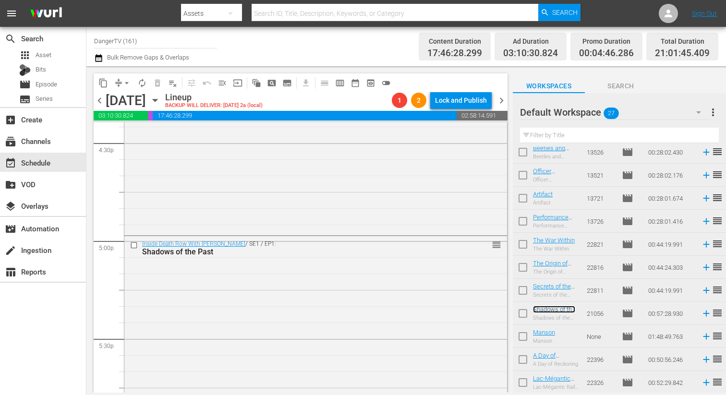
scroll to position [3193, 0]
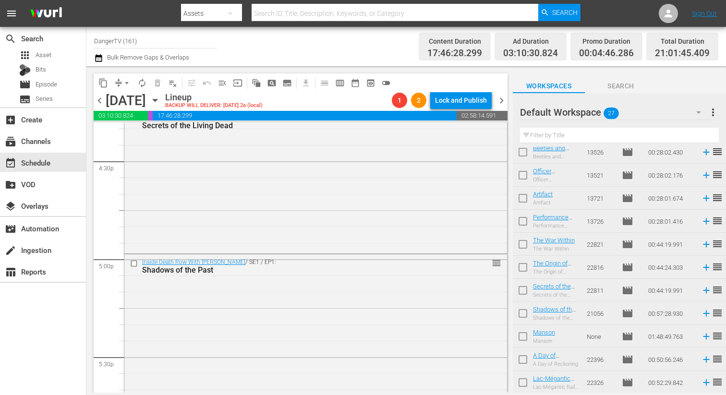
click at [393, 293] on div "Inside Death Row With Trevor McDonald / SE1 / EP1: Shadows of the Past reorder" at bounding box center [315, 346] width 383 height 185
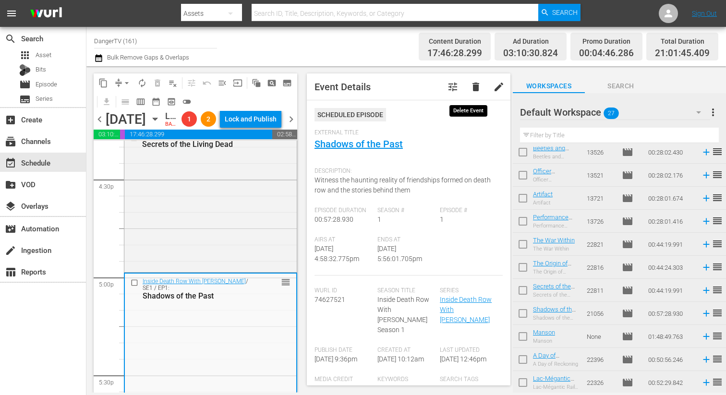
click at [471, 85] on span "delete" at bounding box center [476, 87] width 12 height 12
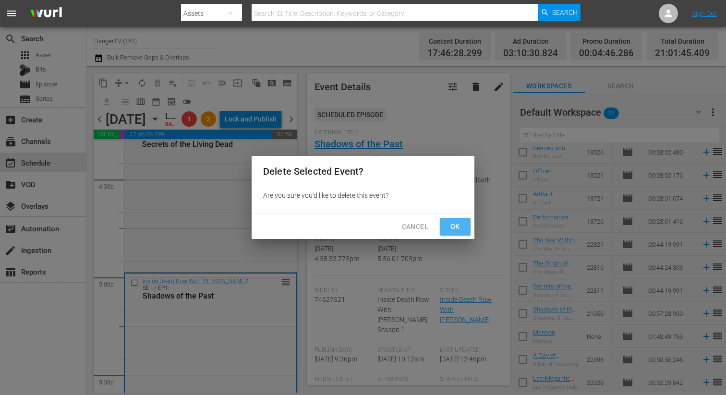
drag, startPoint x: 451, startPoint y: 224, endPoint x: 539, endPoint y: 261, distance: 95.1
click at [451, 224] on span "Ok" at bounding box center [454, 227] width 15 height 12
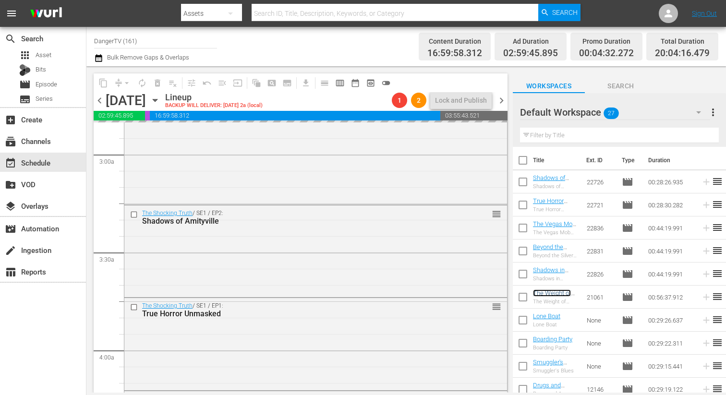
scroll to position [577, 0]
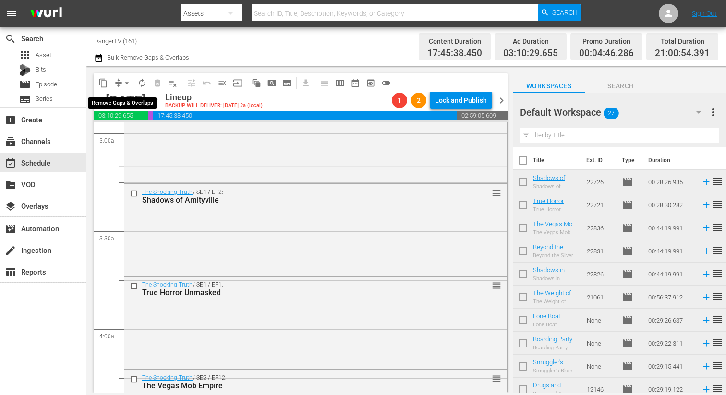
click at [123, 83] on span "arrow_drop_down" at bounding box center [127, 83] width 10 height 10
click at [157, 138] on li "Align to End of Previous Day" at bounding box center [127, 134] width 101 height 16
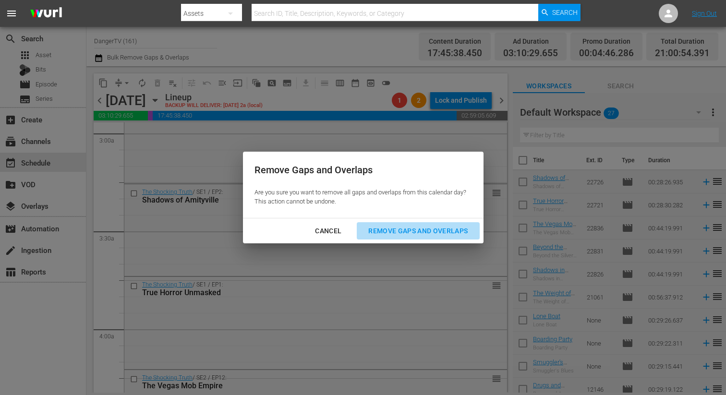
drag, startPoint x: 407, startPoint y: 228, endPoint x: 396, endPoint y: 226, distance: 11.2
click at [403, 227] on div "Remove Gaps and Overlaps" at bounding box center [418, 231] width 115 height 12
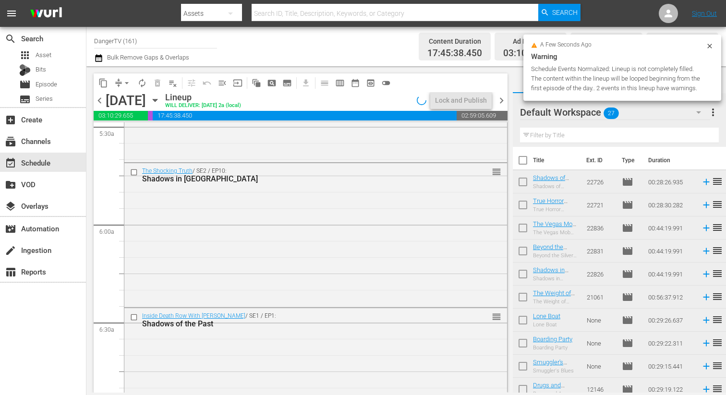
scroll to position [1074, 0]
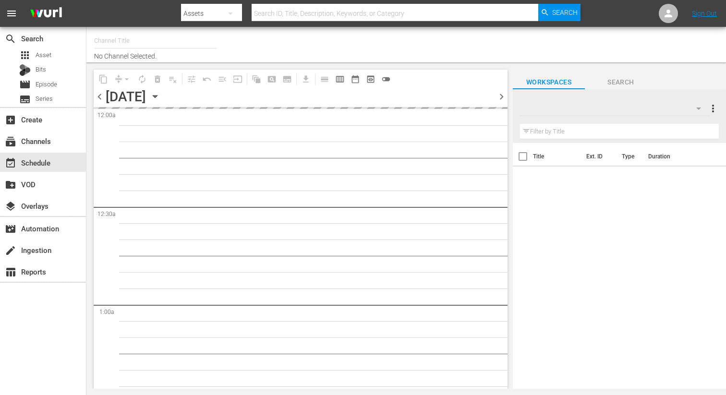
type input "DangerTV (161)"
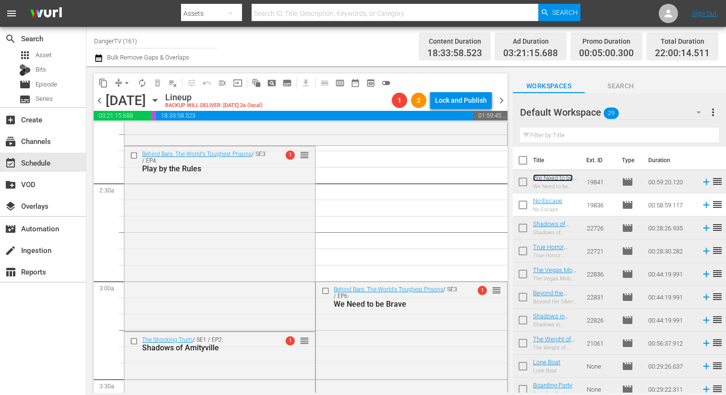
scroll to position [425, 0]
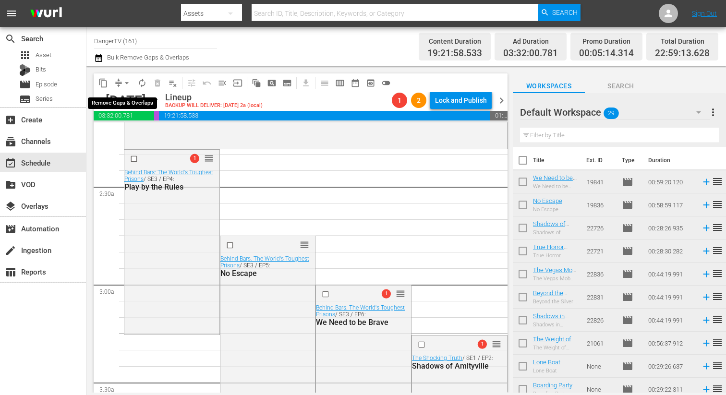
click at [125, 85] on span "arrow_drop_down" at bounding box center [127, 83] width 10 height 10
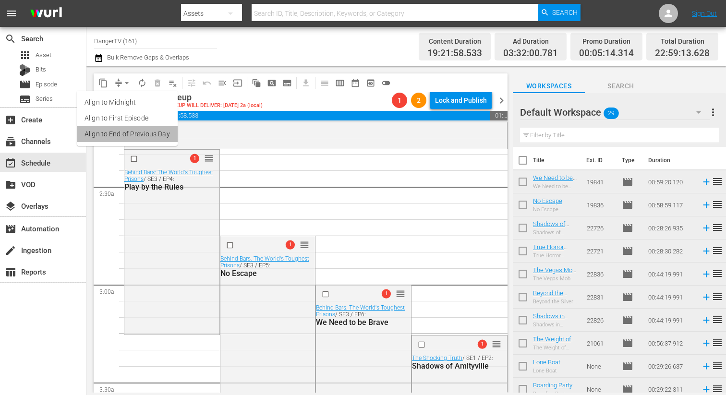
click at [141, 134] on li "Align to End of Previous Day" at bounding box center [127, 134] width 101 height 16
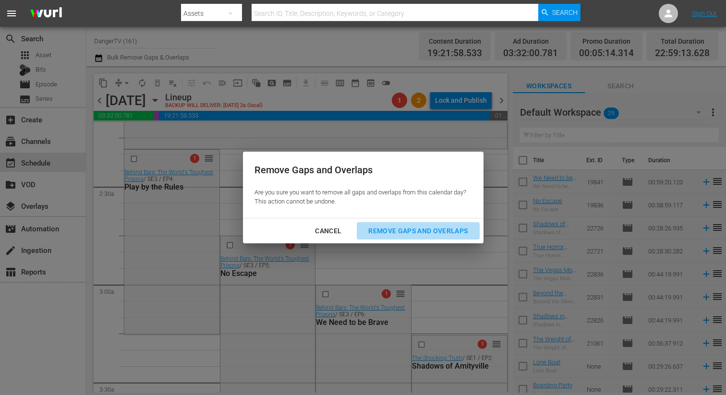
click at [384, 230] on div "Remove Gaps and Overlaps" at bounding box center [418, 231] width 115 height 12
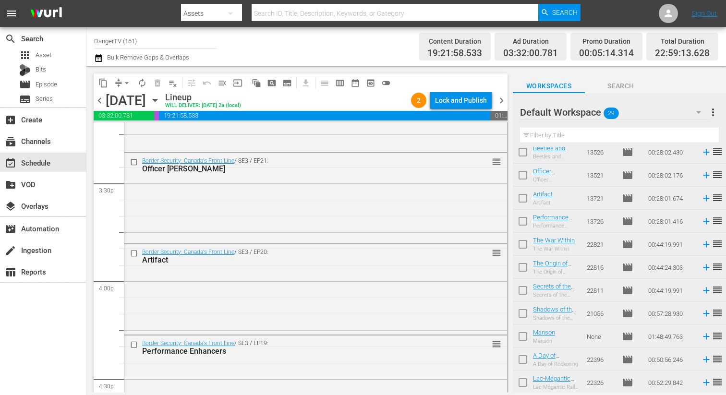
scroll to position [2955, 0]
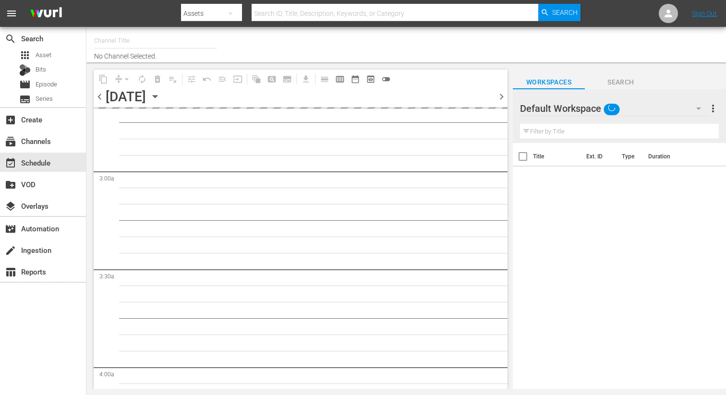
type input "DangerTV (161)"
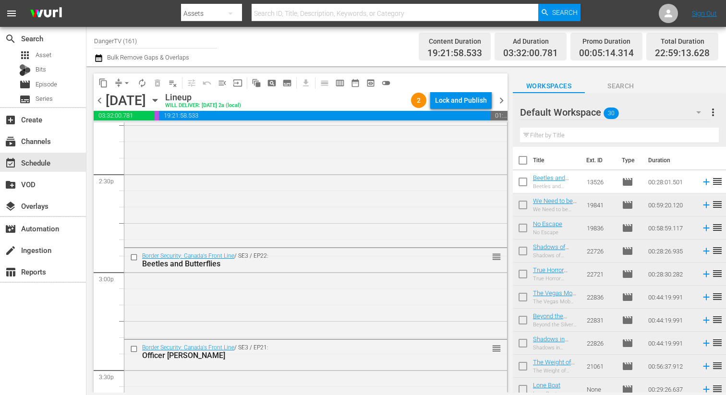
scroll to position [2787, 0]
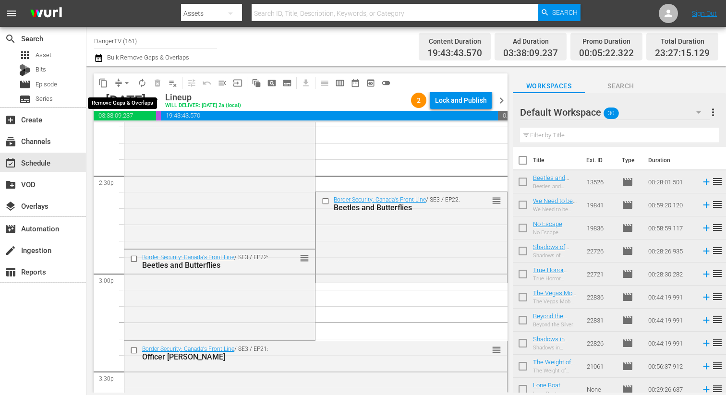
click at [126, 85] on span "arrow_drop_down" at bounding box center [127, 83] width 10 height 10
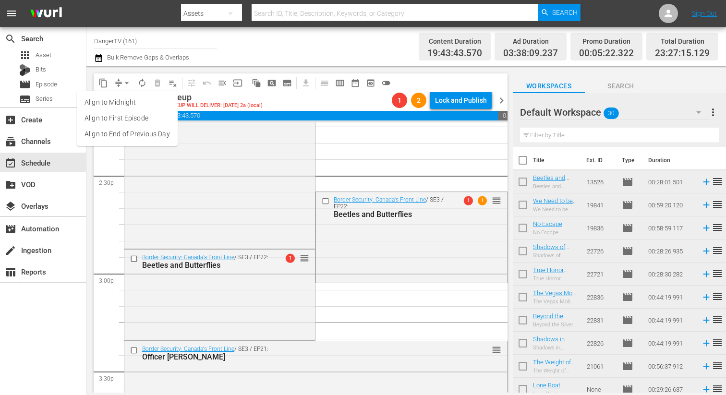
click at [142, 135] on li "Align to End of Previous Day" at bounding box center [127, 134] width 101 height 16
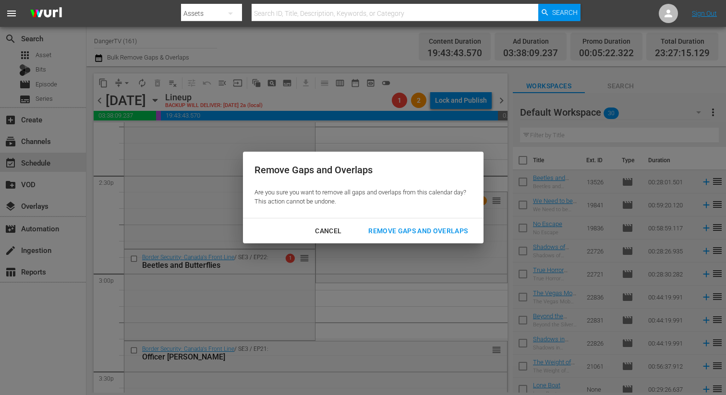
click at [402, 230] on div "Remove Gaps and Overlaps" at bounding box center [418, 231] width 115 height 12
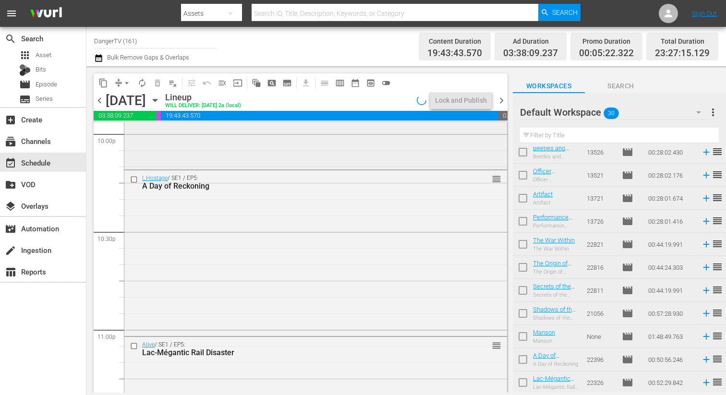
scroll to position [4431, 0]
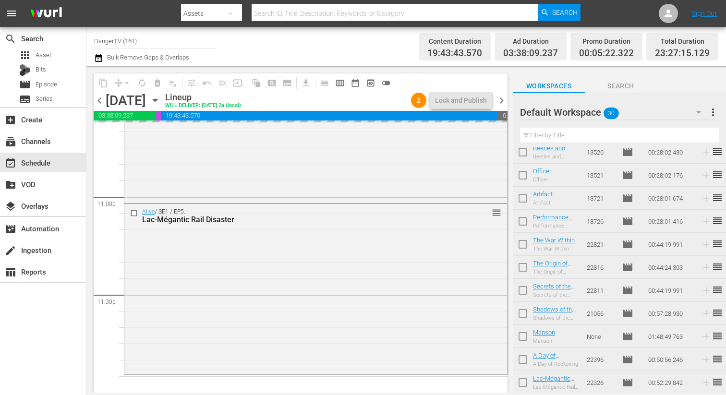
click at [523, 356] on input "checkbox" at bounding box center [523, 361] width 20 height 20
checkbox input "true"
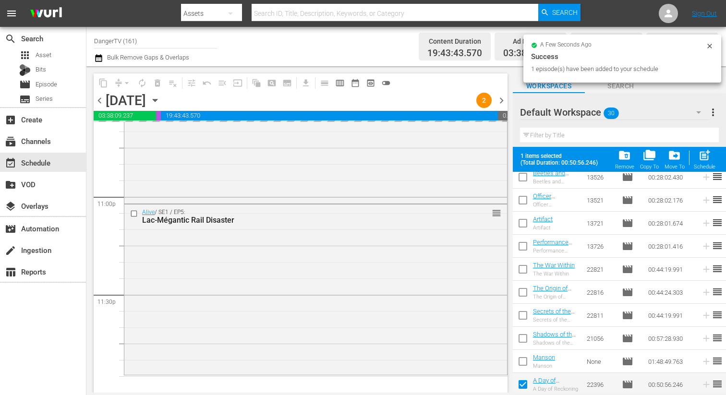
scroll to position [493, 0]
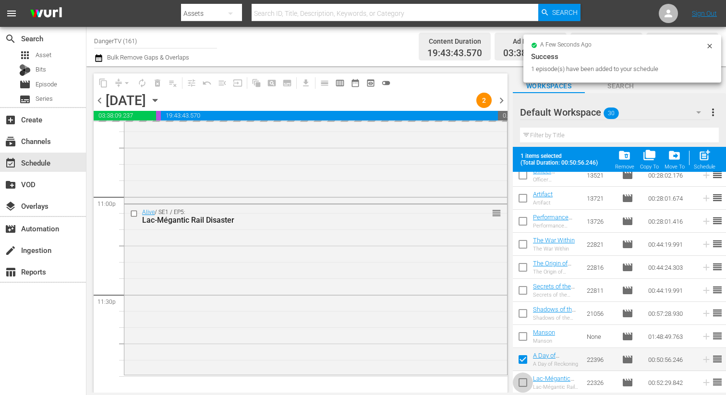
click at [523, 382] on input "checkbox" at bounding box center [523, 385] width 20 height 20
checkbox input "true"
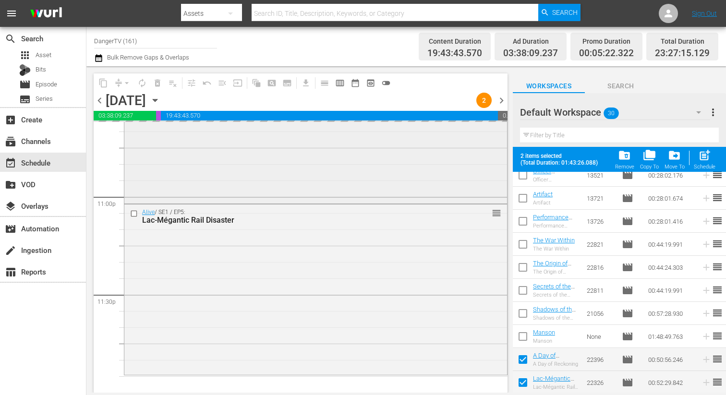
scroll to position [4431, 0]
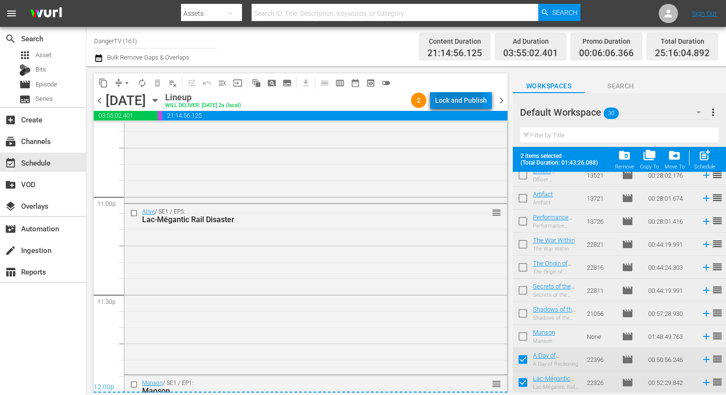
click at [461, 100] on div "Lock and Publish" at bounding box center [461, 100] width 52 height 17
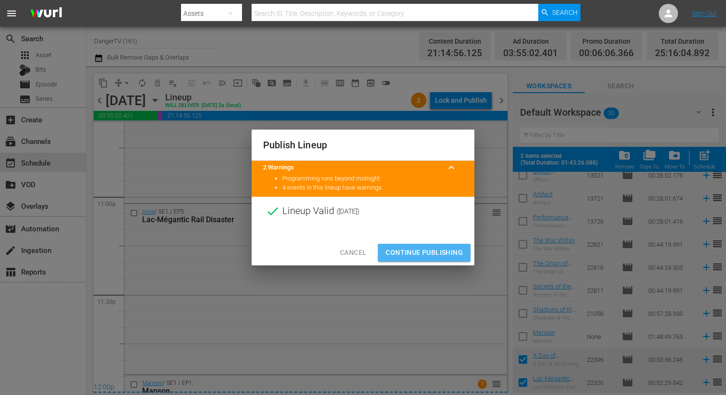
click at [426, 251] on span "Continue Publishing" at bounding box center [424, 253] width 77 height 12
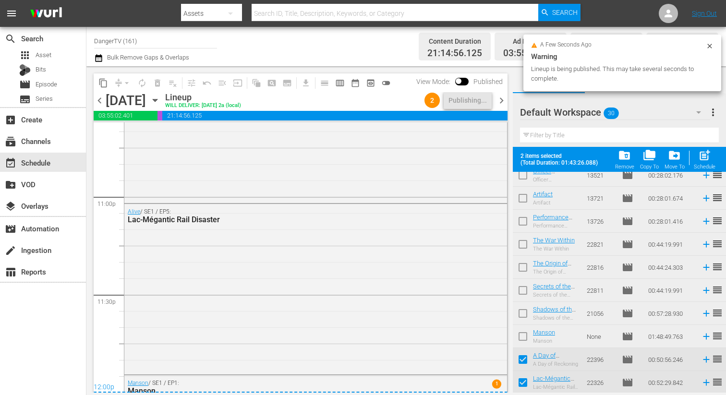
click at [501, 100] on span "chevron_right" at bounding box center [502, 101] width 12 height 12
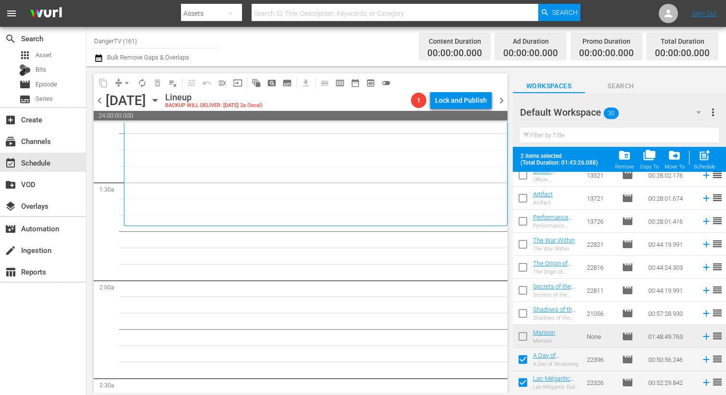
scroll to position [288, 0]
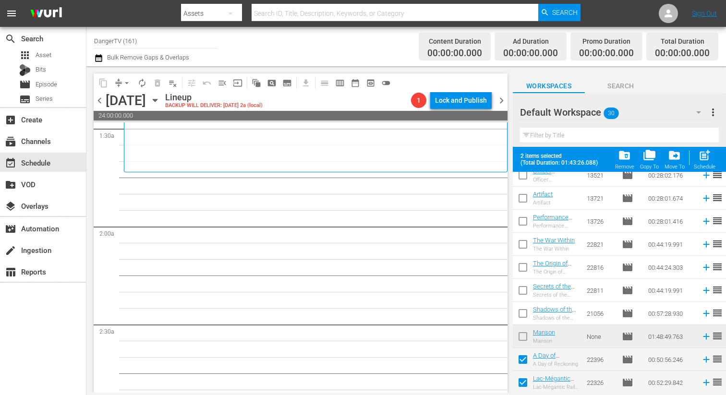
click at [702, 155] on span "post_add" at bounding box center [704, 155] width 13 height 13
checkbox input "false"
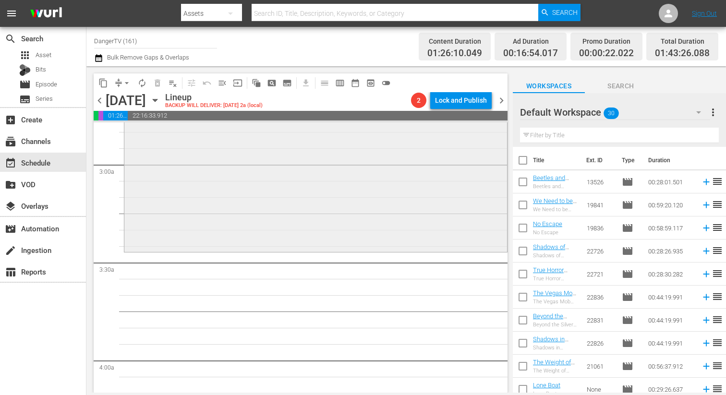
scroll to position [629, 0]
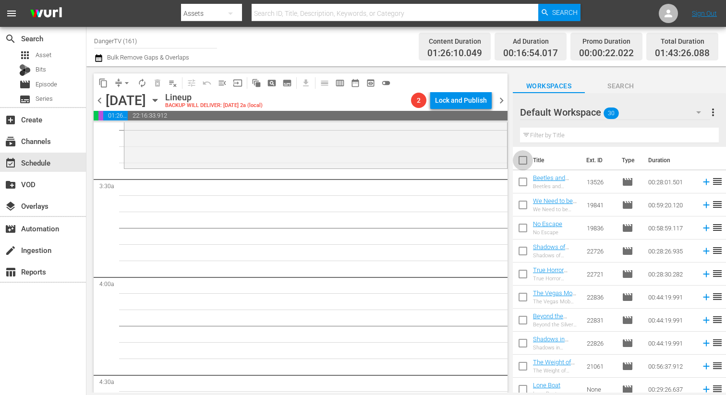
click at [523, 159] on input "checkbox" at bounding box center [523, 162] width 20 height 20
checkbox input "true"
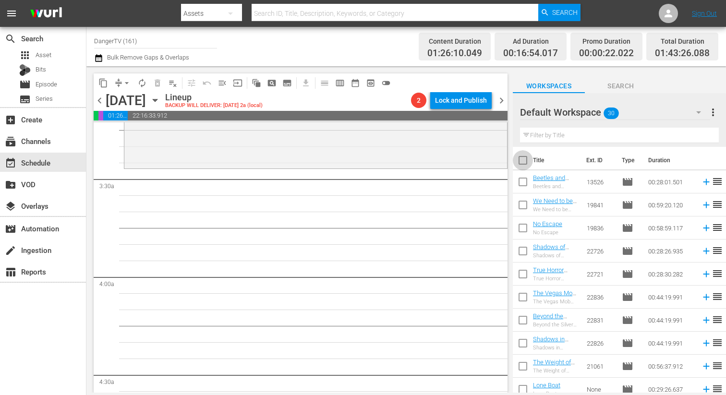
checkbox input "true"
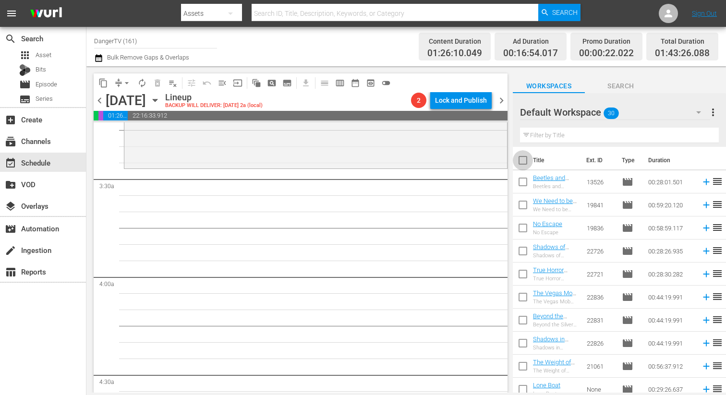
checkbox input "true"
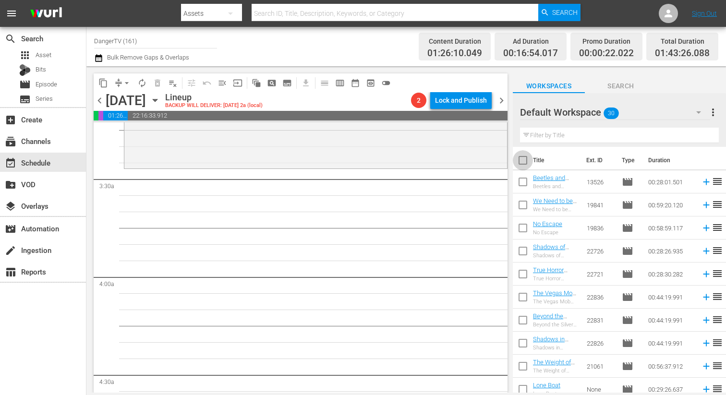
checkbox input "true"
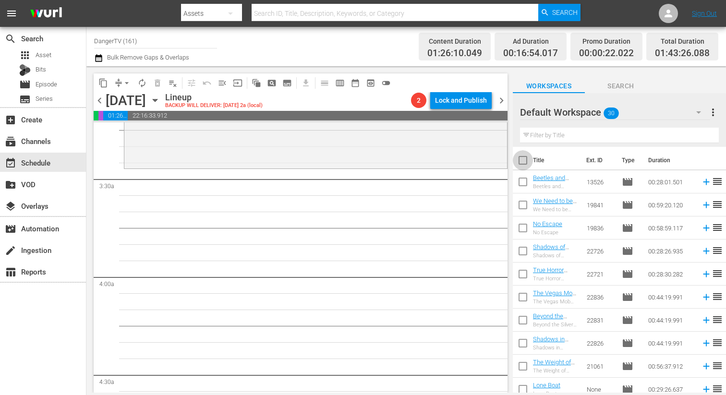
checkbox input "true"
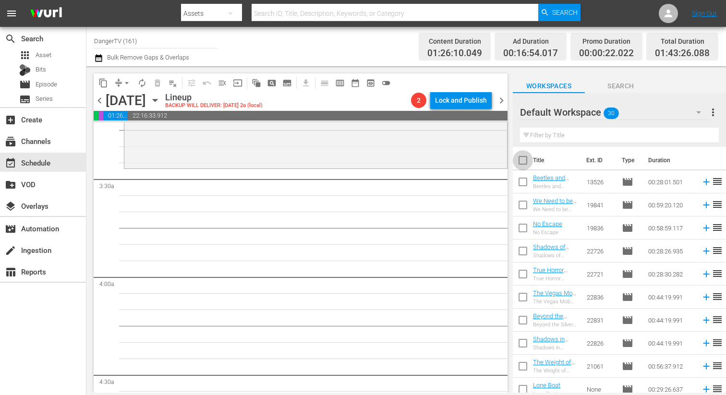
checkbox input "true"
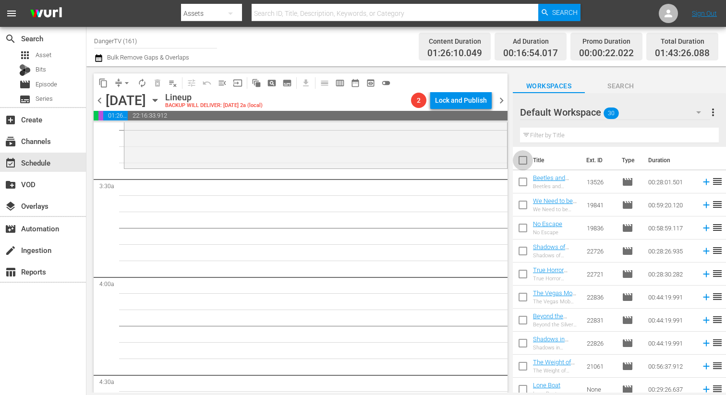
checkbox input "true"
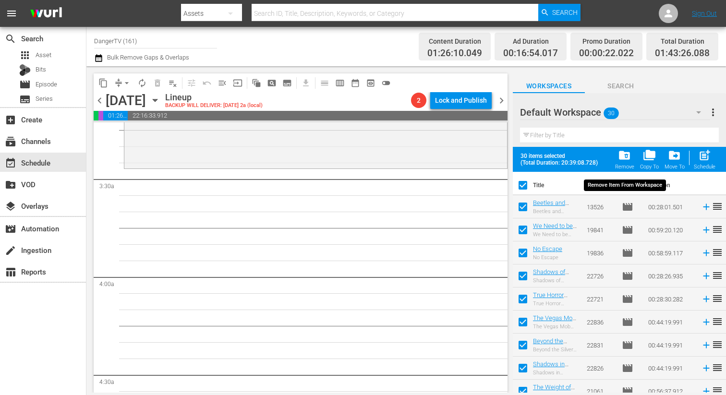
click at [626, 155] on span "folder_delete" at bounding box center [624, 155] width 13 height 13
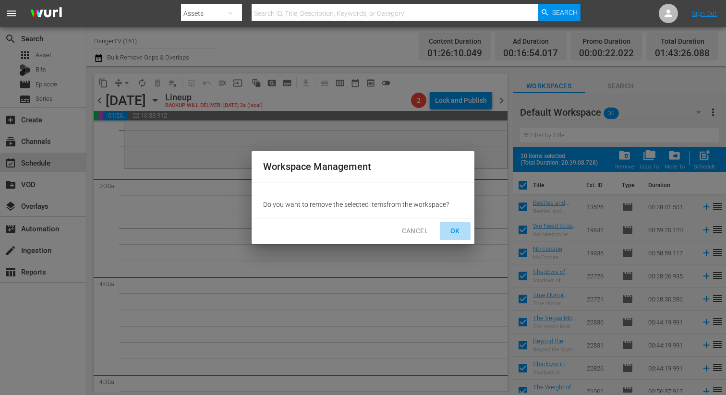
click at [456, 228] on span "OK" at bounding box center [454, 231] width 15 height 12
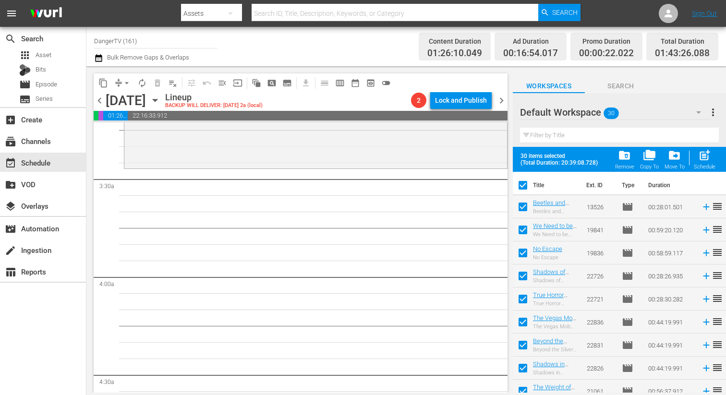
checkbox input "false"
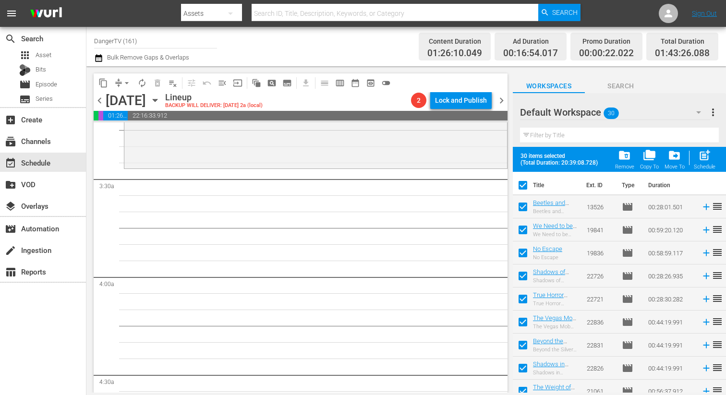
checkbox input "false"
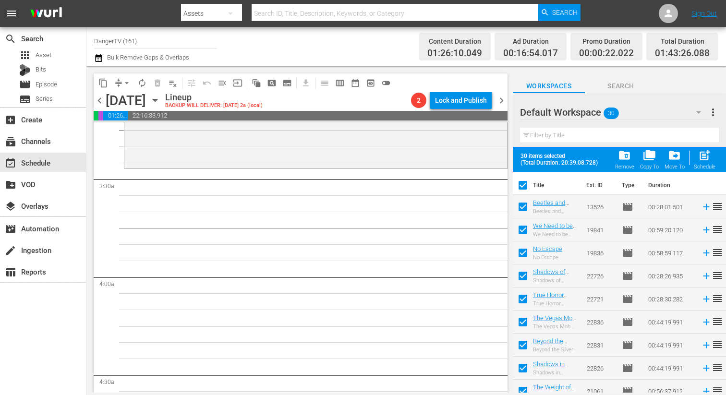
checkbox input "false"
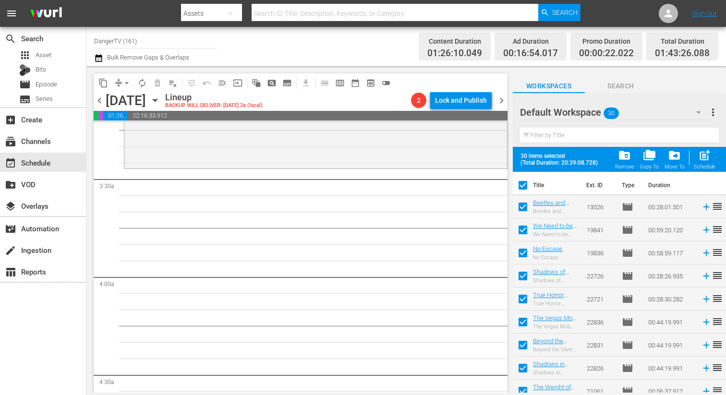
checkbox input "false"
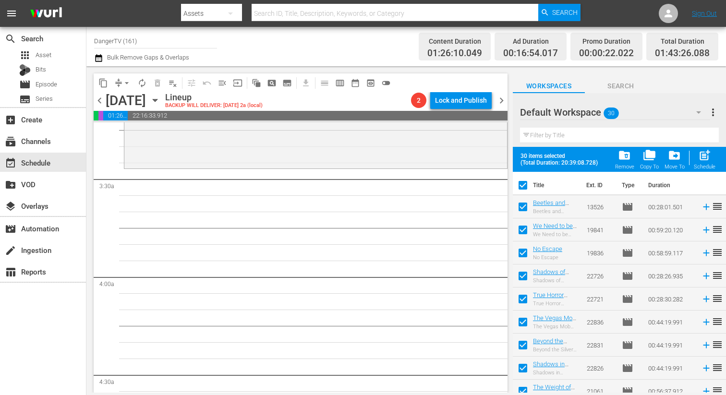
checkbox input "false"
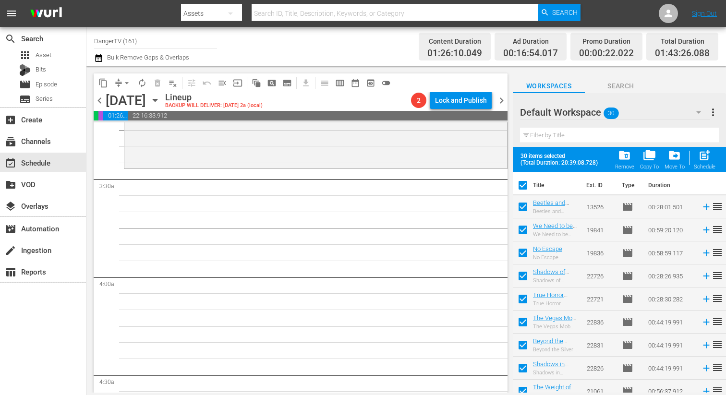
checkbox input "false"
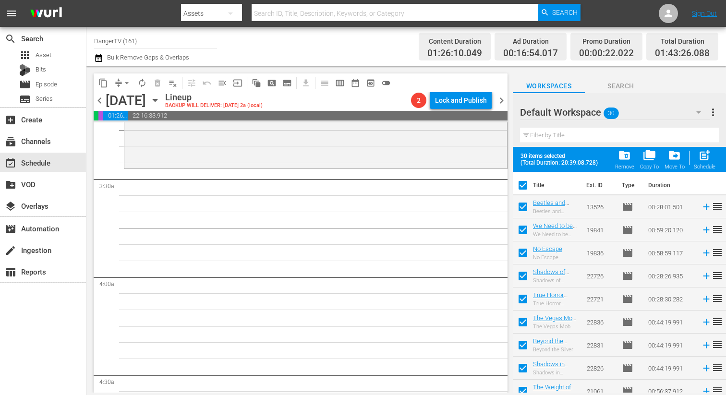
checkbox input "false"
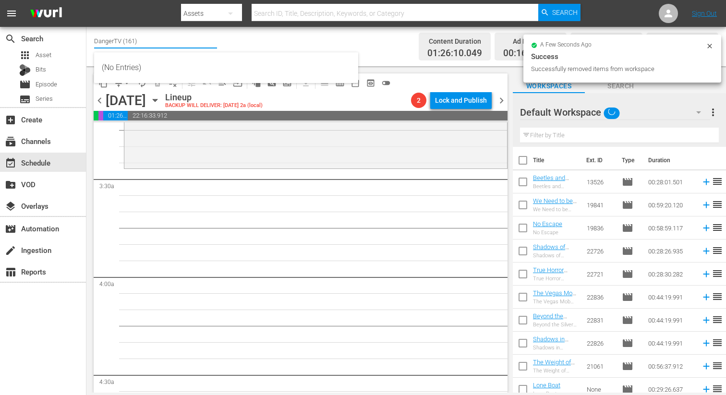
click at [138, 39] on input "DangerTV (161)" at bounding box center [155, 40] width 123 height 23
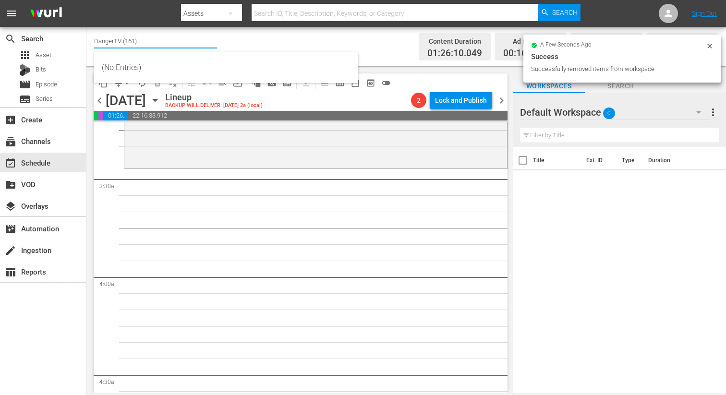
drag, startPoint x: 140, startPoint y: 39, endPoint x: 118, endPoint y: 42, distance: 22.7
click at [118, 42] on input "DangerTV (161)" at bounding box center [155, 40] width 123 height 23
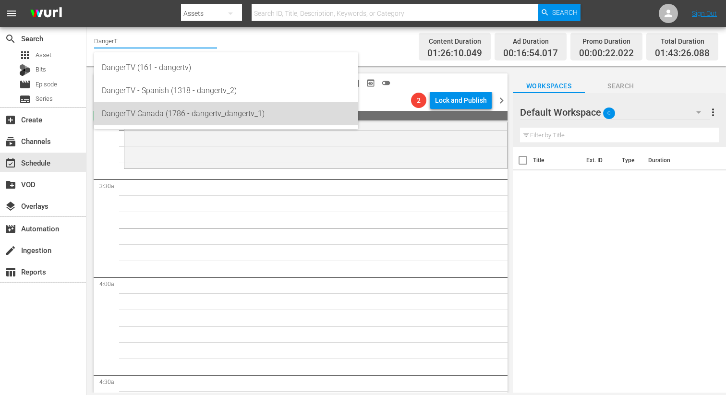
click at [158, 110] on div "DangerTV Canada (1786 - dangertv_dangertv_1)" at bounding box center [226, 113] width 249 height 23
type input "DangerTV Canada (1786 - dangertv_dangertv_1)"
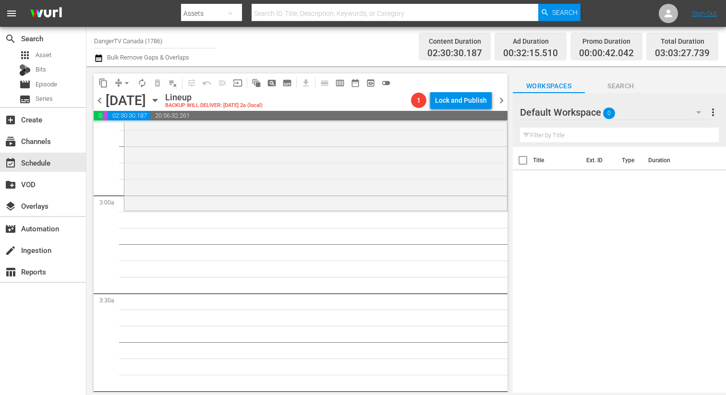
scroll to position [477, 0]
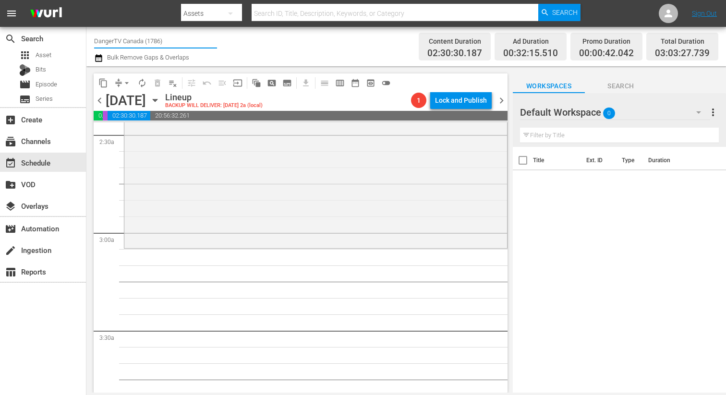
drag, startPoint x: 169, startPoint y: 42, endPoint x: 117, endPoint y: 41, distance: 51.4
click at [117, 41] on input "DangerTV Canada (1786)" at bounding box center [155, 40] width 123 height 23
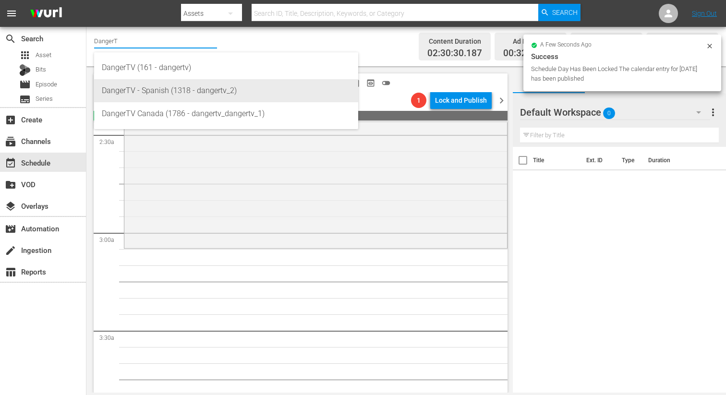
click at [158, 87] on div "DangerTV - Spanish (1318 - dangertv_2)" at bounding box center [226, 90] width 249 height 23
type input "DangerTV - Spanish (1318 - dangertv_2)"
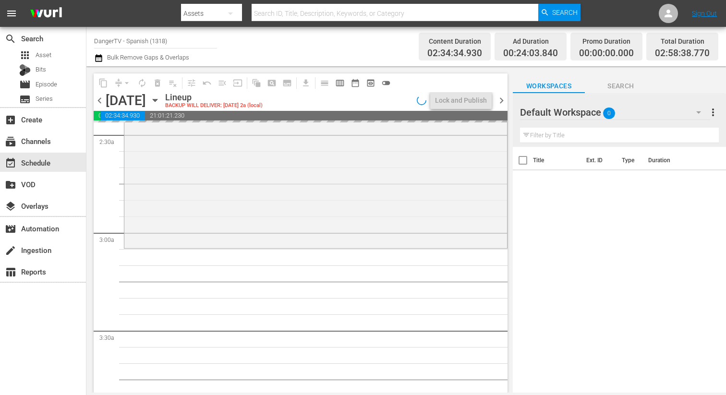
scroll to position [461, 0]
